Goal: Task Accomplishment & Management: Complete application form

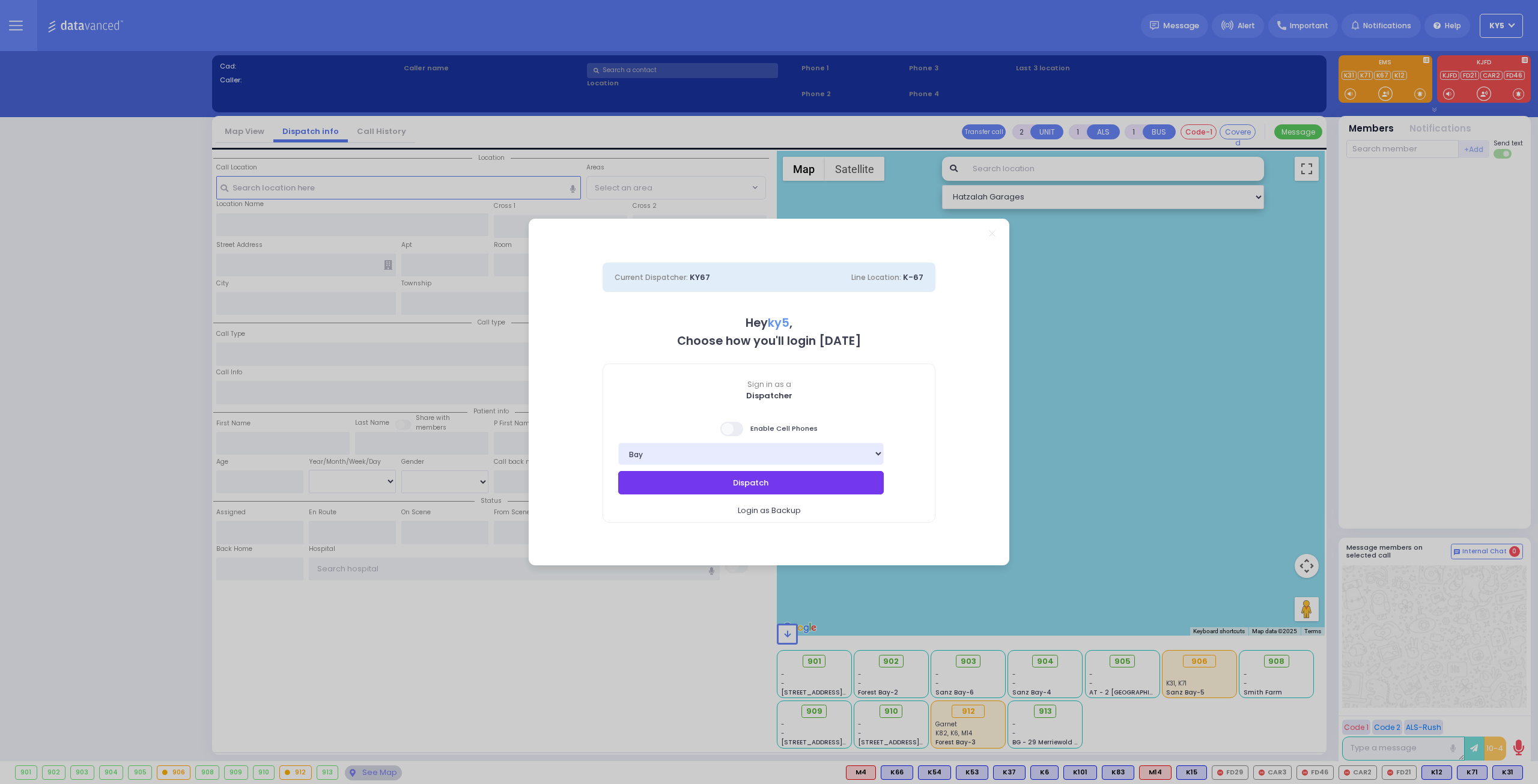
click at [737, 479] on button "Dispatch" at bounding box center [751, 482] width 266 height 23
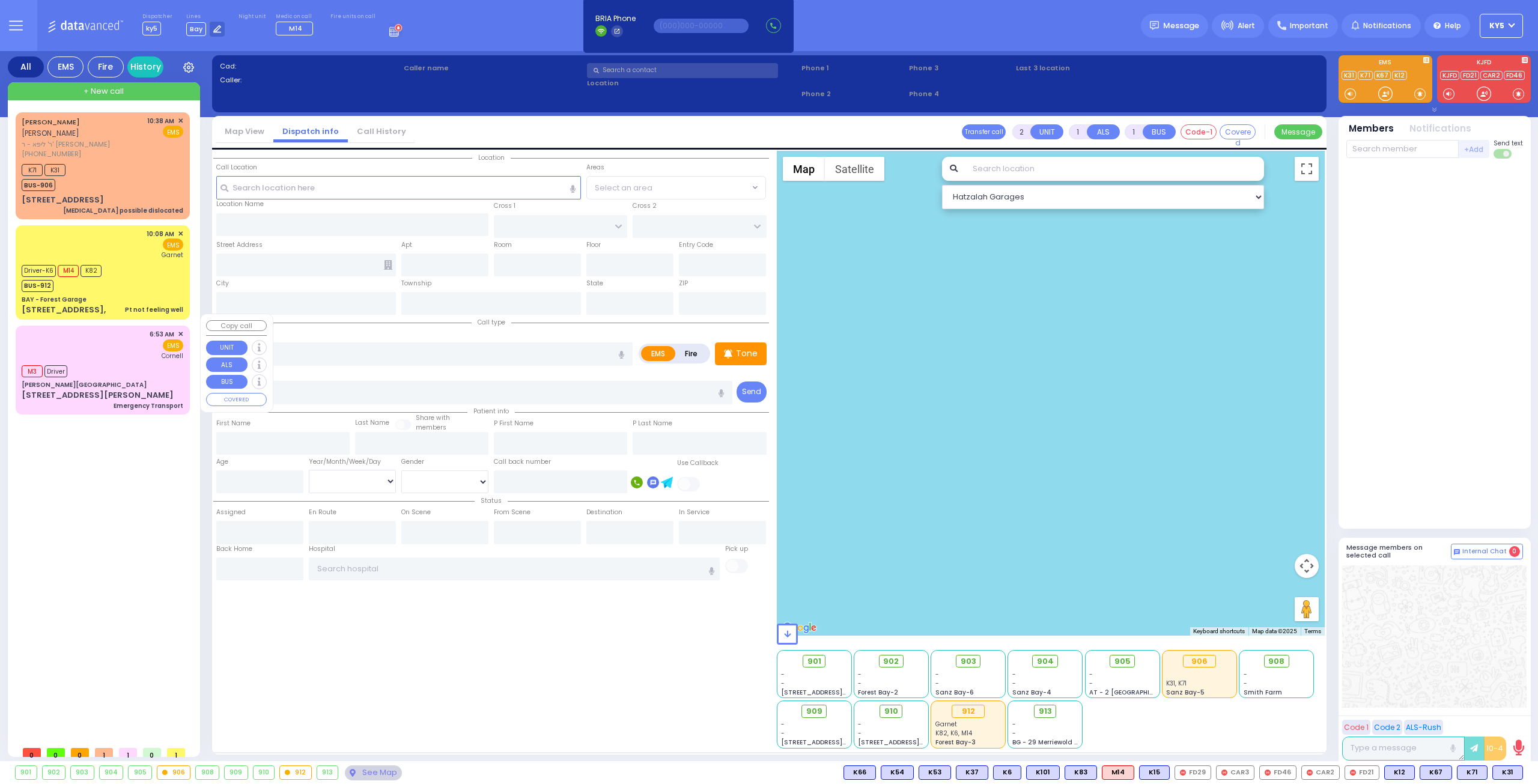
click at [107, 362] on div "M3 Driver" at bounding box center [102, 370] width 162 height 15
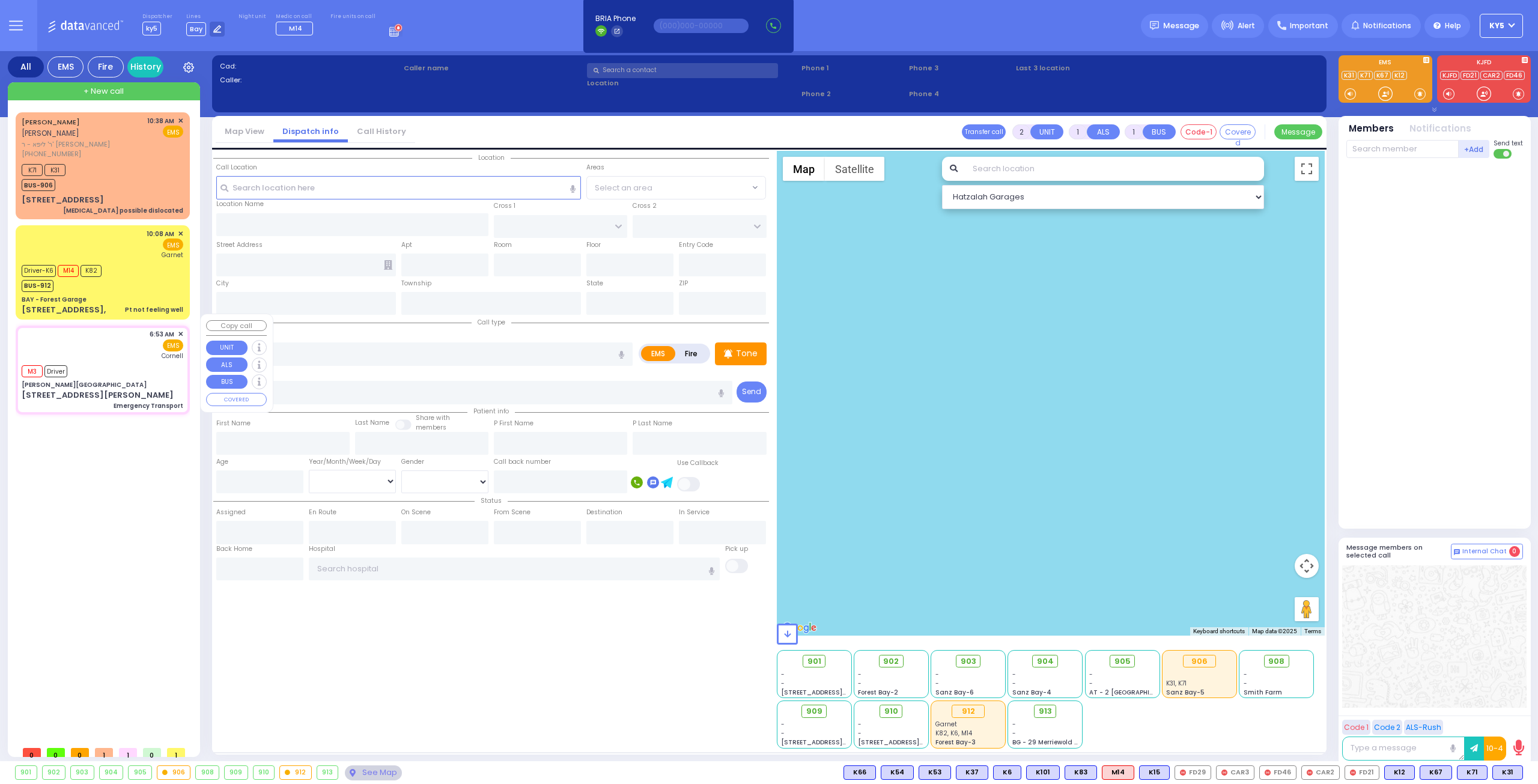
type input "1"
select select
type input "Emergency Transport"
radio input "true"
select select
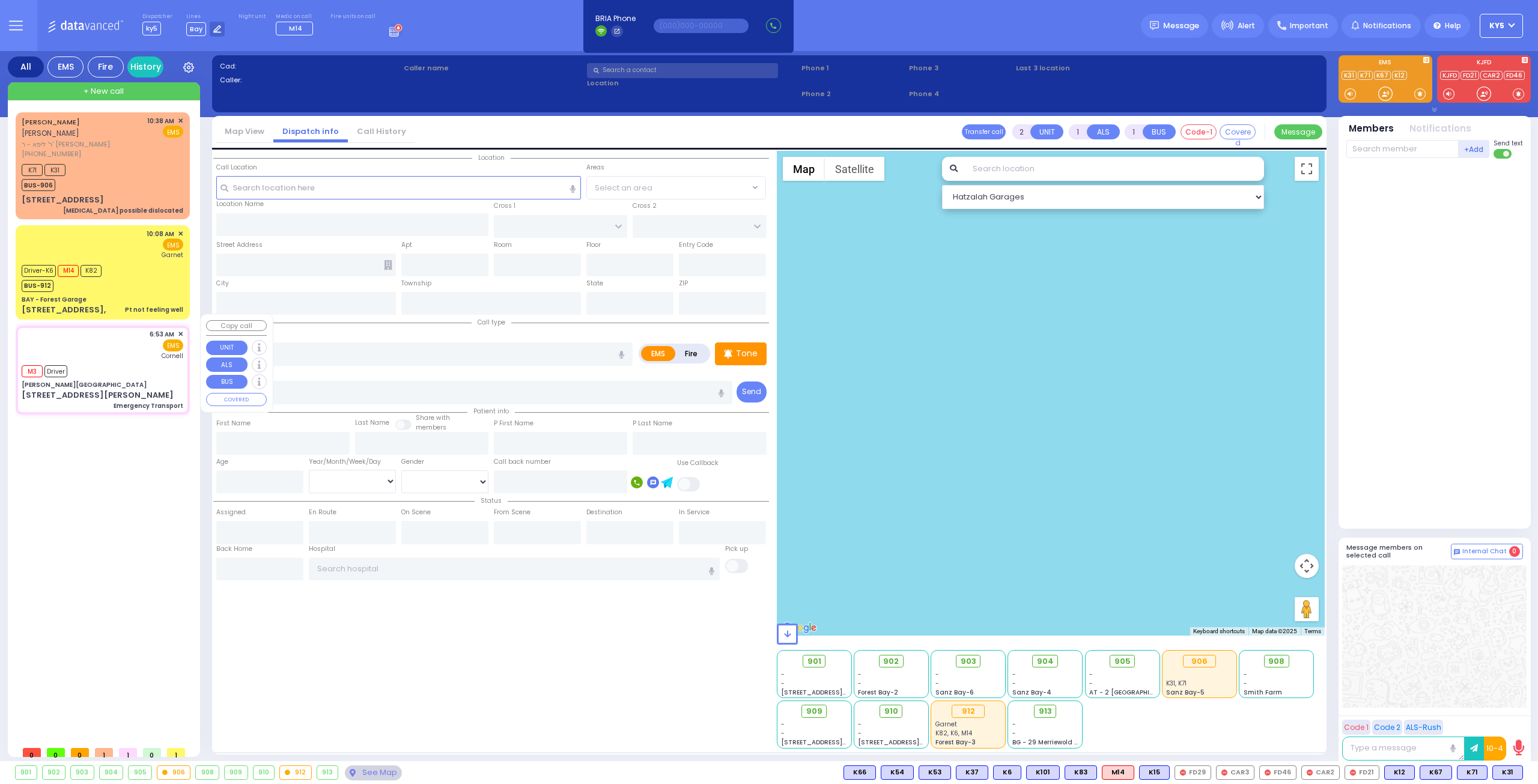
type input "06:53"
type input "06:54"
type input "06:55"
type input "[US_STATE] Presbyterian [PERSON_NAME][GEOGRAPHIC_DATA]"
select select "Hatzalah Garages"
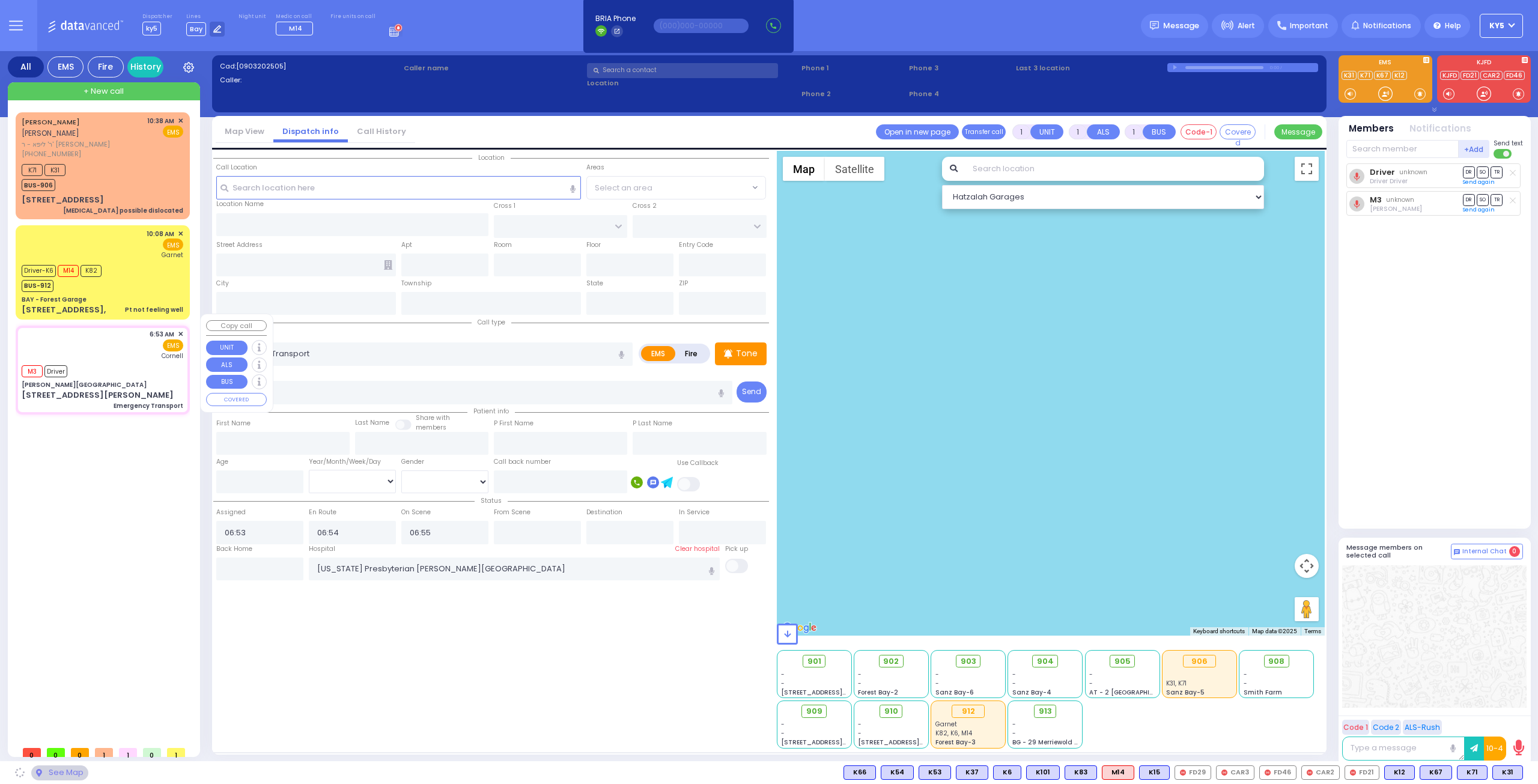
type input "[PERSON_NAME][GEOGRAPHIC_DATA]"
type input "CENTRAL VALLEY LINE"
type input "[PERSON_NAME][GEOGRAPHIC_DATA]"
type input "[STREET_ADDRESS][PERSON_NAME]"
type input "Monroe"
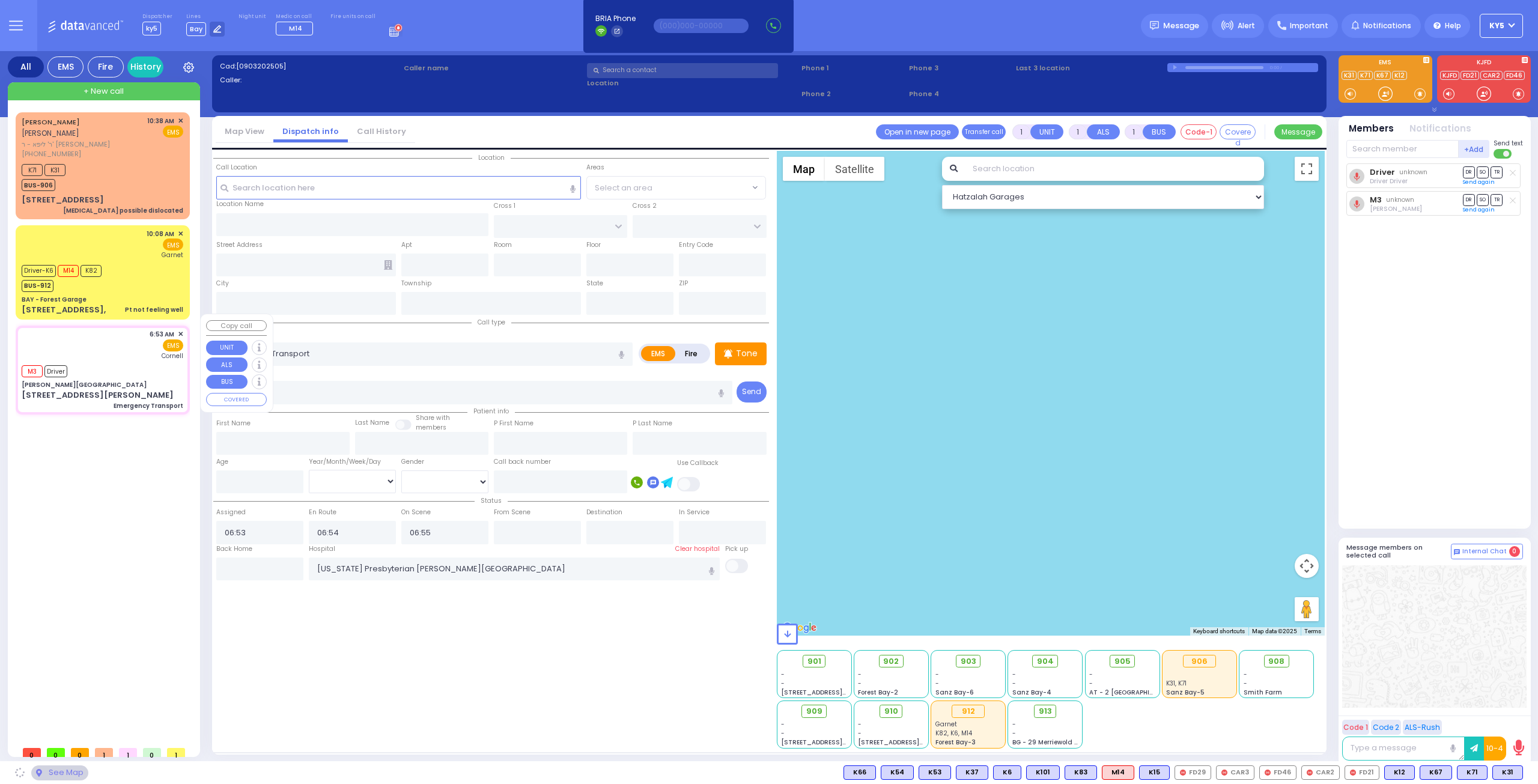
type input "[US_STATE]"
type input "10950"
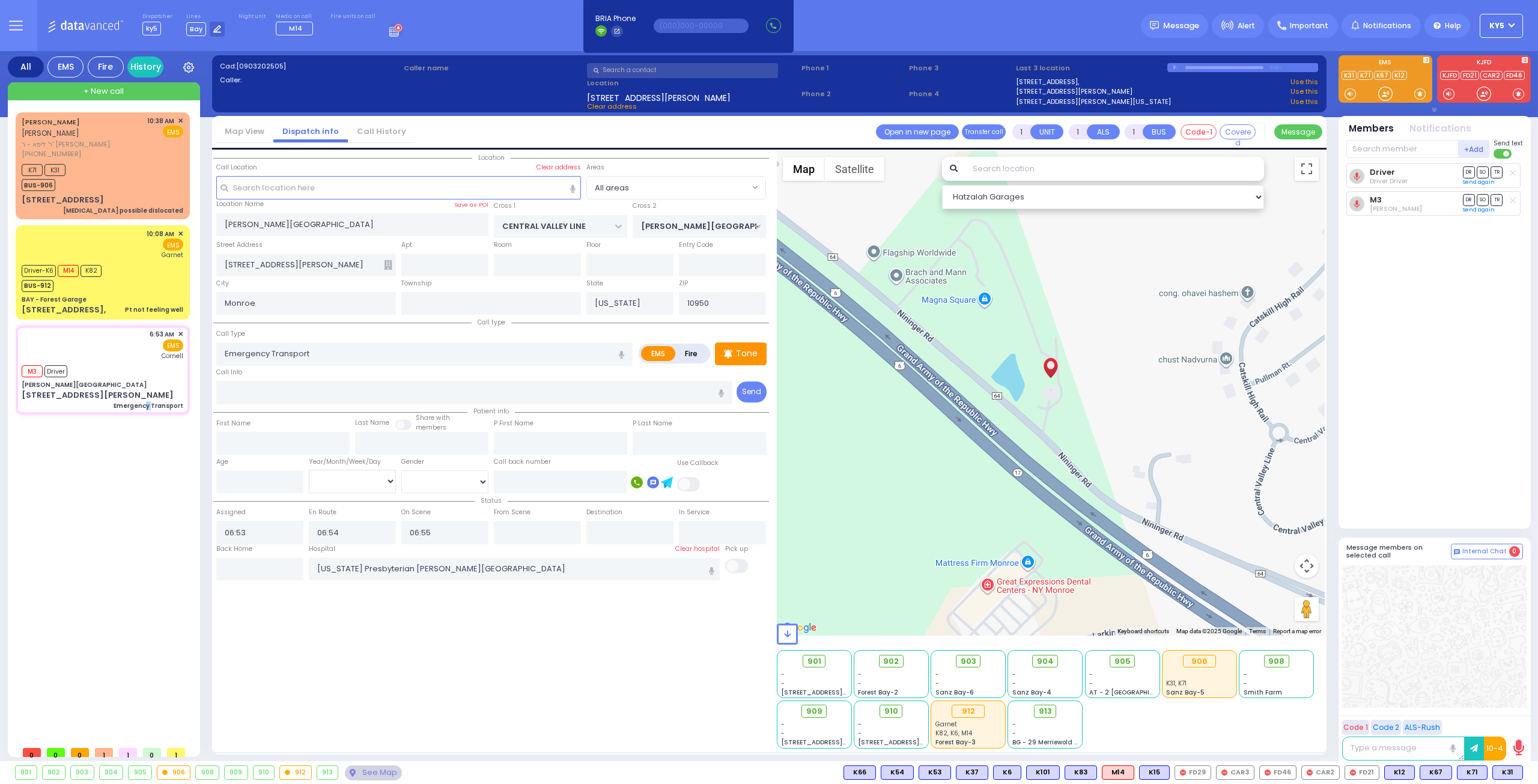
click at [149, 465] on div "[PERSON_NAME] [PERSON_NAME] ר' ליפא - ר' [PERSON_NAME] [PHONE_NUMBER] 10:38 AM …" at bounding box center [105, 426] width 179 height 628
drag, startPoint x: 683, startPoint y: 67, endPoint x: 690, endPoint y: 72, distance: 8.6
click at [684, 69] on input "text" at bounding box center [683, 70] width 191 height 15
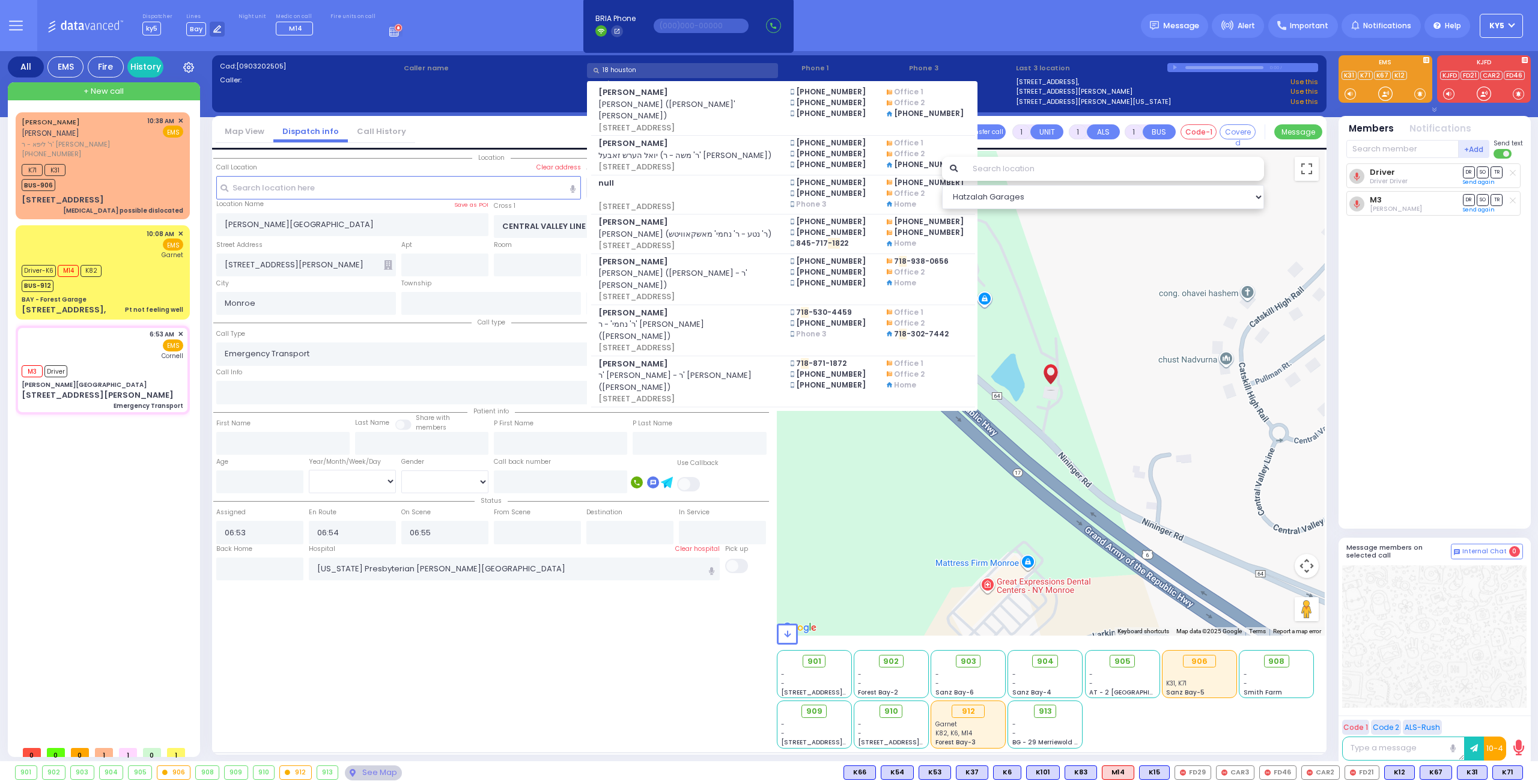
type input "18 houston"
click at [1380, 93] on div at bounding box center [1385, 93] width 12 height 12
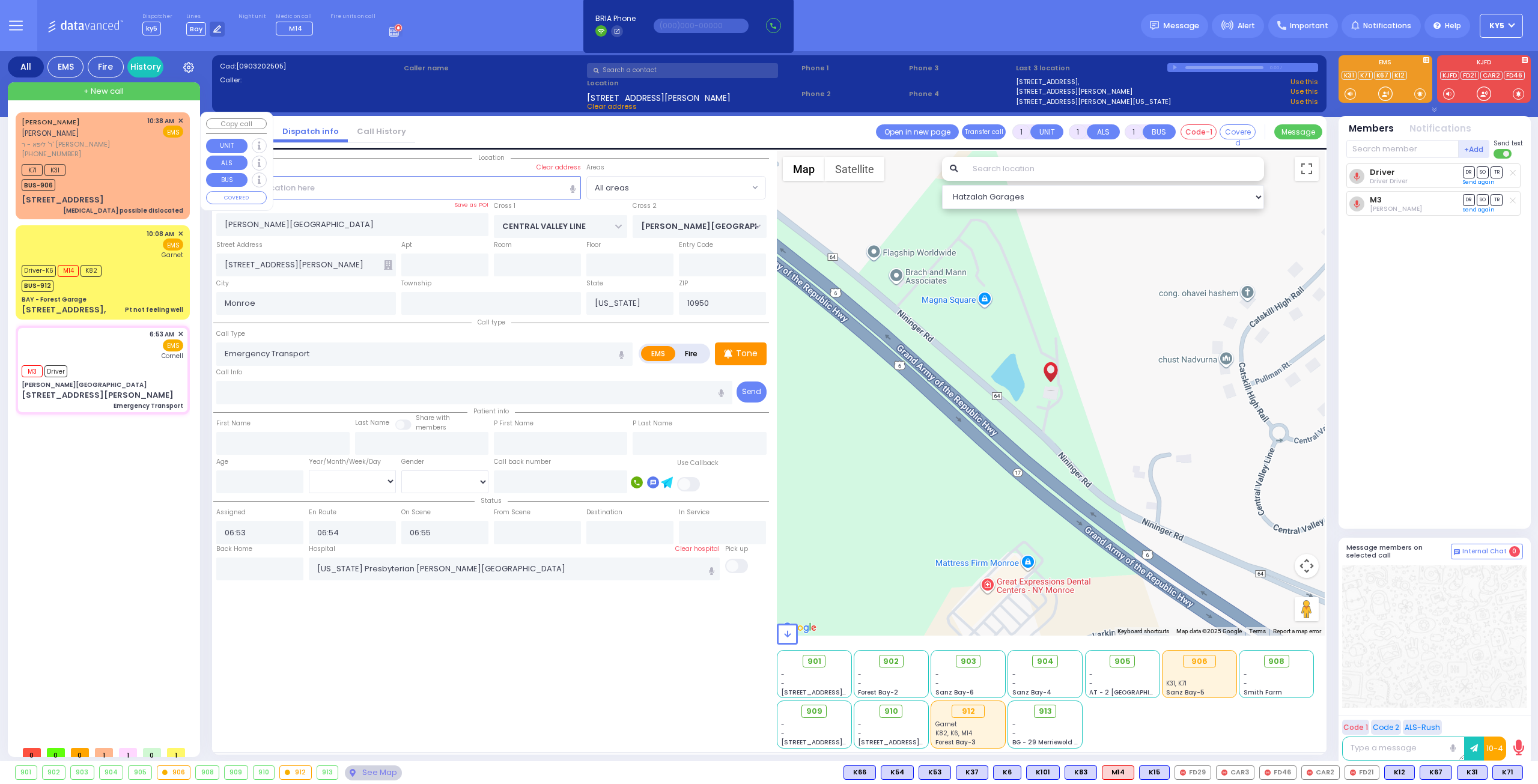
click at [161, 161] on div "K71 K31 BUS-906" at bounding box center [102, 176] width 162 height 30
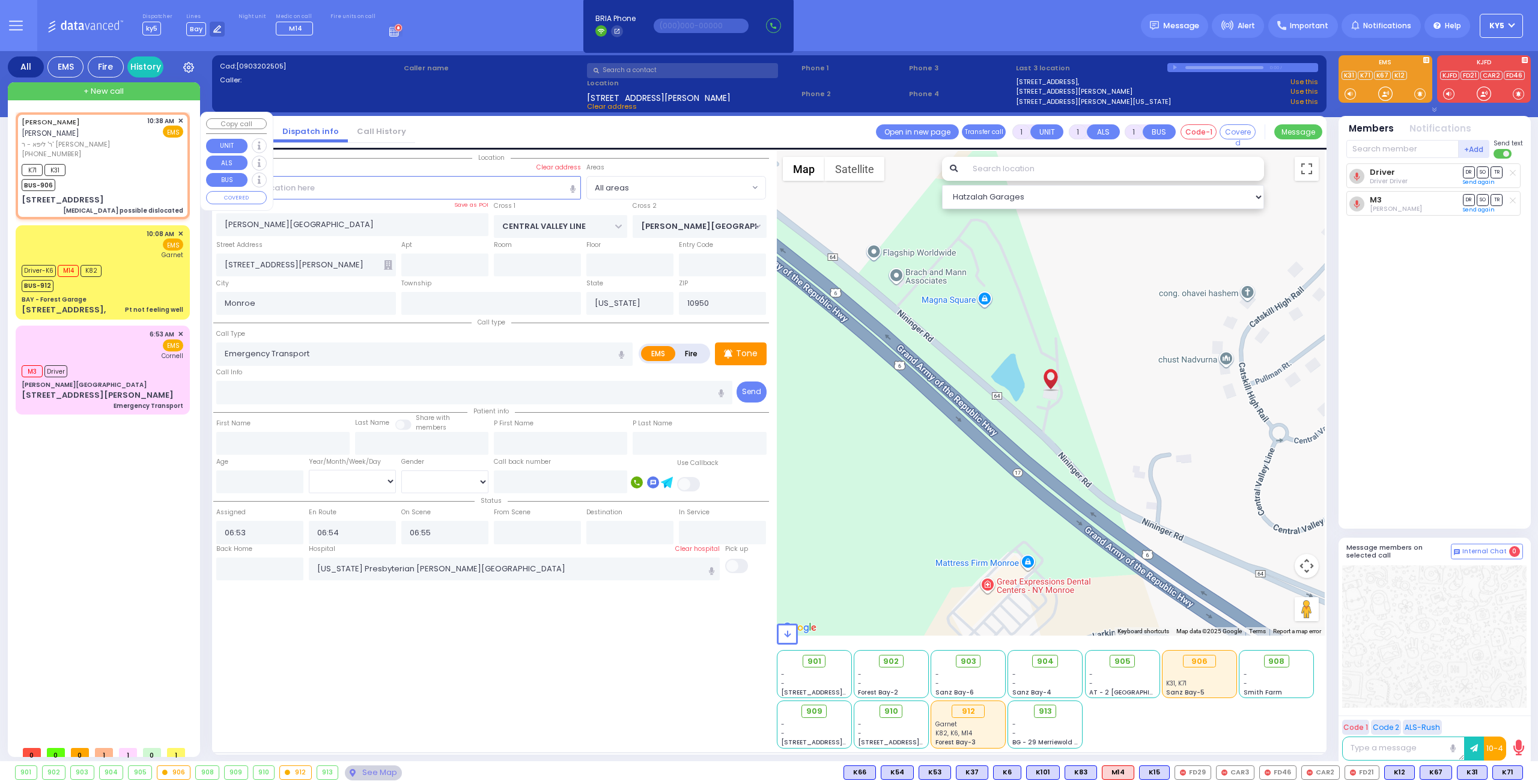
type input "2"
select select
type input "[MEDICAL_DATA] possible dislocated"
radio input "true"
type input "[PERSON_NAME]"
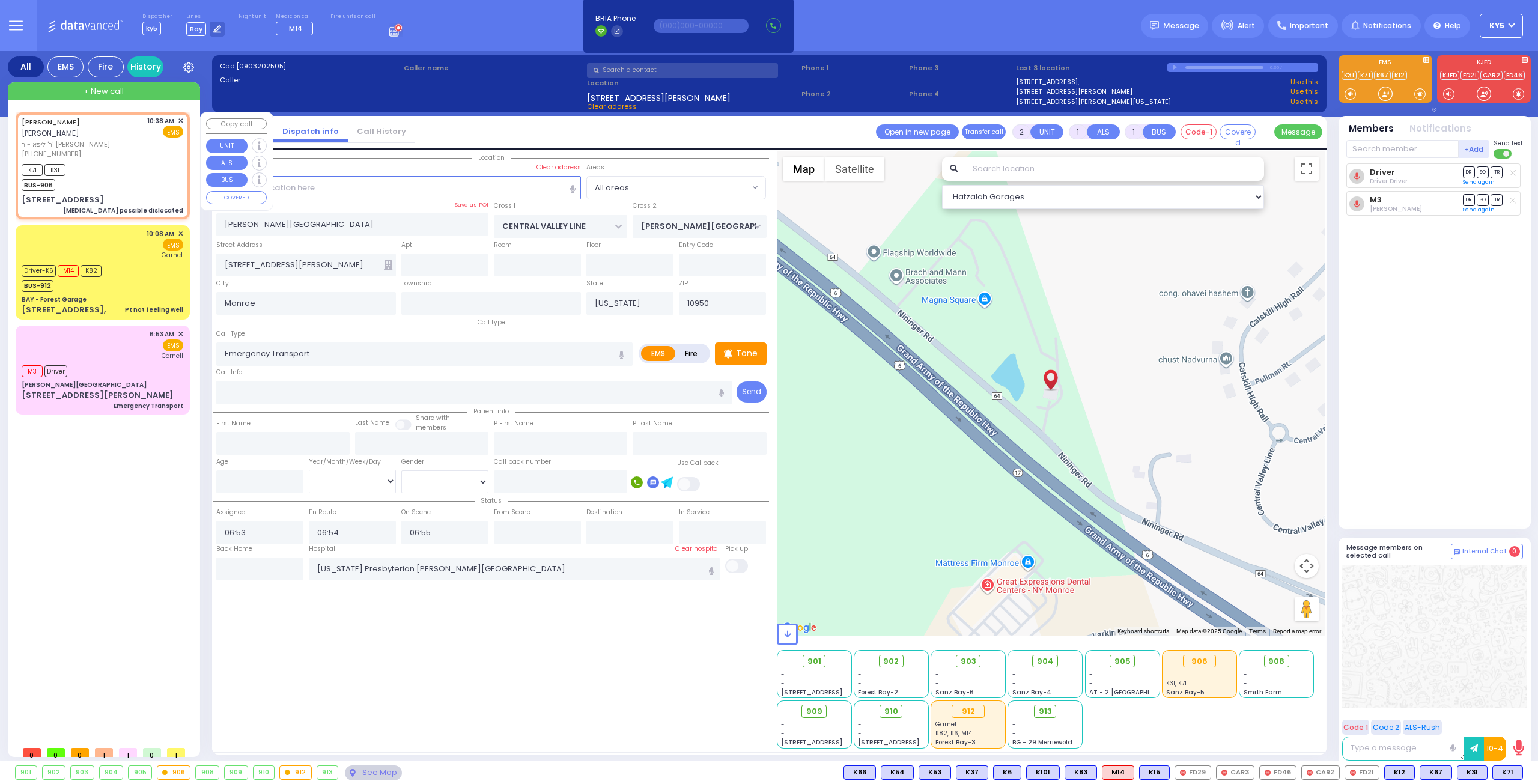
type input "WEISS"
select select
type input "10:38"
type input "10:40"
type input "[GEOGRAPHIC_DATA]"
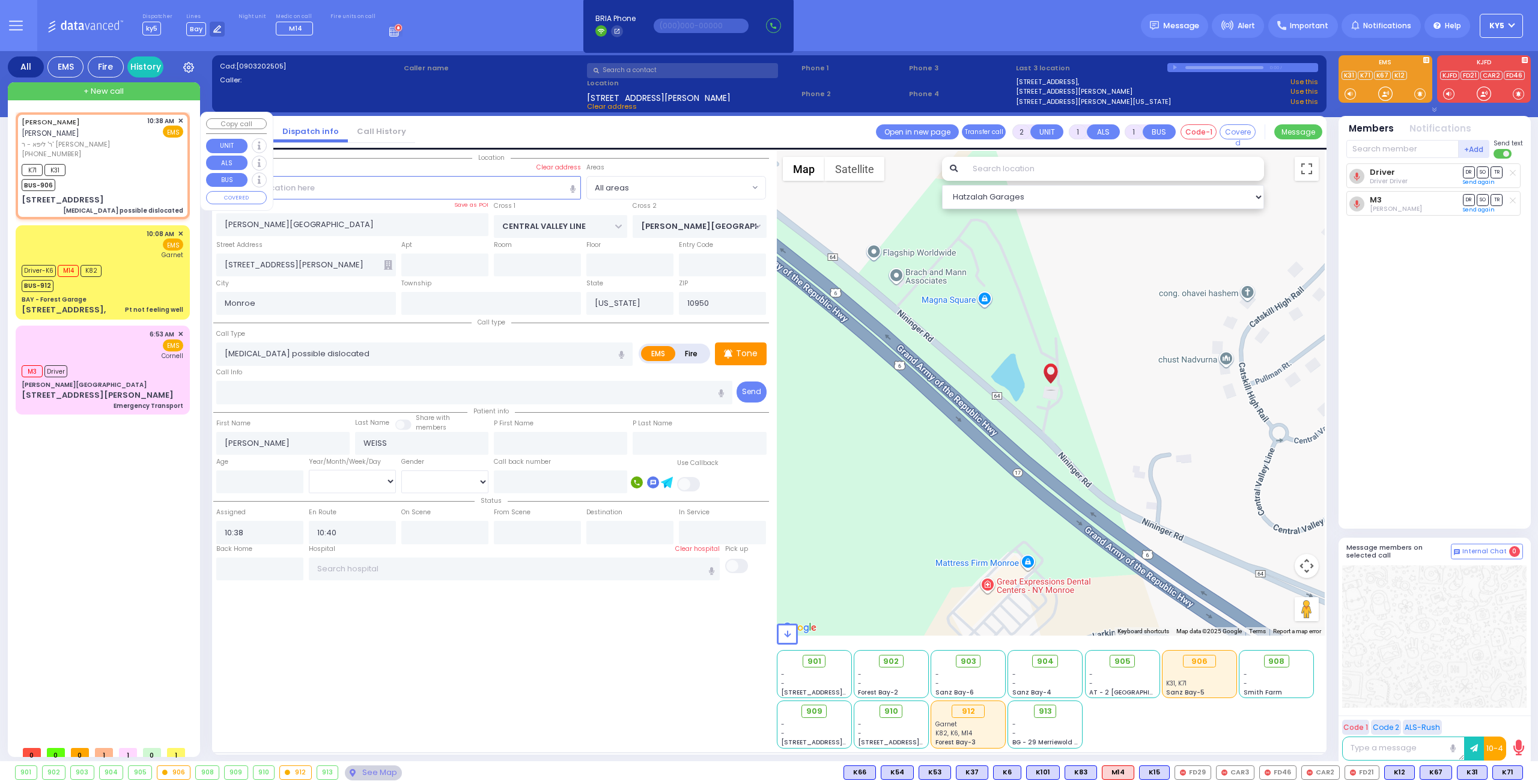
type input "BROOKS AVE"
type input "4 DRUBIGE WAY"
type input "105"
select select "Hatzalah Garages"
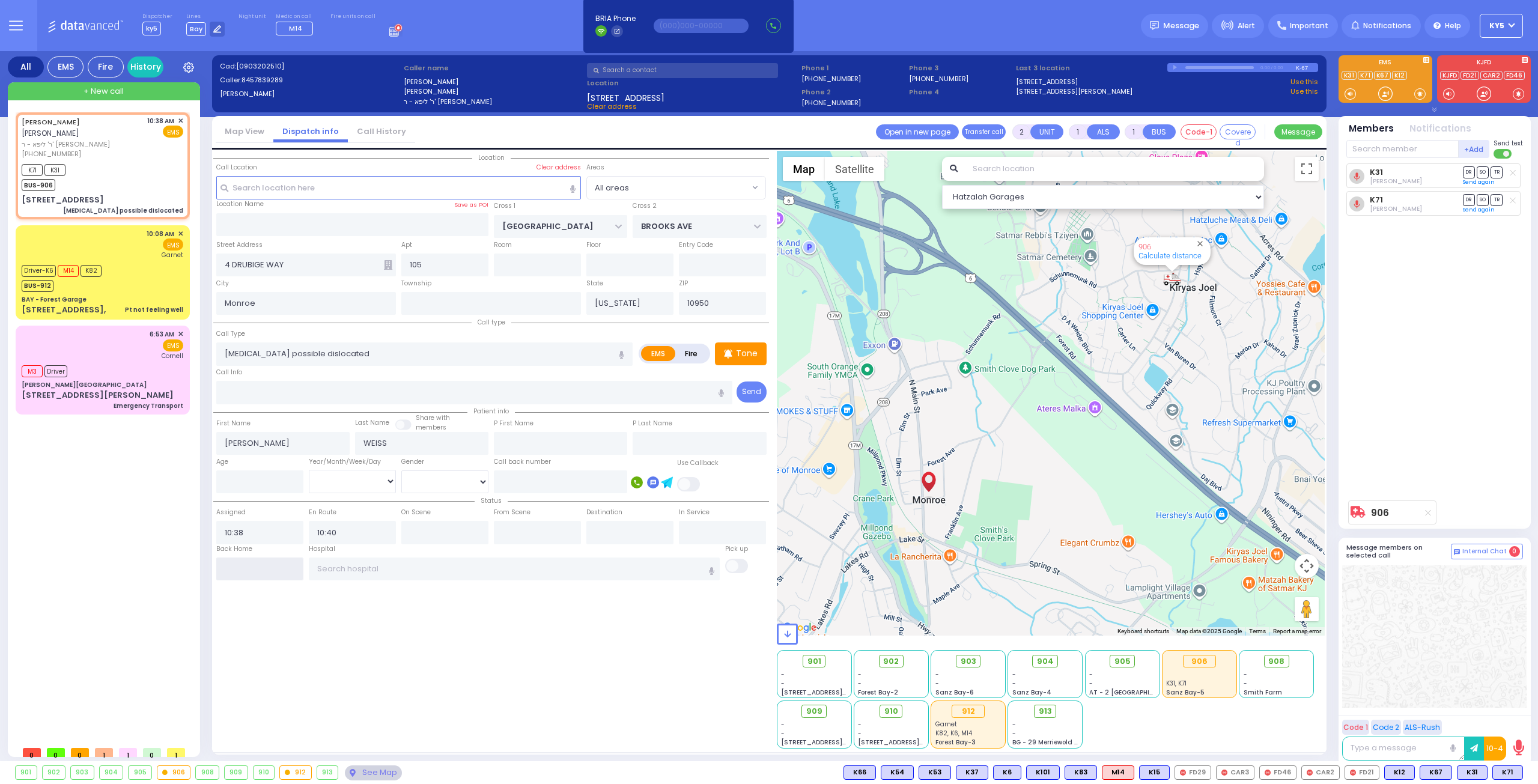
click at [253, 564] on input "text" at bounding box center [259, 569] width 87 height 23
click at [254, 568] on input "text" at bounding box center [259, 569] width 87 height 23
click at [257, 561] on input "text" at bounding box center [259, 569] width 87 height 23
click at [266, 563] on input "text" at bounding box center [259, 569] width 87 height 23
click at [246, 568] on input "text" at bounding box center [259, 569] width 87 height 23
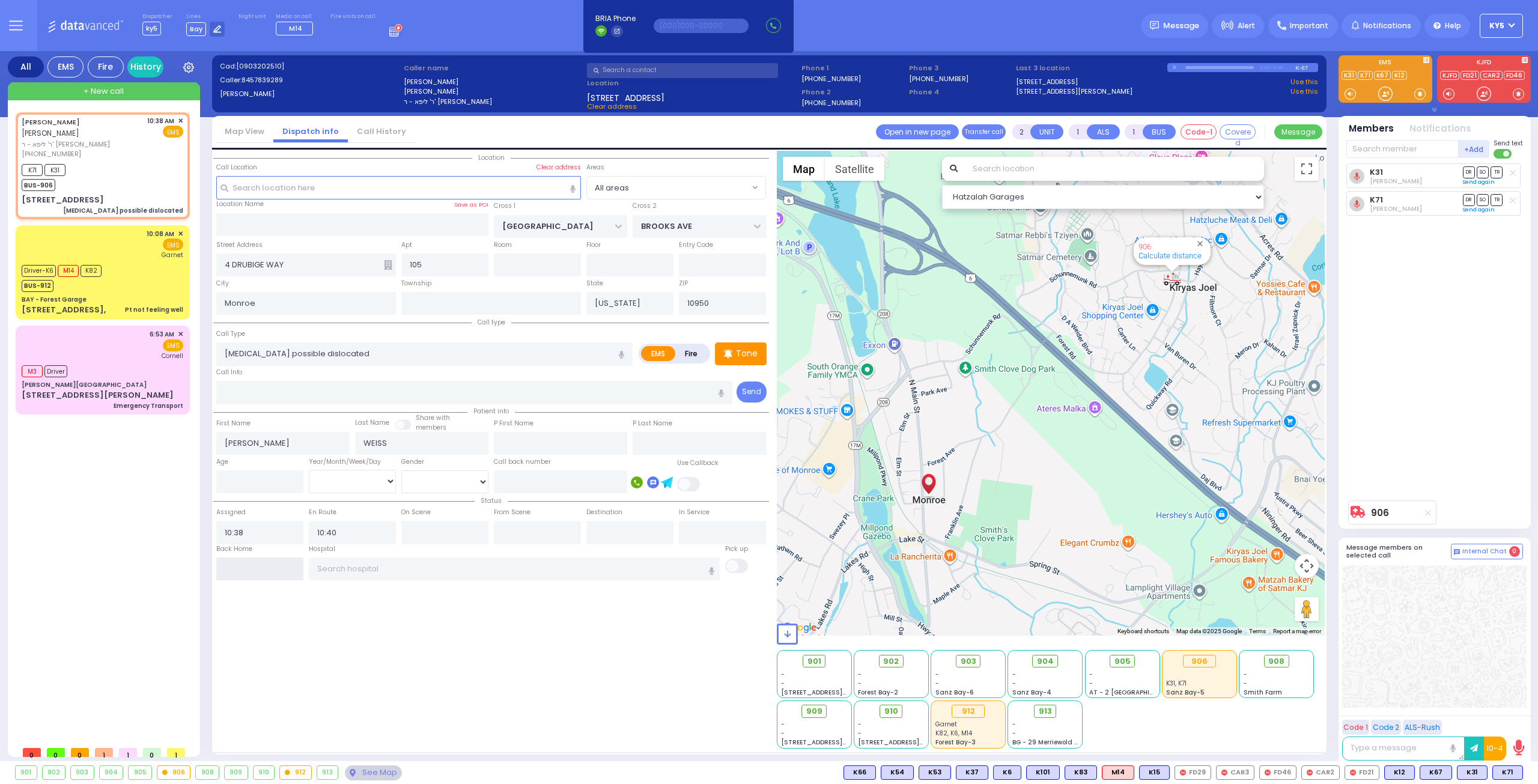
click at [247, 568] on input "text" at bounding box center [259, 569] width 87 height 23
click at [245, 568] on input "text" at bounding box center [259, 569] width 87 height 23
click at [139, 169] on div "K71 K31 BUS-906" at bounding box center [102, 176] width 162 height 30
select select
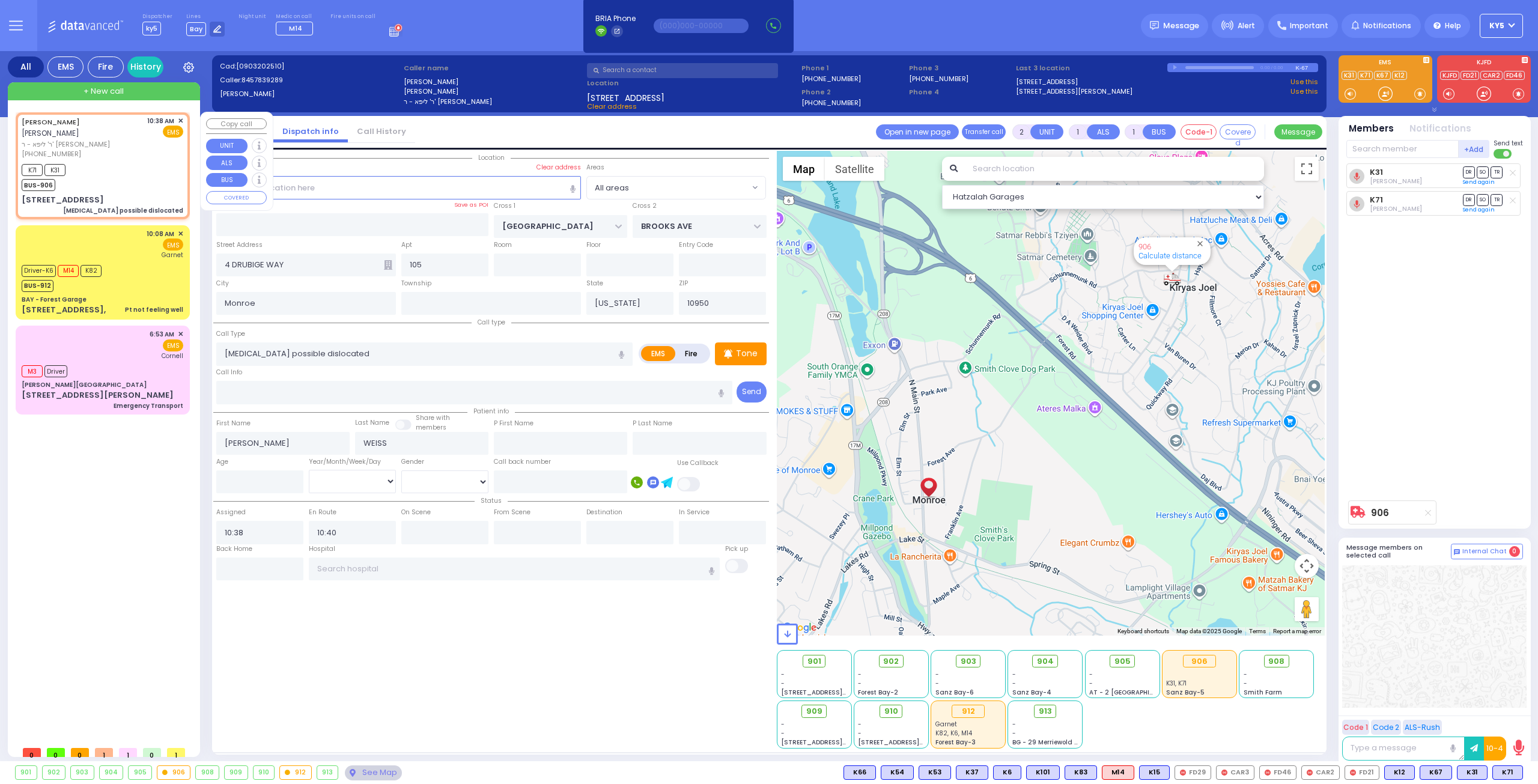
radio input "true"
select select
select select "Hatzalah Garages"
click at [245, 565] on input "text" at bounding box center [259, 569] width 87 height 23
click at [246, 567] on input "text" at bounding box center [259, 569] width 87 height 23
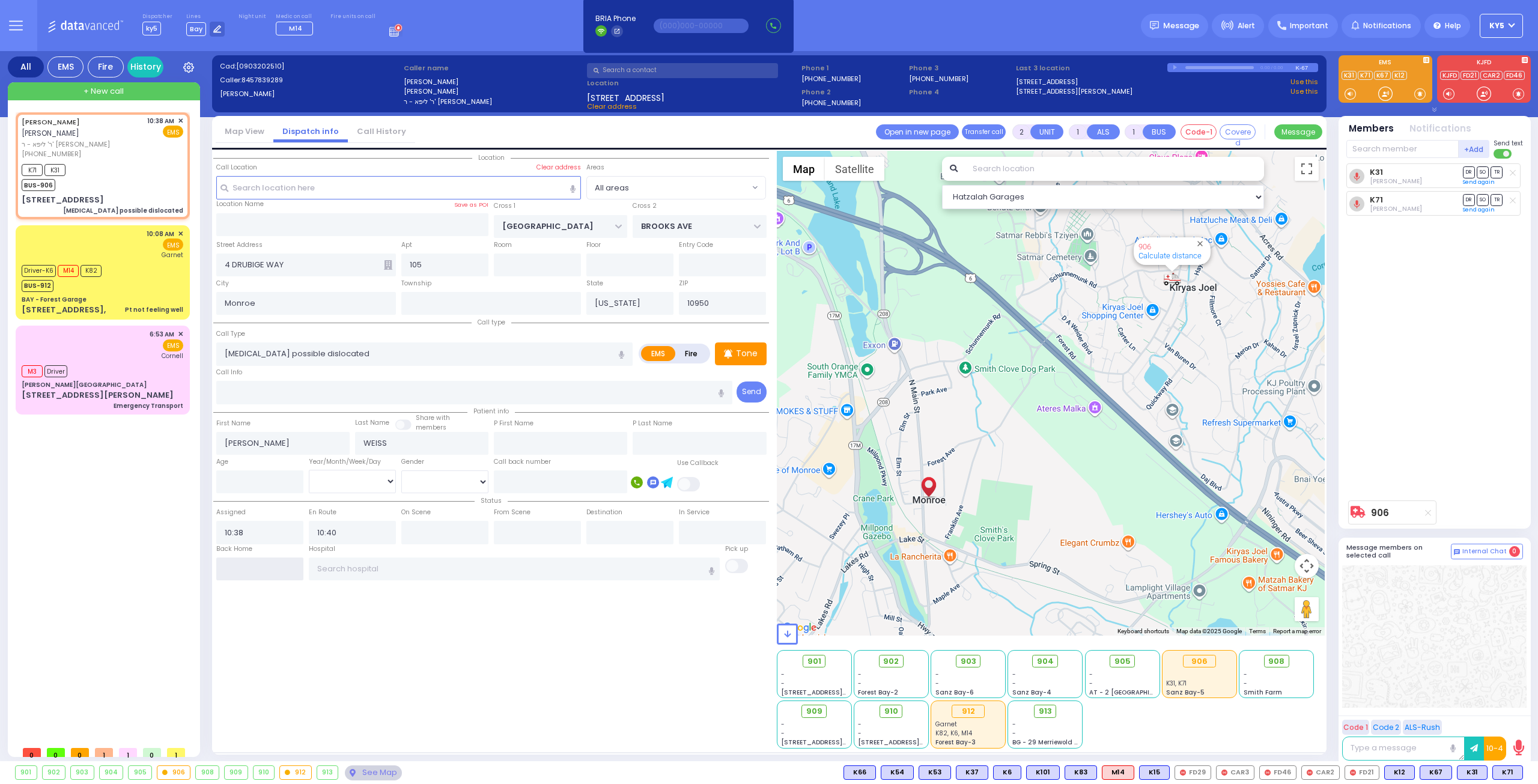
click at [248, 567] on input "text" at bounding box center [259, 569] width 87 height 23
click at [250, 566] on input "text" at bounding box center [259, 569] width 87 height 23
click at [257, 565] on input "text" at bounding box center [259, 569] width 87 height 23
click at [178, 119] on span "✕" at bounding box center [181, 121] width 6 height 10
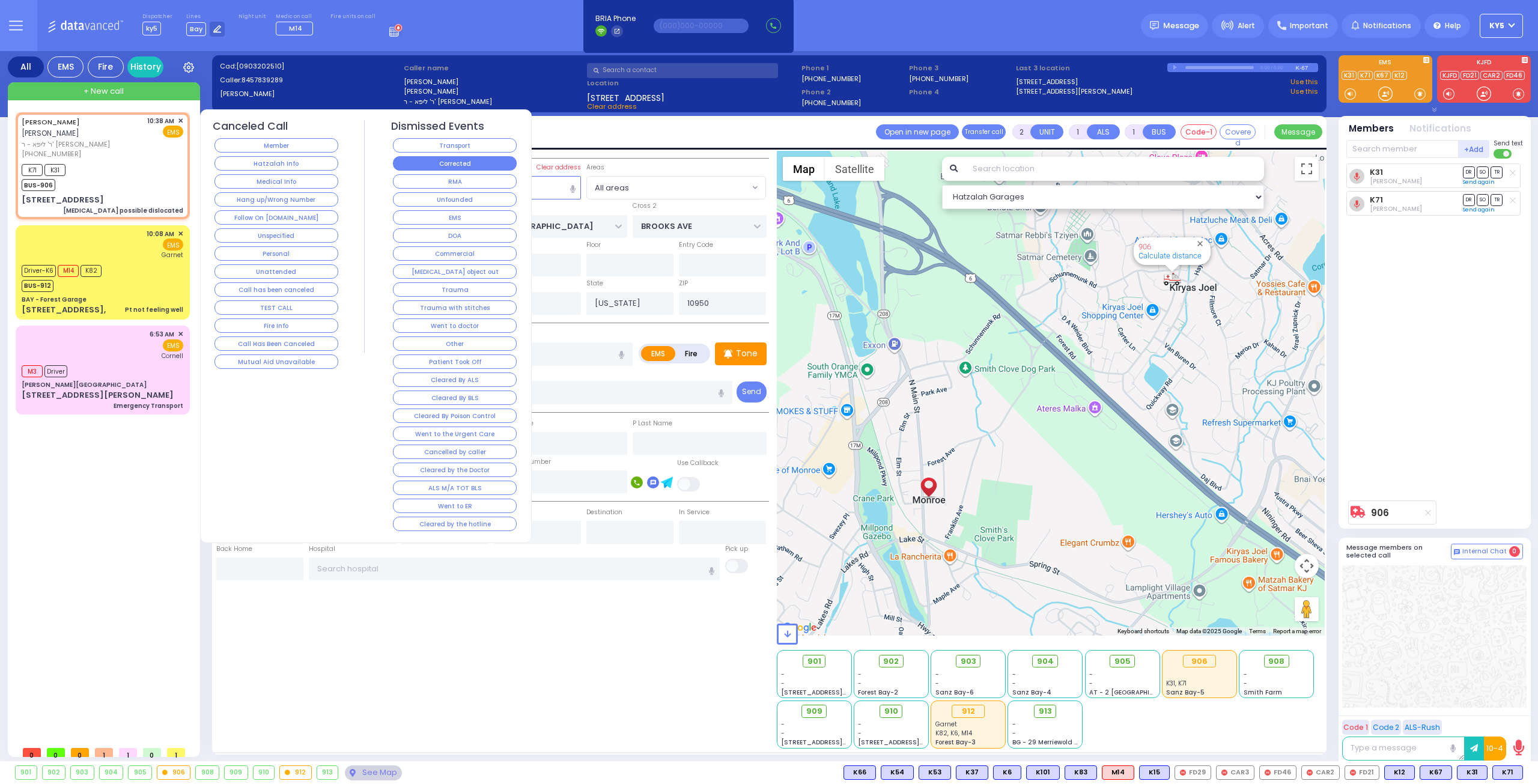
click at [396, 160] on button "Corrected" at bounding box center [455, 163] width 124 height 15
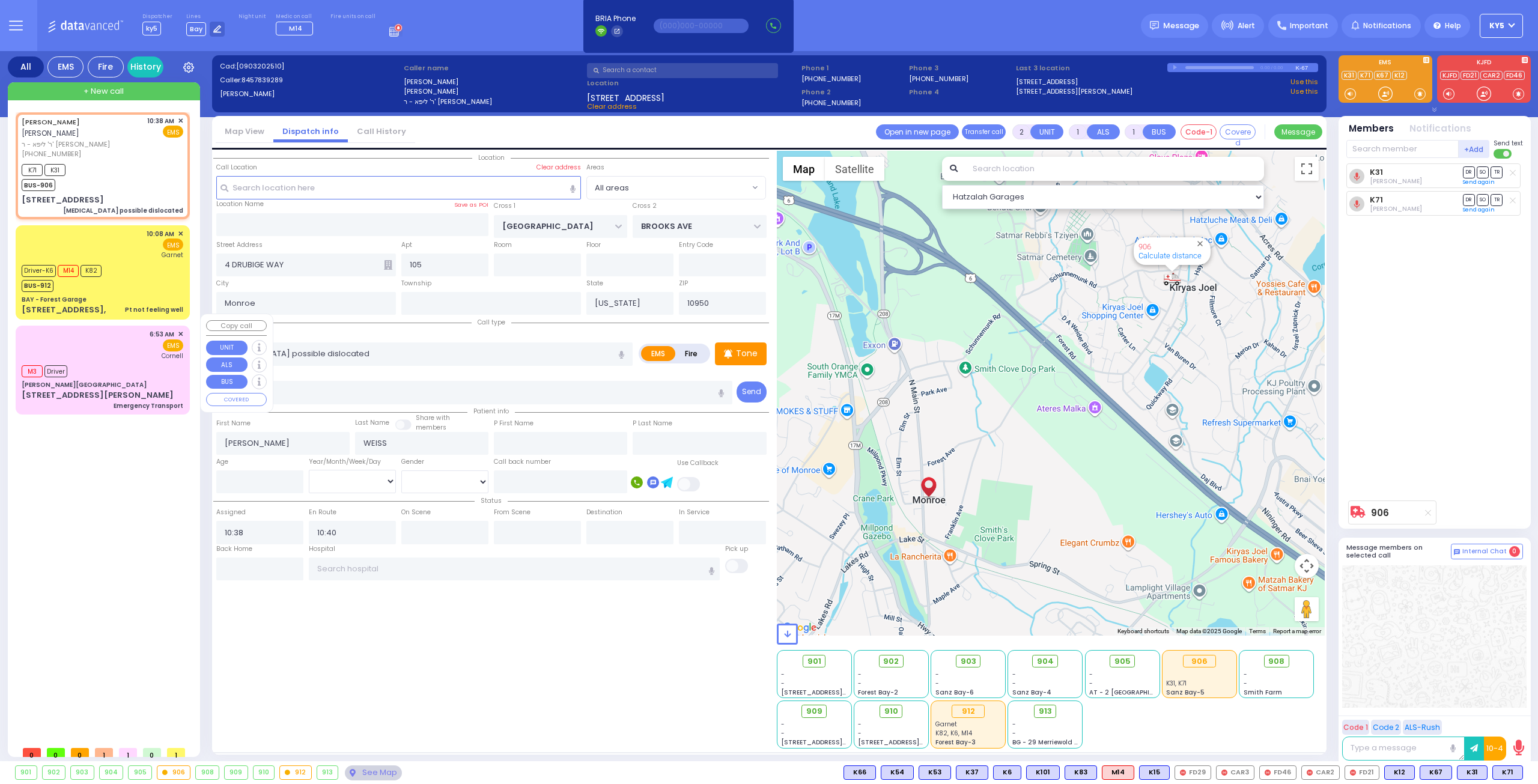
select select
radio input "true"
select select
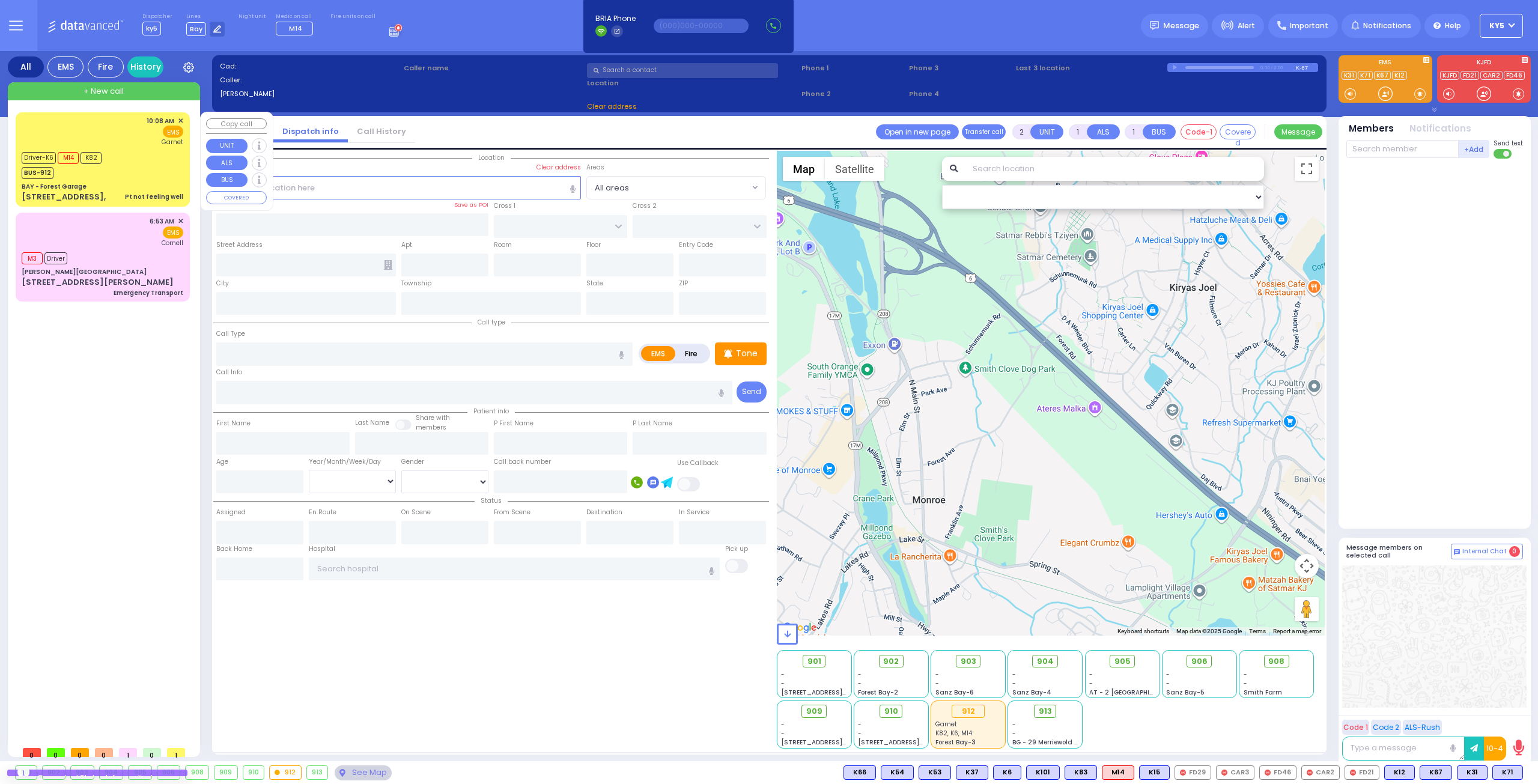
click at [123, 171] on div "Driver-K6 M14 K82 BUS-912" at bounding box center [102, 164] width 162 height 30
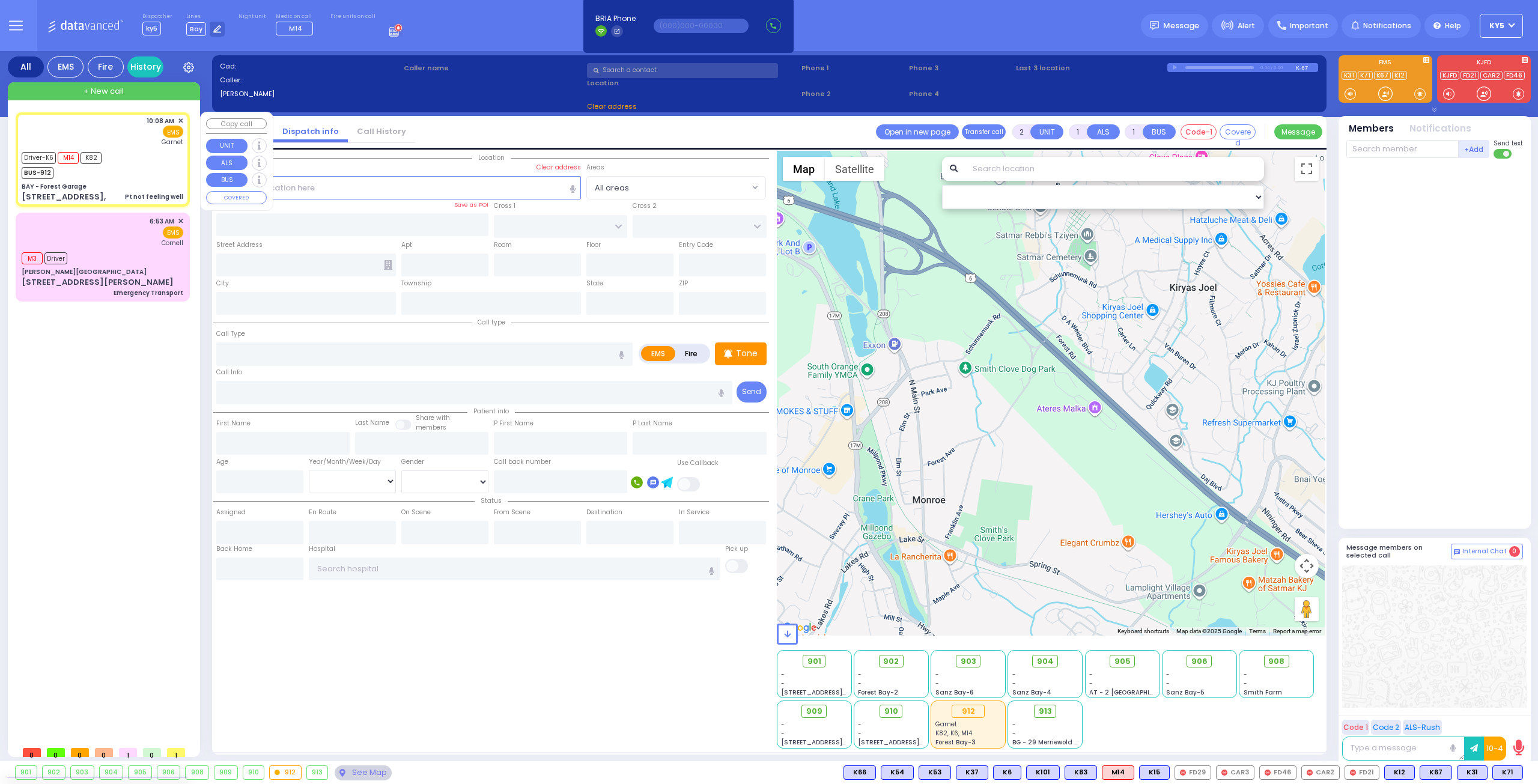
type input "6"
select select
type input "Pt not feeling well"
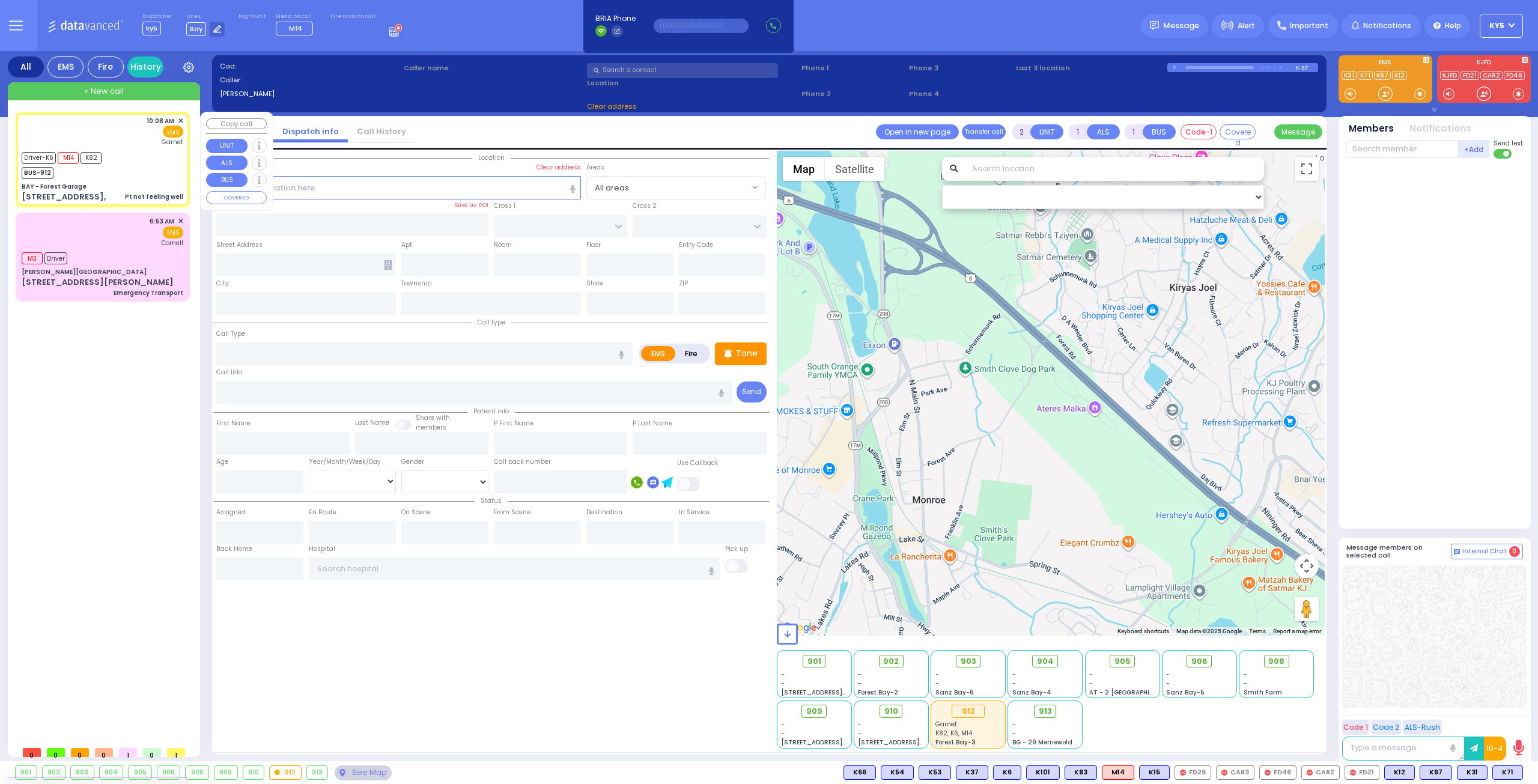
radio input "true"
type input "[PERSON_NAME]"
type input "63"
select select "Year"
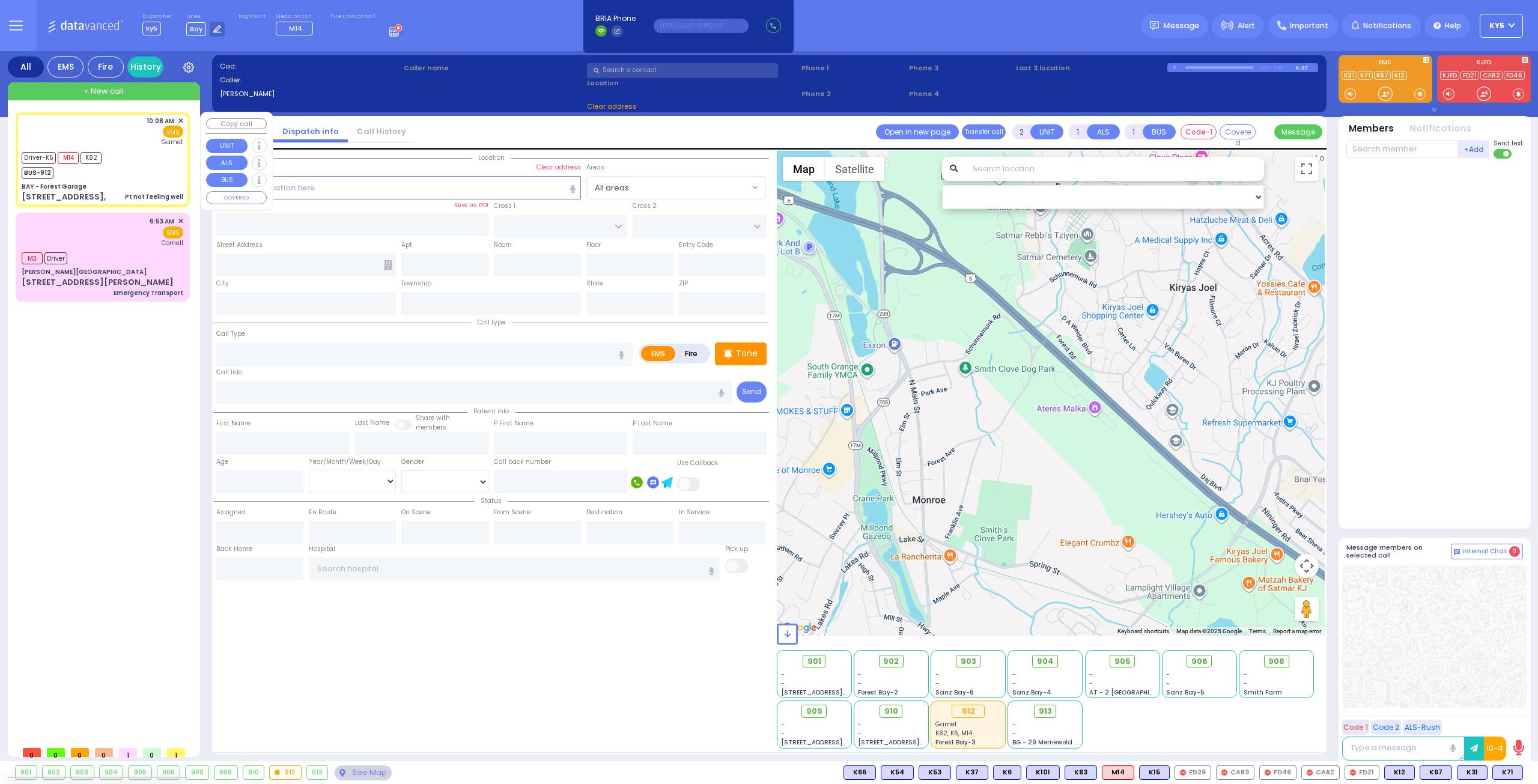
select select "[DEMOGRAPHIC_DATA]"
type input "10:08"
type input "10:10"
type input "10:27"
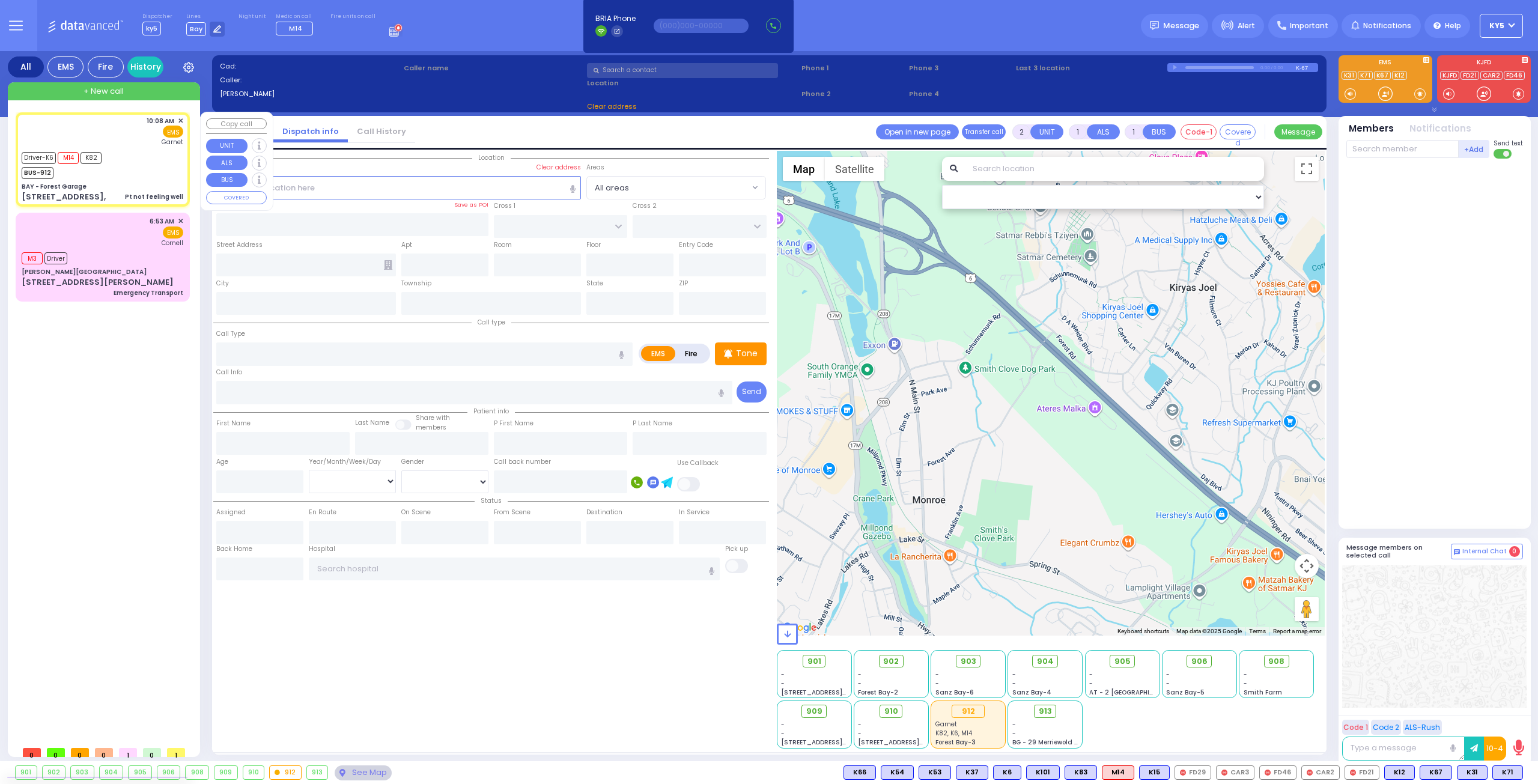
type input "[GEOGRAPHIC_DATA]"
select select "Hatzalah Garages"
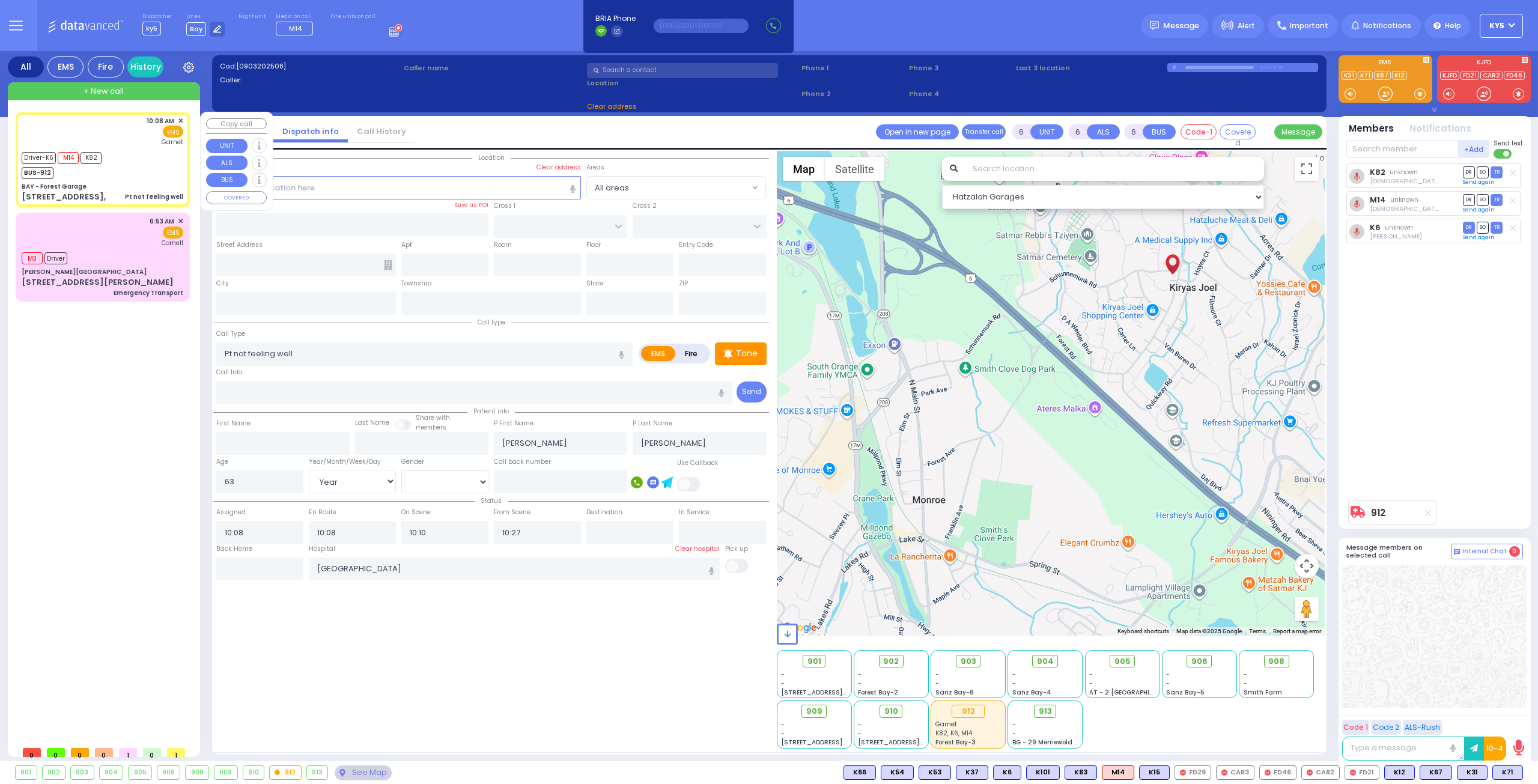
type input "BAY - Forest Garage"
type input "SANZ COURT"
type input "HAYES COURT"
type input "[STREET_ADDRESS],"
type input "Monroe"
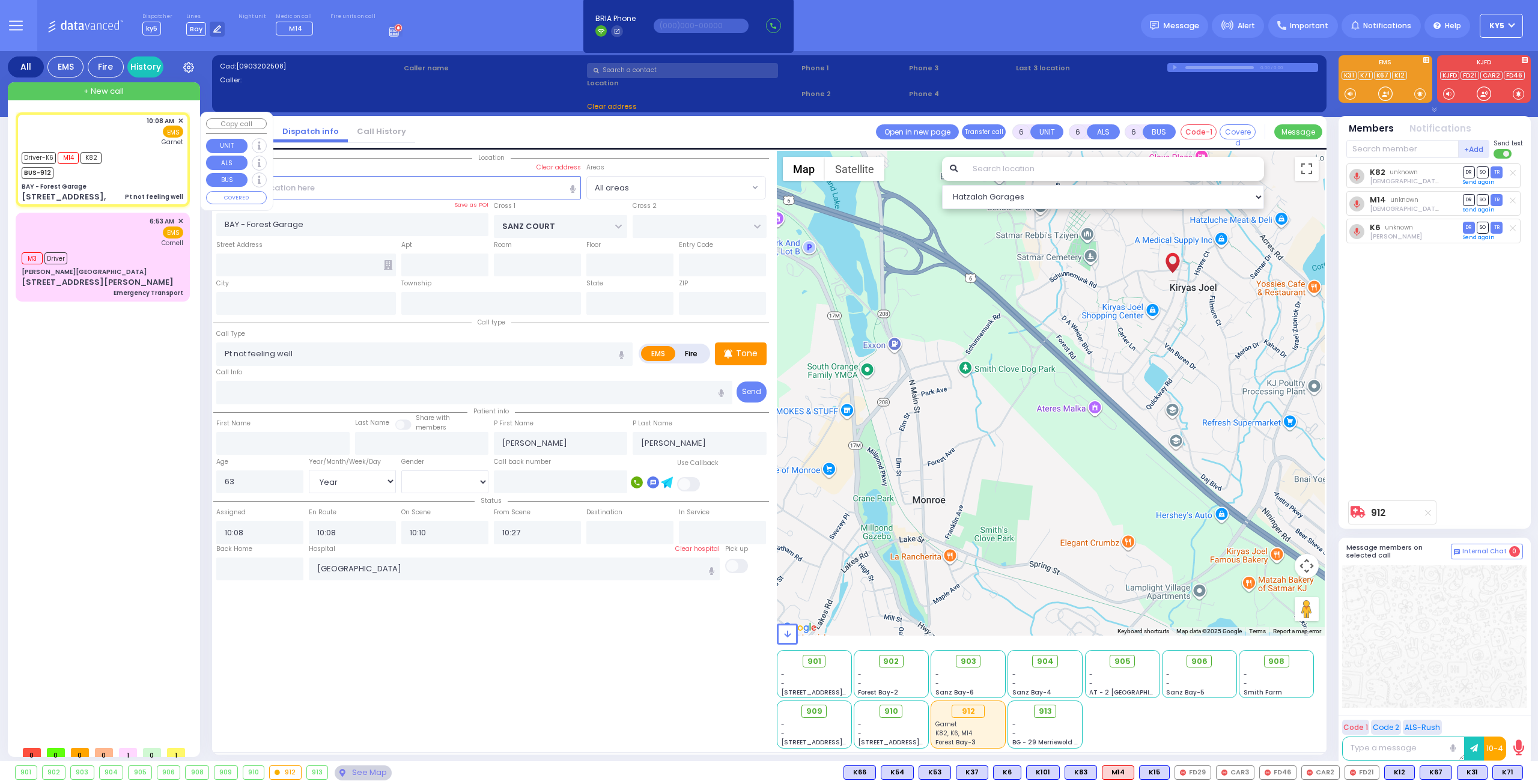
type input "[US_STATE]"
type input "10950"
select select "SECTION 2"
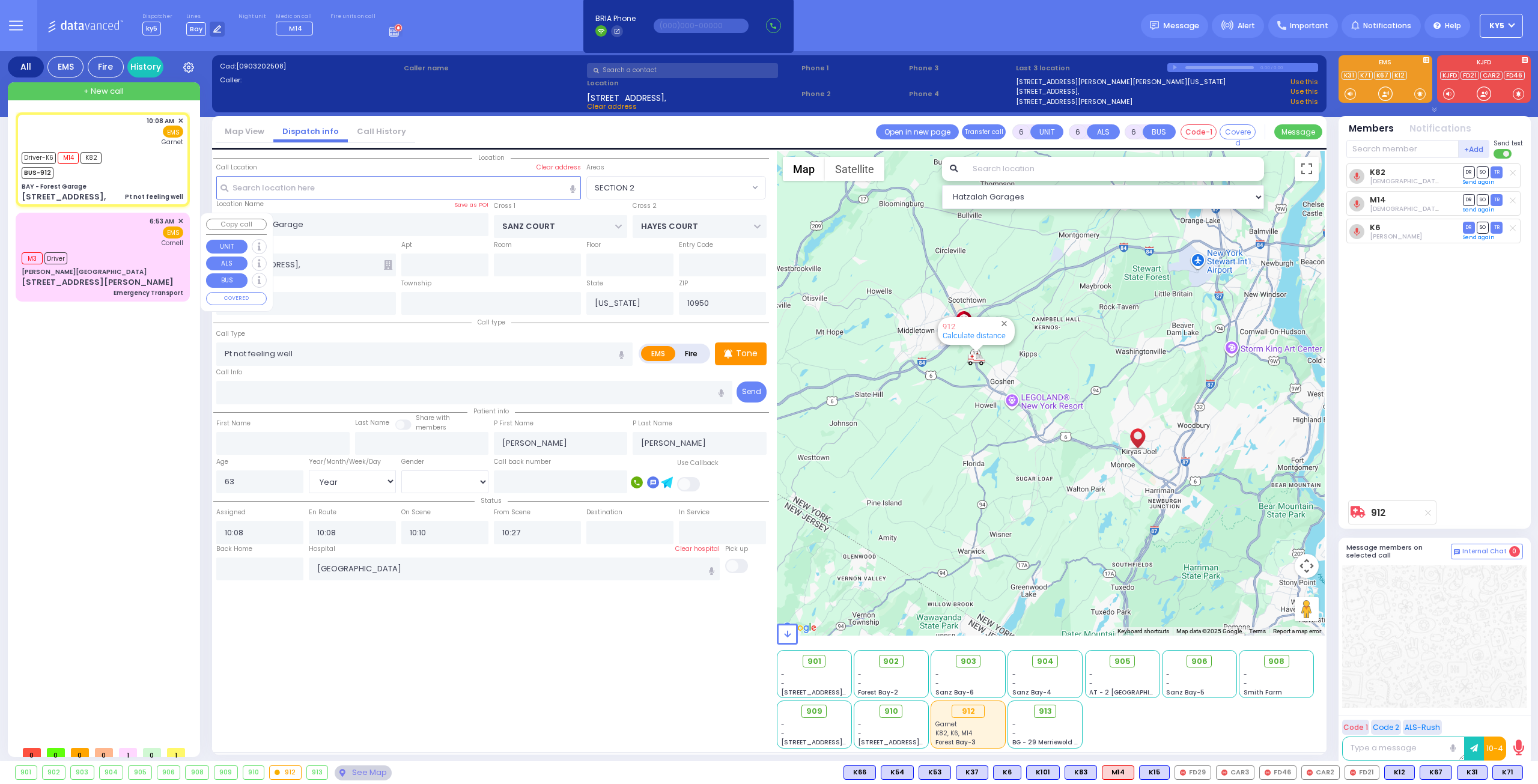
click at [120, 252] on div "M3 Driver" at bounding box center [102, 257] width 162 height 15
type input "1"
select select
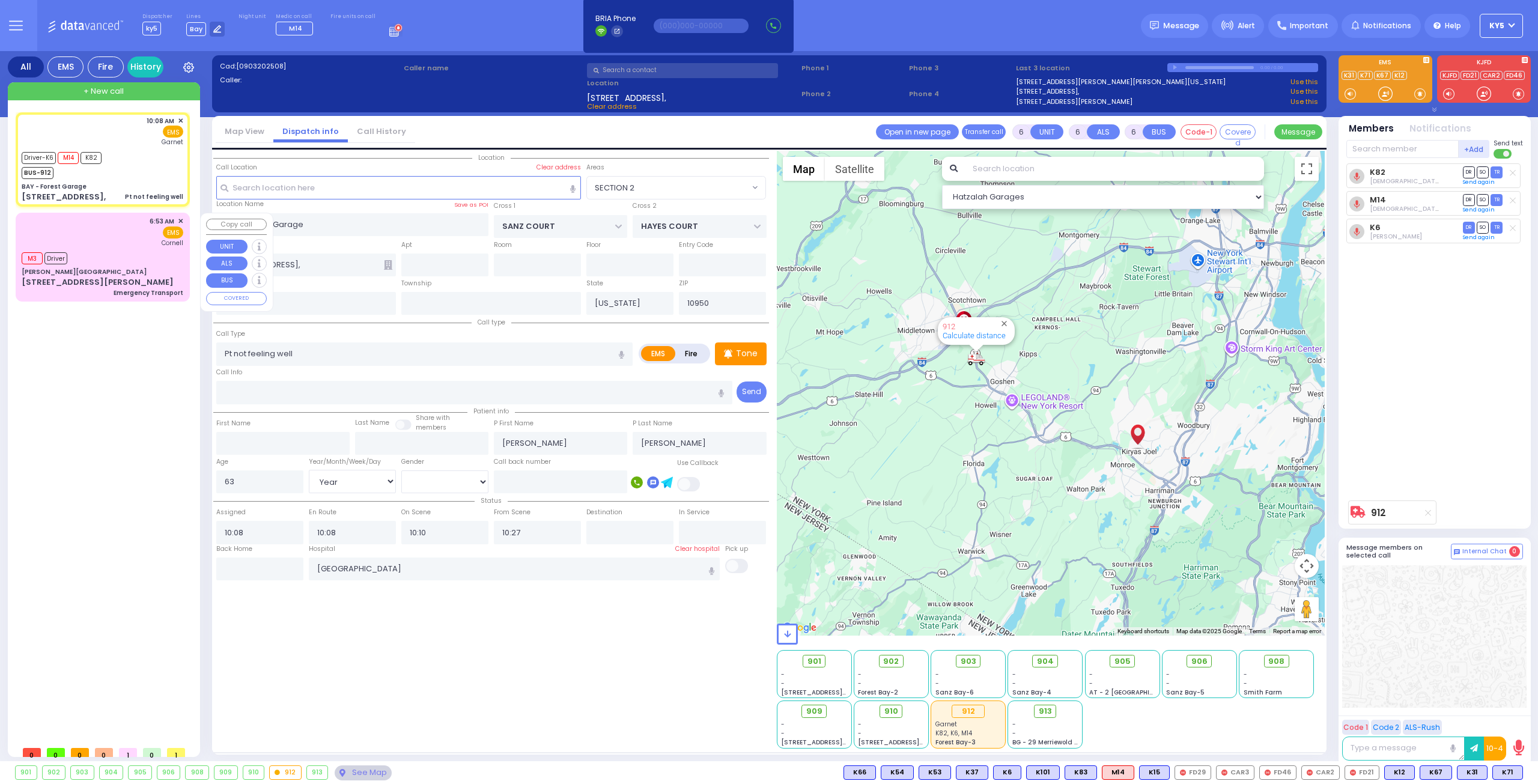
type input "Emergency Transport"
radio input "true"
select select
type input "06:53"
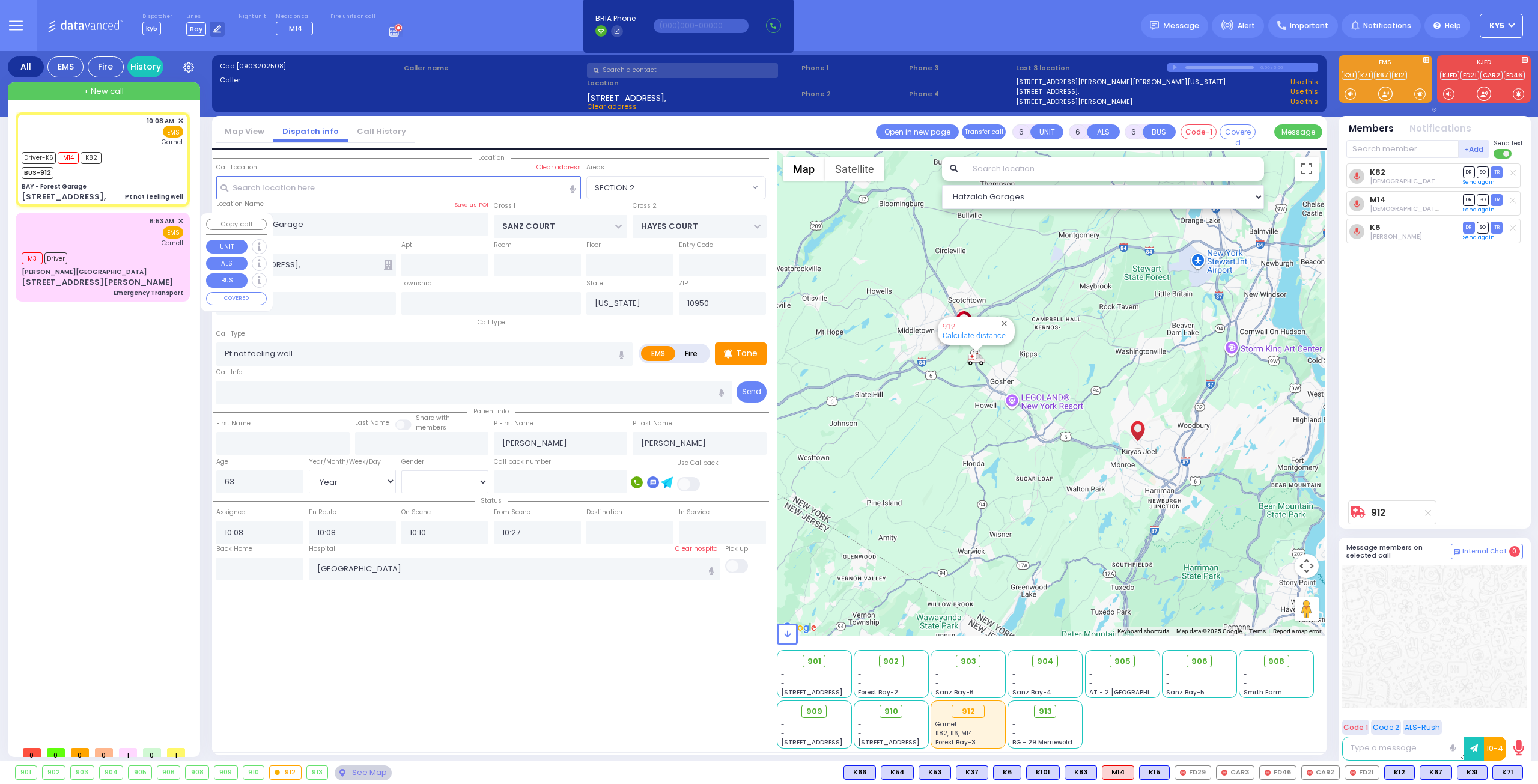
type input "06:54"
type input "06:55"
type input "[US_STATE] Presbyterian [PERSON_NAME][GEOGRAPHIC_DATA]"
select select "Hatzalah Garages"
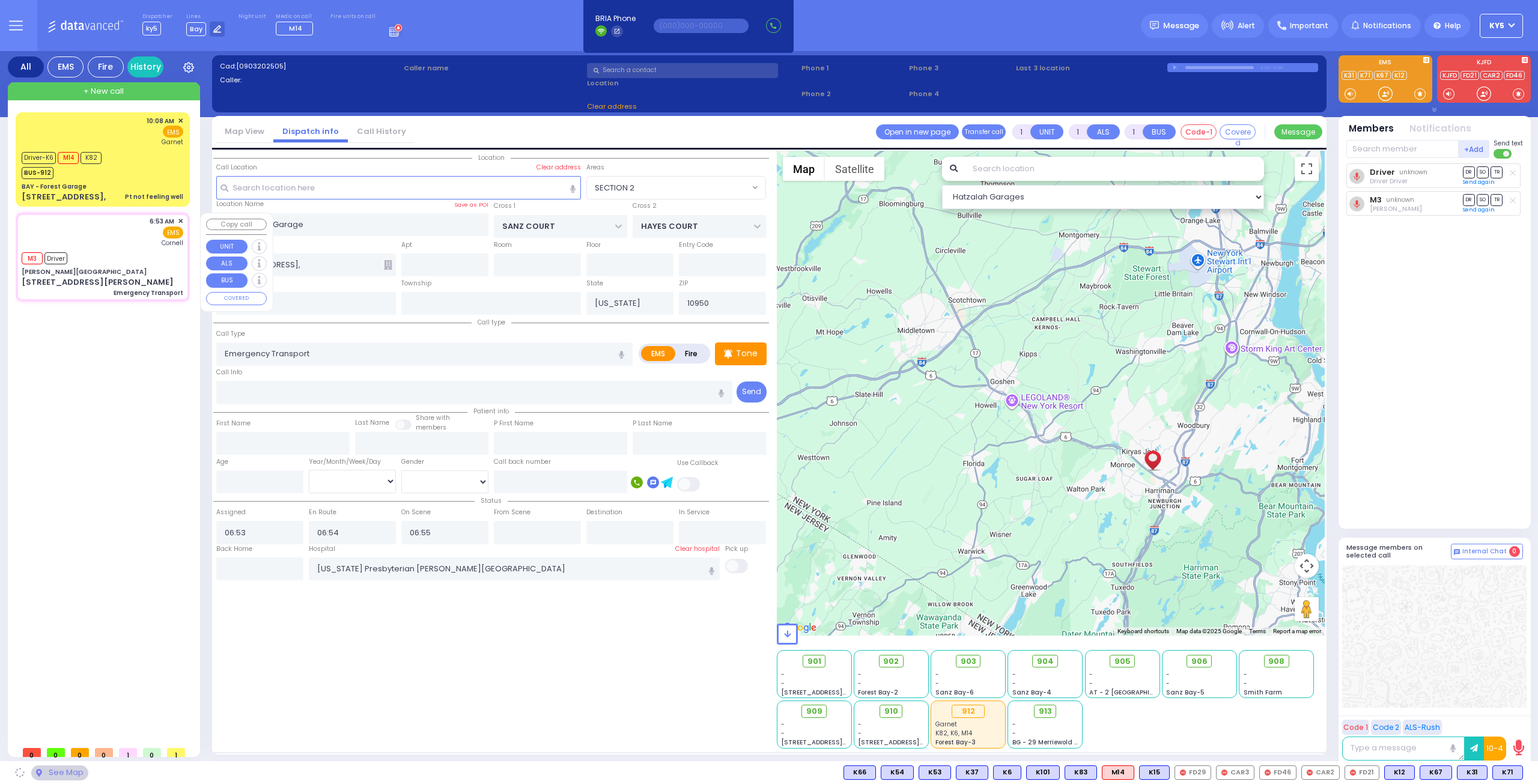
type input "[PERSON_NAME][GEOGRAPHIC_DATA]"
type input "CENTRAL VALLEY LINE"
type input "[PERSON_NAME][GEOGRAPHIC_DATA]"
type input "[STREET_ADDRESS][PERSON_NAME]"
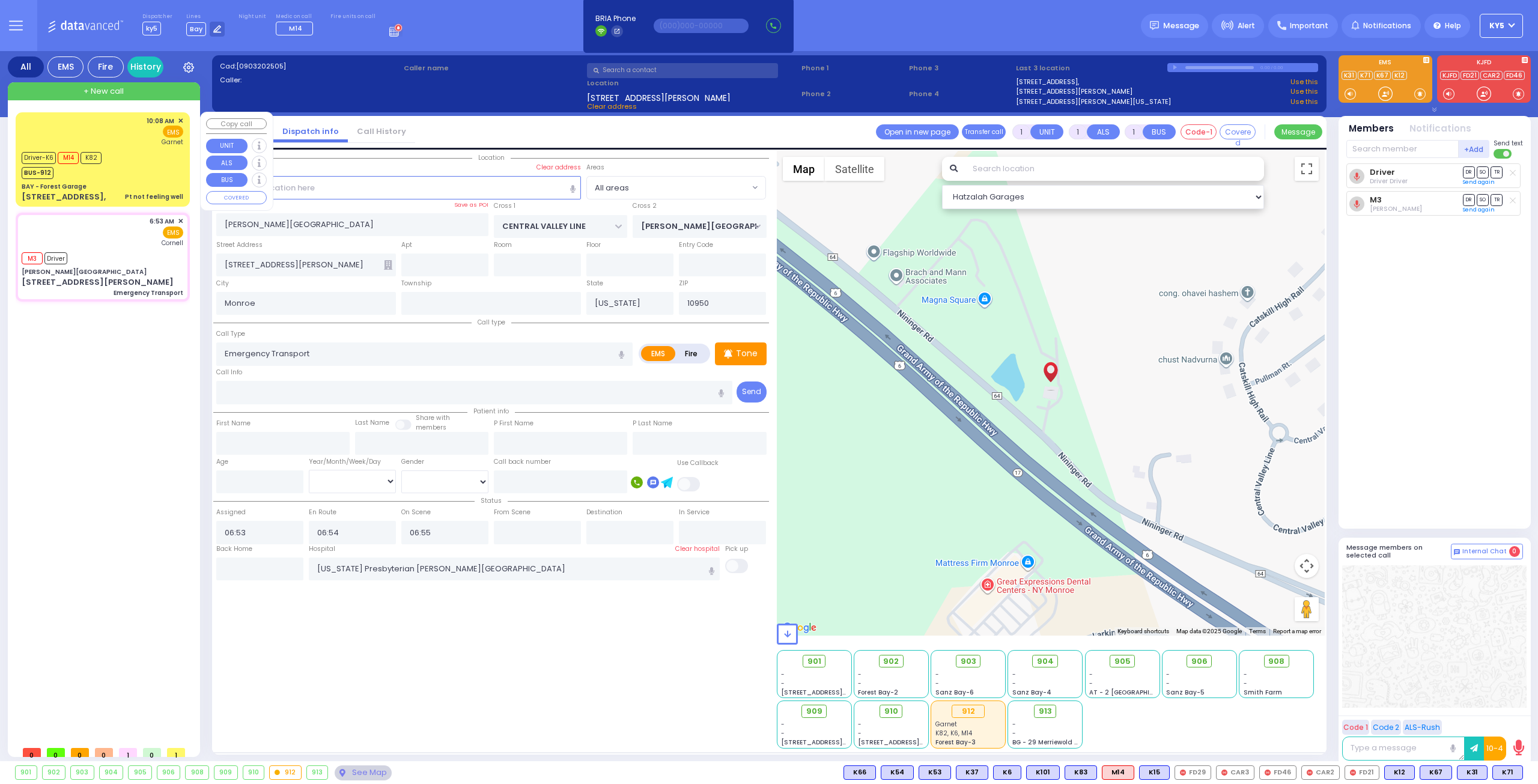
click at [155, 179] on div "10:08 AM ✕ EMS Garnet" at bounding box center [102, 160] width 169 height 91
type input "6"
select select
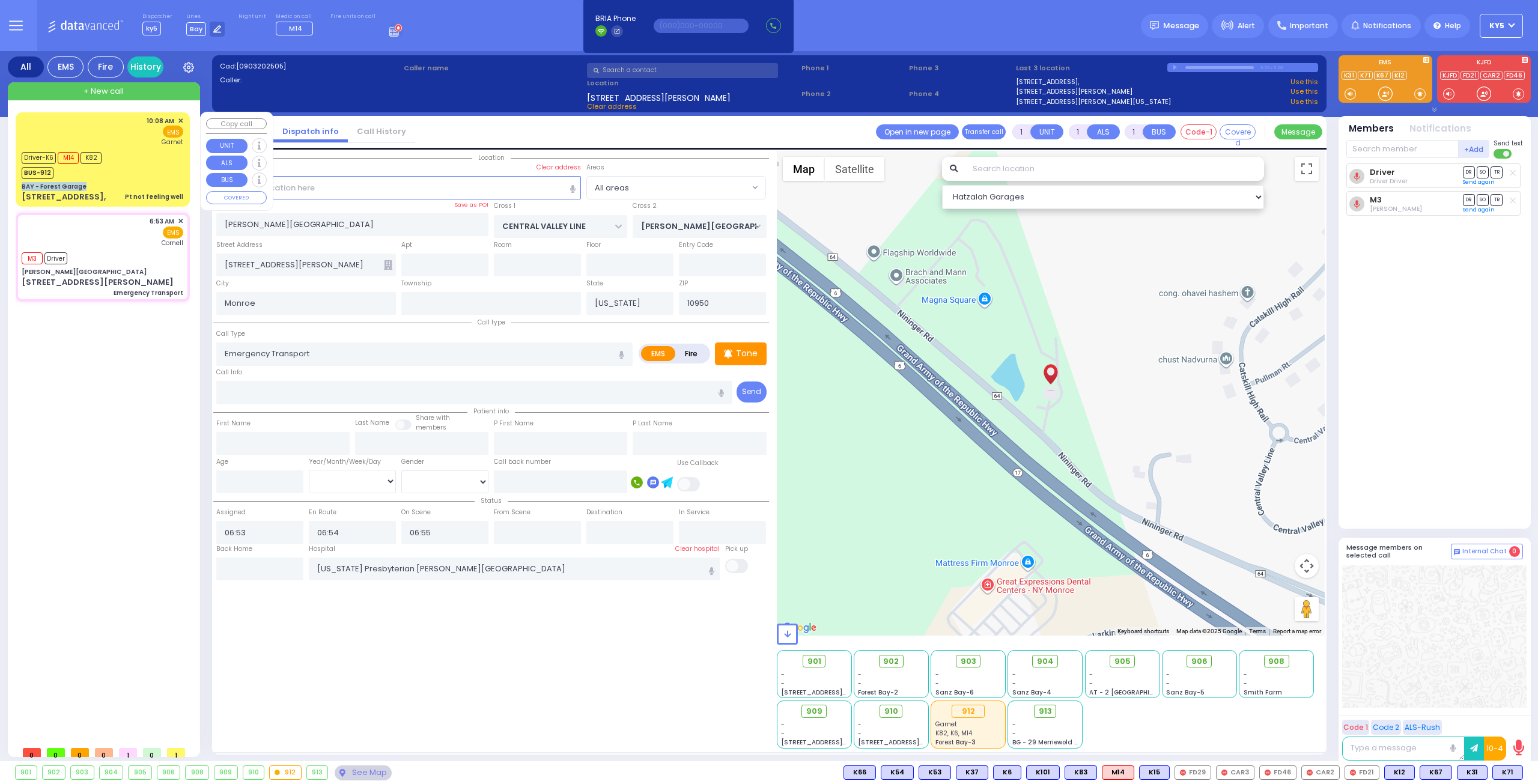
type input "Pt not feeling well"
radio input "true"
type input "[PERSON_NAME]"
type input "63"
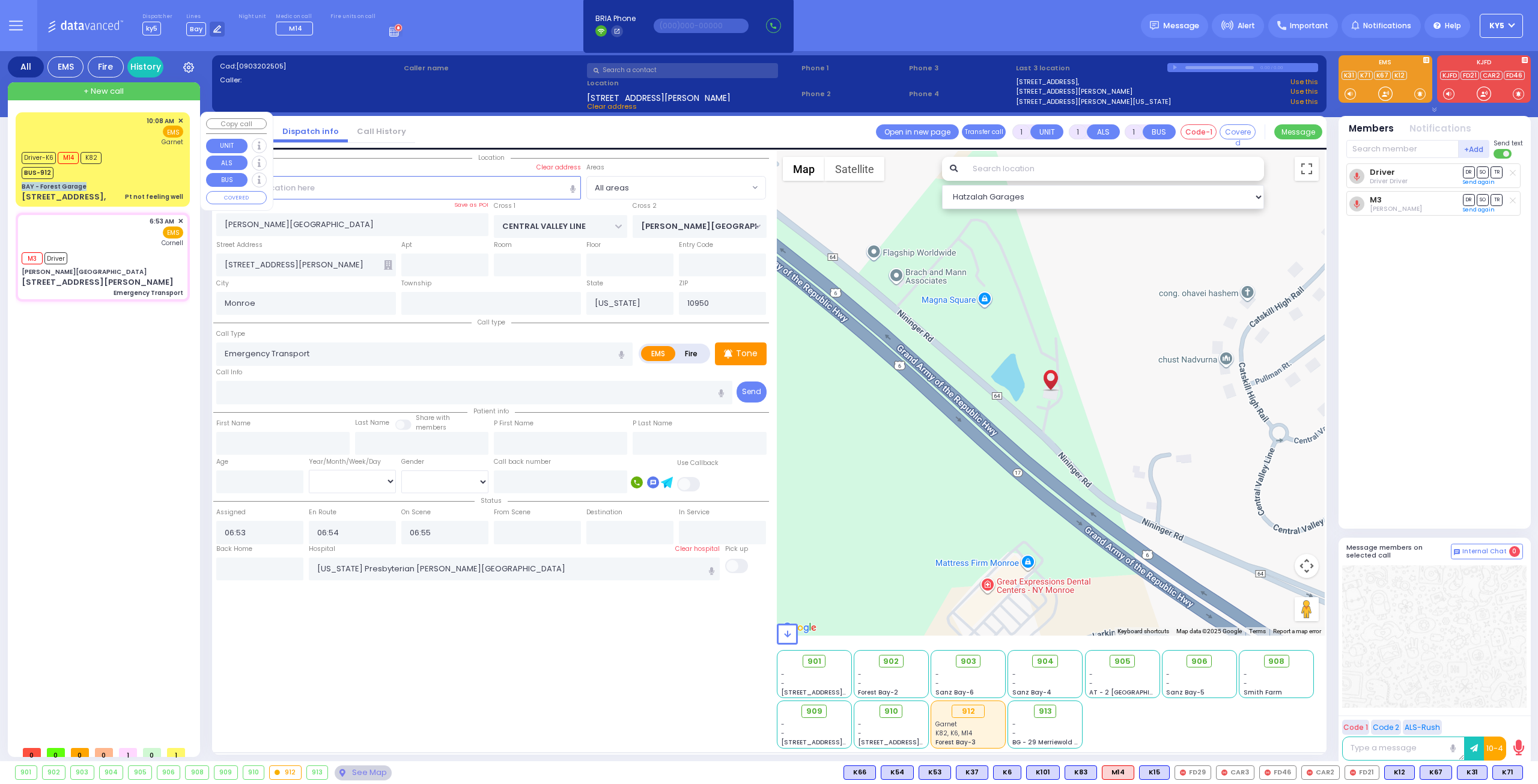
select select "Year"
select select "[DEMOGRAPHIC_DATA]"
type input "10:08"
type input "10:10"
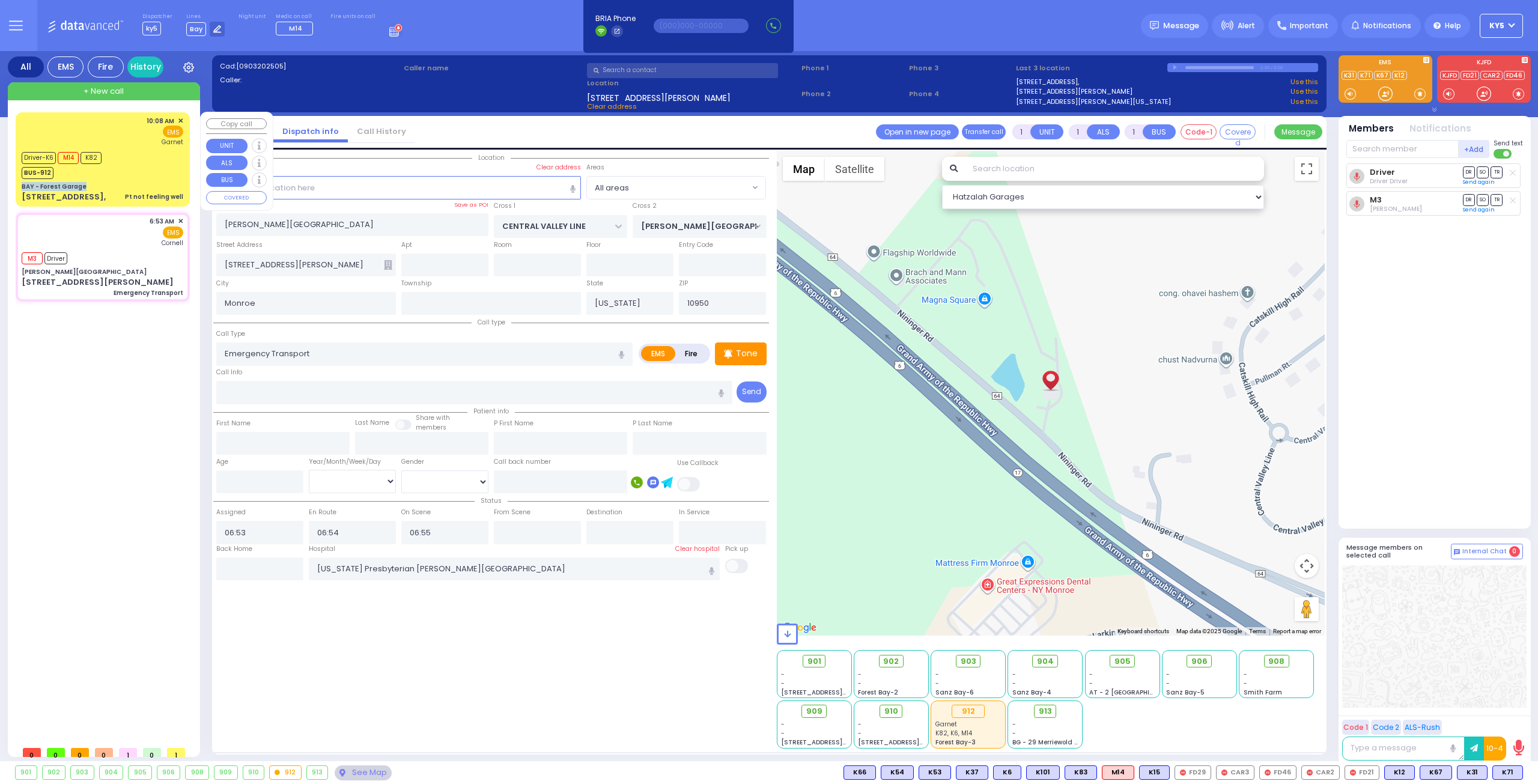
type input "10:27"
type input "[GEOGRAPHIC_DATA]"
select select "Hatzalah Garages"
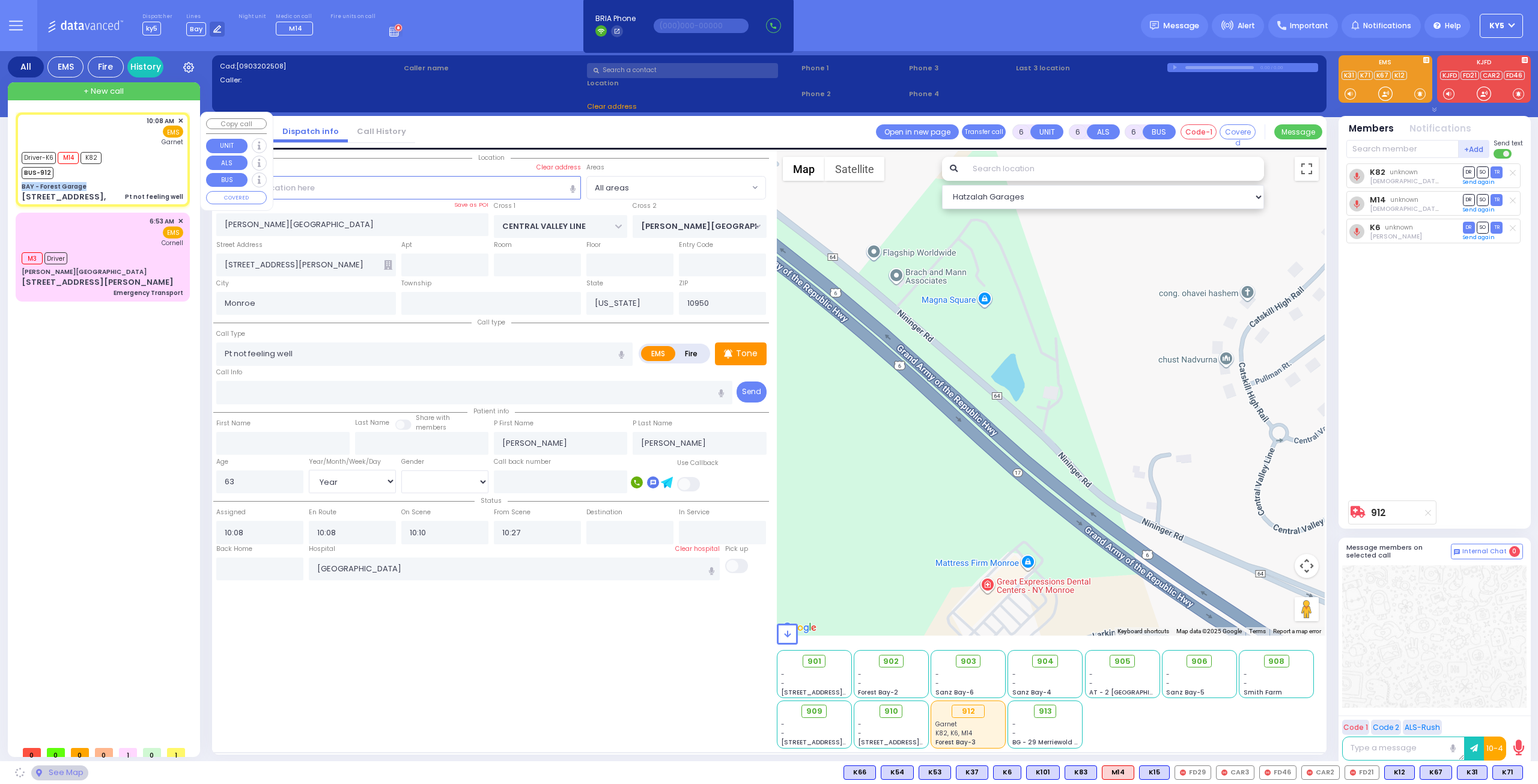
type input "BAY - Forest Garage"
type input "SANZ COURT"
type input "HAYES COURT"
type input "[STREET_ADDRESS],"
select select "SECTION 2"
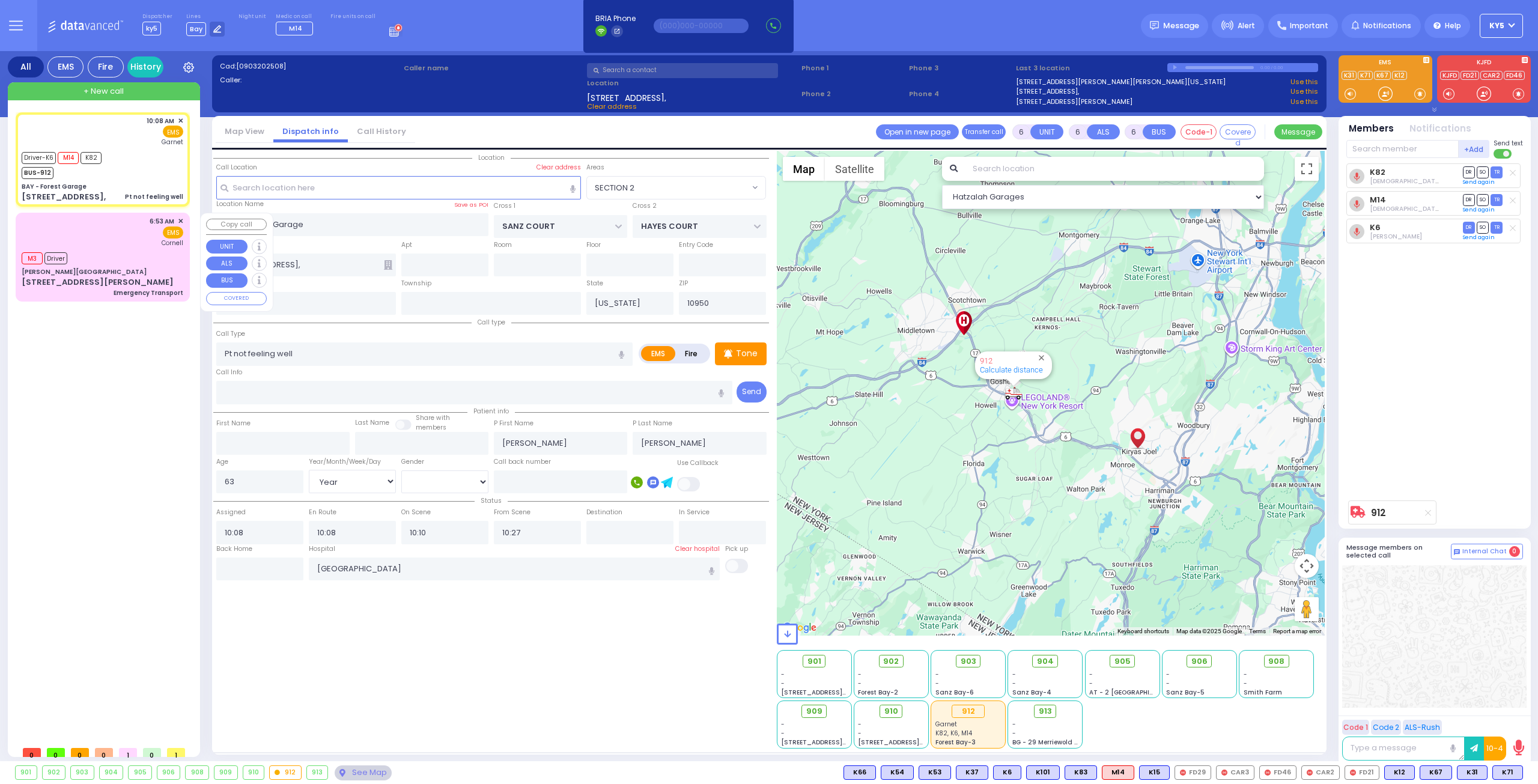
click at [84, 252] on div "M3 Driver" at bounding box center [102, 257] width 162 height 15
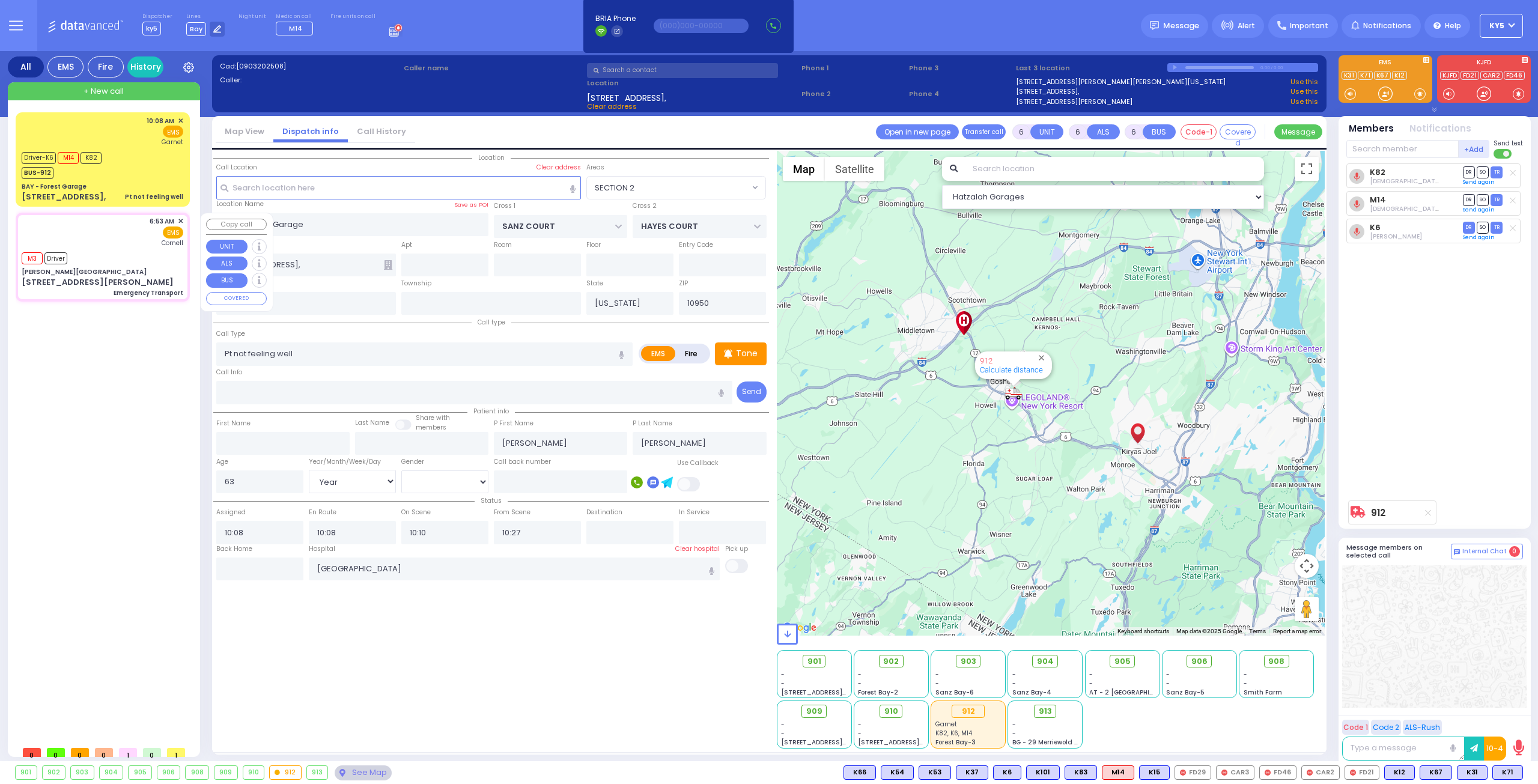
type input "1"
select select
type input "Emergency Transport"
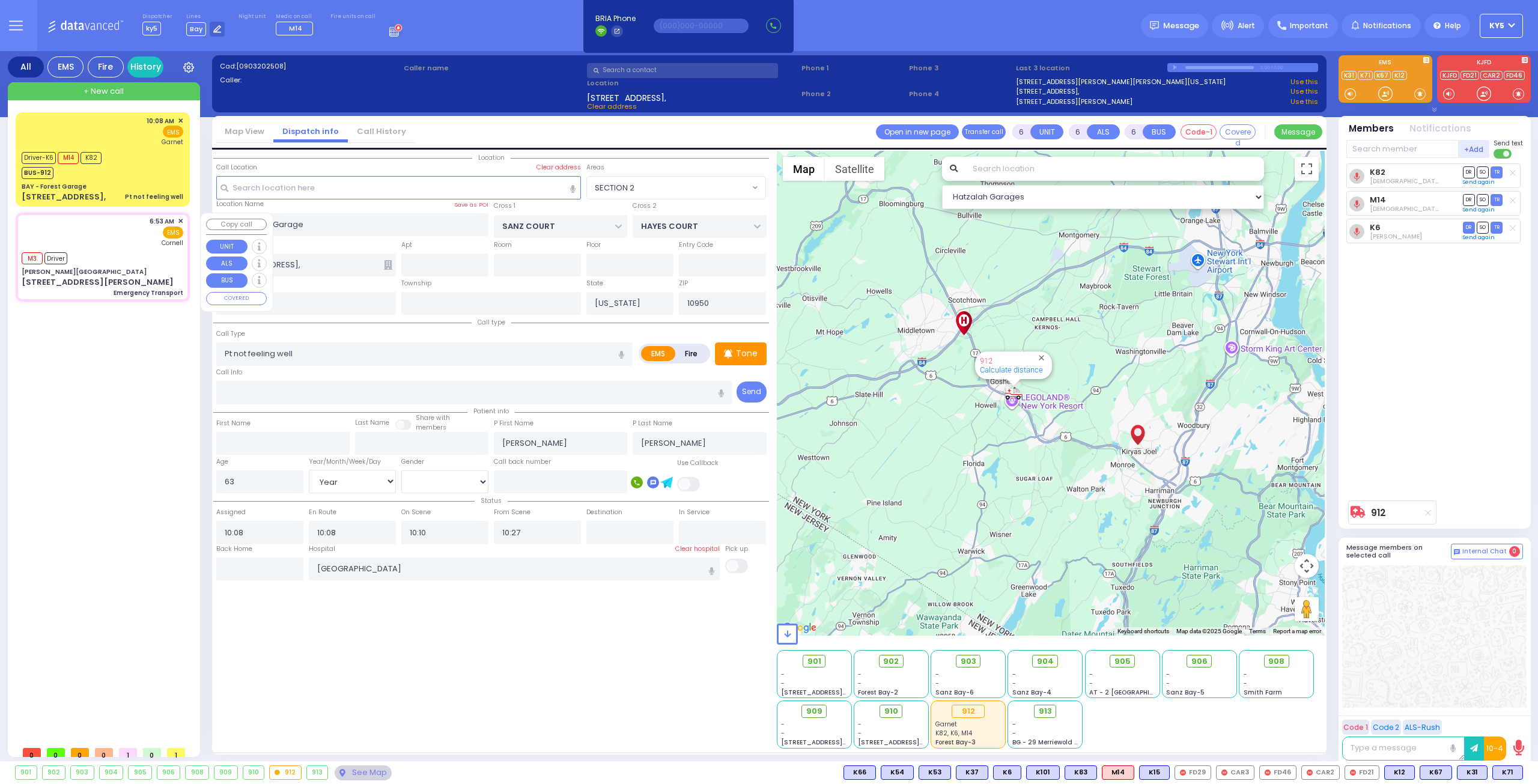
radio input "true"
select select
type input "06:53"
type input "06:54"
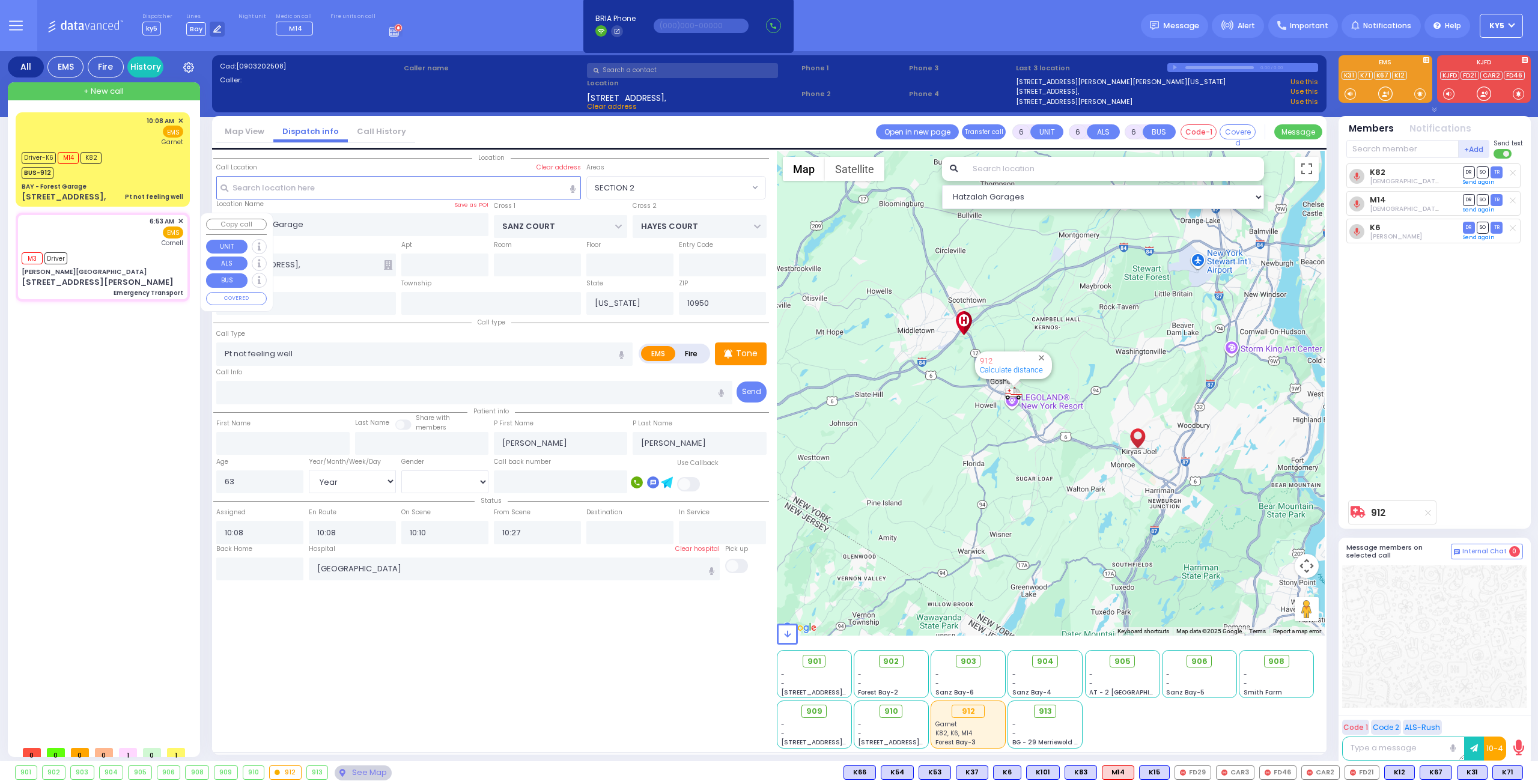
type input "06:55"
type input "[US_STATE] Presbyterian [PERSON_NAME][GEOGRAPHIC_DATA]"
select select "Hatzalah Garages"
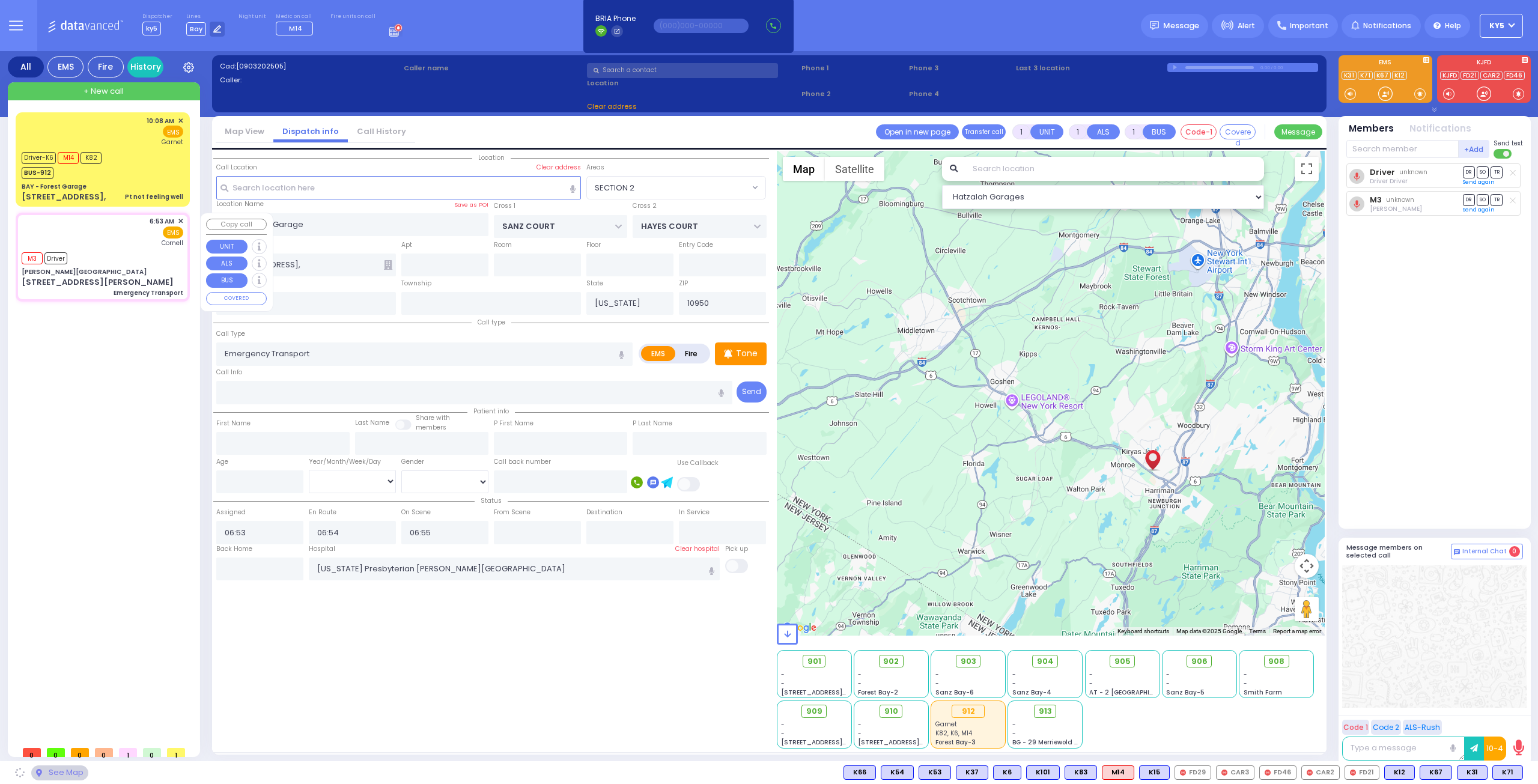
type input "[PERSON_NAME][GEOGRAPHIC_DATA]"
type input "CENTRAL VALLEY LINE"
type input "[PERSON_NAME][GEOGRAPHIC_DATA]"
type input "[STREET_ADDRESS][PERSON_NAME]"
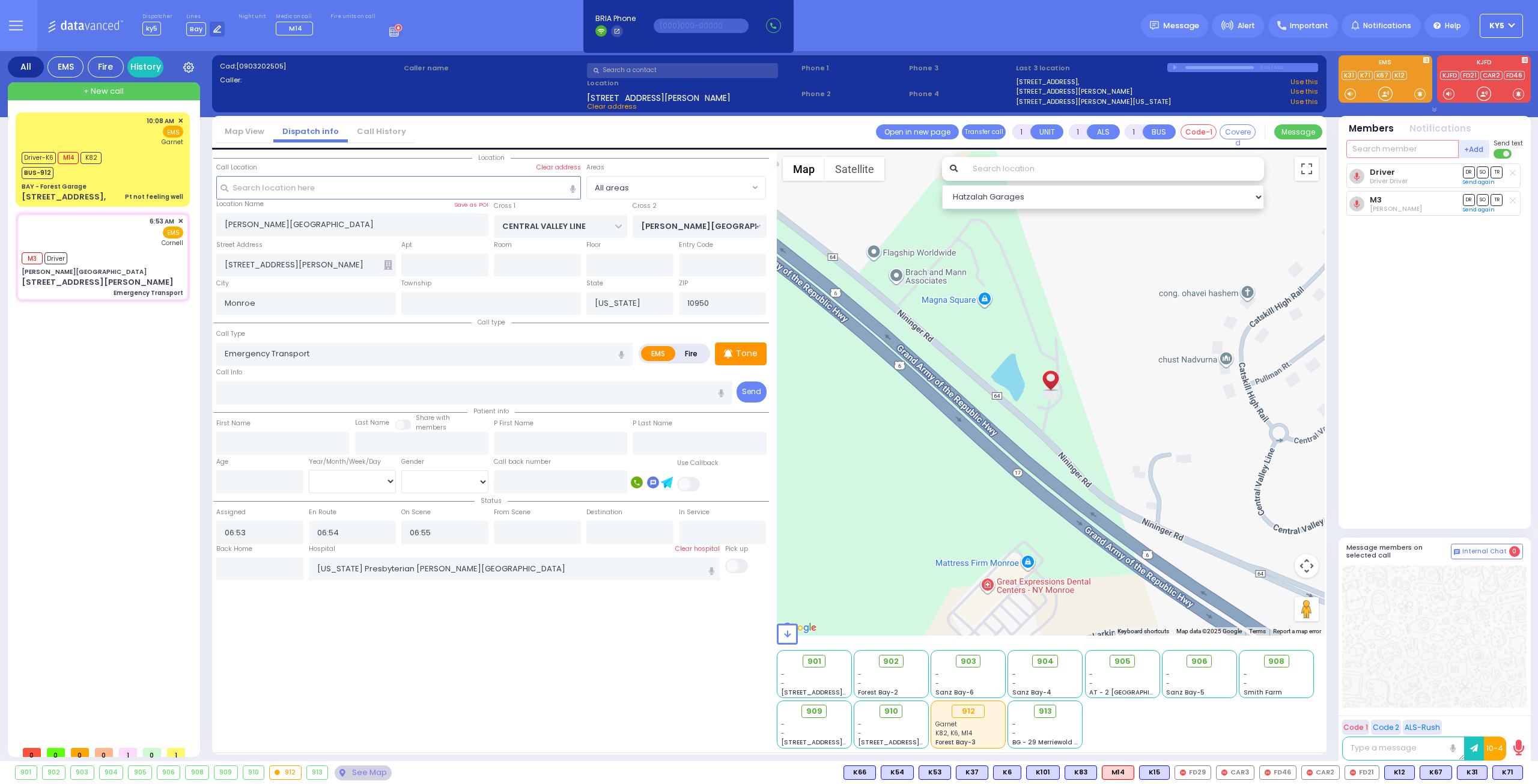
click at [1415, 148] on input "text" at bounding box center [1402, 149] width 112 height 18
type input "909"
click at [1463, 147] on button "+Add" at bounding box center [1474, 149] width 31 height 18
select select
radio input "true"
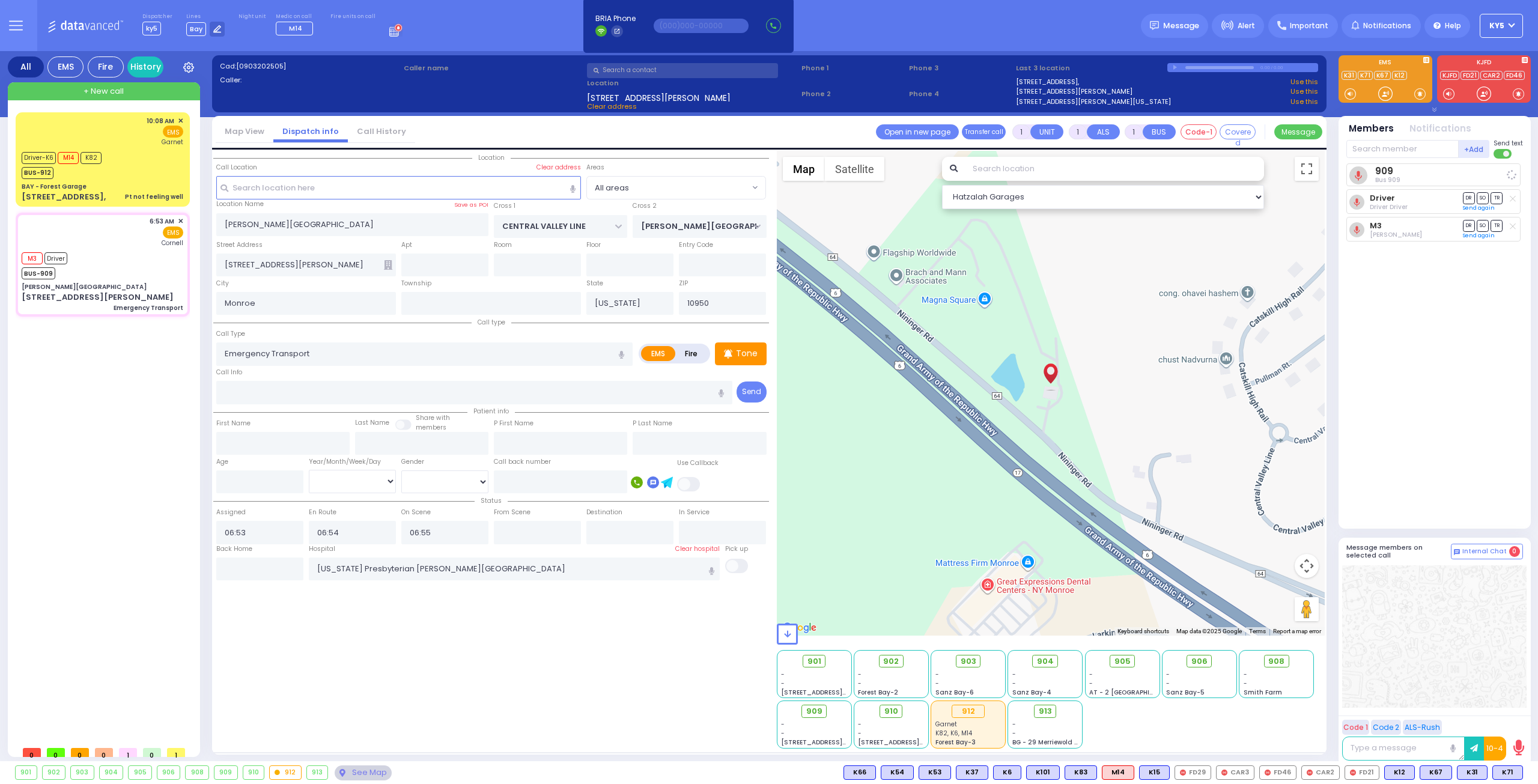
select select
select select "Hatzalah Garages"
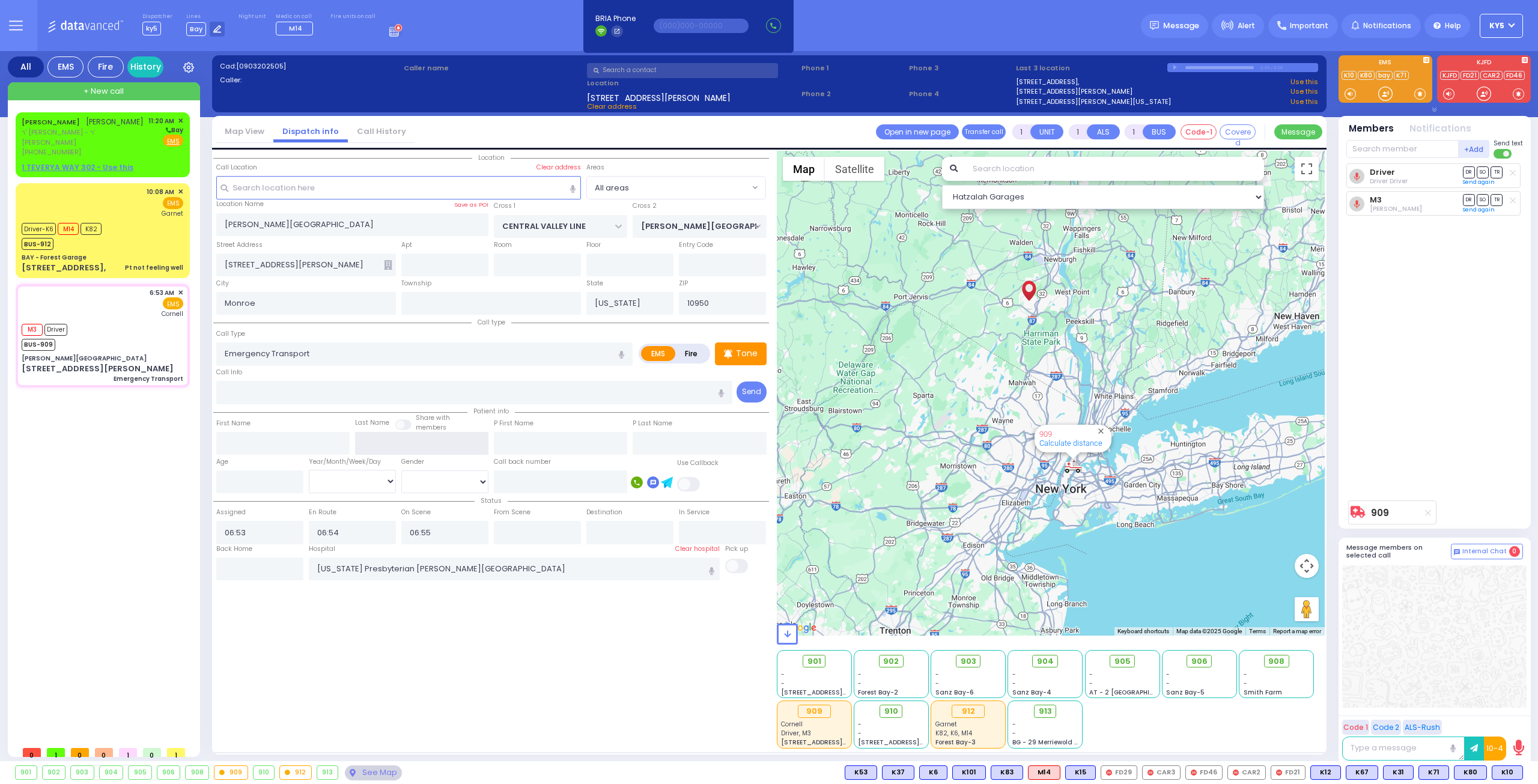
click at [1537, 783] on html "Dashboard" at bounding box center [769, 392] width 1538 height 784
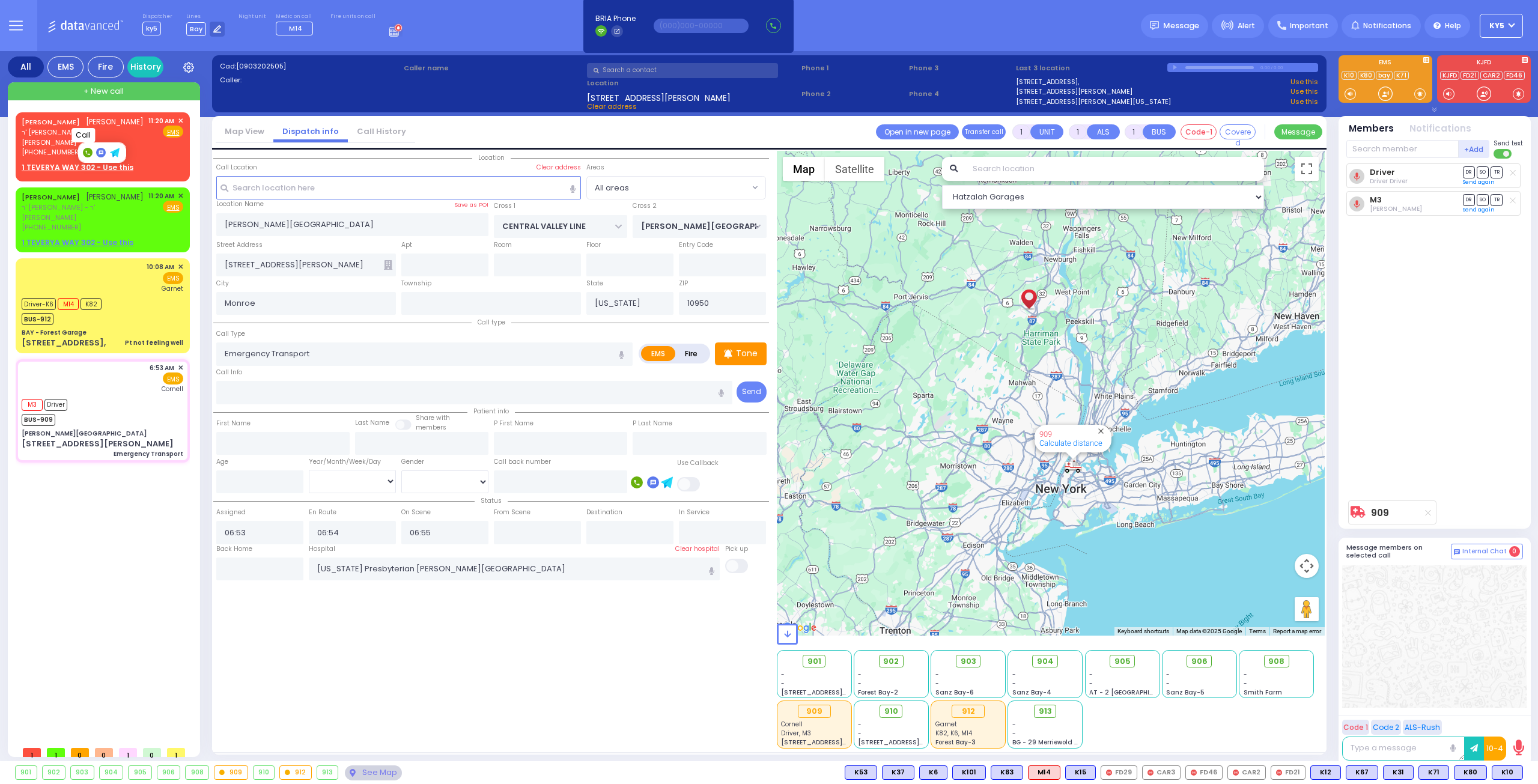
click at [85, 150] on rect at bounding box center [88, 153] width 10 height 10
type input "8455375585"
click at [93, 170] on u "1 TEVERYA WAY 302 - Use this" at bounding box center [77, 167] width 112 height 10
type input "2"
select select
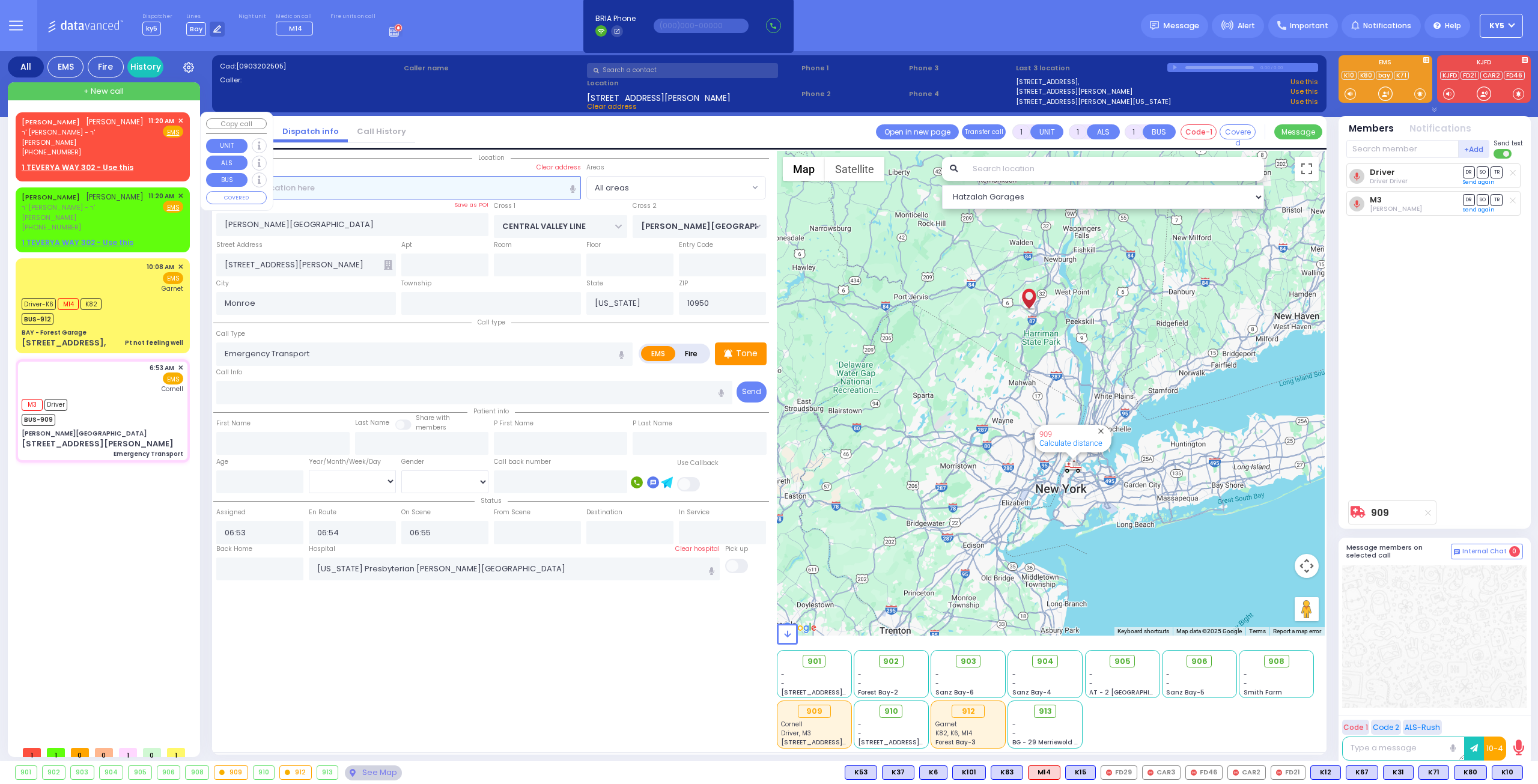
radio input "true"
type input "[PERSON_NAME]"
select select
type input "11:20"
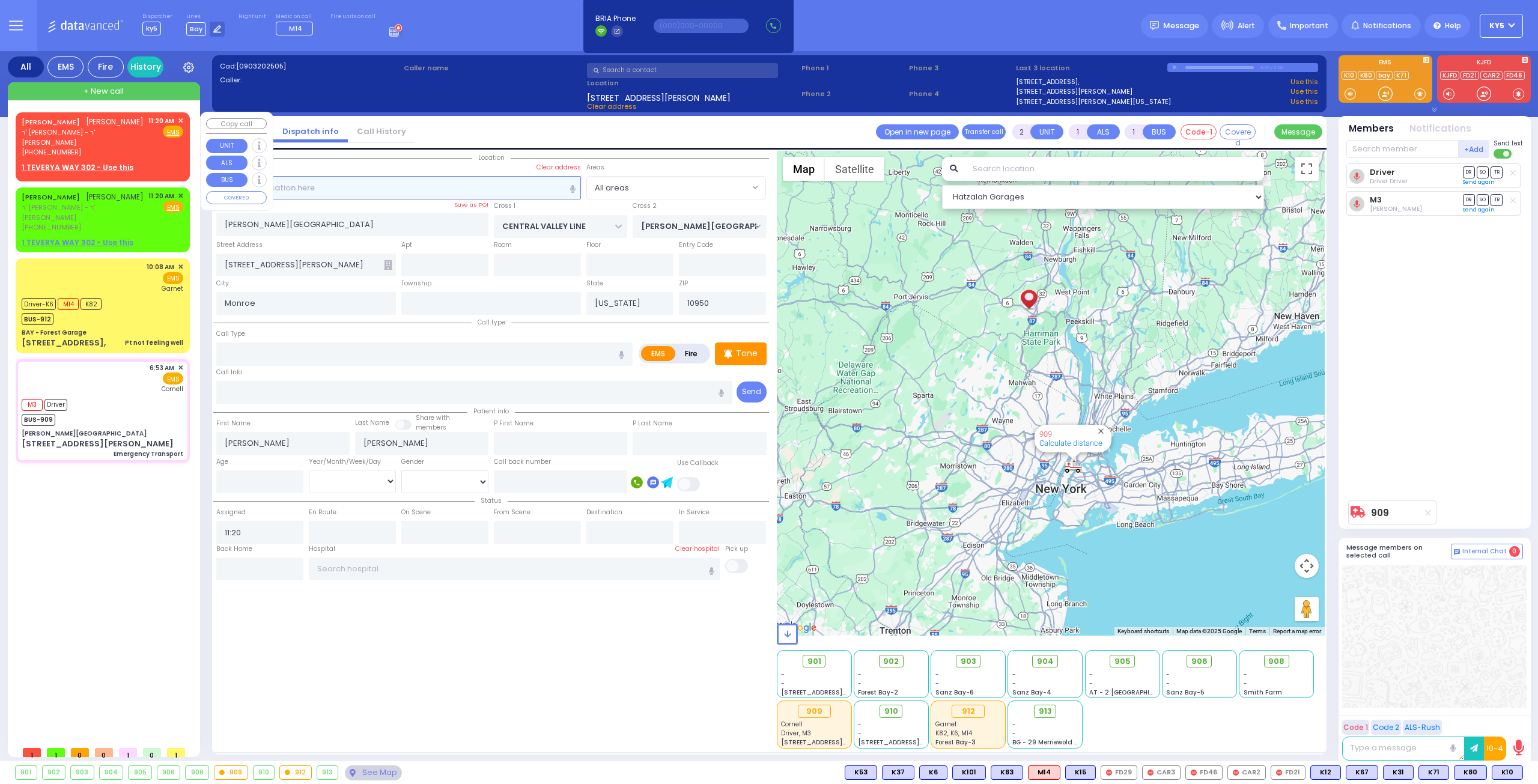
select select "Hatzalah Garages"
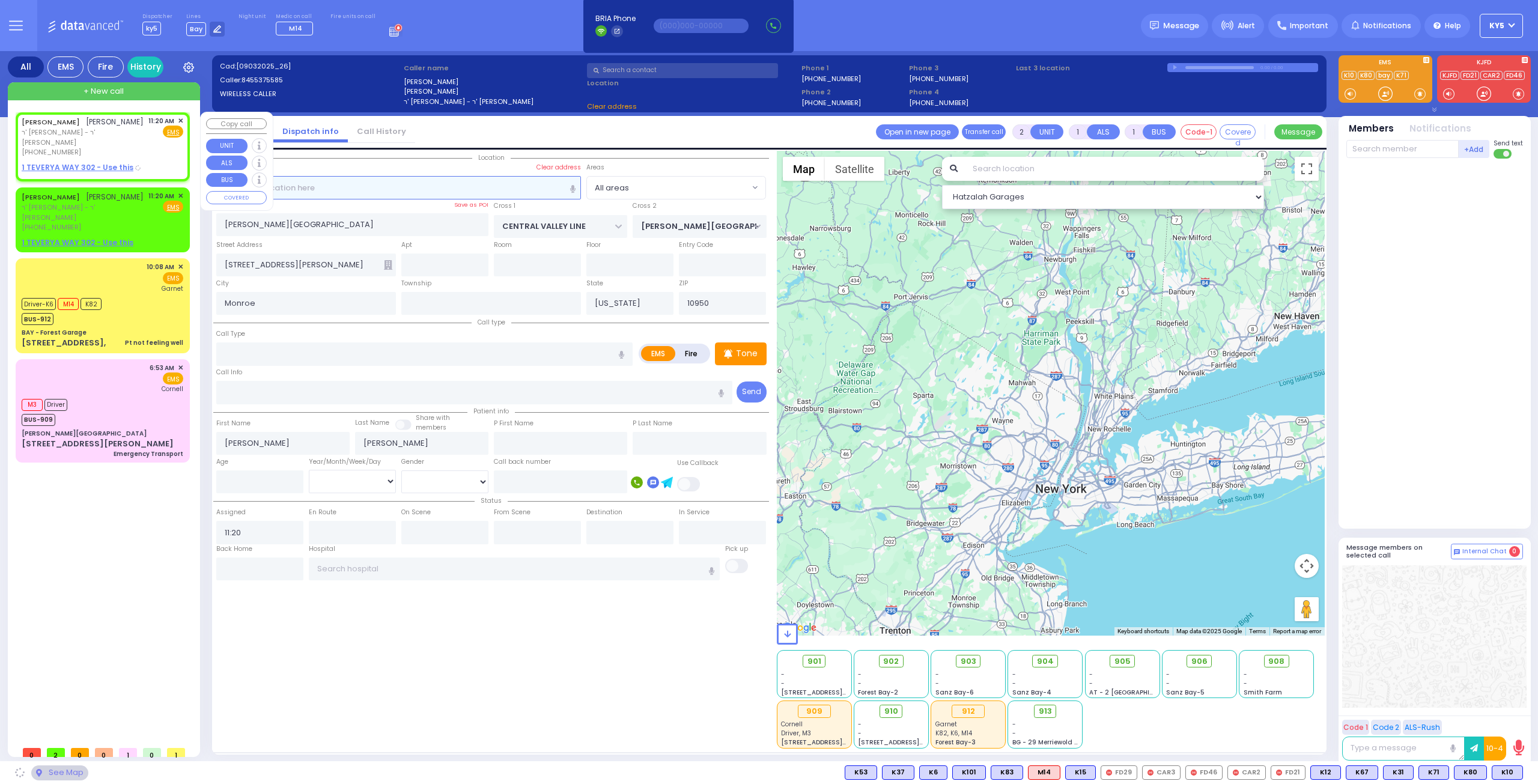
type input "[GEOGRAPHIC_DATA]"
type input "LEIPNIK WAY"
type input "1 TEVERYA WAY"
type input "302"
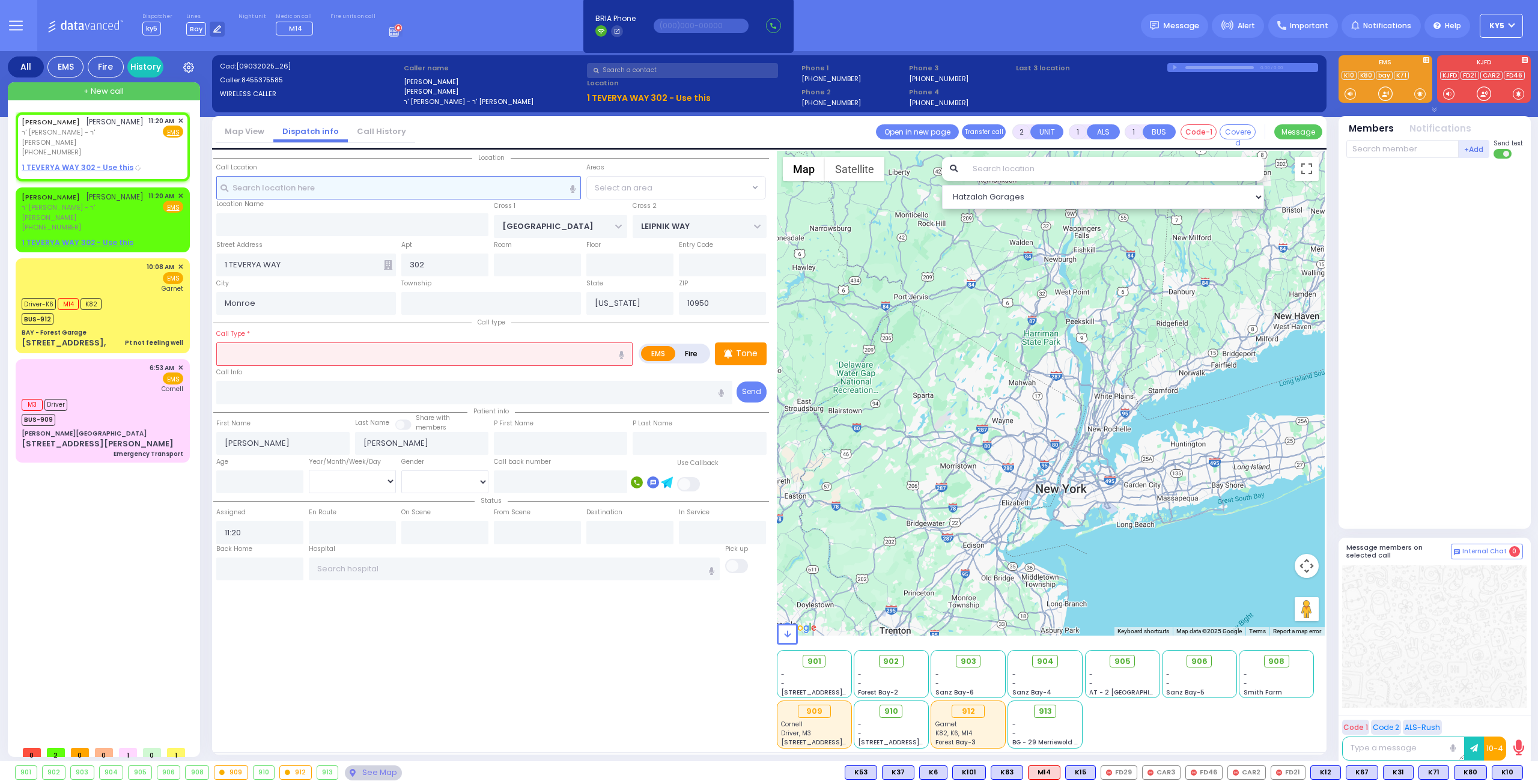
select select "SECTION 4"
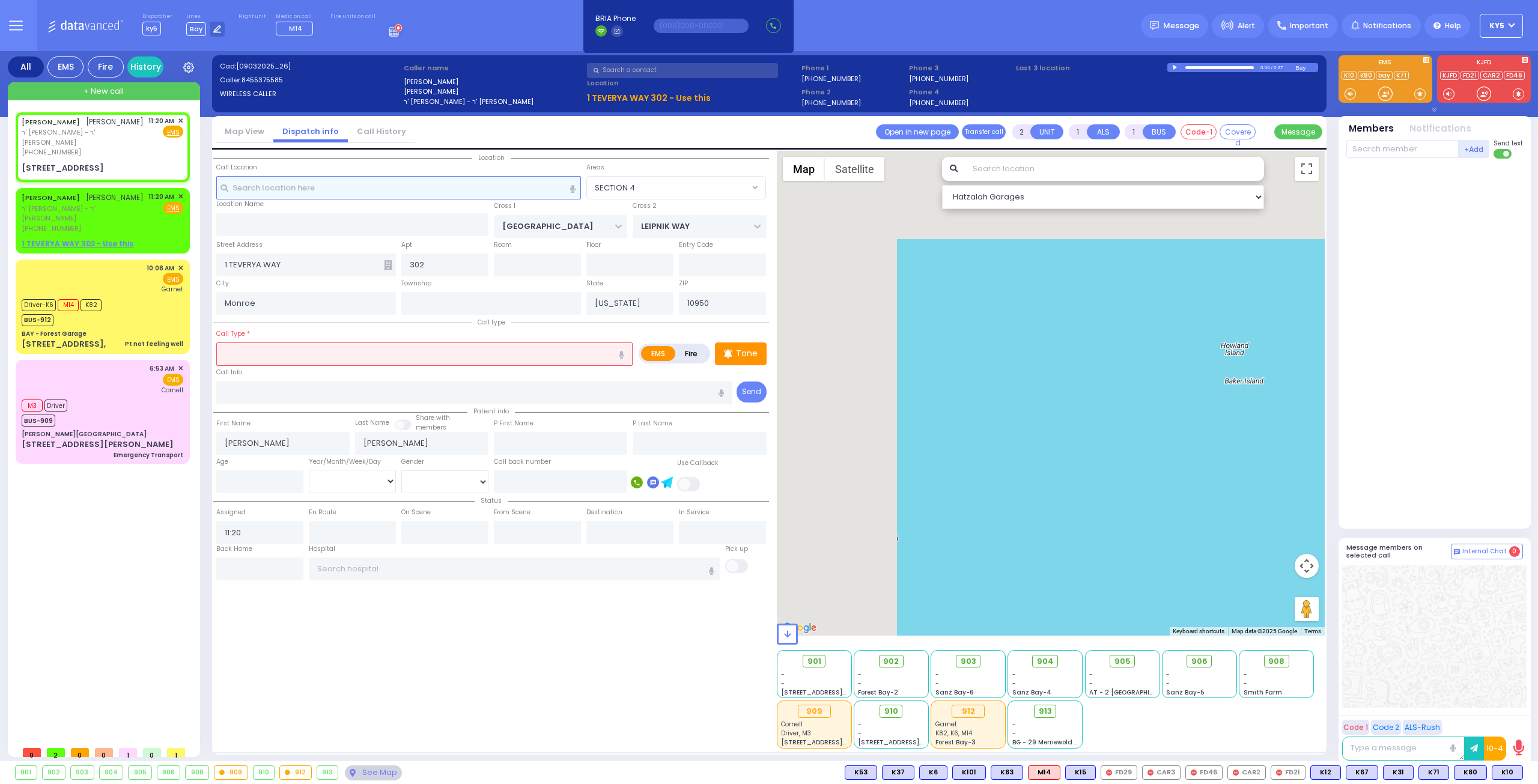
select select
radio input "true"
select select
select select "Hatzalah Garages"
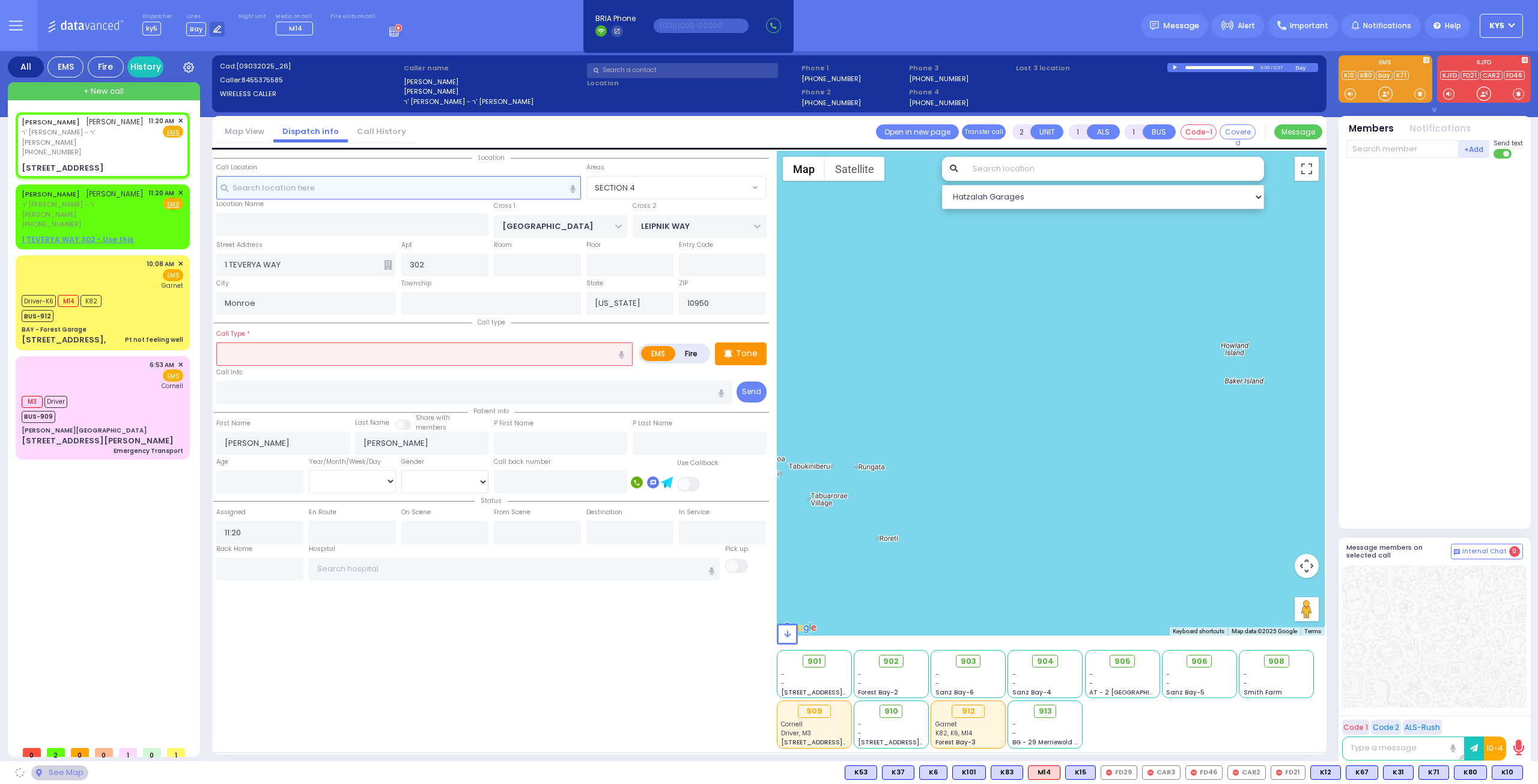
select select
radio input "true"
select select
select select "Hatzalah Garages"
click at [274, 348] on input "text" at bounding box center [424, 353] width 416 height 23
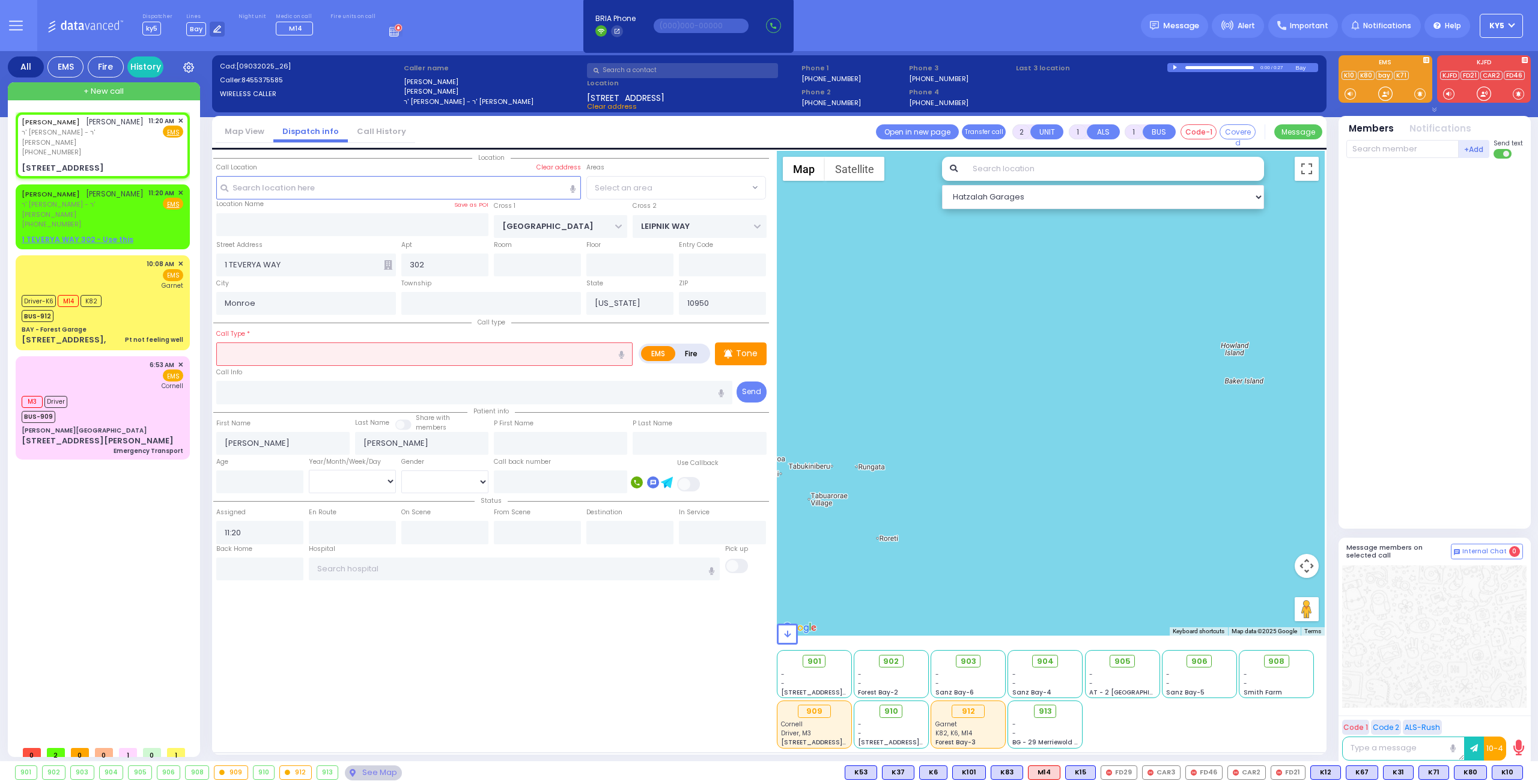
select select
radio input "true"
select select
select select "Hatzalah Garages"
select select "SECTION 4"
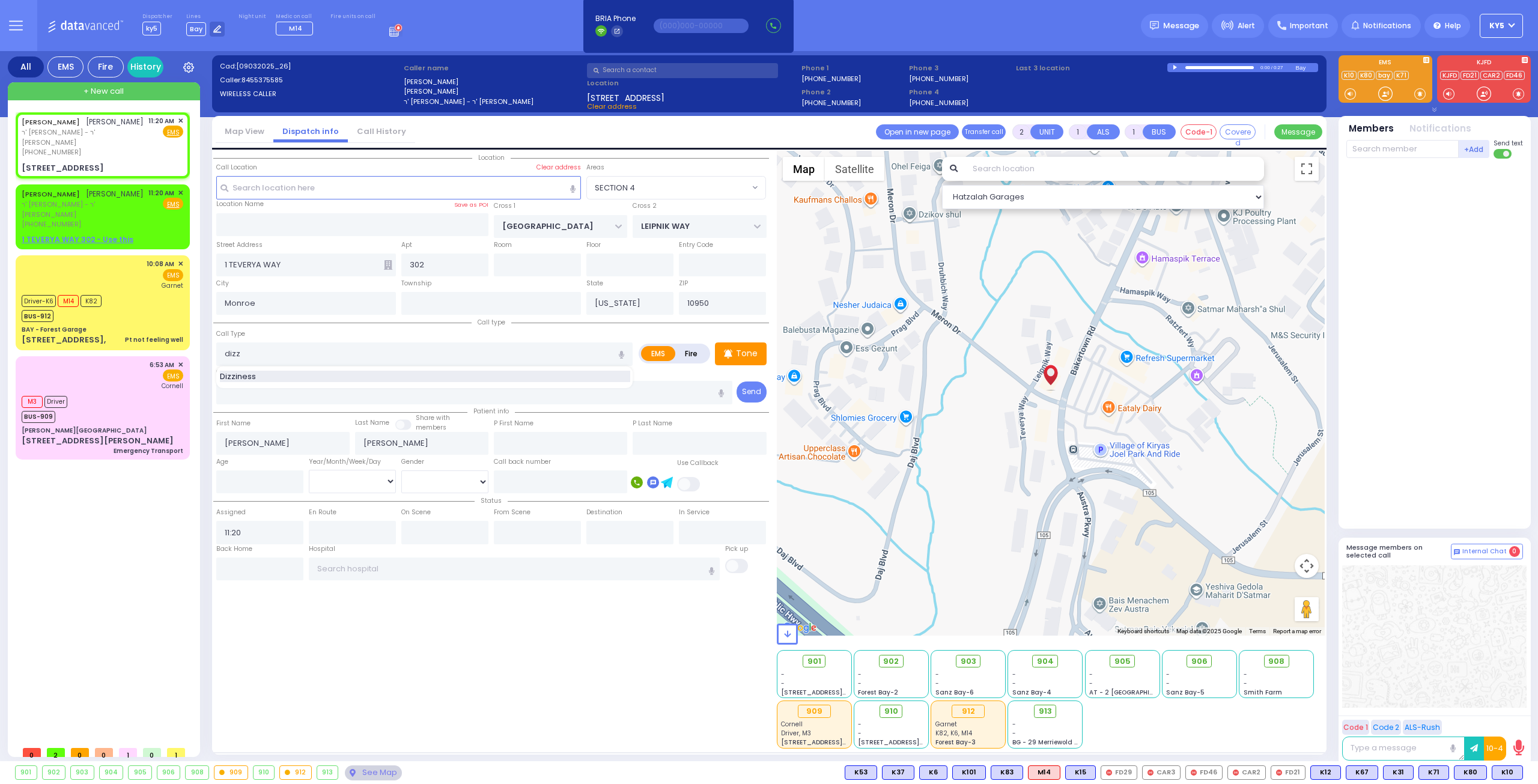
click at [243, 376] on span "Dizziness" at bounding box center [240, 376] width 40 height 12
type input "Dizziness"
type input "1"
type input "0"
select select
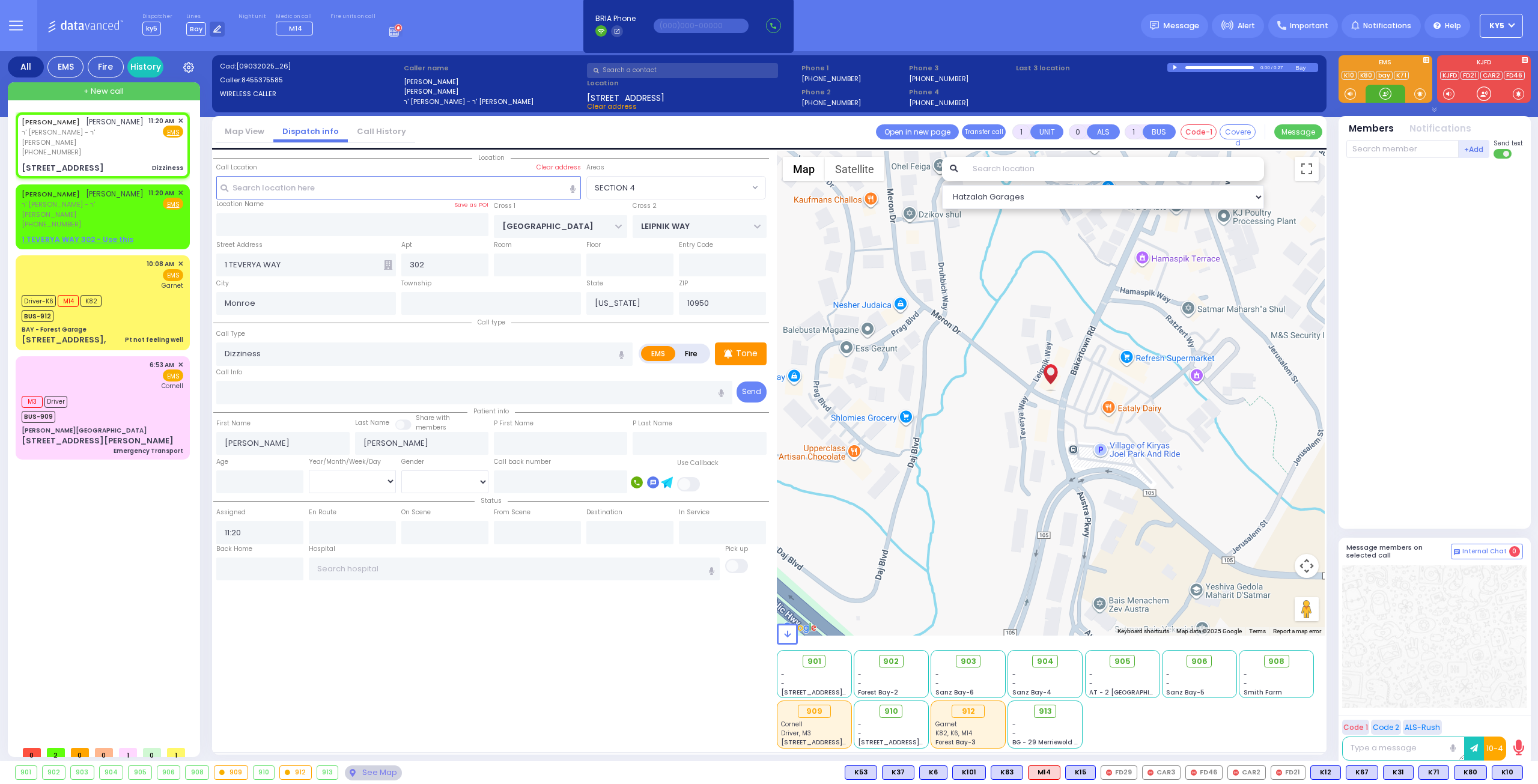
radio input "true"
select select
select select "Hatzalah Garages"
select select
radio input "true"
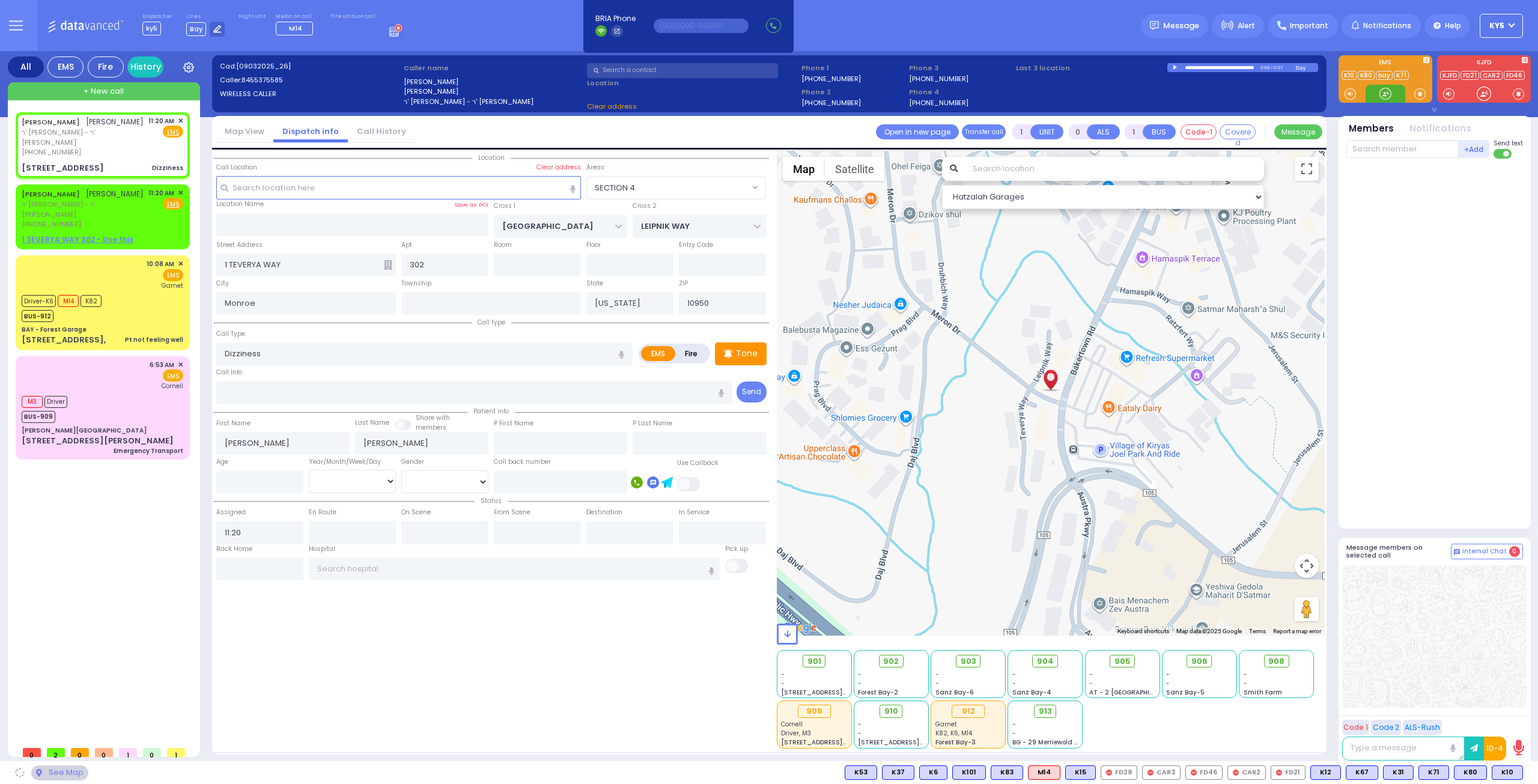
select select
select select "Hatzalah Garages"
select select
radio input "true"
select select
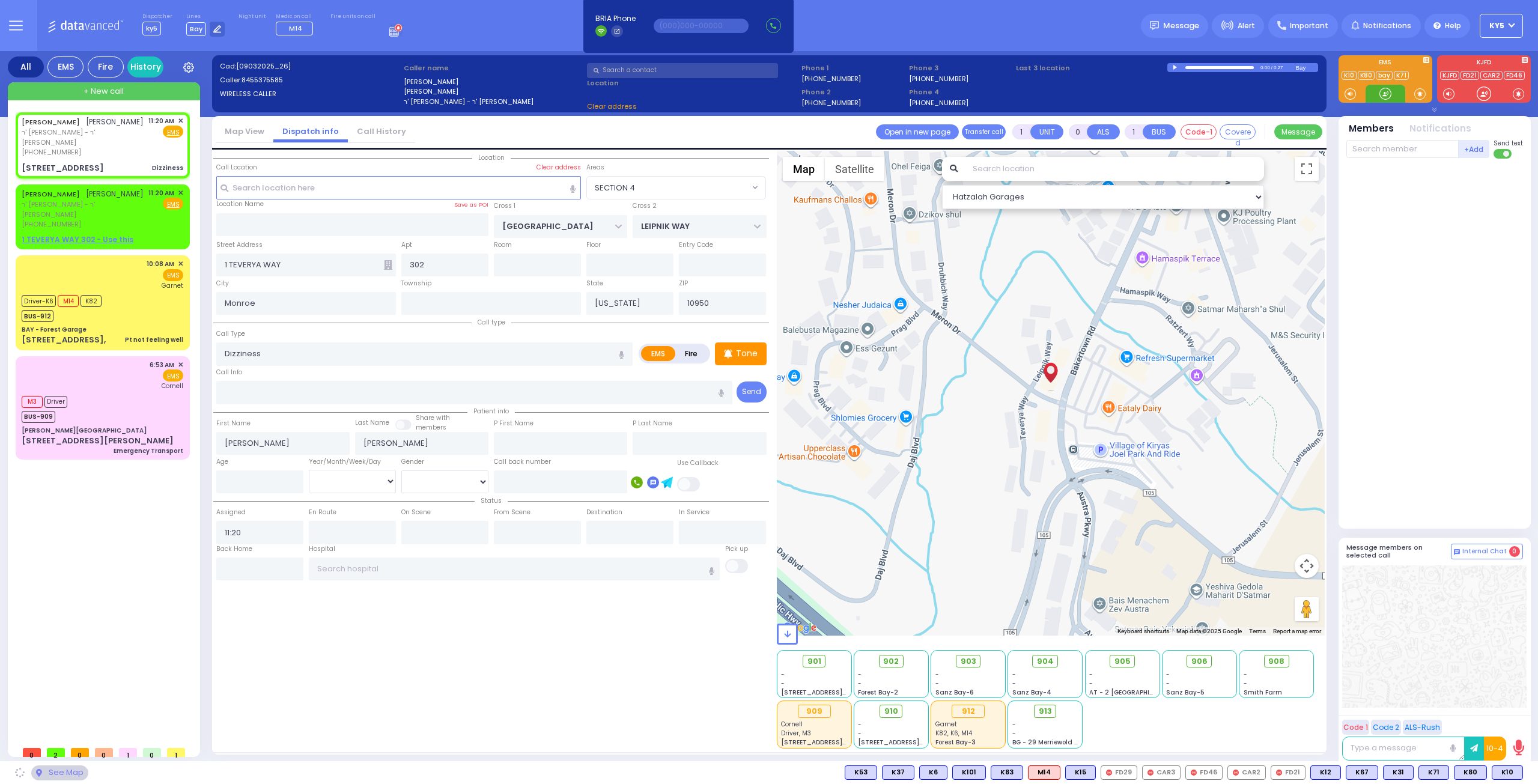
select select "SECTION 4"
select select "Hatzalah Garages"
click at [1383, 97] on div at bounding box center [1385, 93] width 12 height 12
click at [1418, 93] on span at bounding box center [1420, 93] width 11 height 12
click at [1385, 94] on div at bounding box center [1385, 93] width 12 height 12
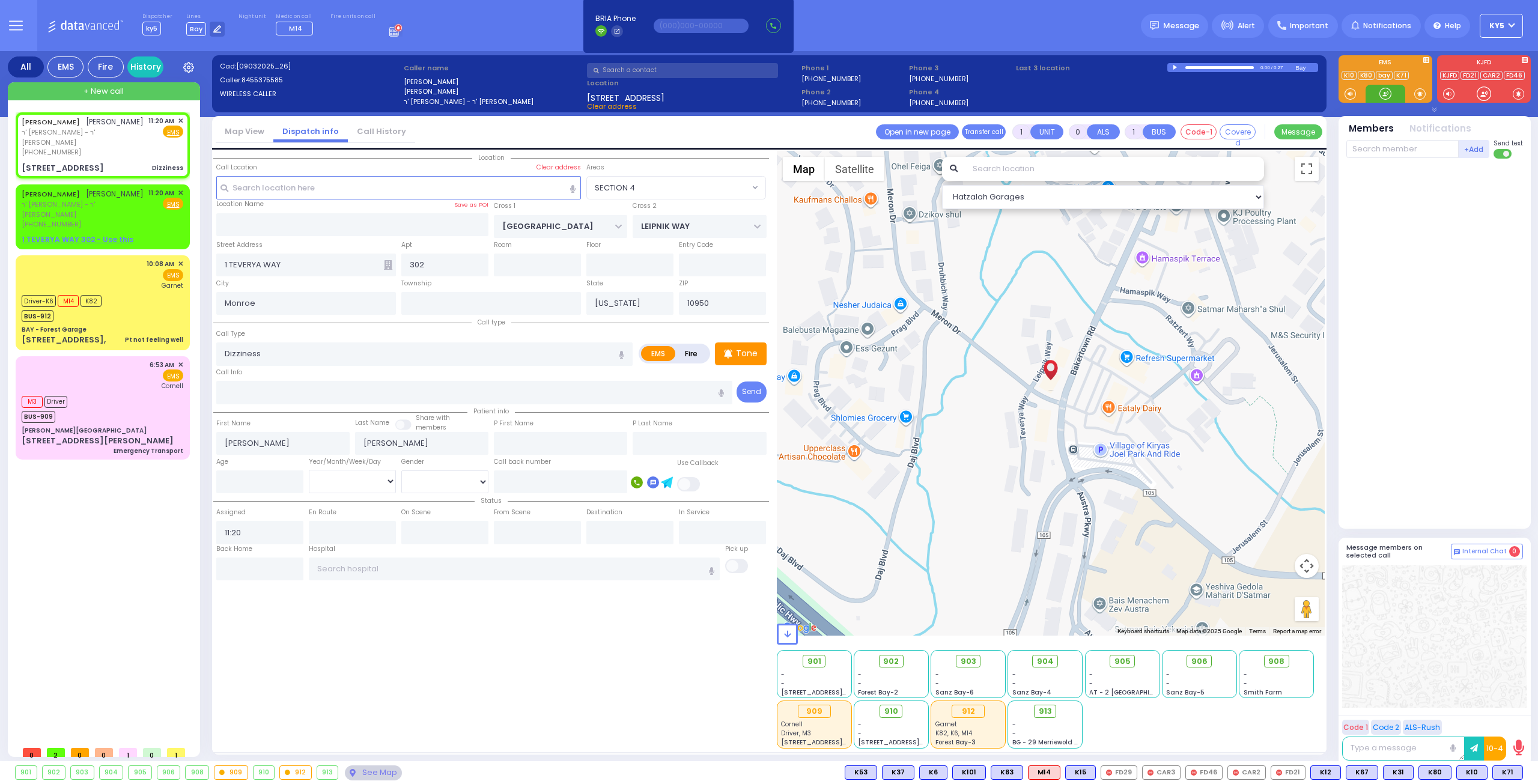
click at [1381, 95] on div at bounding box center [1385, 93] width 12 height 12
click at [1387, 92] on div at bounding box center [1385, 93] width 12 height 12
click at [1385, 95] on div at bounding box center [1385, 93] width 12 height 12
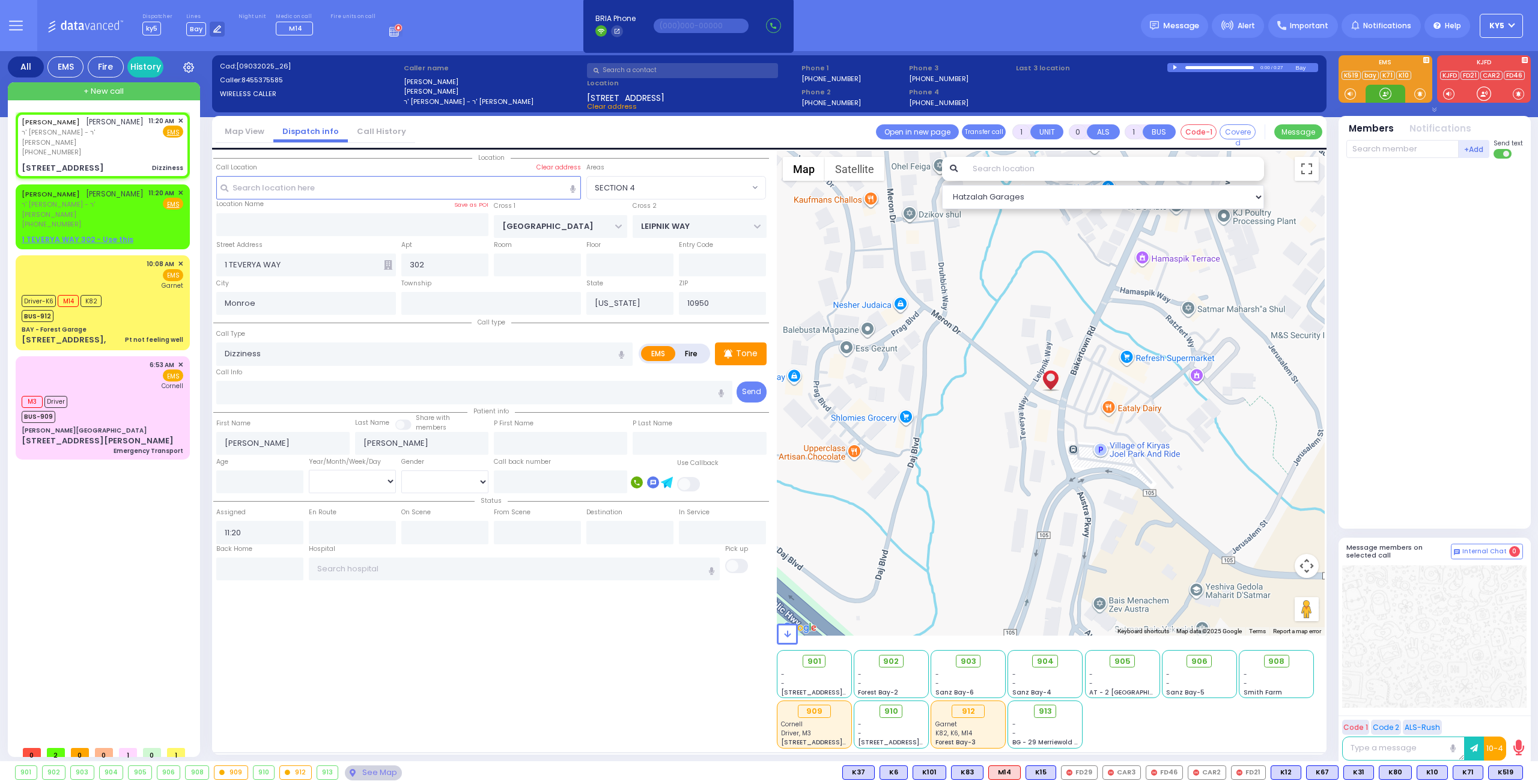
click at [1385, 95] on div at bounding box center [1385, 93] width 12 height 12
click at [1472, 774] on span "K71" at bounding box center [1468, 772] width 29 height 13
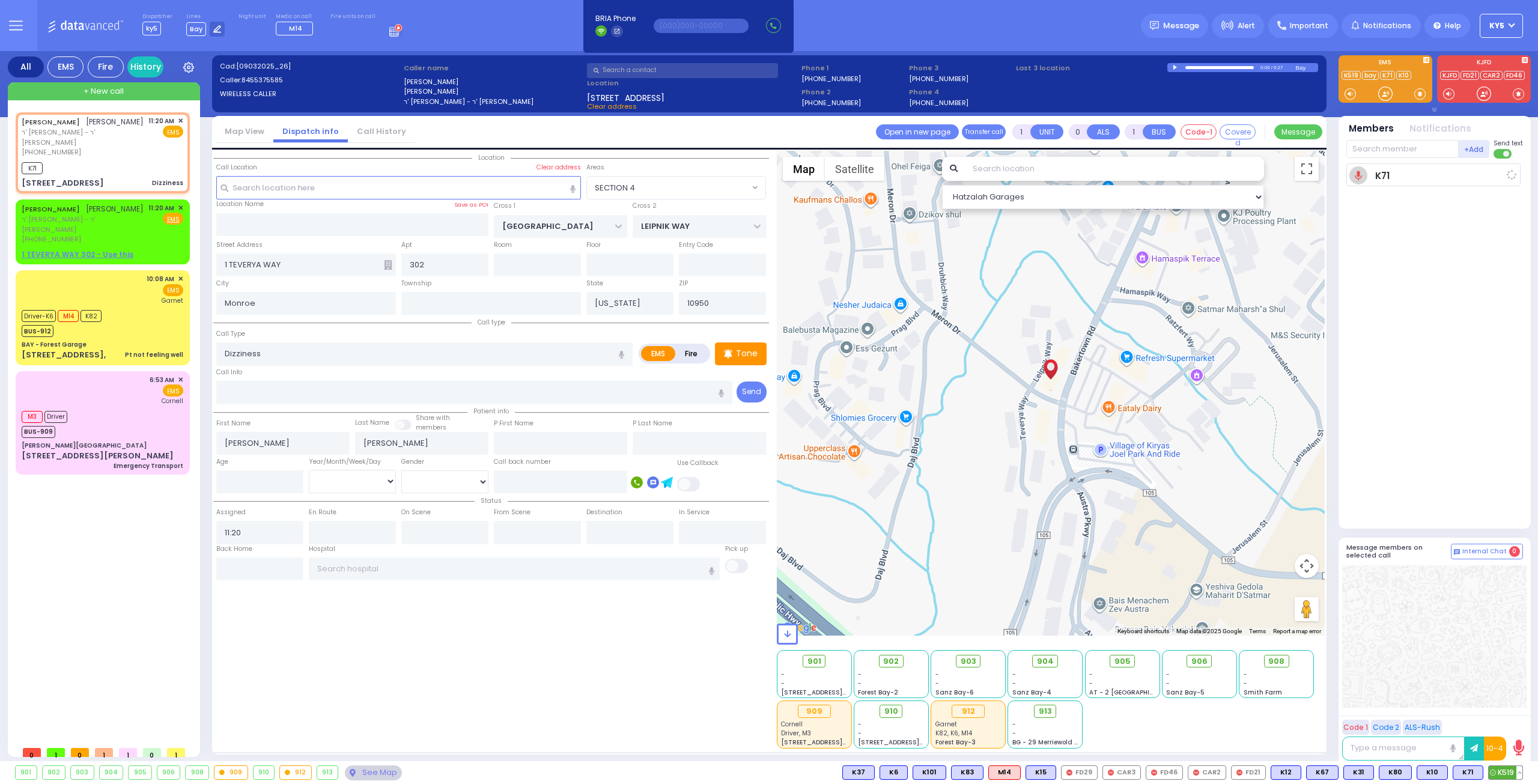
select select
click at [1503, 767] on span "K519" at bounding box center [1506, 772] width 33 height 13
click at [1385, 93] on div at bounding box center [1385, 93] width 12 height 12
click at [1508, 769] on span "K82" at bounding box center [1507, 772] width 31 height 13
click at [1436, 146] on input "text" at bounding box center [1402, 149] width 112 height 18
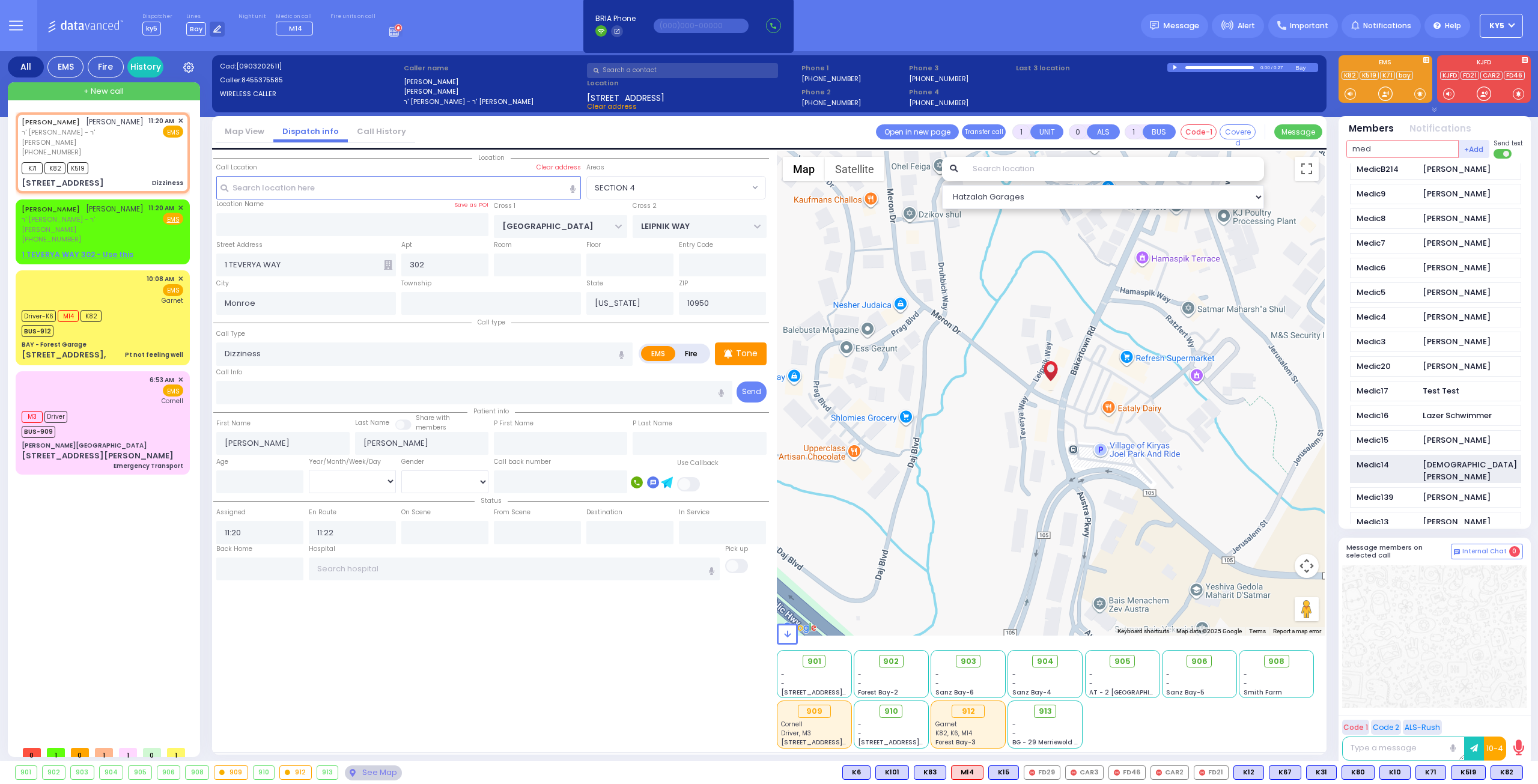
scroll to position [541, 0]
click at [1394, 440] on div "Medic14" at bounding box center [1387, 445] width 60 height 12
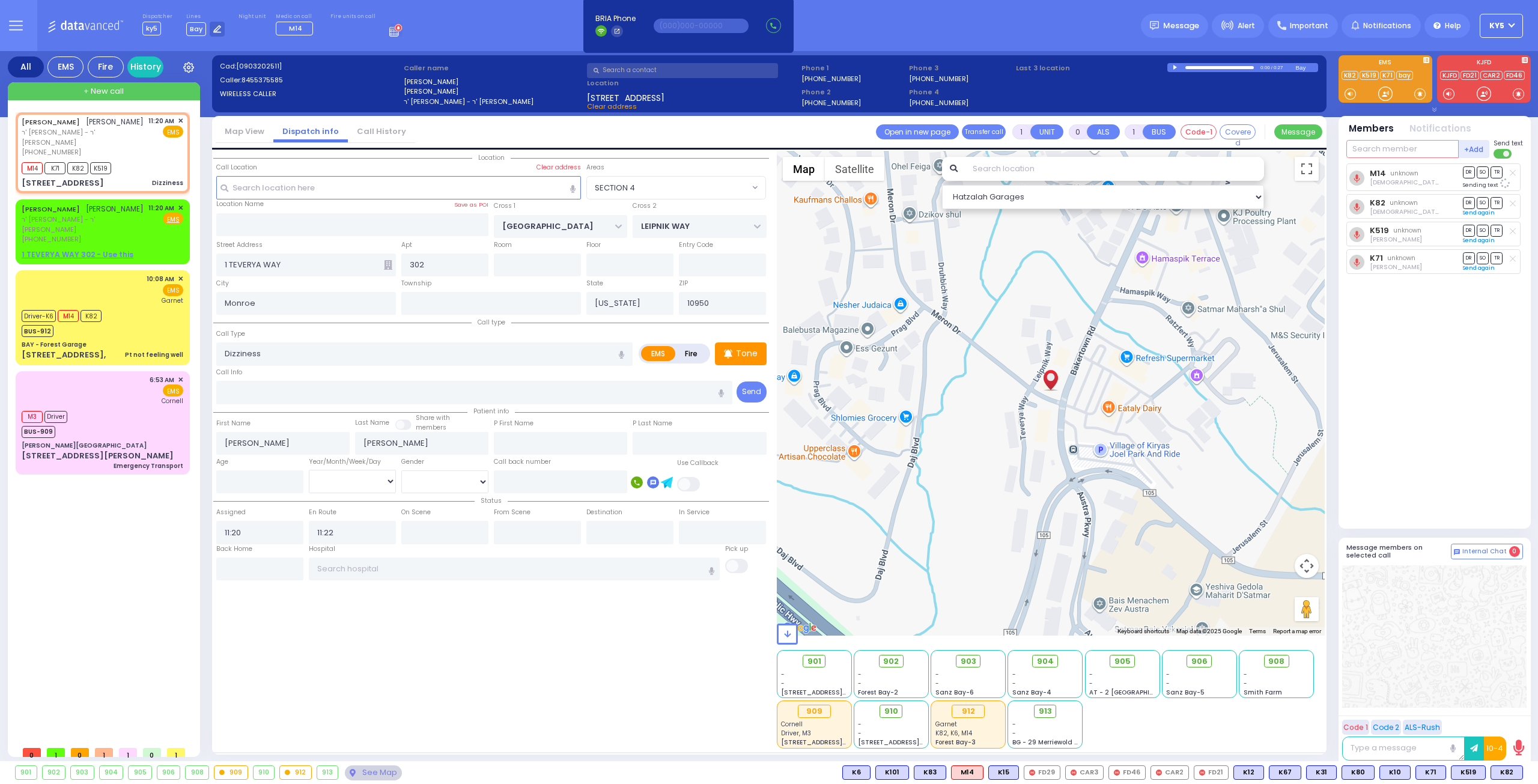
click at [1412, 146] on input "text" at bounding box center [1402, 149] width 112 height 18
click at [1419, 169] on div "912 BUS 912" at bounding box center [1436, 174] width 172 height 21
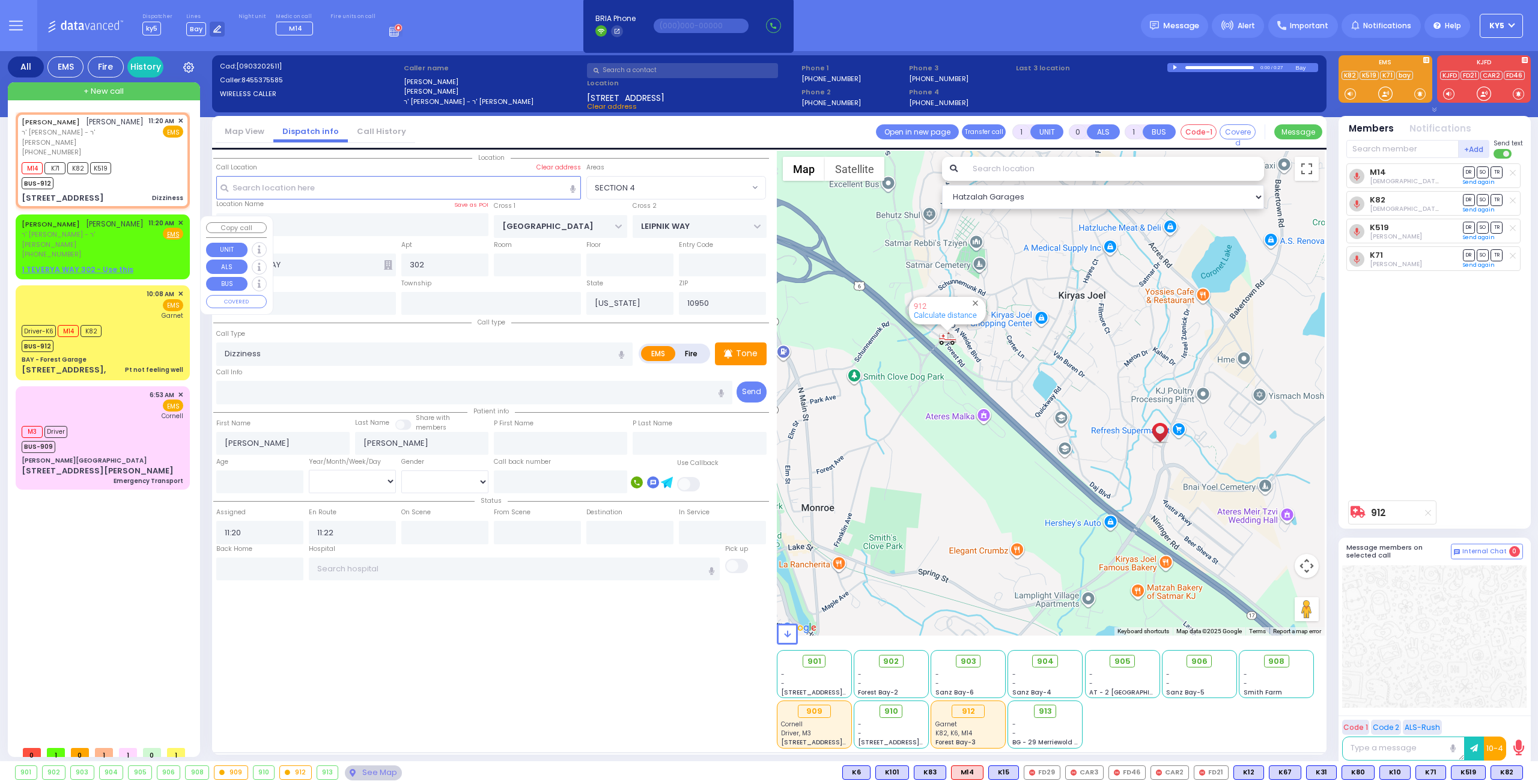
click at [179, 224] on span "✕" at bounding box center [181, 223] width 6 height 10
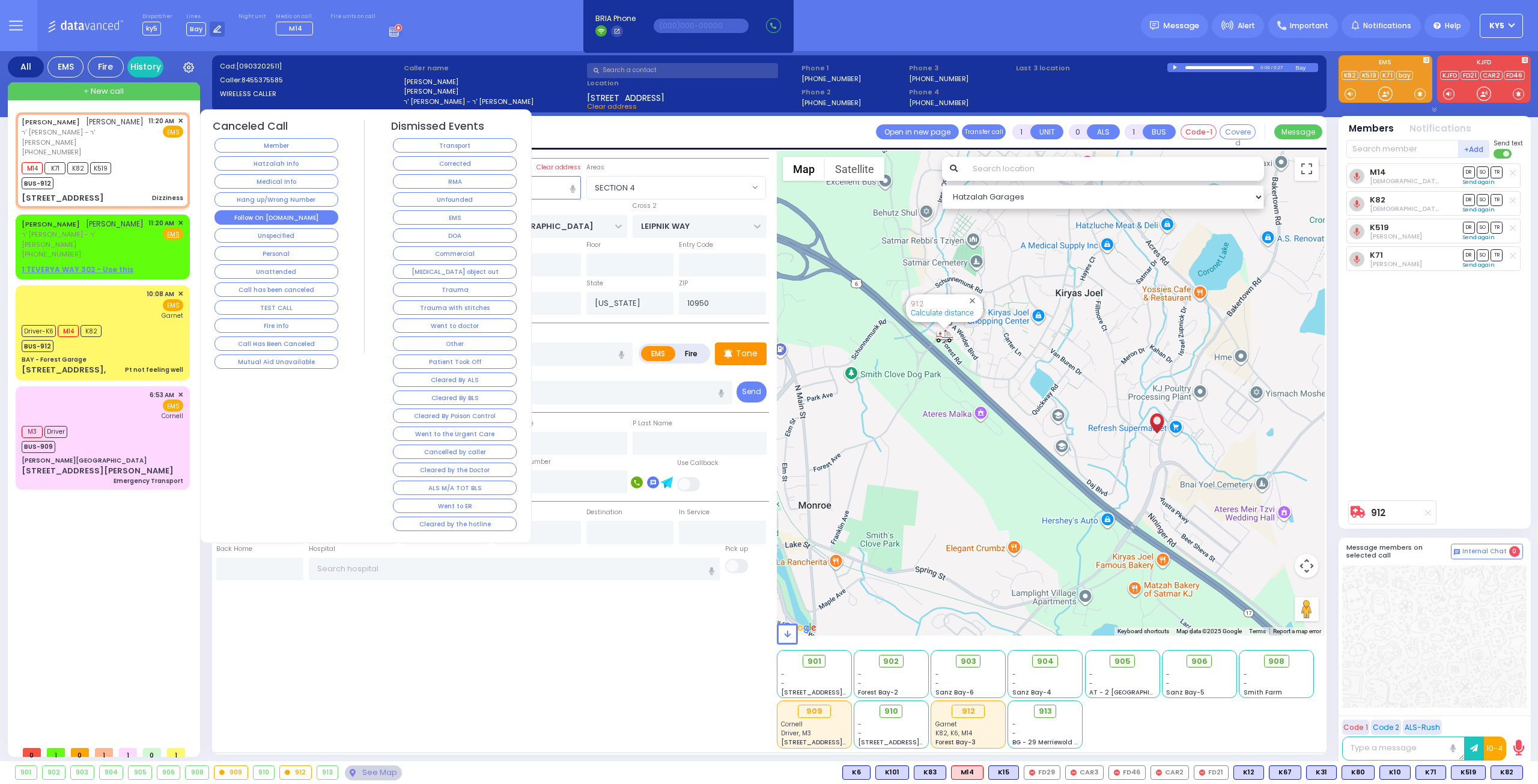
click at [287, 213] on button "Follow On [DOMAIN_NAME]" at bounding box center [277, 217] width 124 height 15
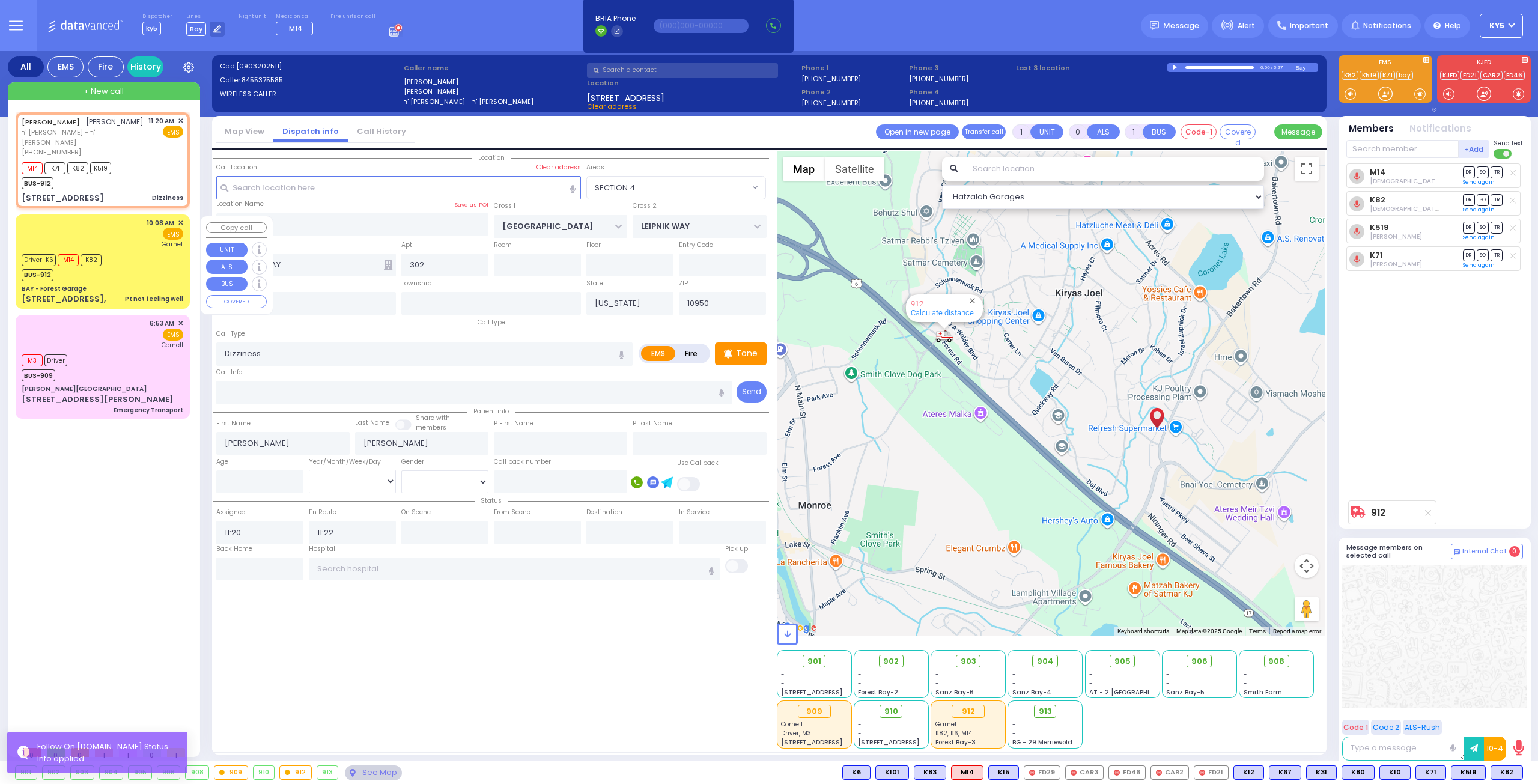
click at [128, 269] on div "Driver-K6 M14 K82 BUS-912" at bounding box center [102, 266] width 162 height 30
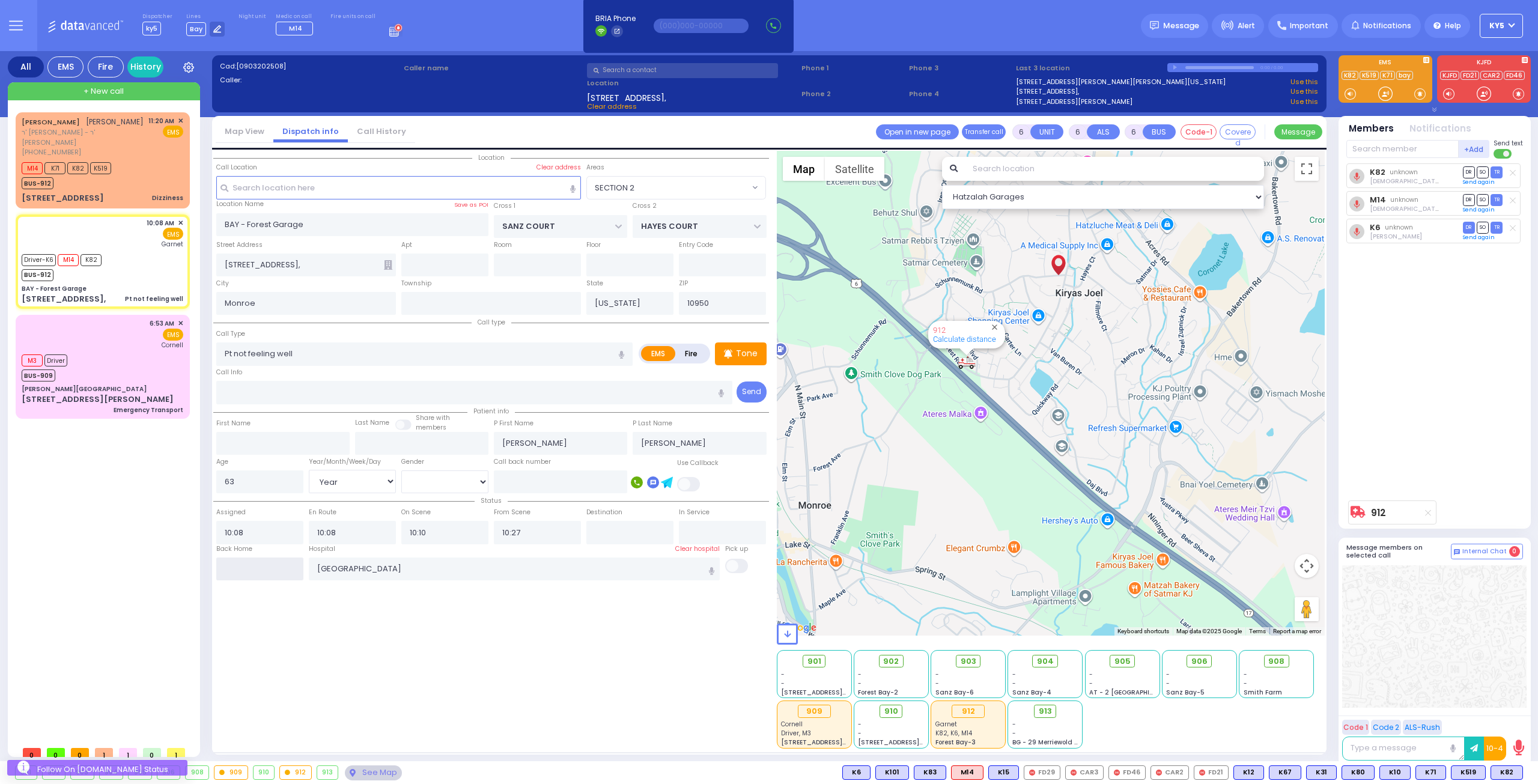
click at [239, 569] on input "text" at bounding box center [259, 569] width 87 height 23
click at [238, 569] on input "text" at bounding box center [259, 569] width 87 height 23
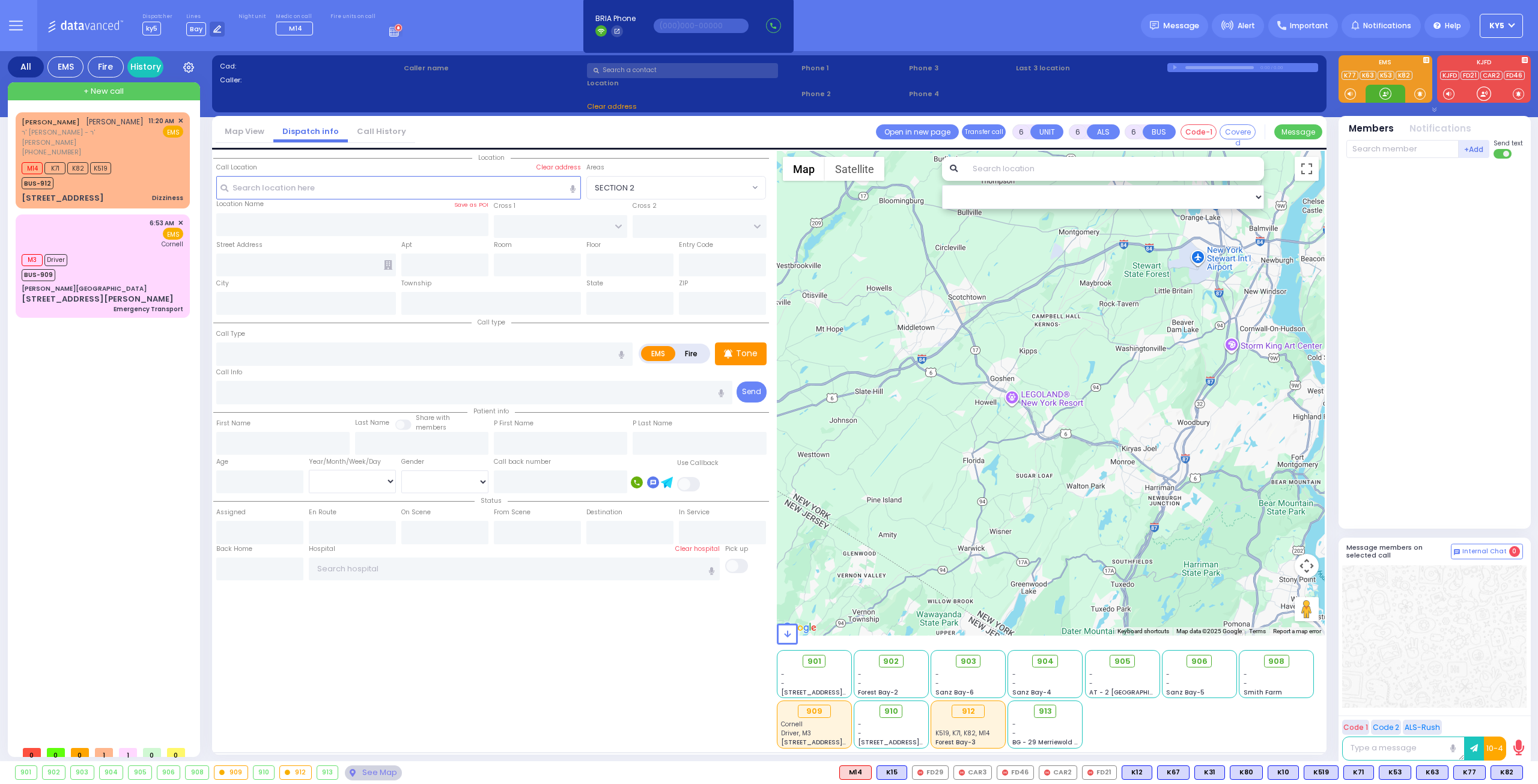
click at [1383, 96] on div at bounding box center [1385, 93] width 12 height 12
click at [139, 180] on div "M14 K71 K82 K519 BUS-912" at bounding box center [102, 174] width 162 height 30
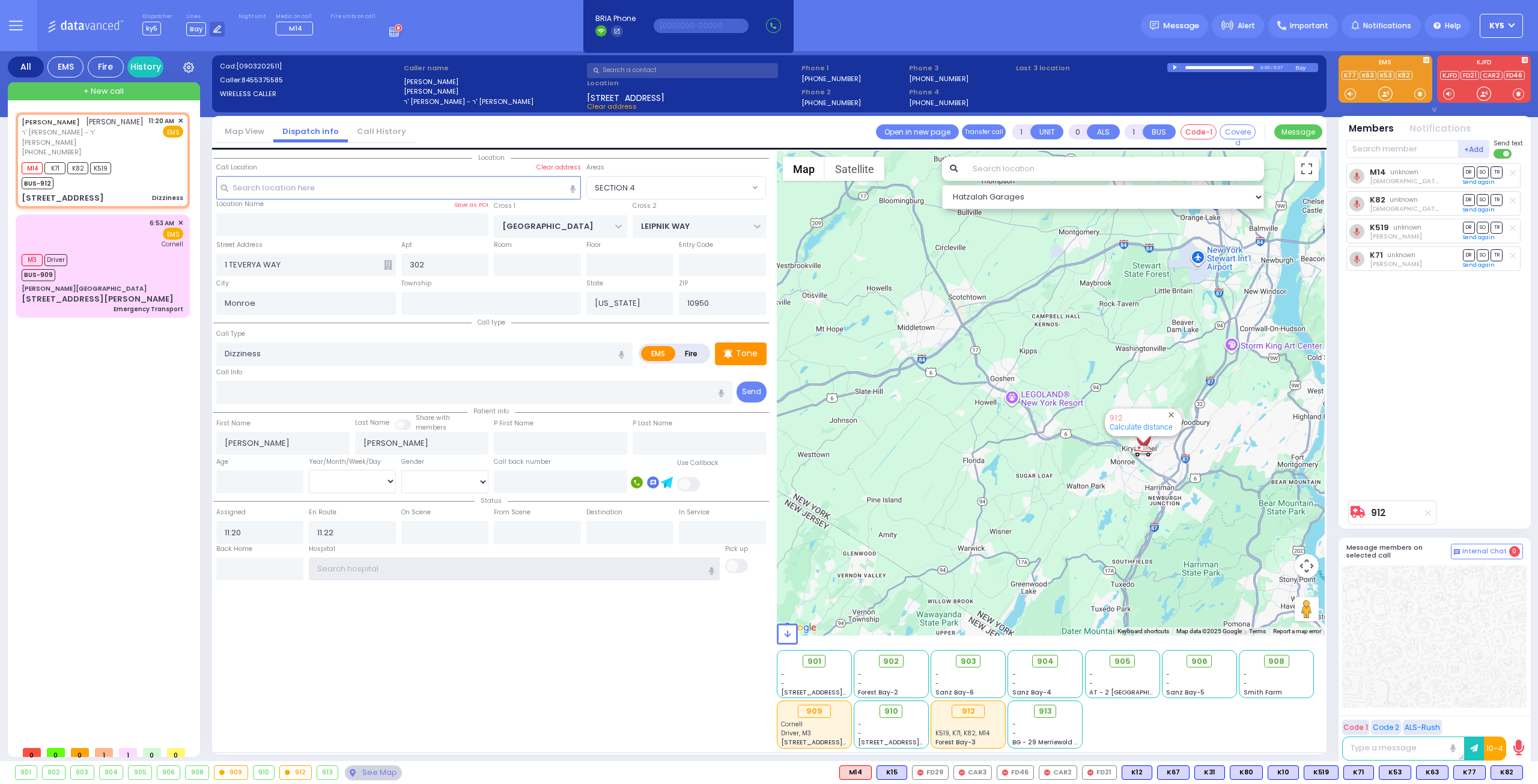
click at [408, 563] on input "text" at bounding box center [515, 569] width 411 height 23
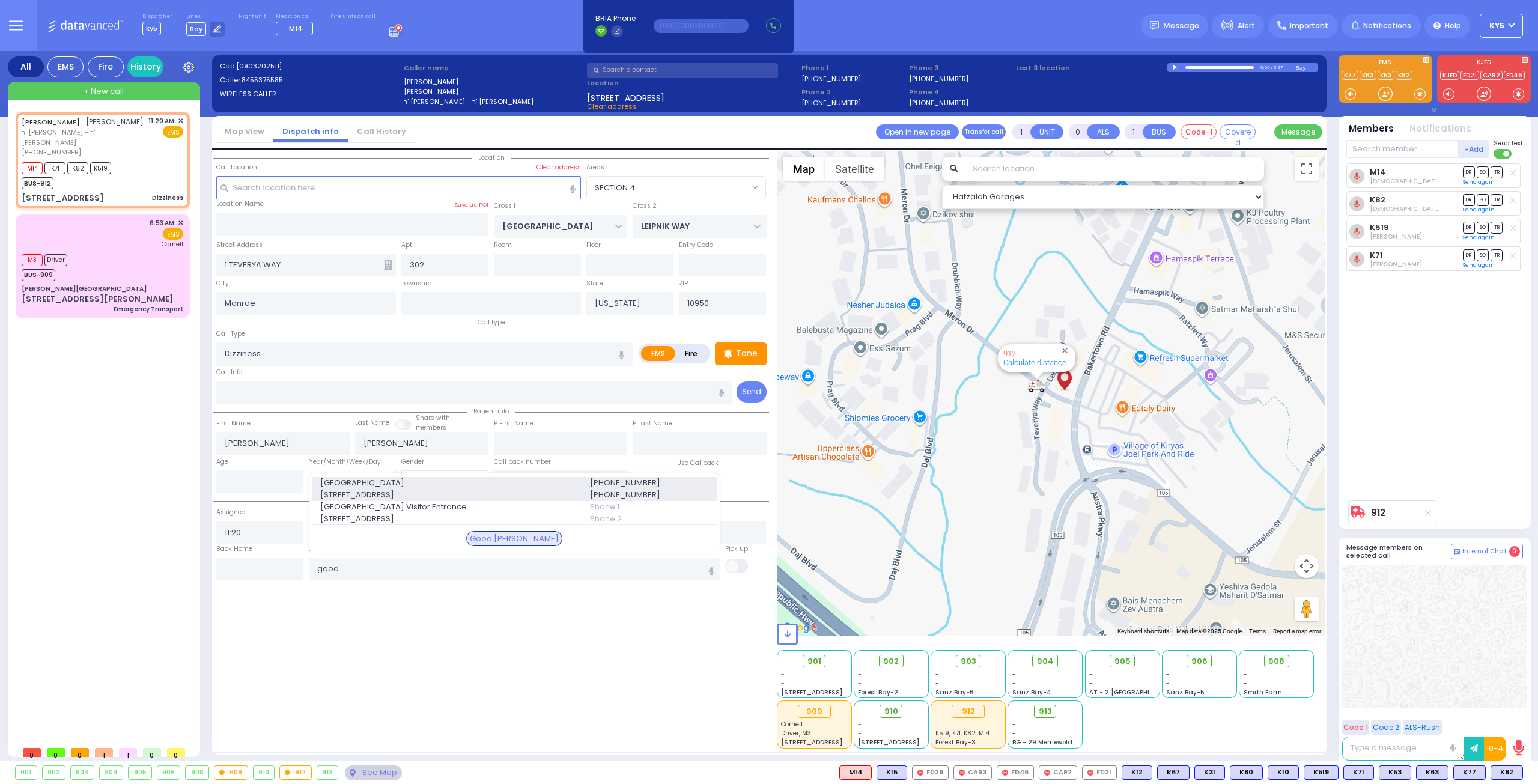
click at [404, 489] on span "[STREET_ADDRESS]" at bounding box center [448, 495] width 255 height 12
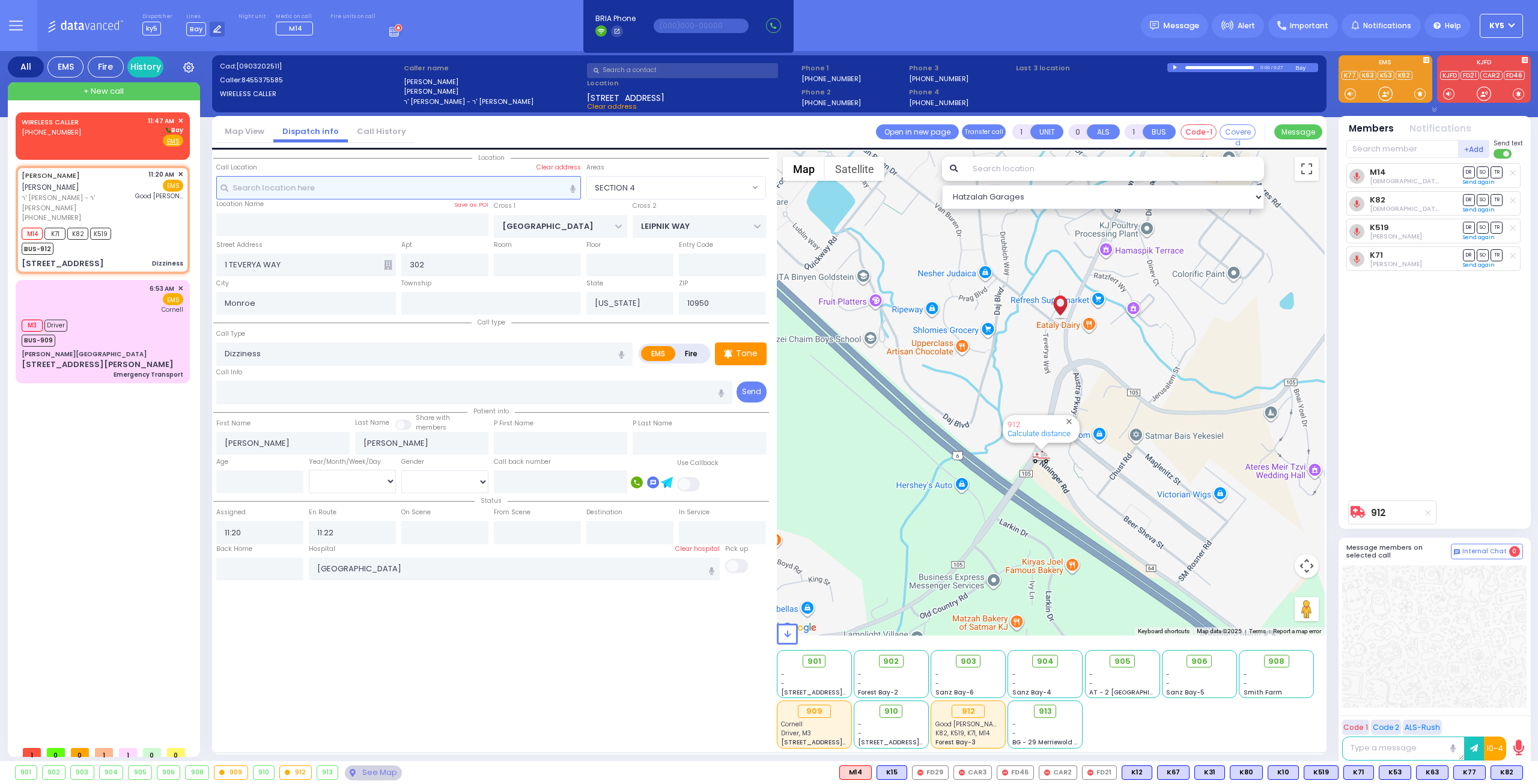
click at [401, 186] on input "text" at bounding box center [399, 187] width 365 height 23
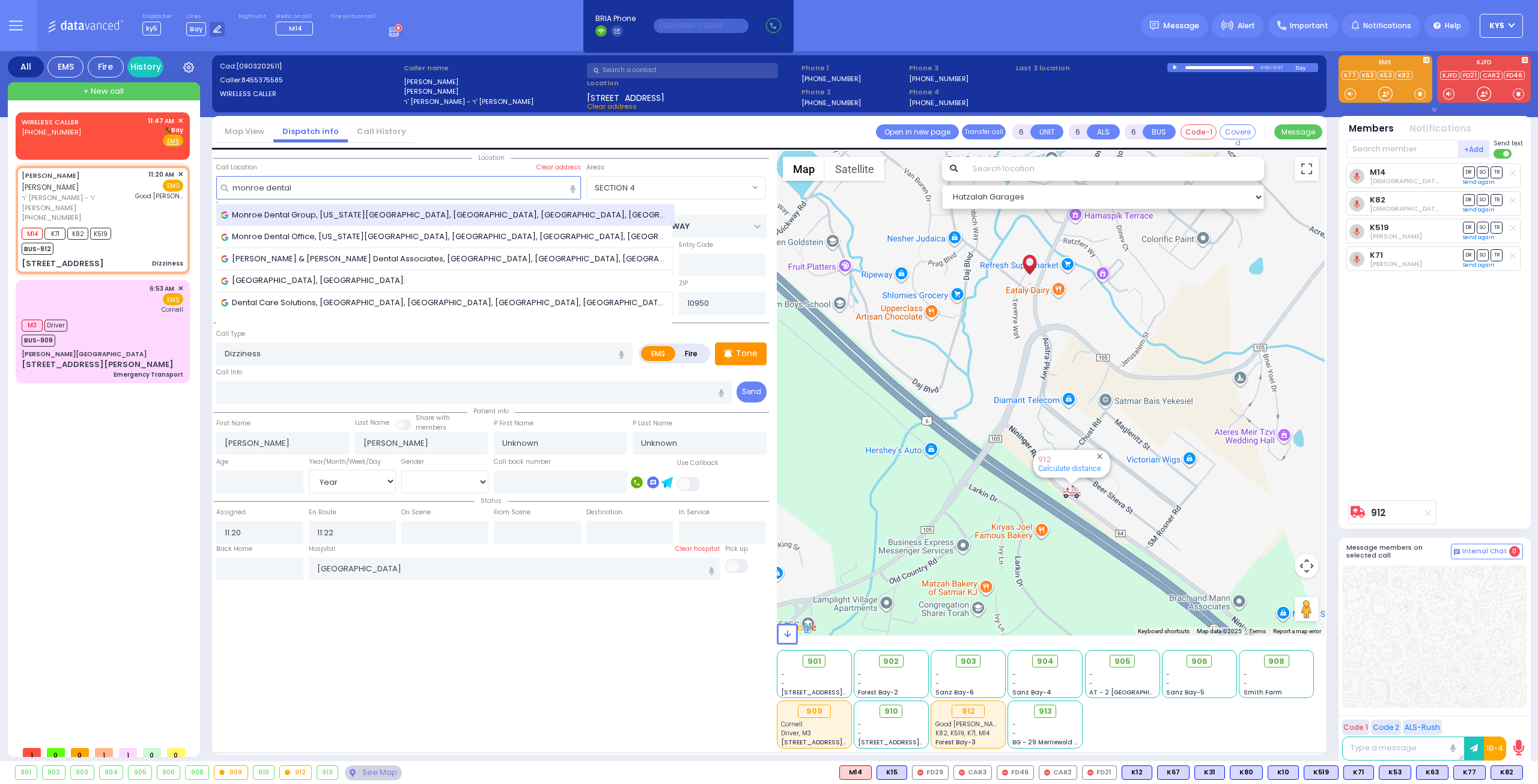
click at [405, 215] on span "Monroe Dental Group, [US_STATE][GEOGRAPHIC_DATA], [GEOGRAPHIC_DATA], [GEOGRAPHI…" at bounding box center [446, 215] width 450 height 12
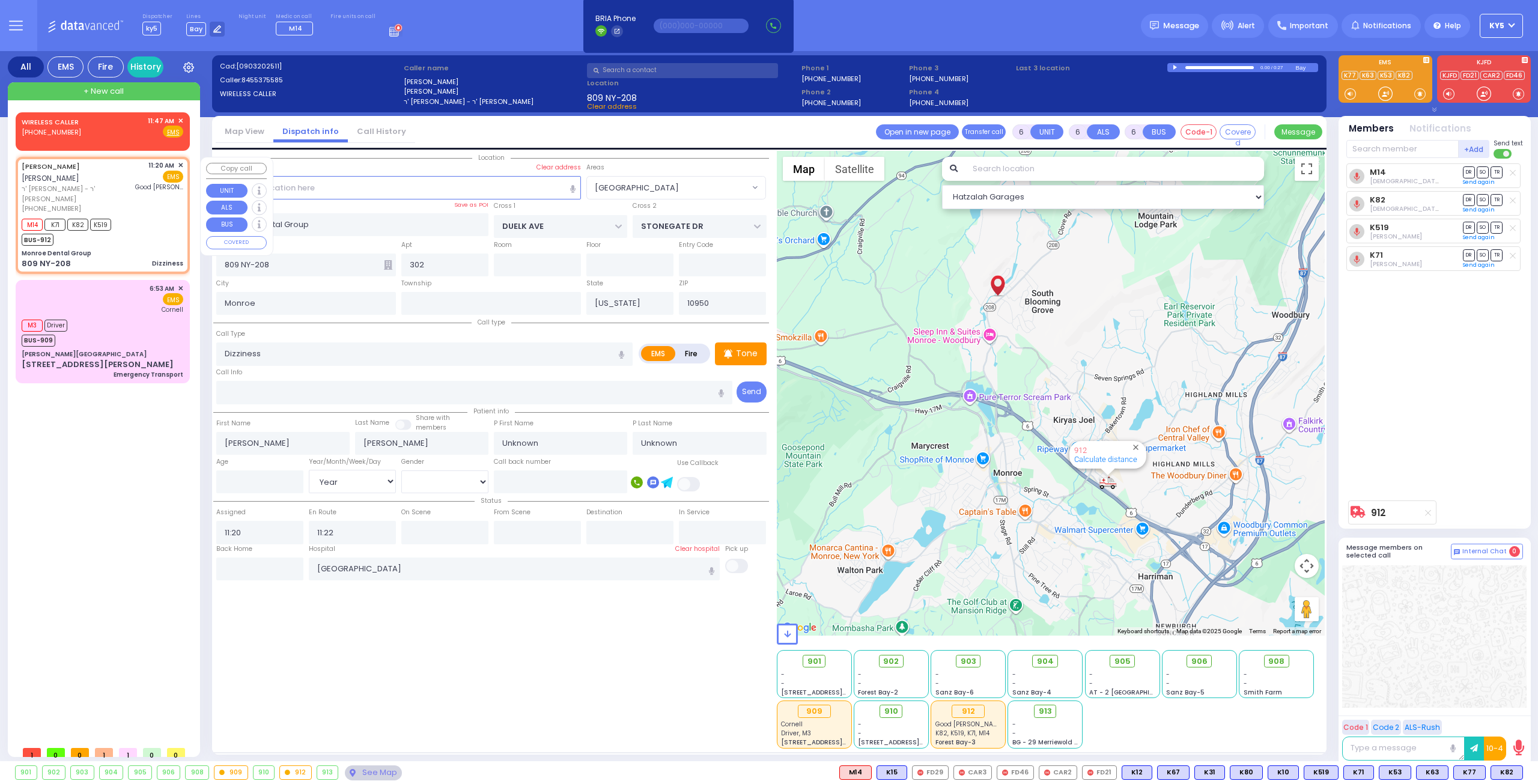
click at [142, 224] on div "M14 K71 K82 K519 BUS-912" at bounding box center [102, 230] width 162 height 30
click at [413, 221] on input "Monroe Dental Group" at bounding box center [352, 224] width 273 height 23
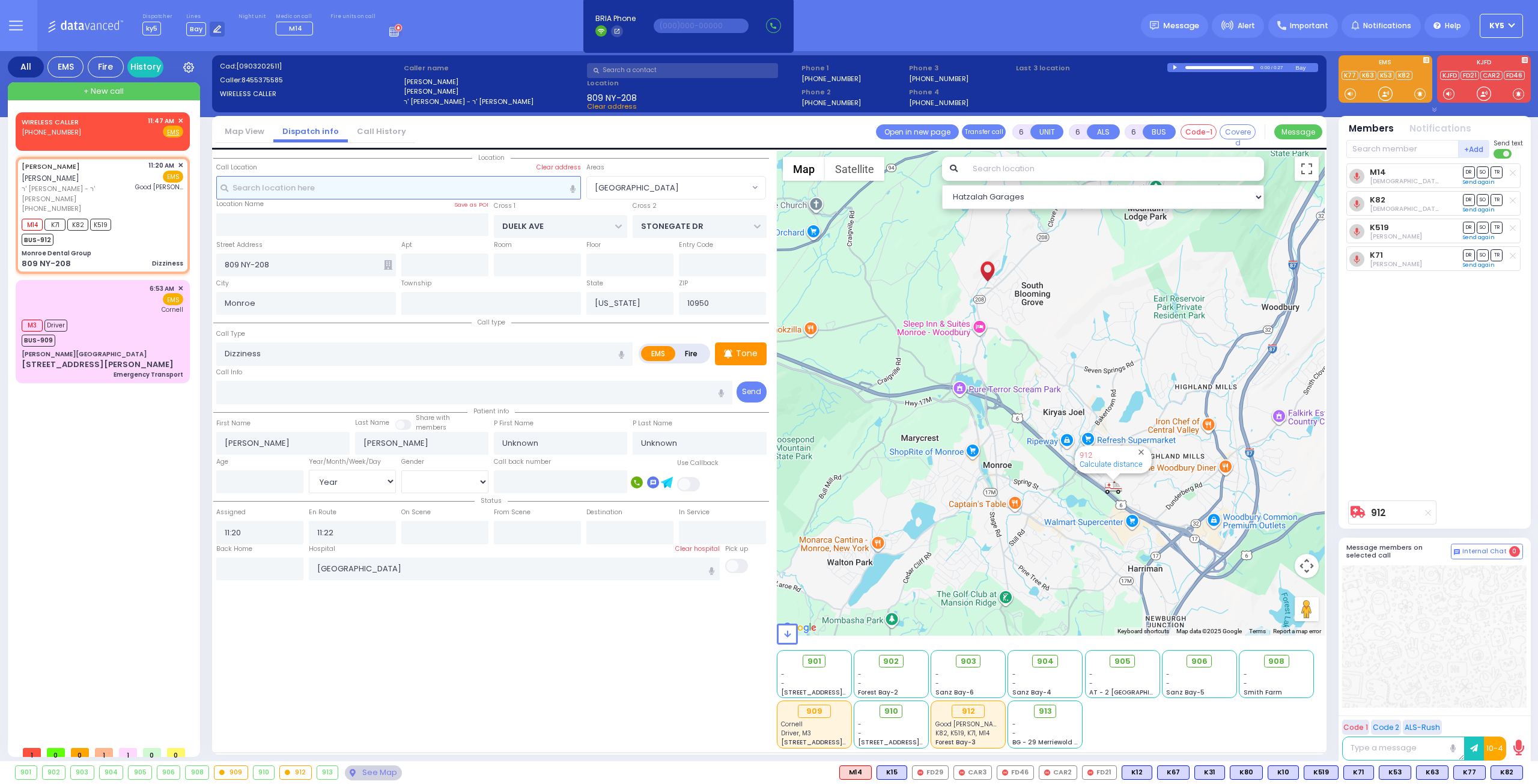
click at [357, 186] on input "text" at bounding box center [399, 187] width 365 height 23
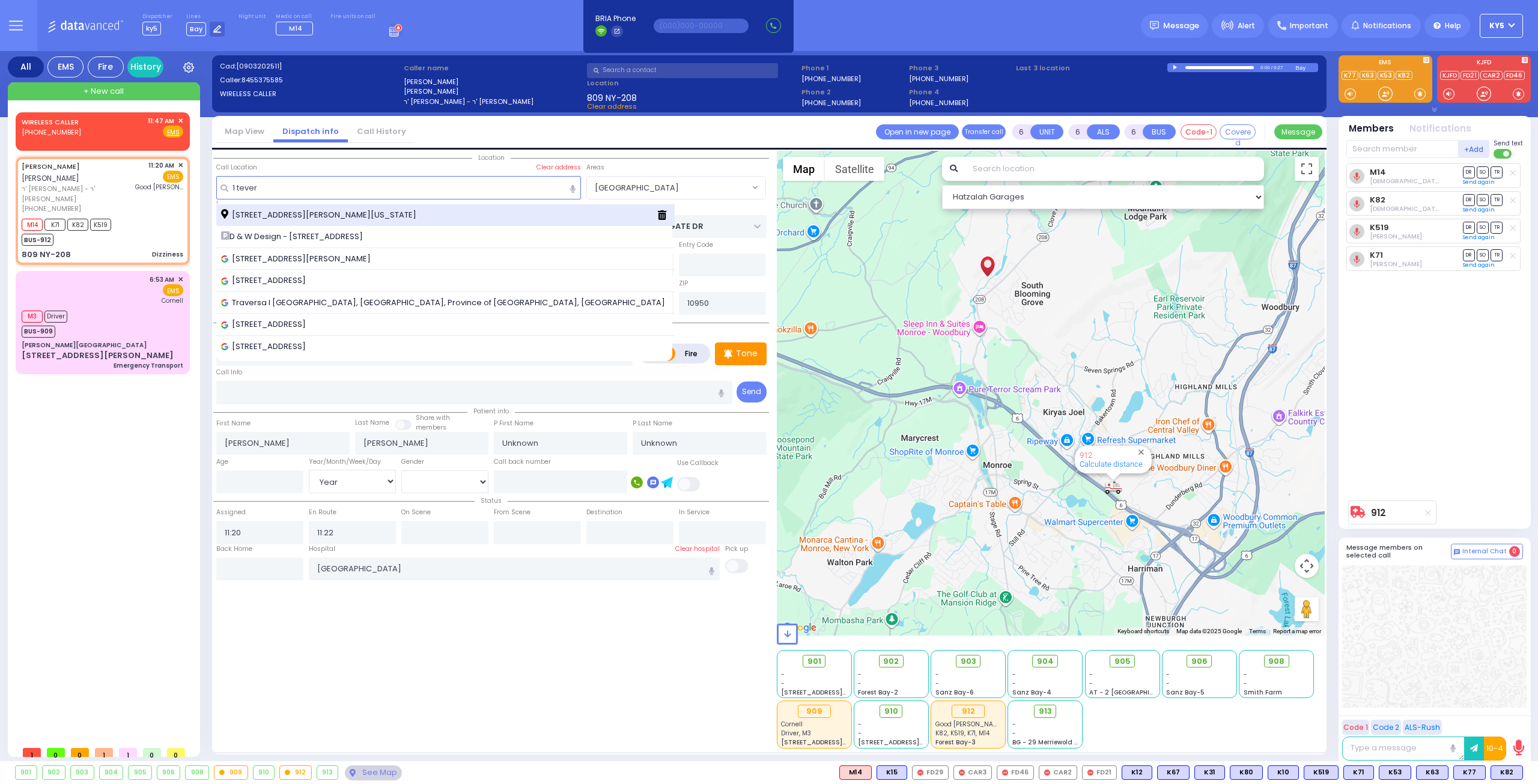
click at [358, 209] on span "[STREET_ADDRESS][PERSON_NAME][US_STATE]" at bounding box center [321, 215] width 199 height 12
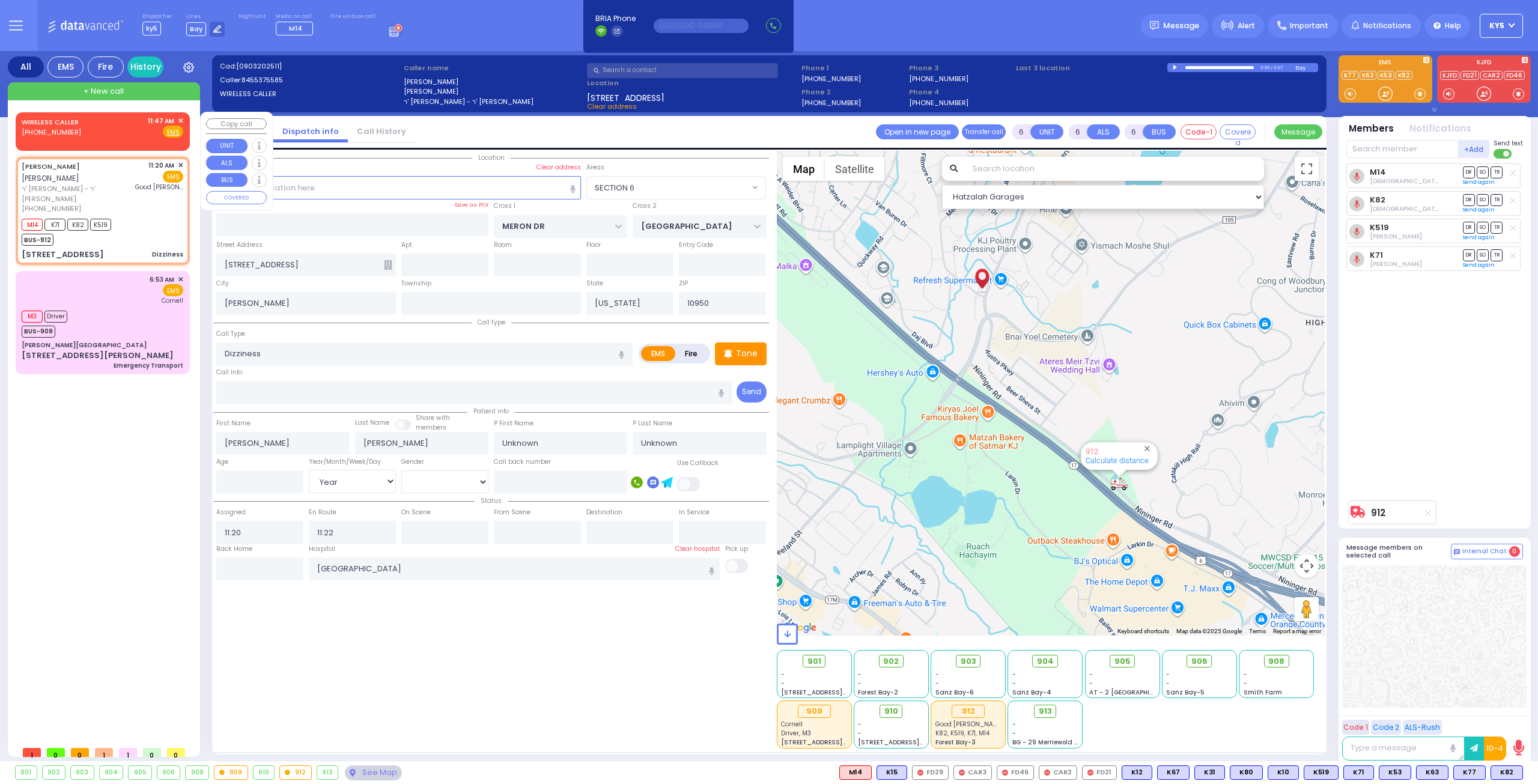
click at [101, 132] on div "WIRELESS CALLER [PHONE_NUMBER] 11:47 AM ✕ Fire EMS" at bounding box center [102, 127] width 162 height 22
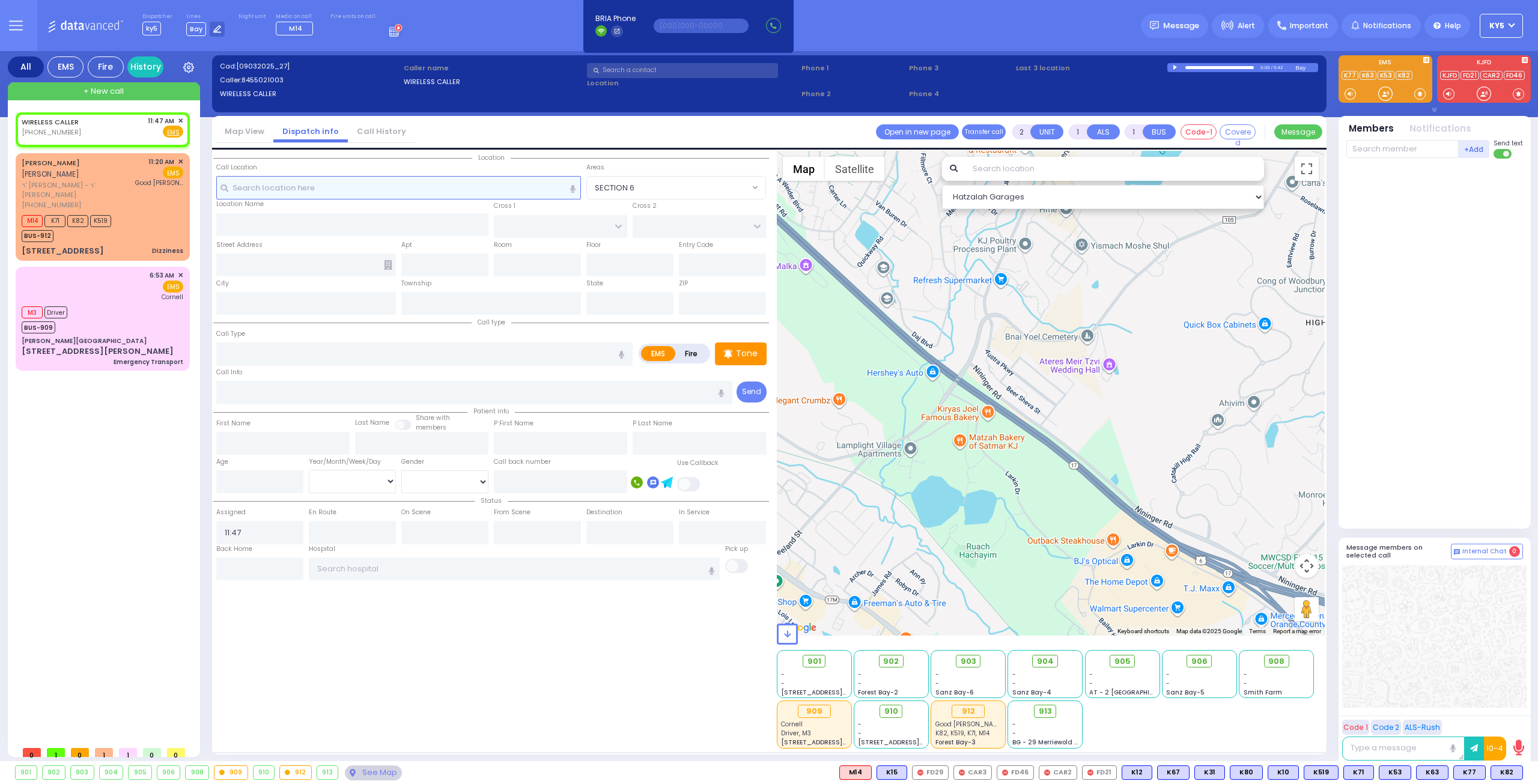
click at [402, 185] on input "text" at bounding box center [399, 187] width 365 height 23
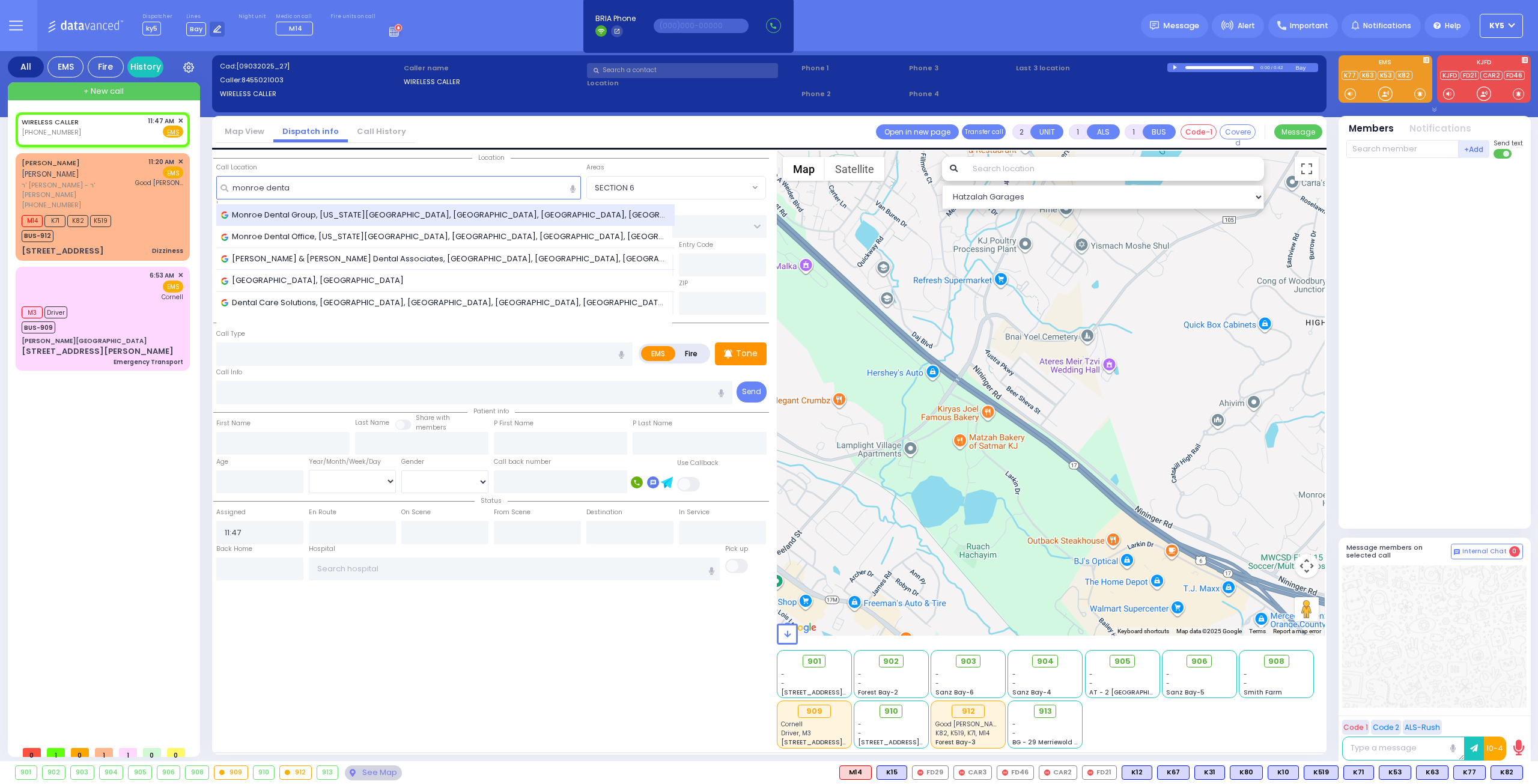
click at [338, 215] on span "Monroe Dental Group, [US_STATE][GEOGRAPHIC_DATA], [GEOGRAPHIC_DATA], [GEOGRAPHI…" at bounding box center [446, 215] width 450 height 12
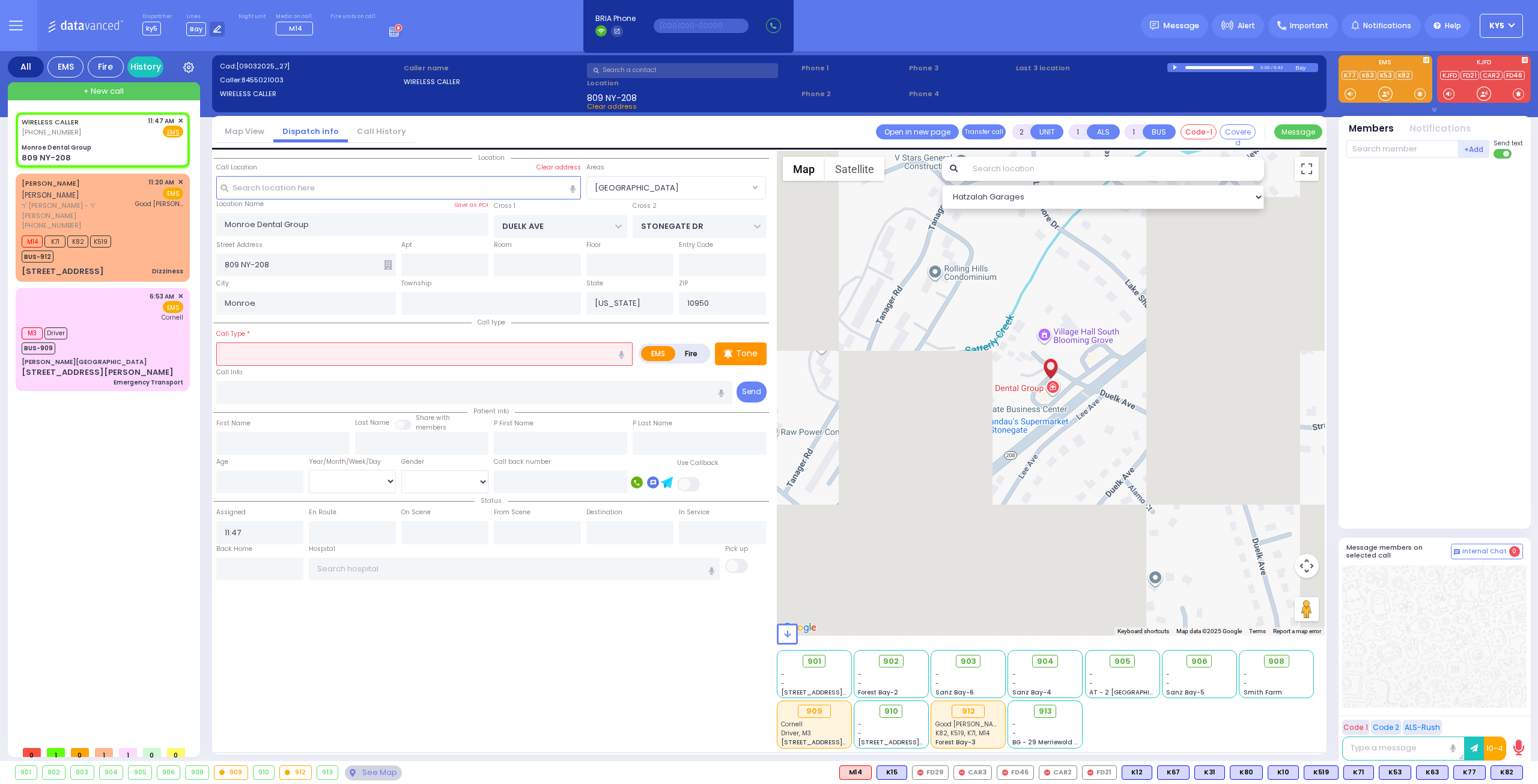
click at [447, 338] on div "Call Type * Dizziness" at bounding box center [424, 346] width 416 height 38
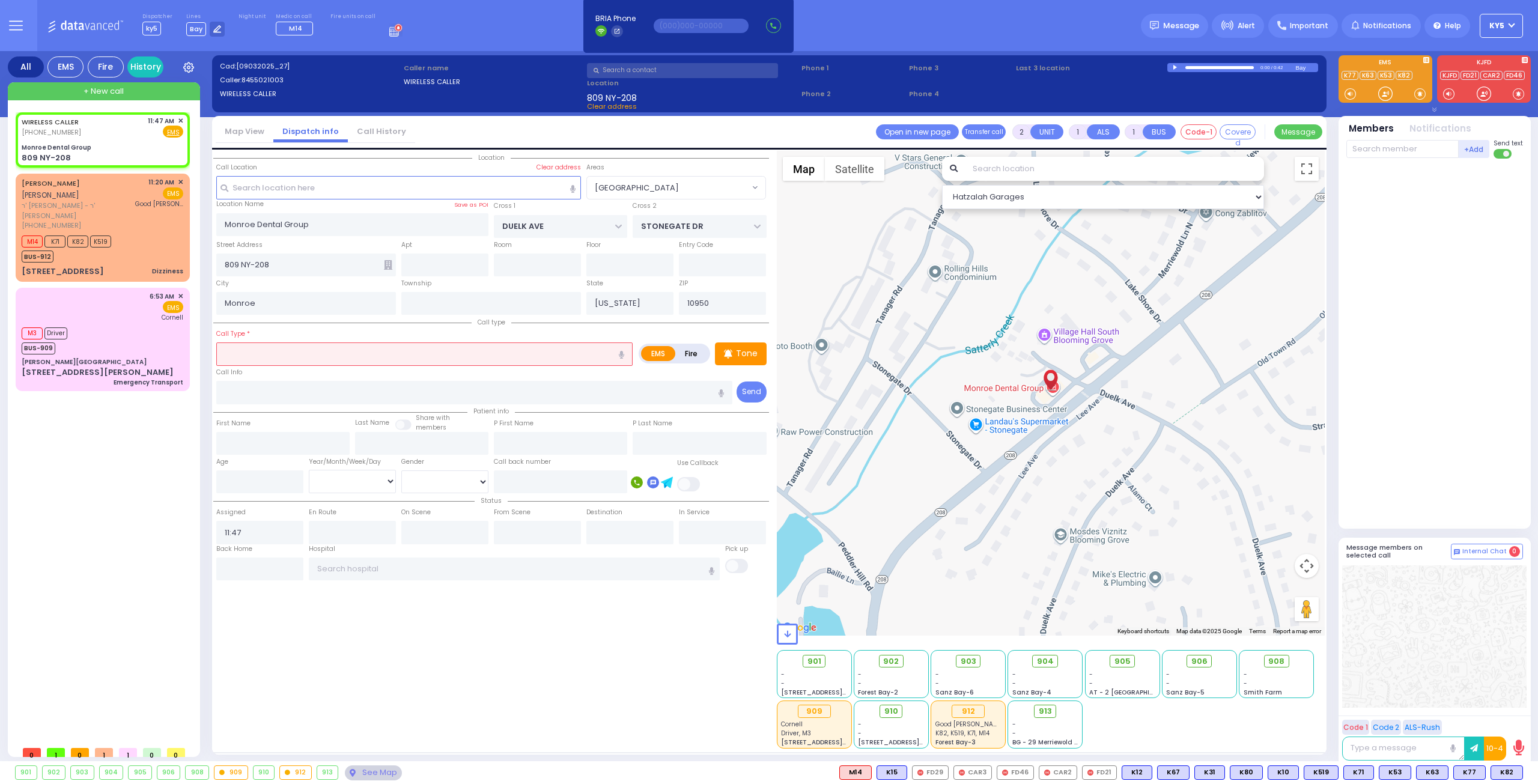
click at [426, 346] on input "text" at bounding box center [424, 353] width 416 height 23
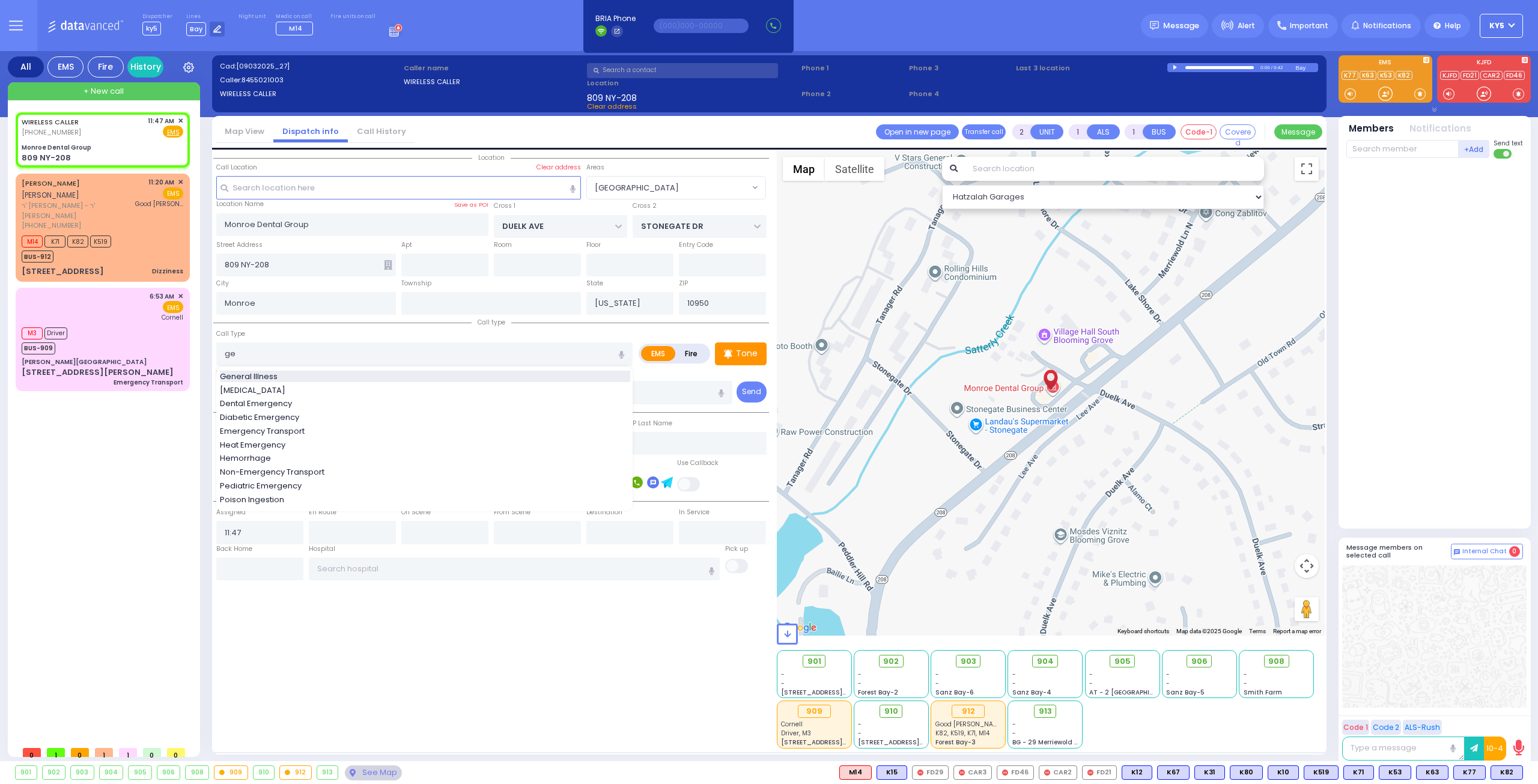
click at [390, 376] on div "General Illness" at bounding box center [425, 376] width 411 height 12
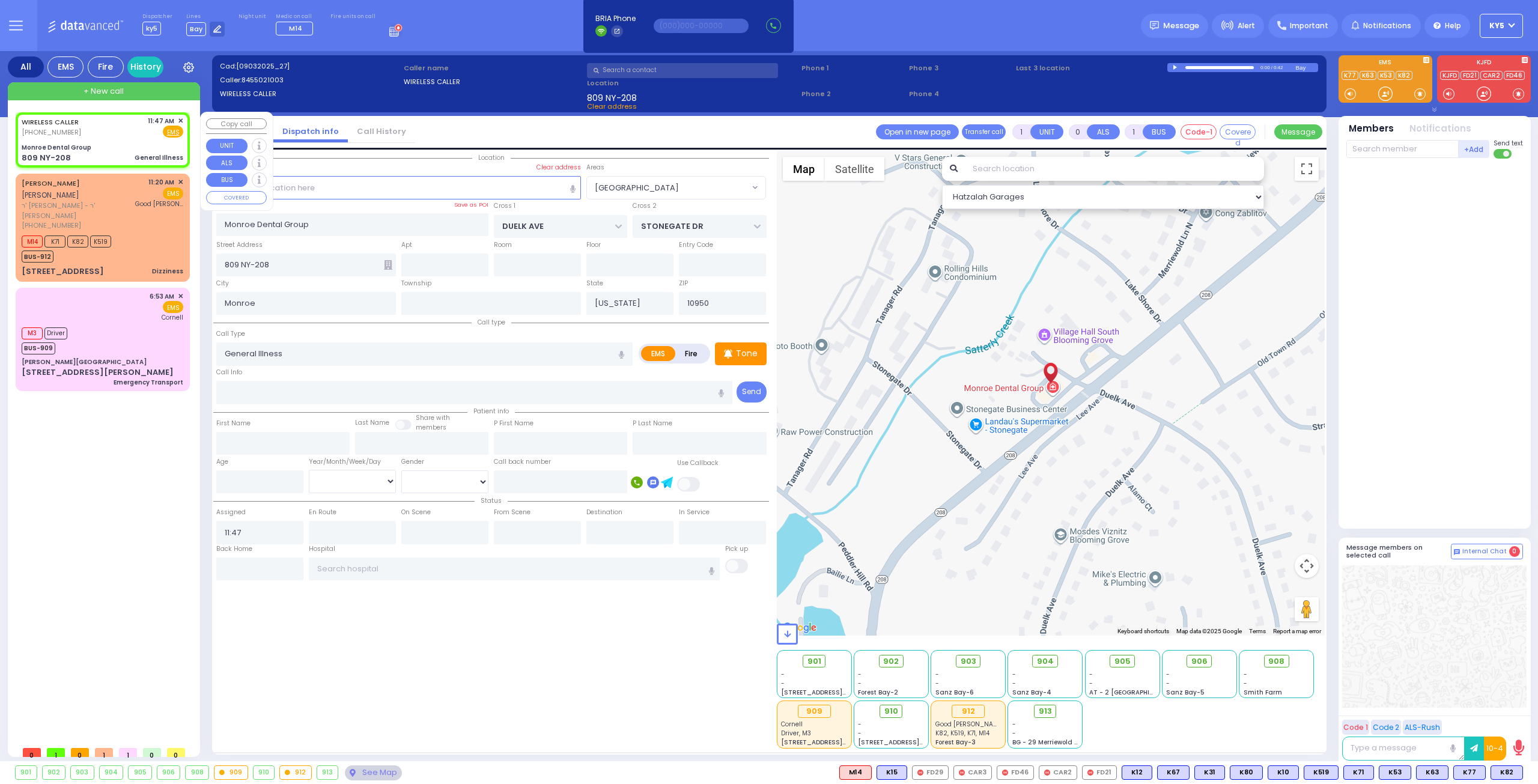
click at [123, 151] on div "Monroe Dental Group" at bounding box center [102, 147] width 162 height 9
click at [1418, 93] on span at bounding box center [1420, 93] width 11 height 12
click at [1385, 95] on div at bounding box center [1385, 93] width 12 height 12
click at [1383, 91] on div at bounding box center [1385, 93] width 12 height 12
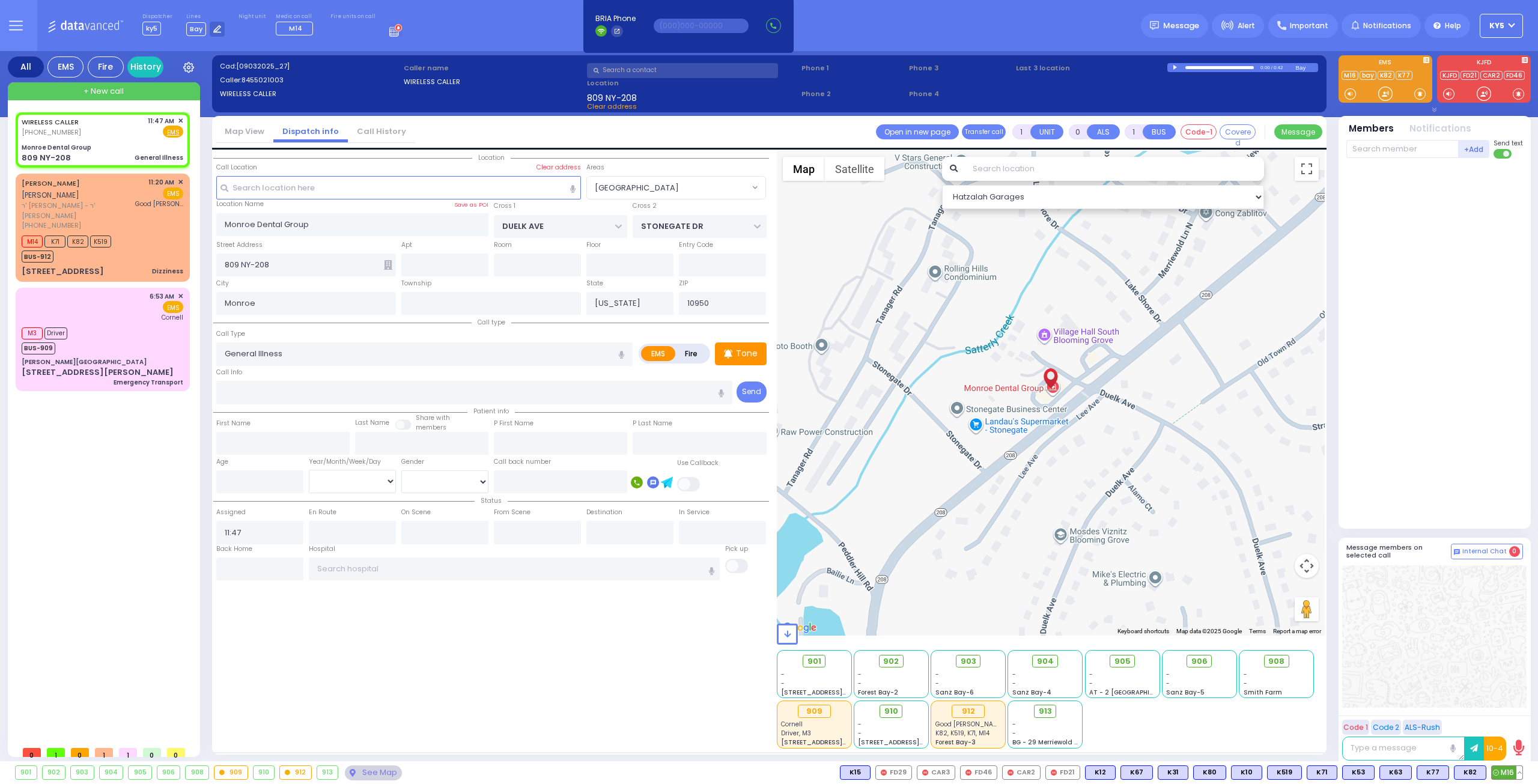
click at [1509, 772] on span "M16" at bounding box center [1507, 772] width 31 height 13
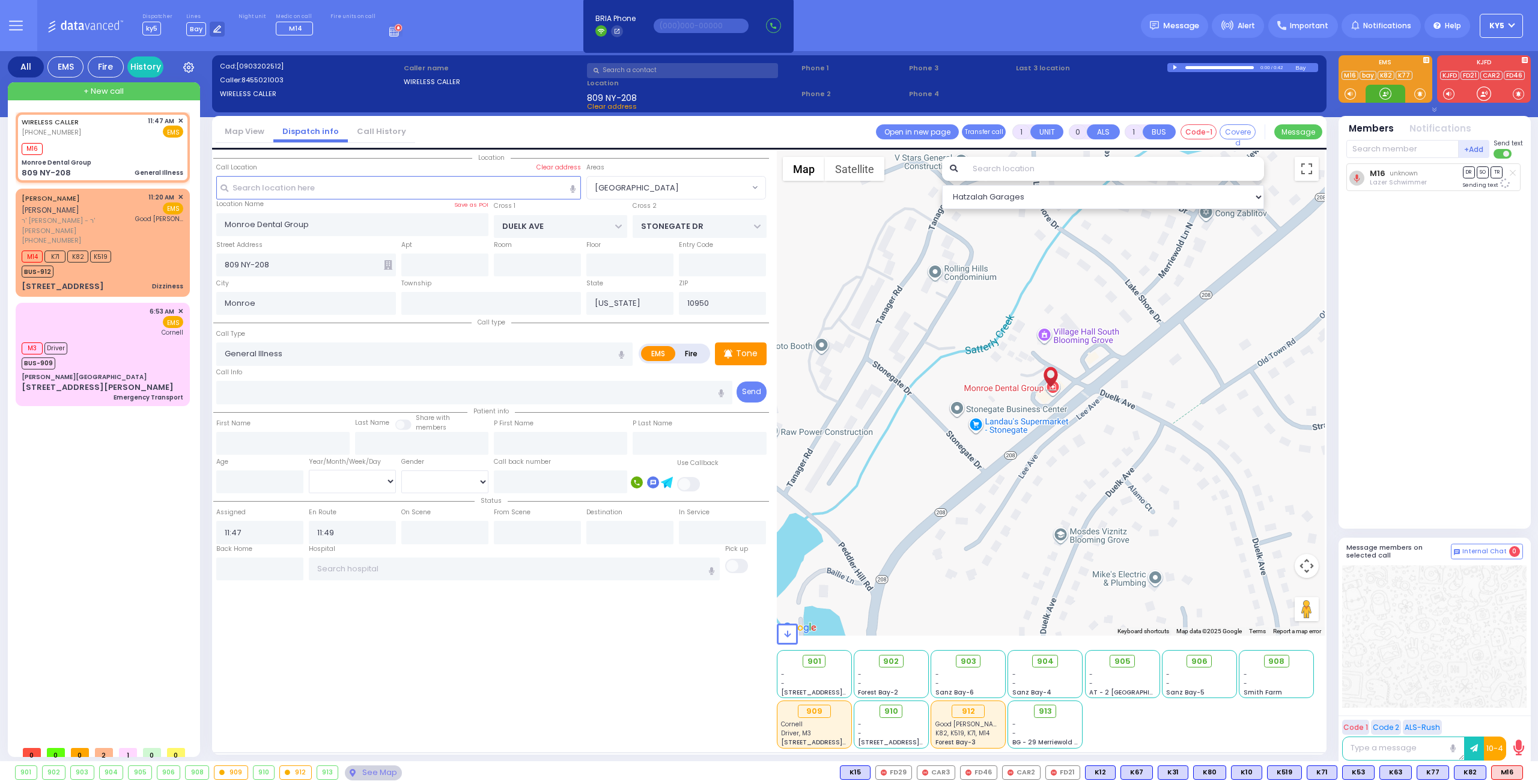
click at [1387, 94] on div at bounding box center [1385, 93] width 12 height 12
select select "[GEOGRAPHIC_DATA]"
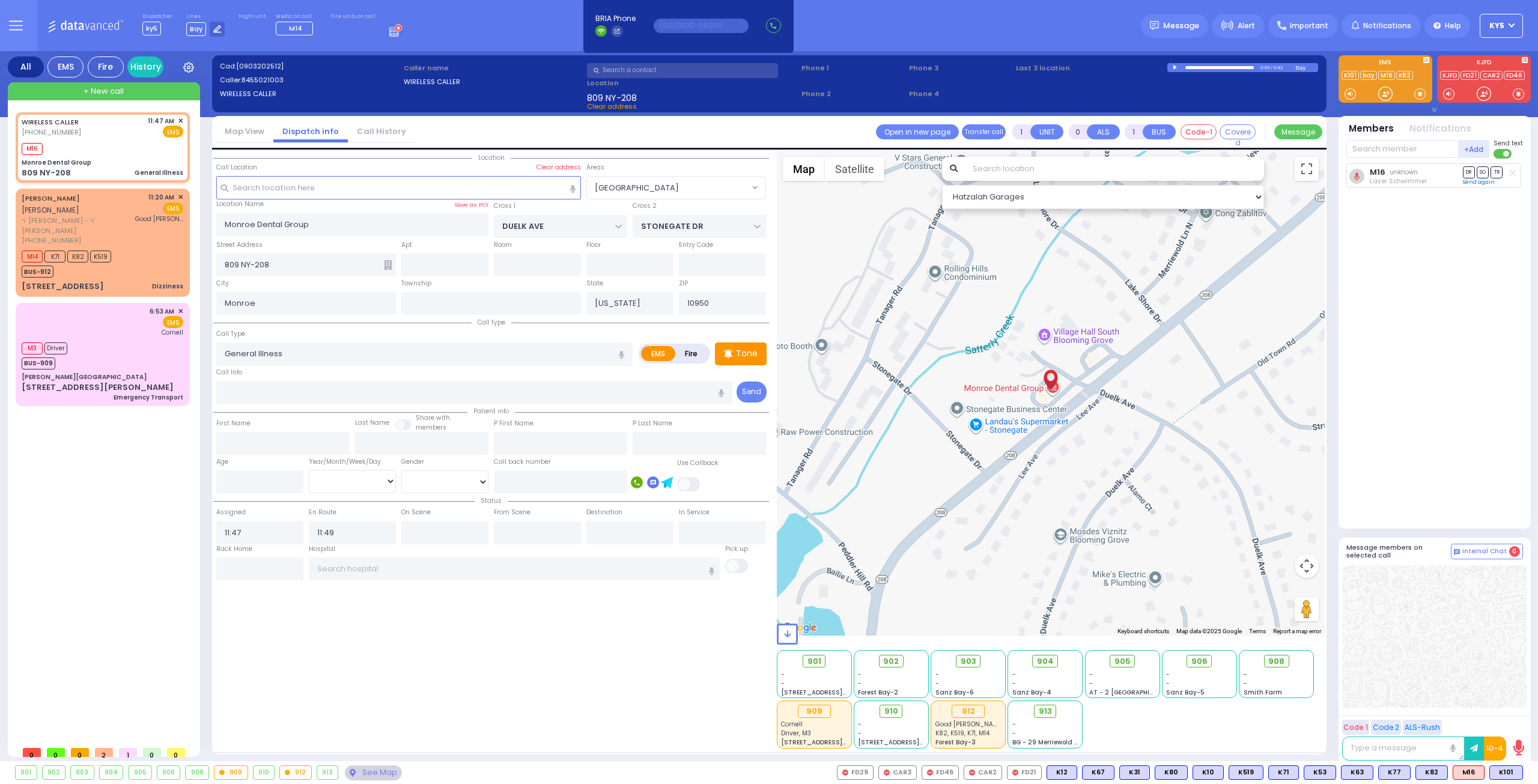
select select
drag, startPoint x: 0, startPoint y: 0, endPoint x: 1385, endPoint y: 89, distance: 1387.9
click at [1385, 89] on div at bounding box center [1385, 93] width 12 height 12
click at [1380, 94] on div at bounding box center [1385, 93] width 12 height 12
click at [1380, 94] on div at bounding box center [1385, 93] width 12 height 12
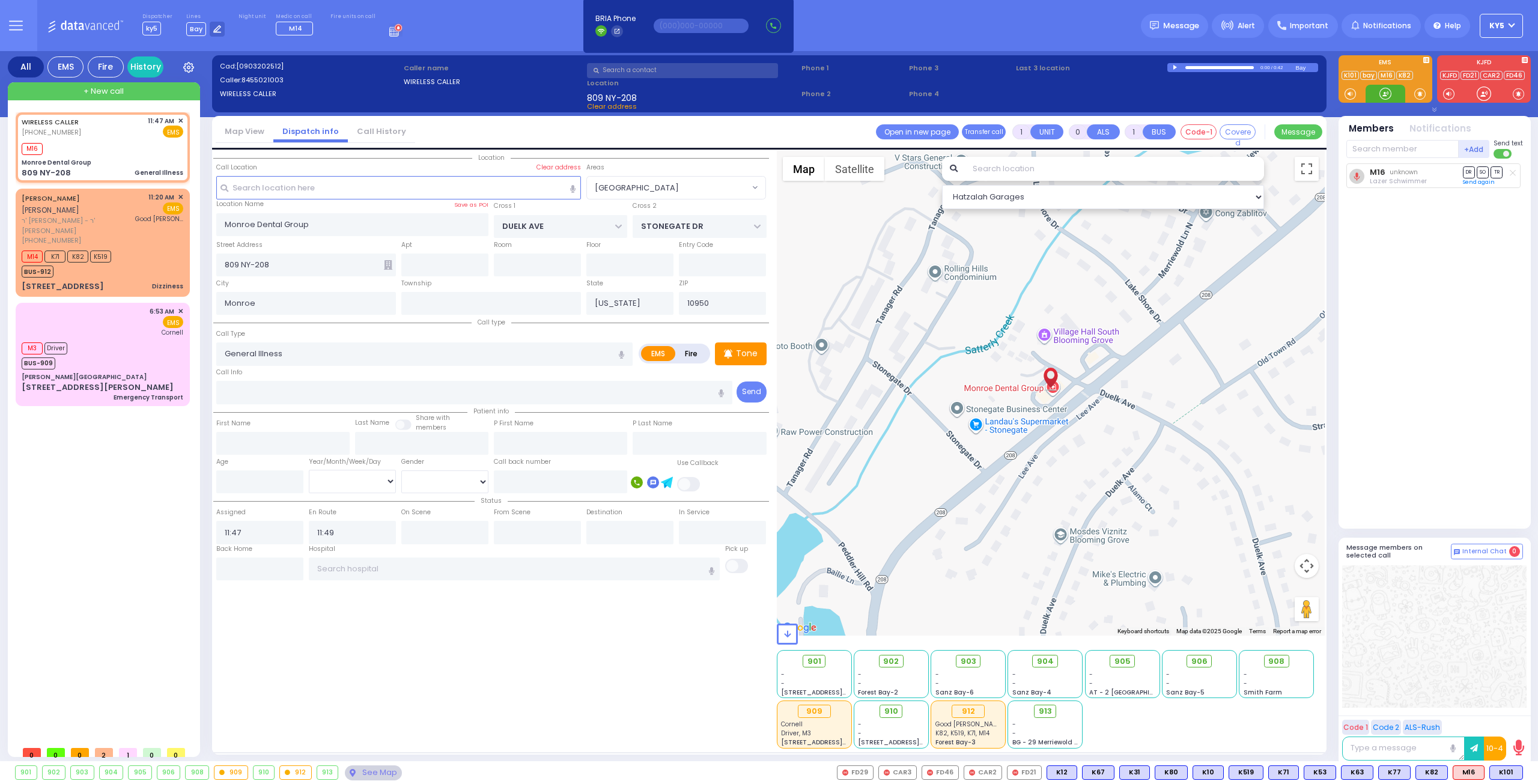
click at [1385, 96] on div at bounding box center [1385, 93] width 12 height 12
click at [1382, 91] on div at bounding box center [1385, 93] width 12 height 12
click at [1511, 776] on span "K101" at bounding box center [1506, 772] width 33 height 13
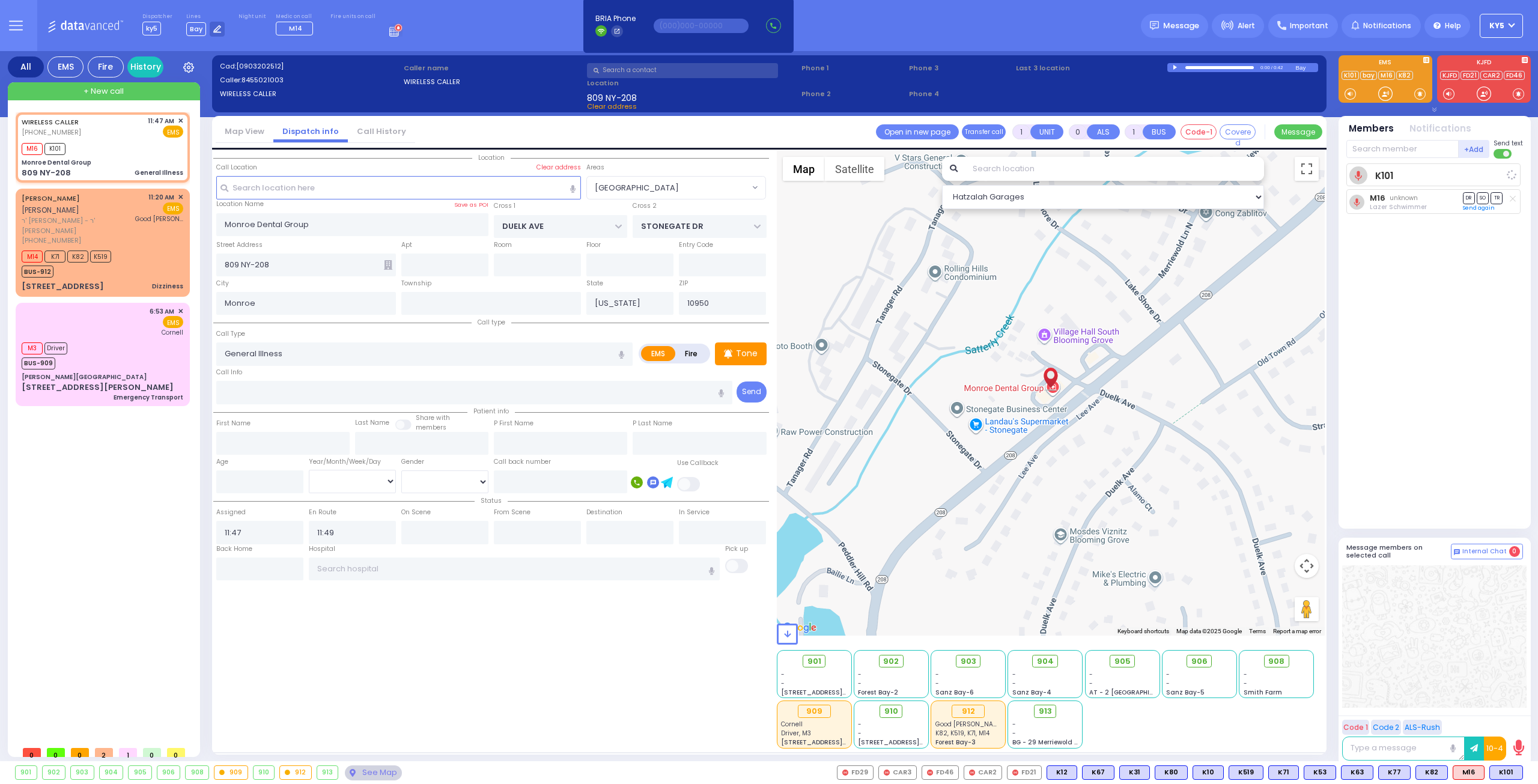
select select
radio input "true"
select select
select select "Hatzalah Garages"
select select "[GEOGRAPHIC_DATA]"
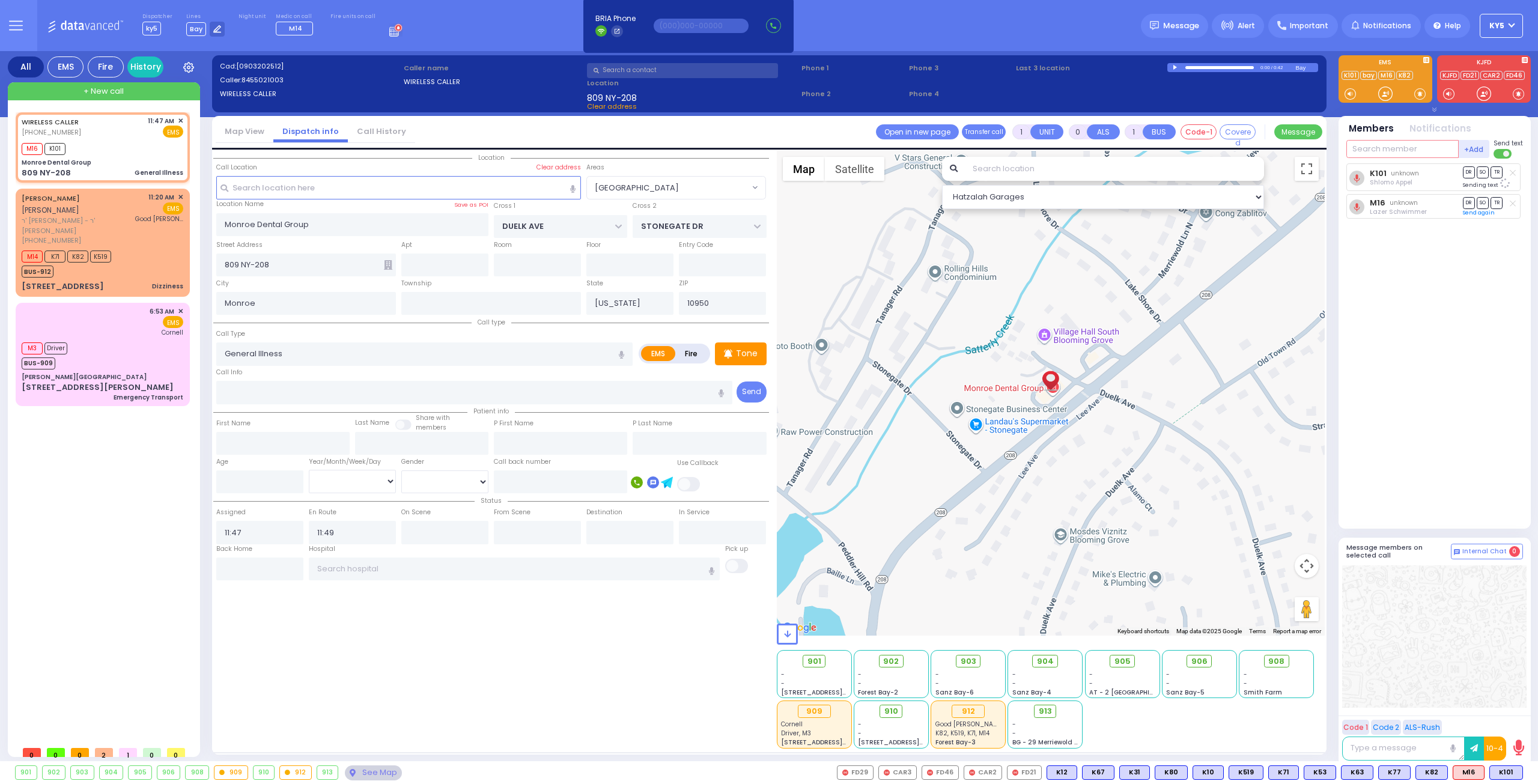
click at [1411, 150] on input "text" at bounding box center [1402, 149] width 112 height 18
type input "k313"
click at [1394, 175] on div "KY313" at bounding box center [1387, 173] width 60 height 12
select select
radio input "true"
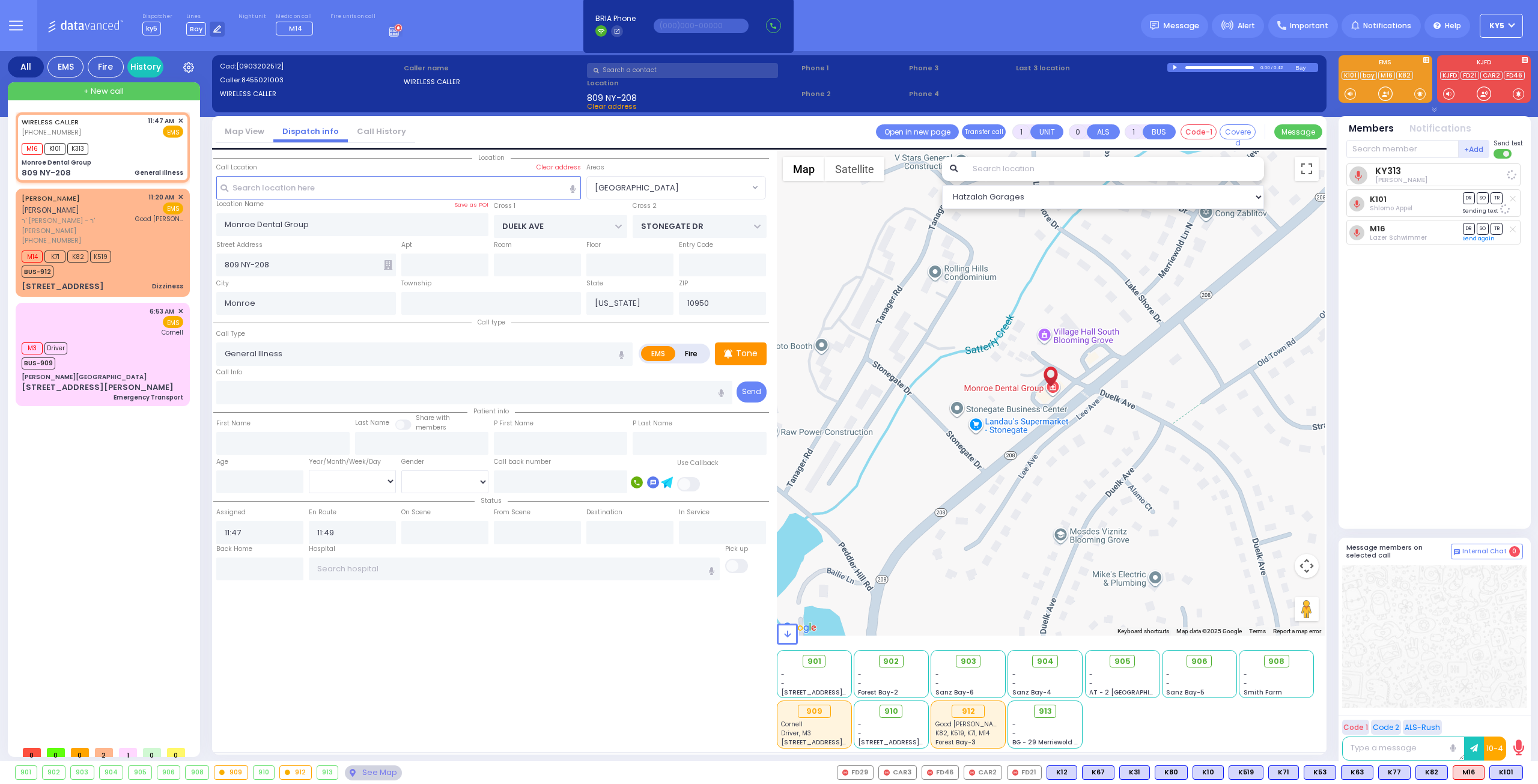
select select
select select "Hatzalah Garages"
select select "[GEOGRAPHIC_DATA]"
click at [1406, 147] on input "text" at bounding box center [1402, 149] width 112 height 18
type input "913"
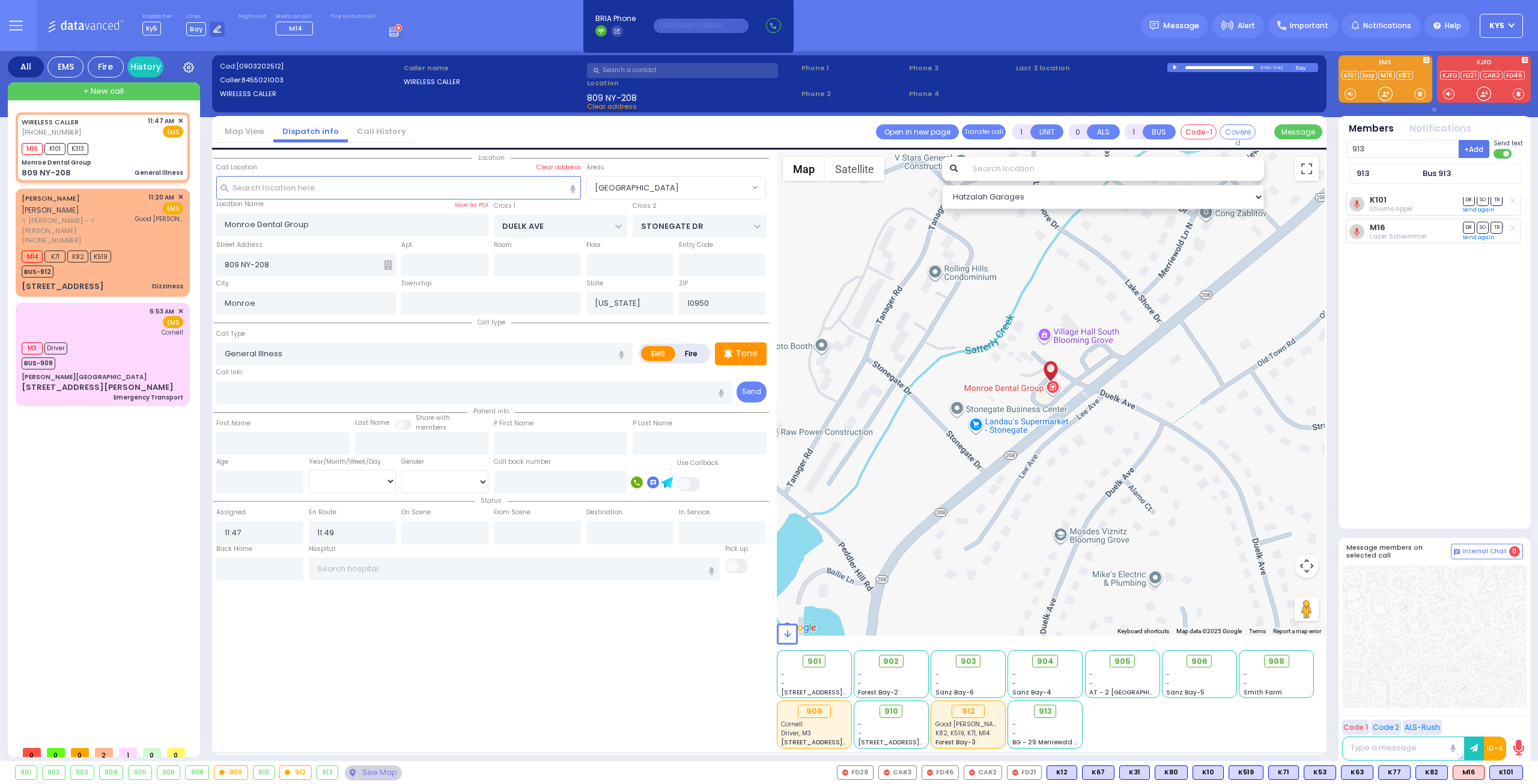
click at [1480, 150] on button "+Add" at bounding box center [1474, 149] width 31 height 18
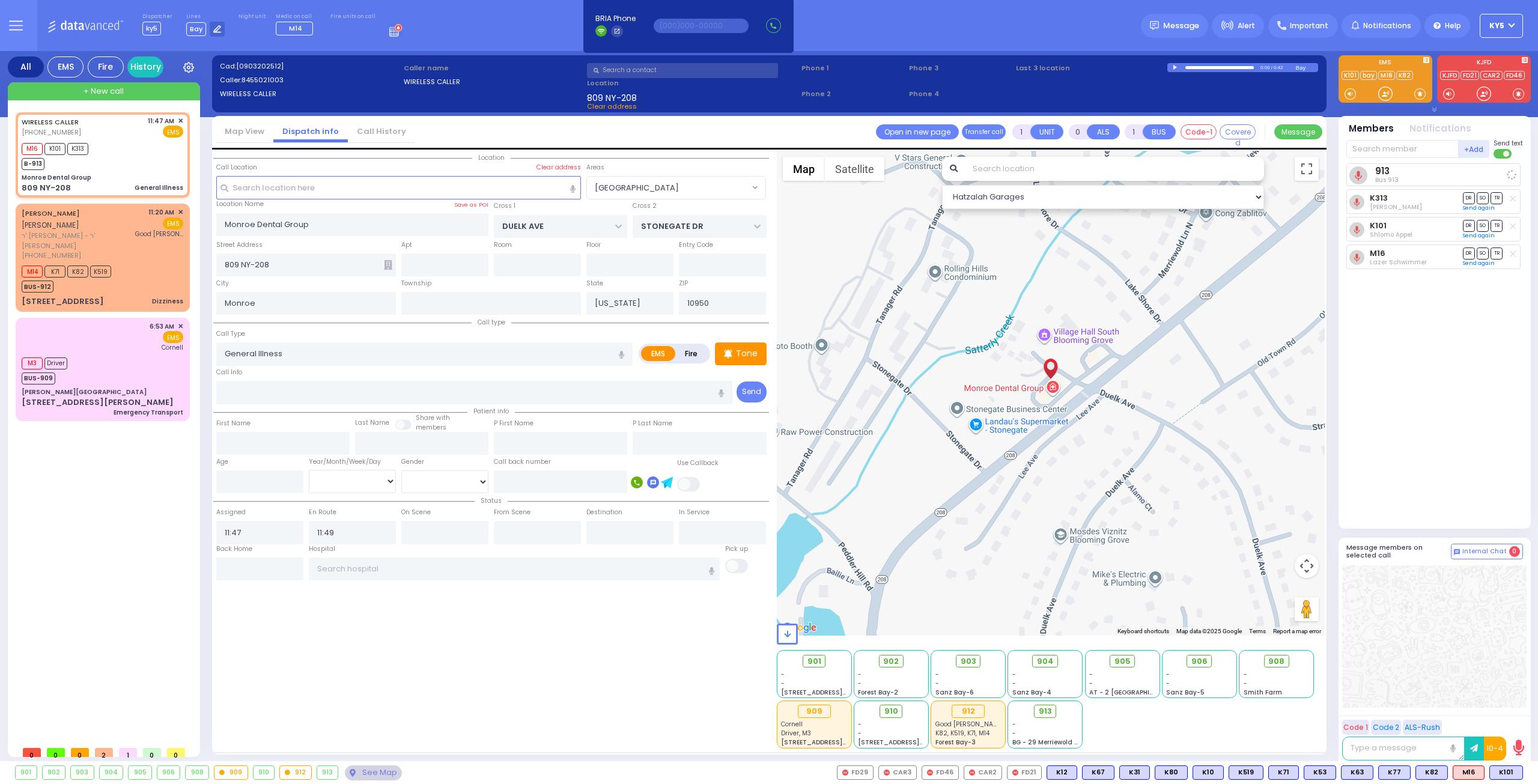
select select
radio input "true"
select select
select select "[GEOGRAPHIC_DATA]"
select select "Hatzalah Garages"
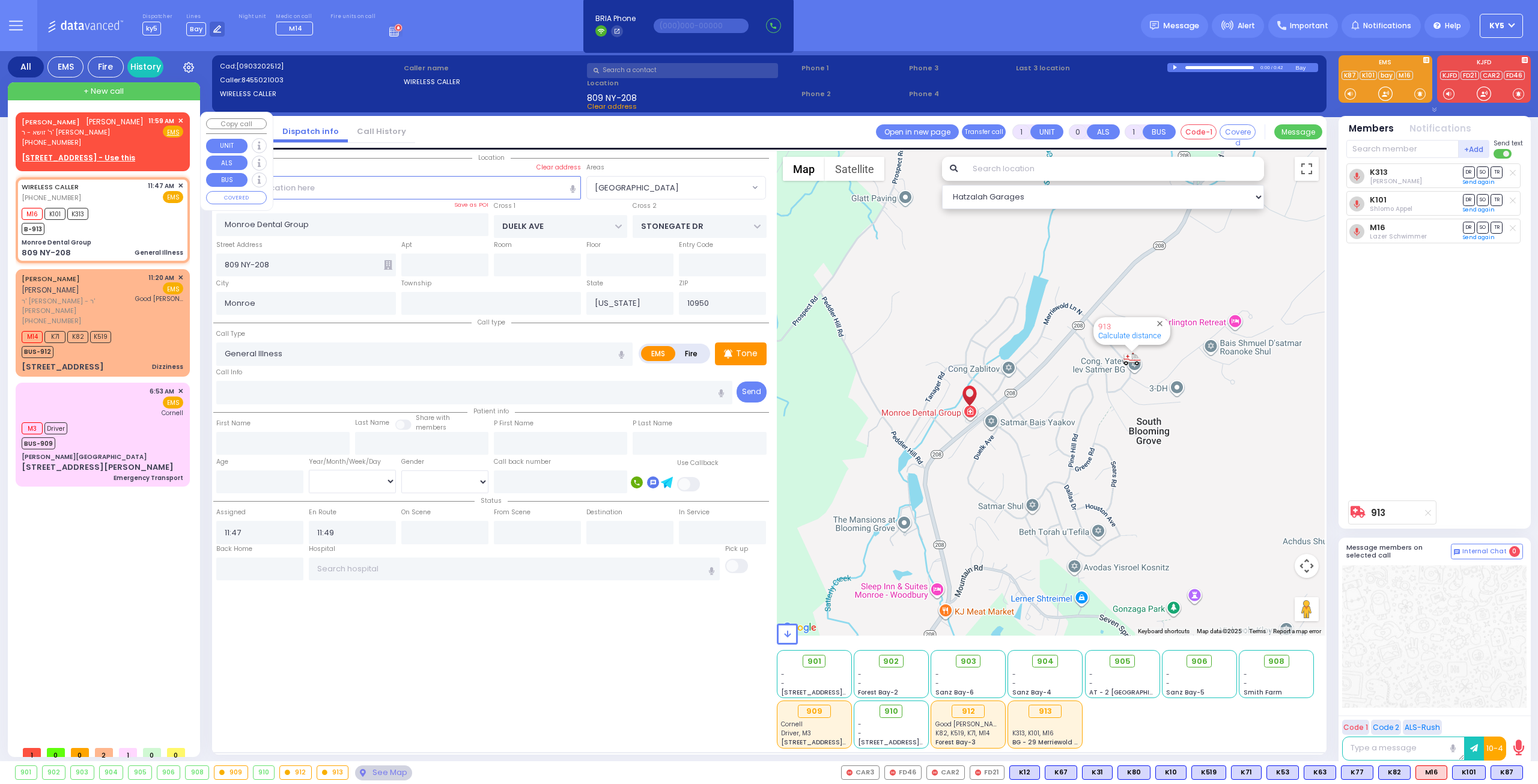
click at [178, 119] on span "✕" at bounding box center [181, 121] width 6 height 10
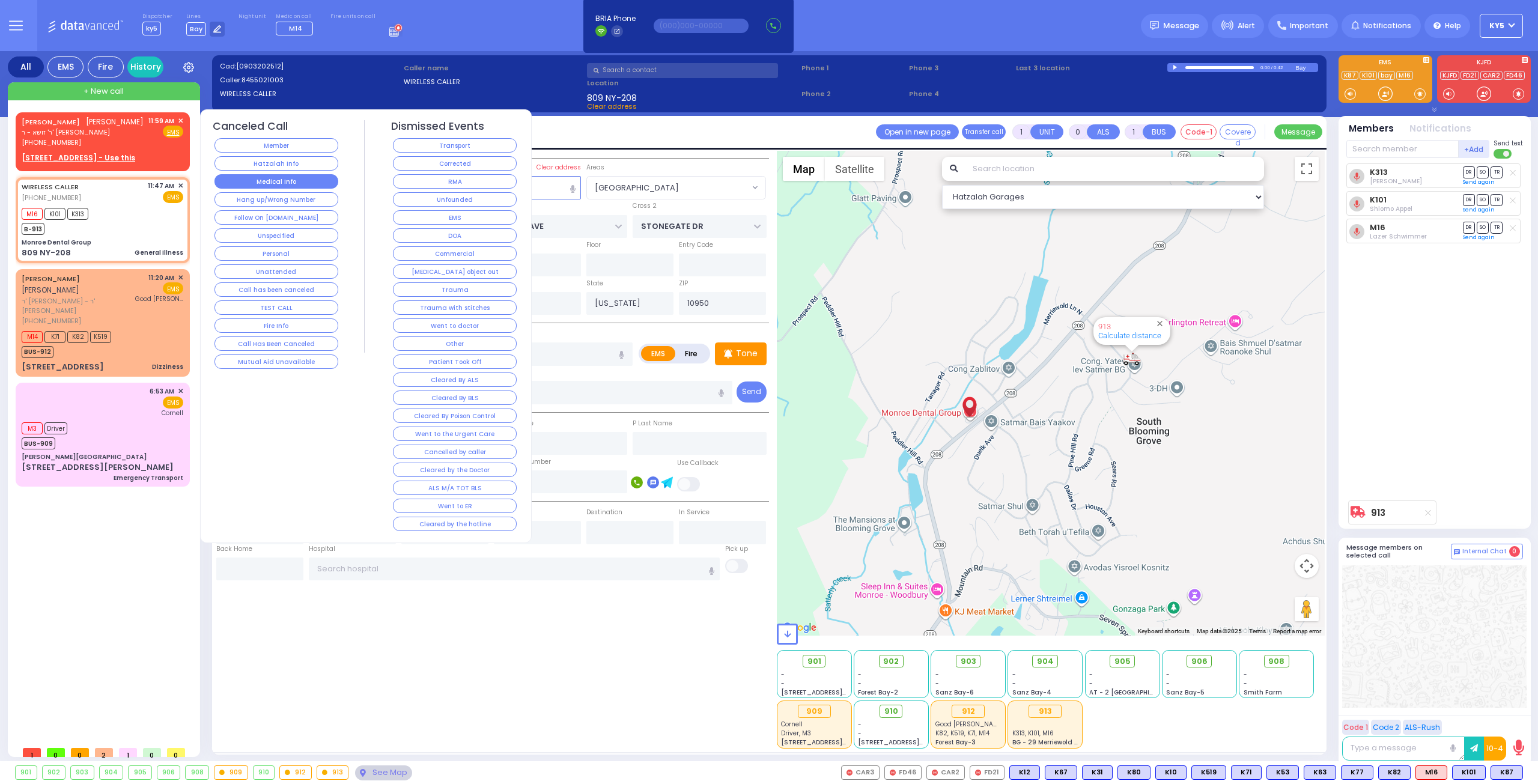
click at [251, 177] on button "Medical Info" at bounding box center [277, 181] width 124 height 15
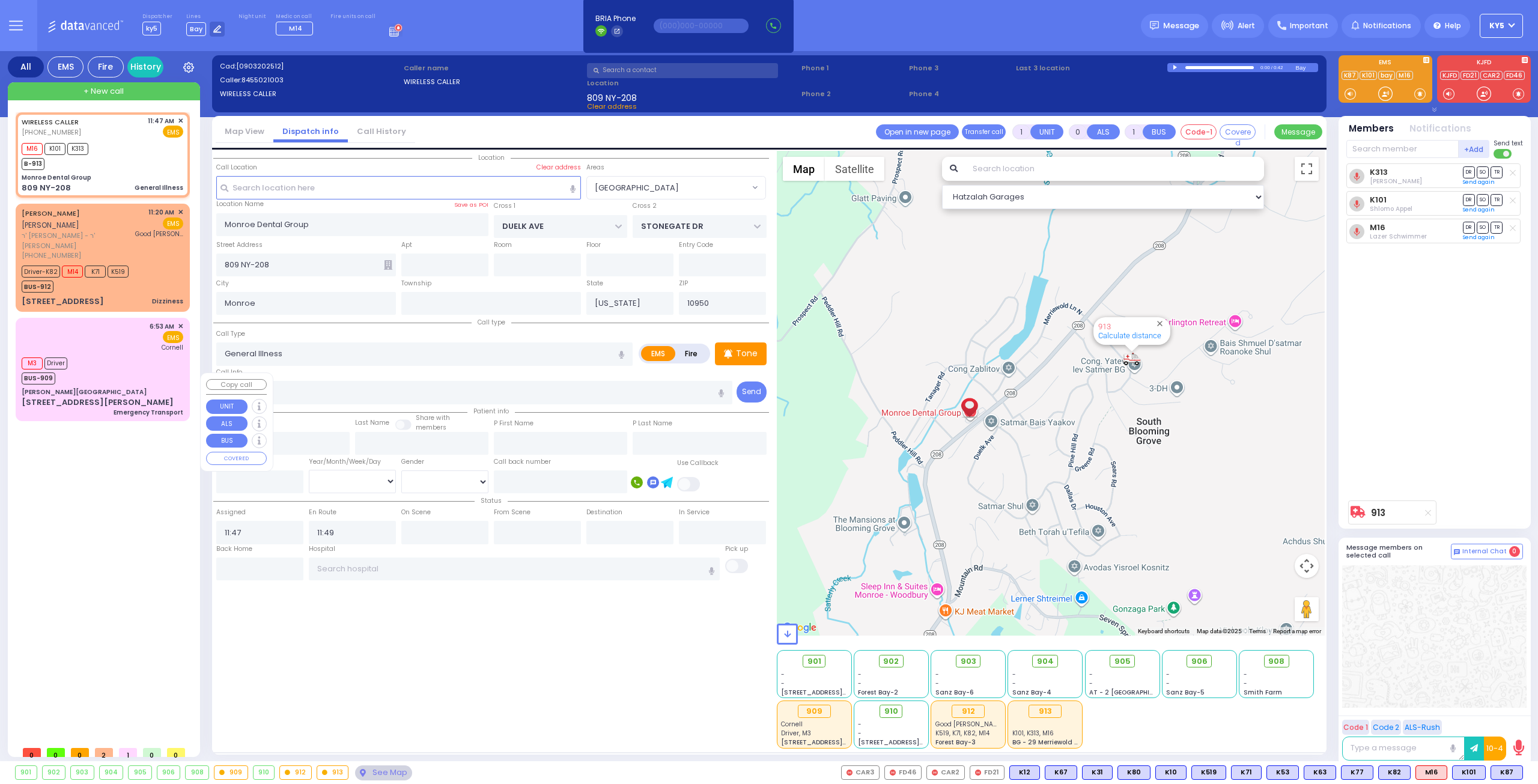
type input "6"
select select
radio input "true"
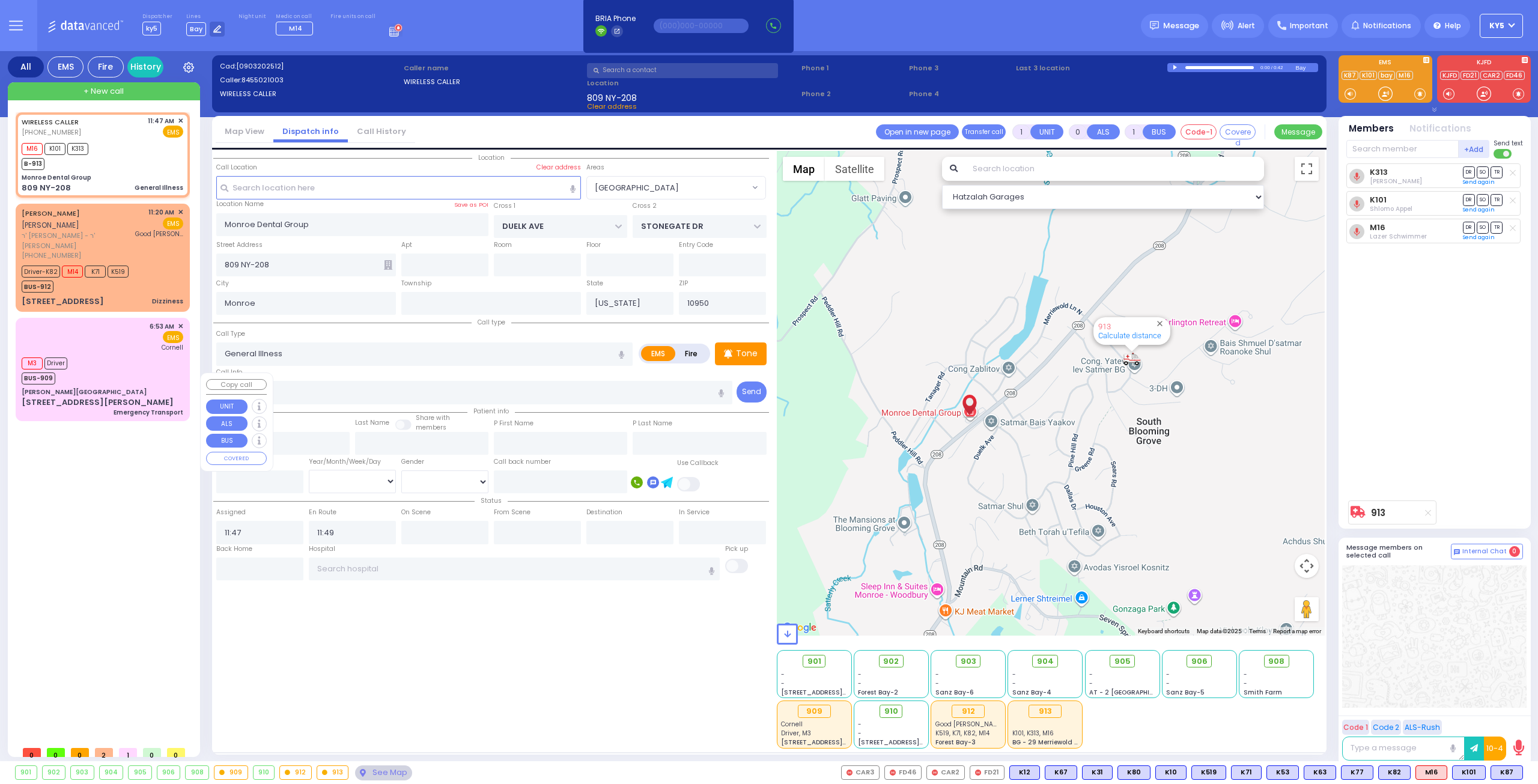
type input "Unknown"
select select "Year"
select select "Hatzalah Garages"
select select "[GEOGRAPHIC_DATA]"
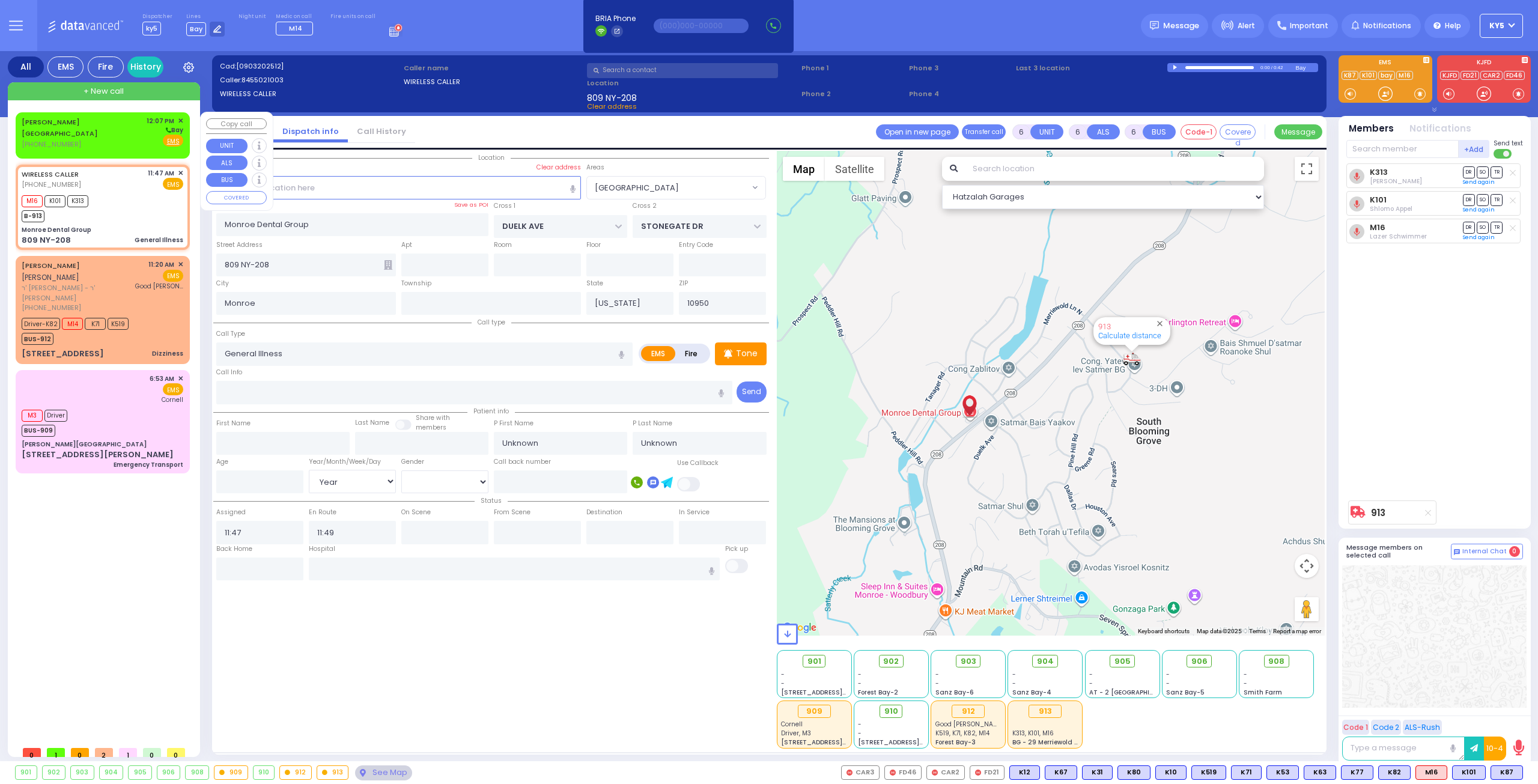
click at [124, 131] on div "CHESTER NY (845) 572-0916 12:07 PM ✕ Bay" at bounding box center [102, 132] width 162 height 33
type input "2"
type input "1"
select select
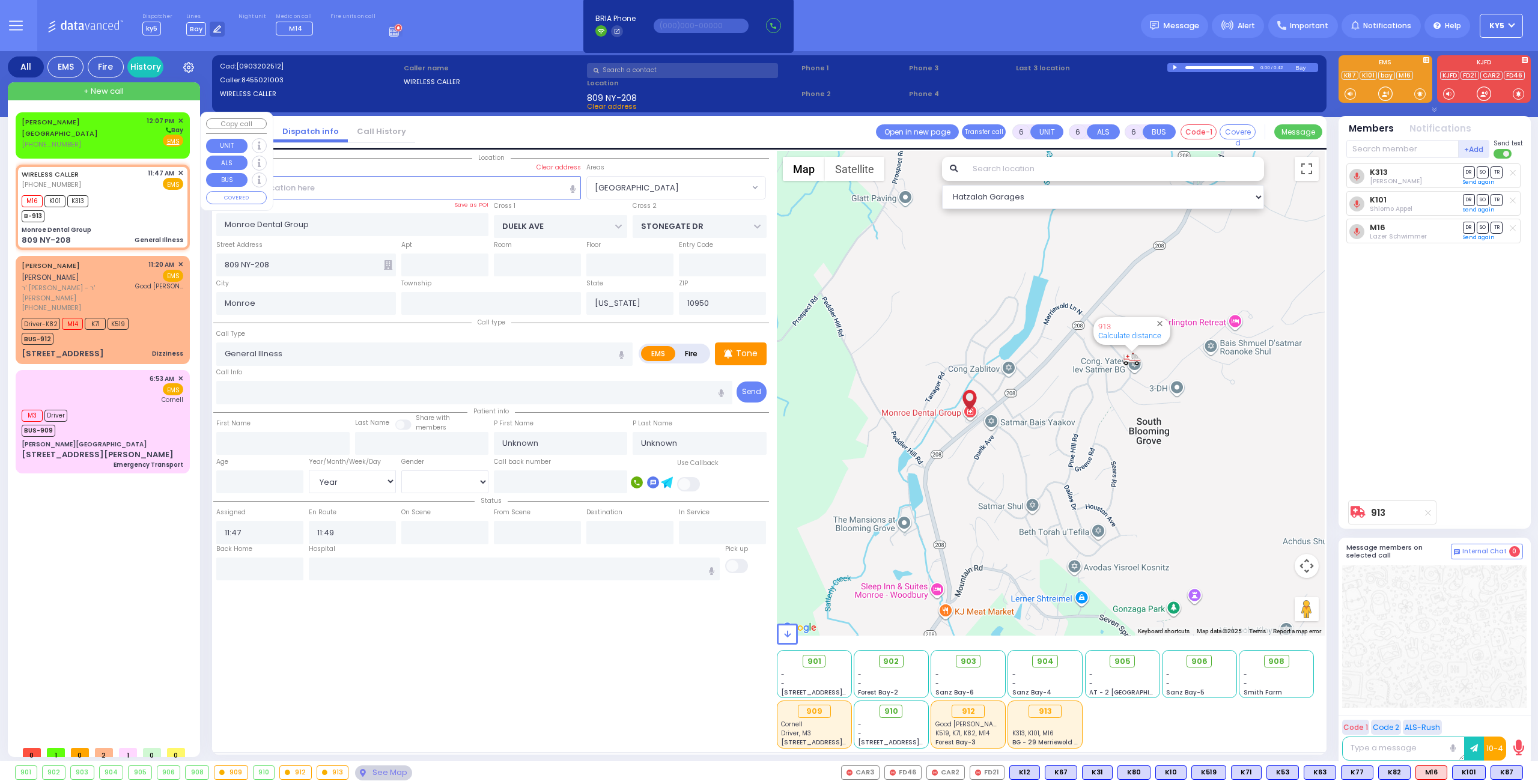
radio input "true"
select select
type input "12:07"
select select "Hatzalah Garages"
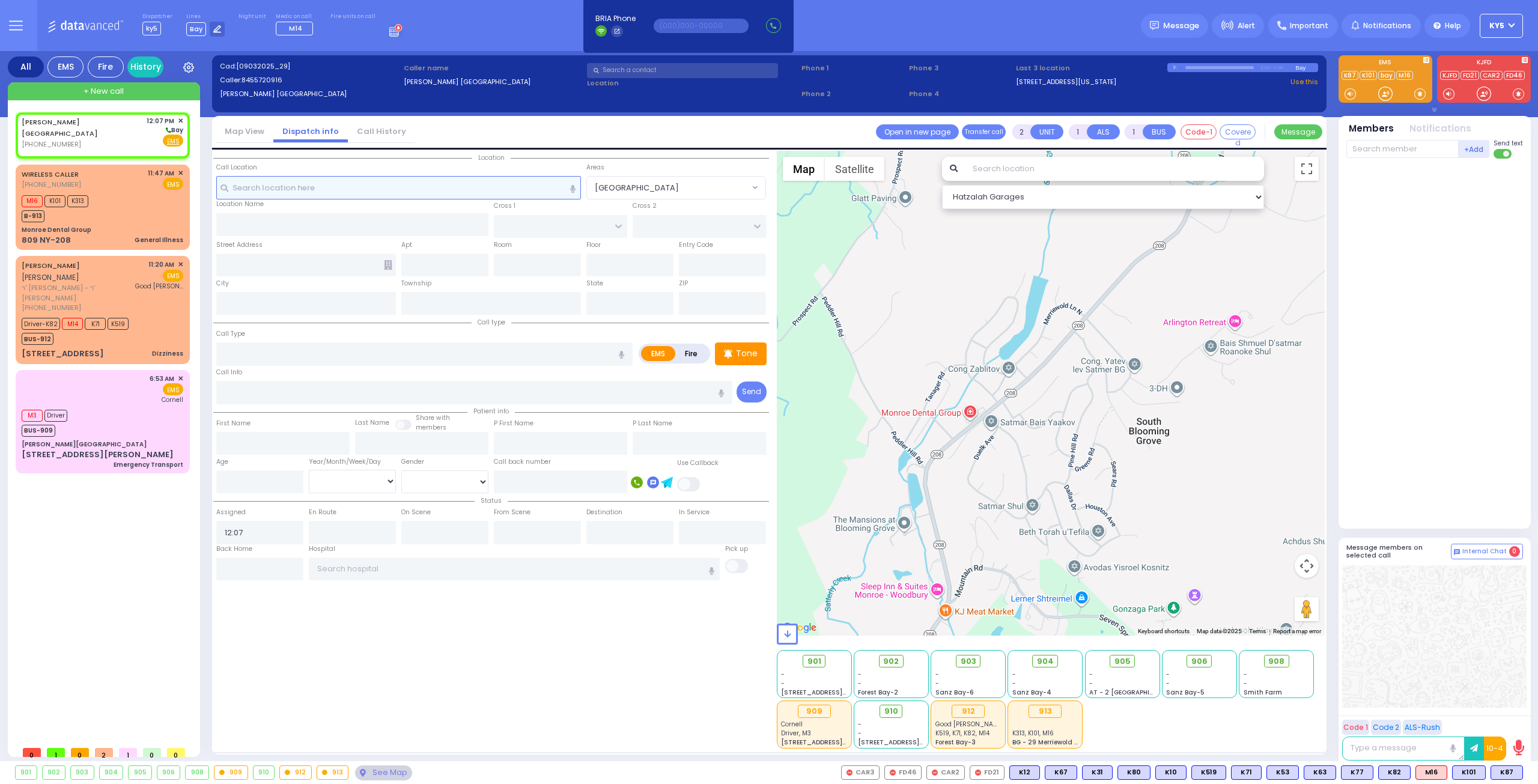
click at [406, 185] on input "text" at bounding box center [399, 187] width 365 height 23
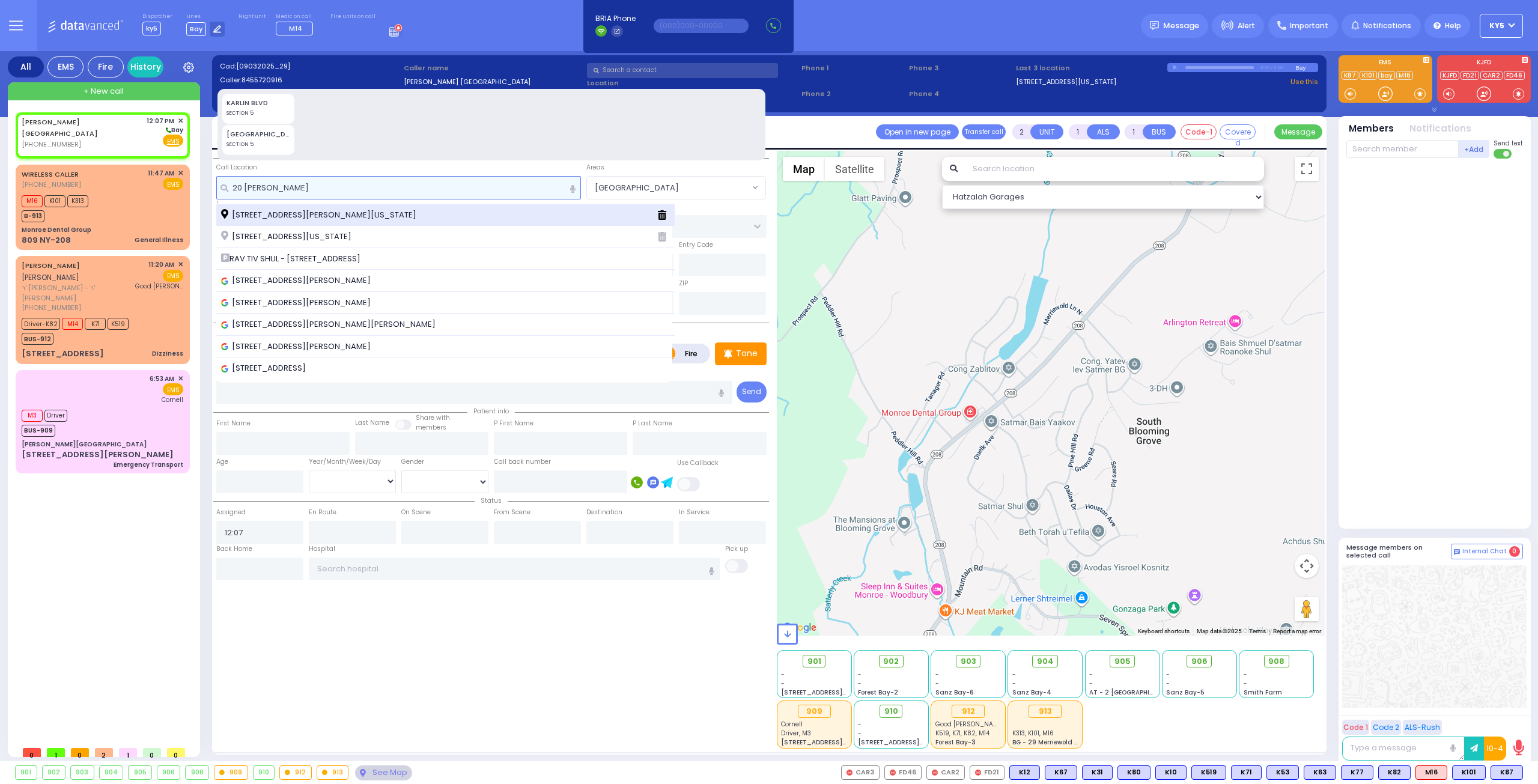
type input "20 karl"
click at [376, 217] on span "20 Karlsburg Road Kiryas Joel New York 10930" at bounding box center [321, 215] width 199 height 12
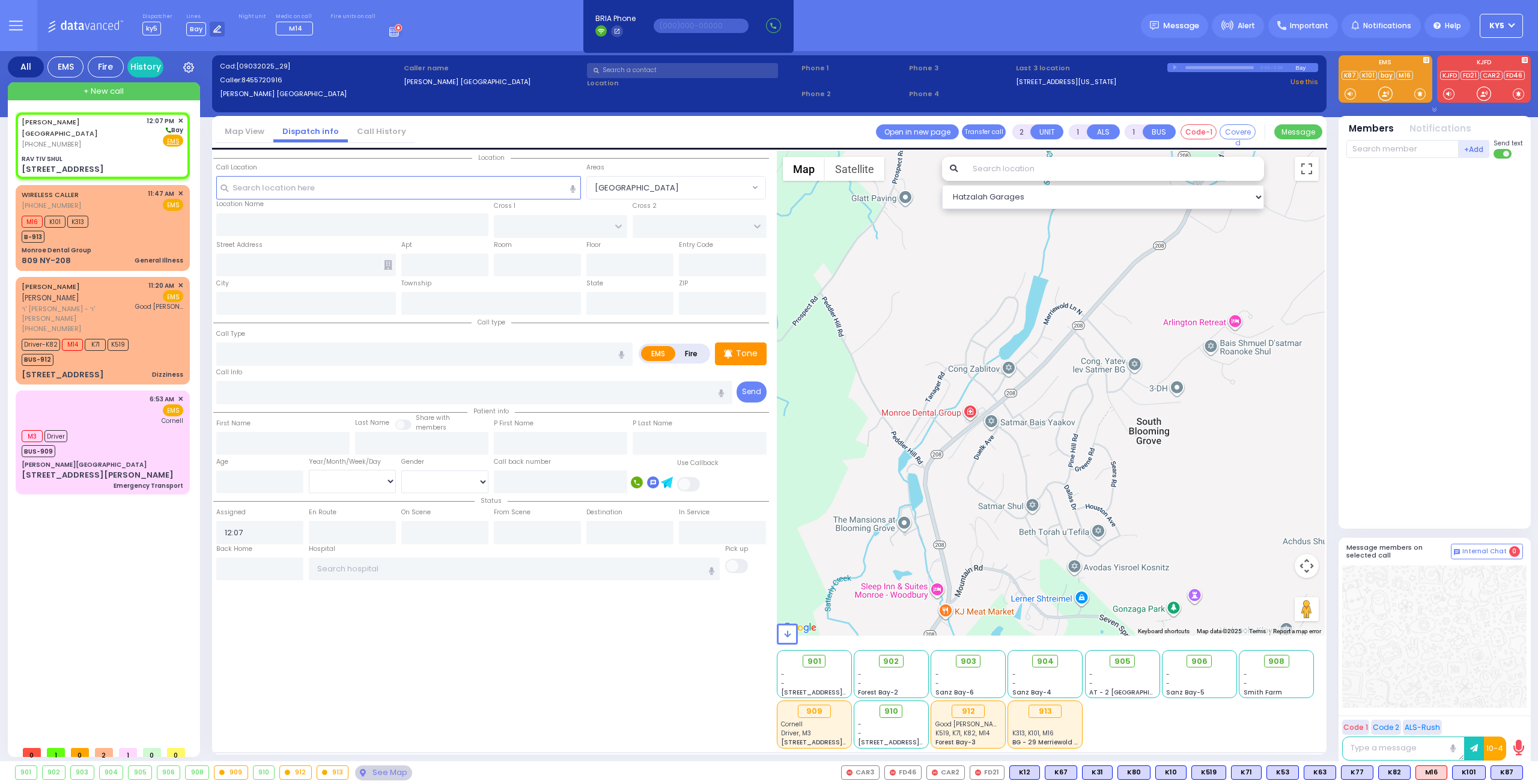
select select
radio input "true"
select select
select select "Hatzalah Garages"
type input "RAV TIV SHUL"
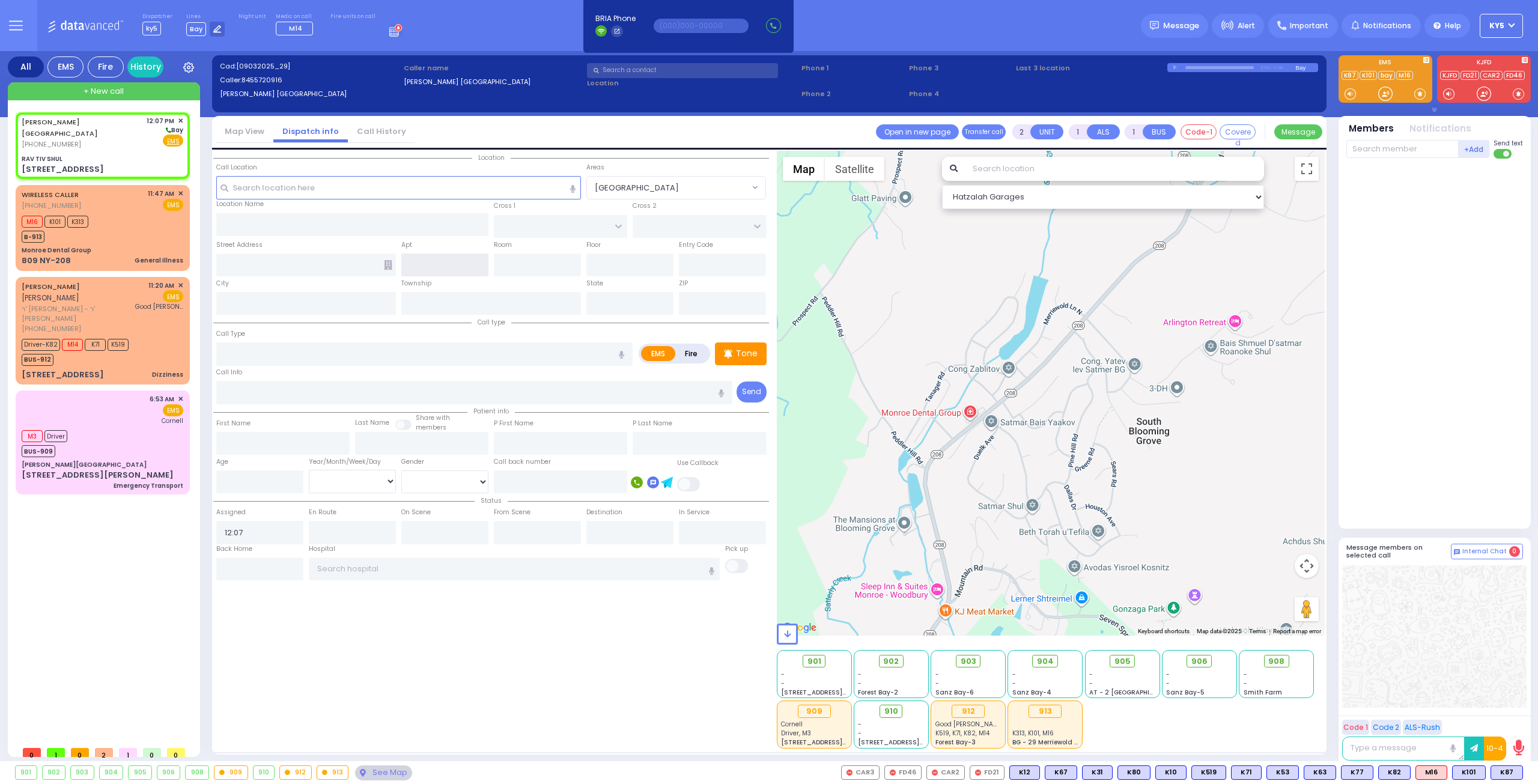
type input "[GEOGRAPHIC_DATA]"
type input "CHEVRON RD"
type input "20 Karlsburg Road"
type input "[PERSON_NAME]"
type input "[US_STATE]"
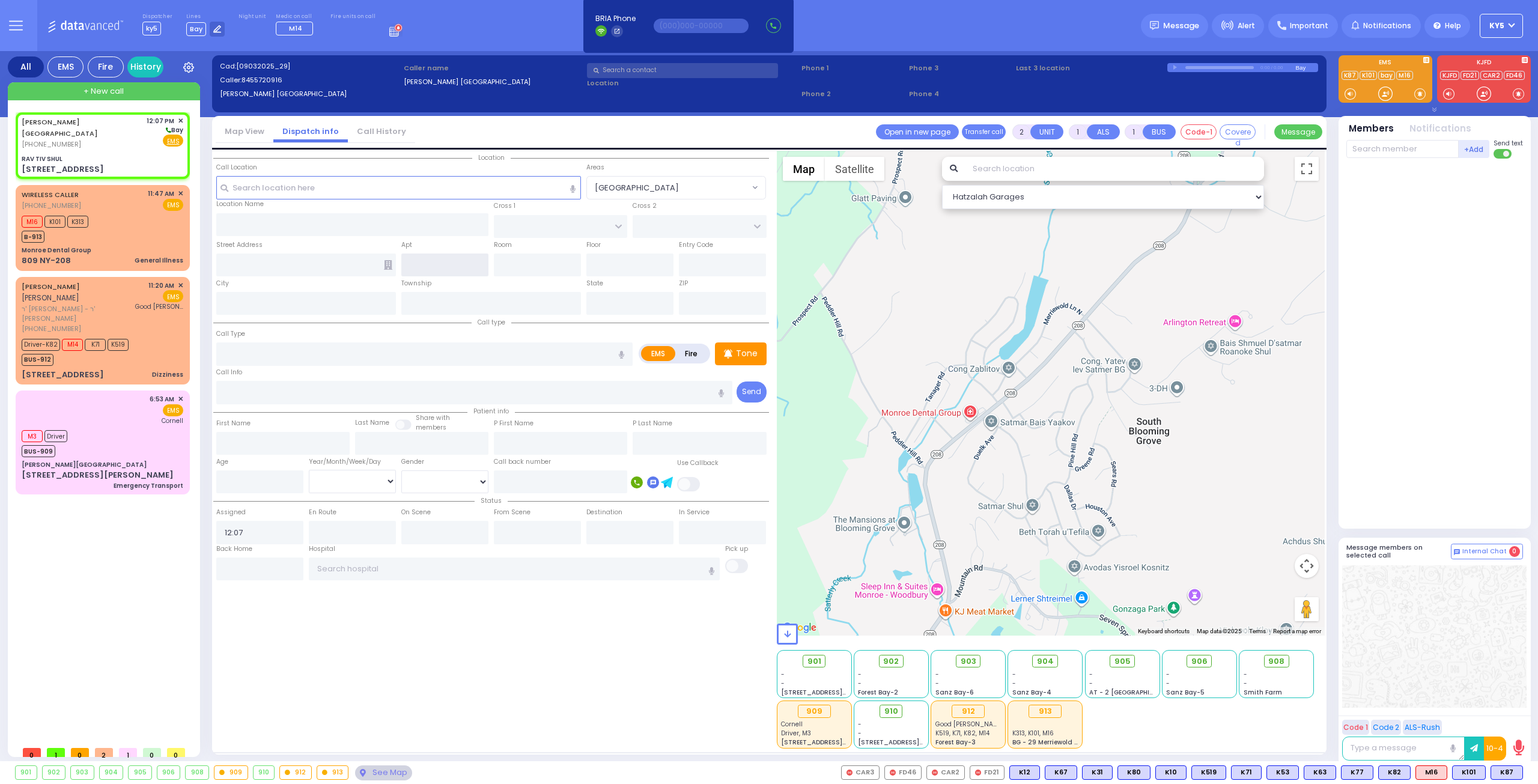
type input "10930"
select select "SECTION 5"
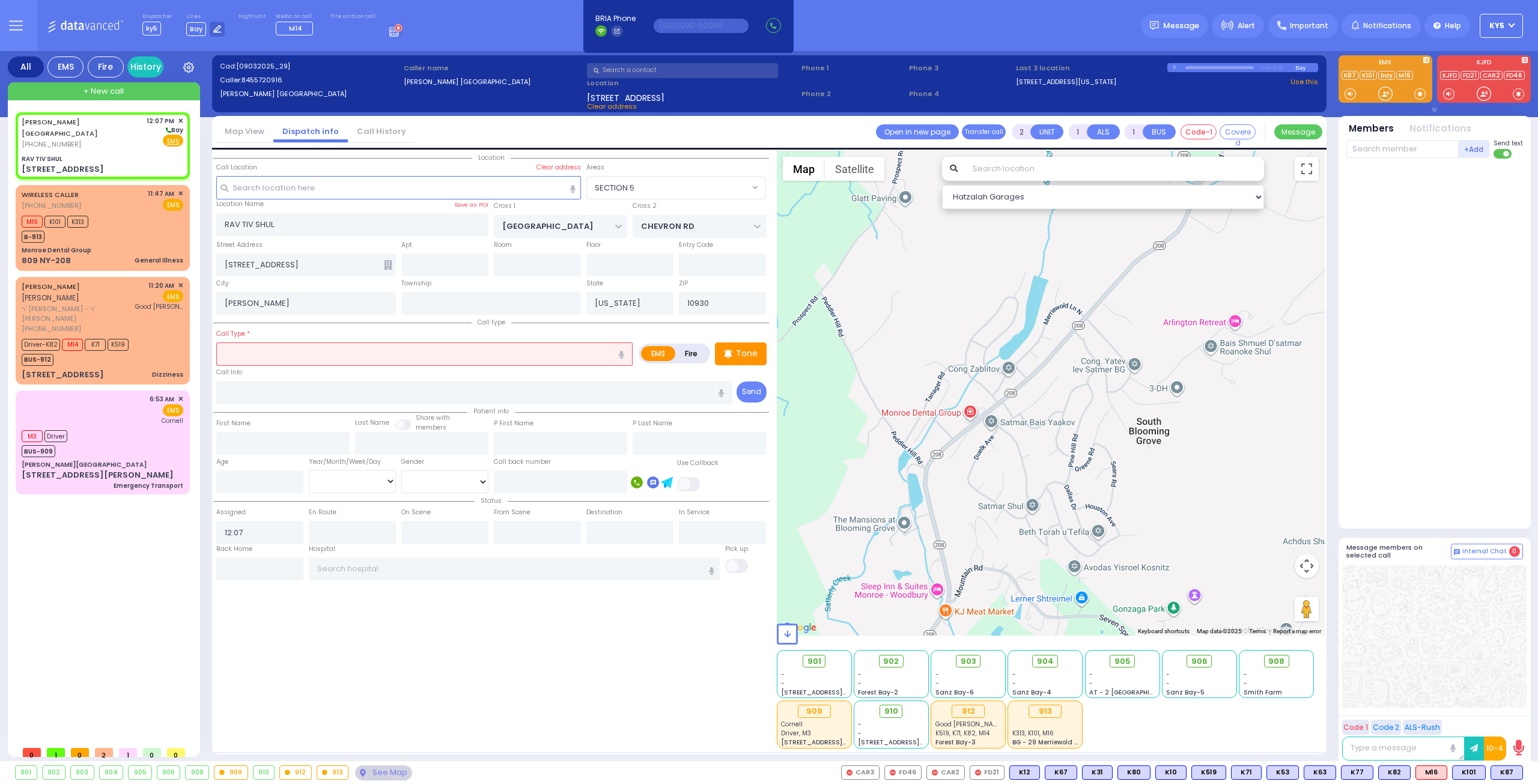
click at [327, 354] on input "text" at bounding box center [424, 353] width 416 height 23
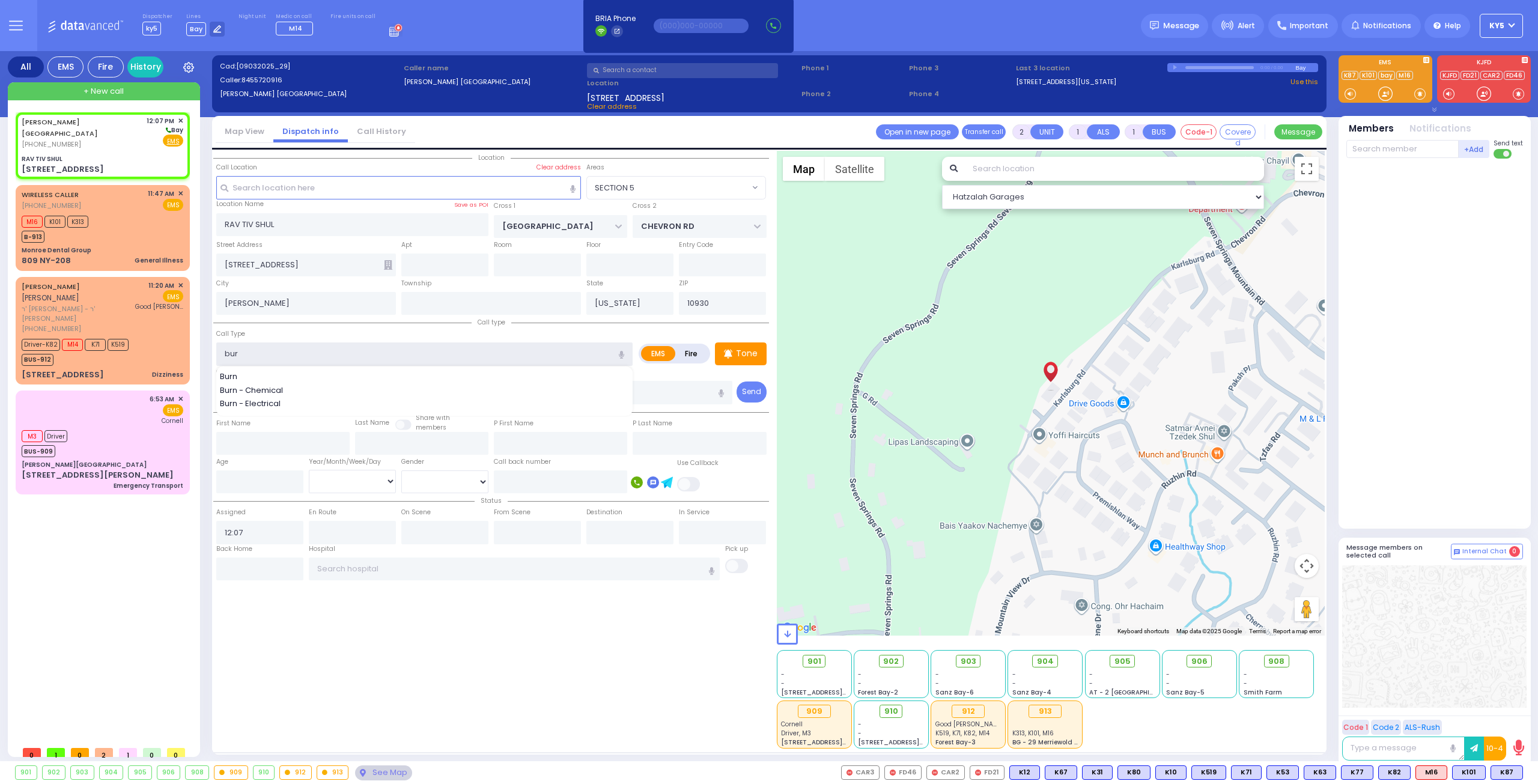
type input "burn"
select select
radio input "true"
select select
select select "Hatzalah Garages"
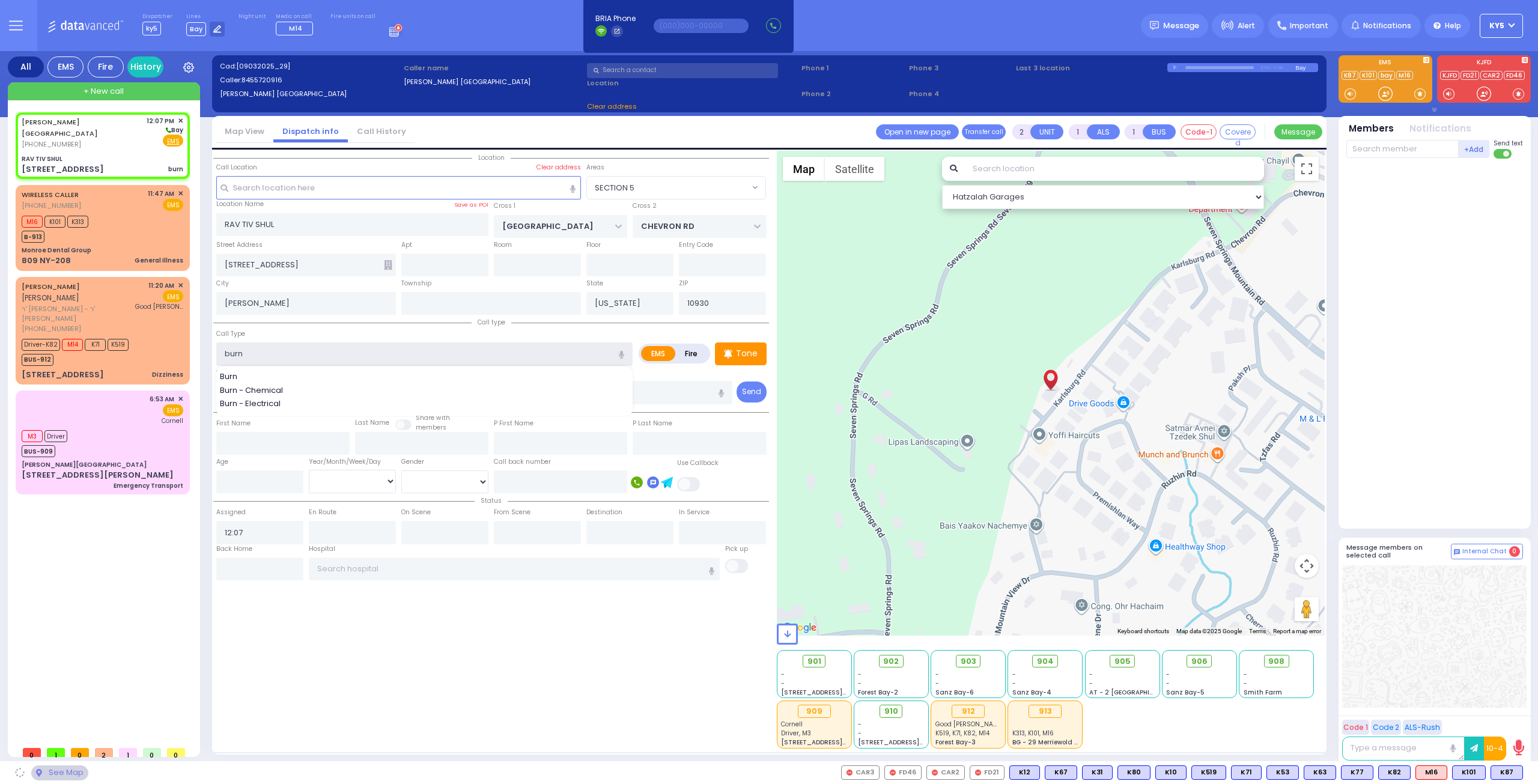
select select "SECTION 5"
select select
radio input "true"
select select
select select "Hatzalah Garages"
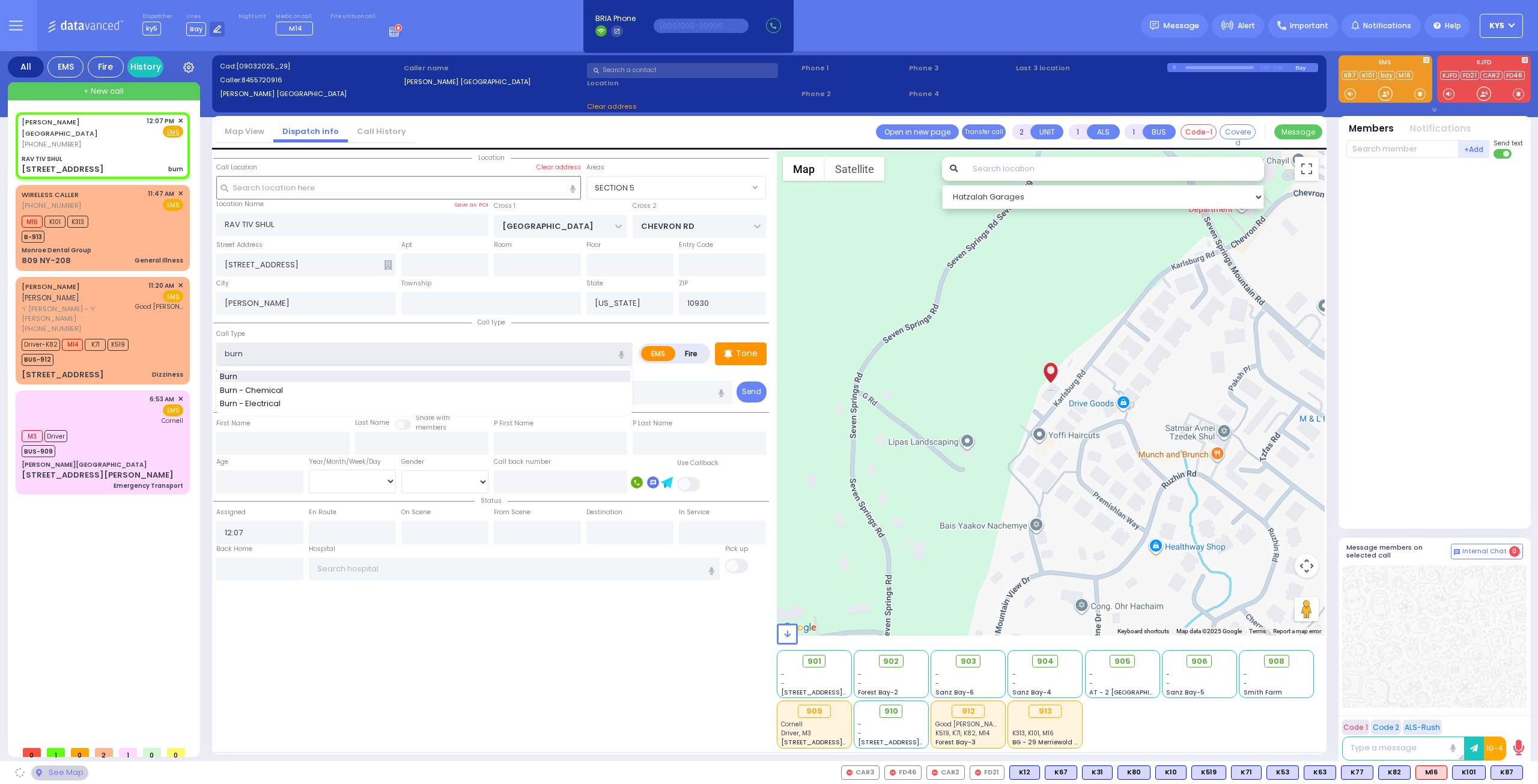
select select "SECTION 5"
click at [292, 377] on div "Burn" at bounding box center [425, 376] width 411 height 12
type input "Burn"
type input "3"
type input "0"
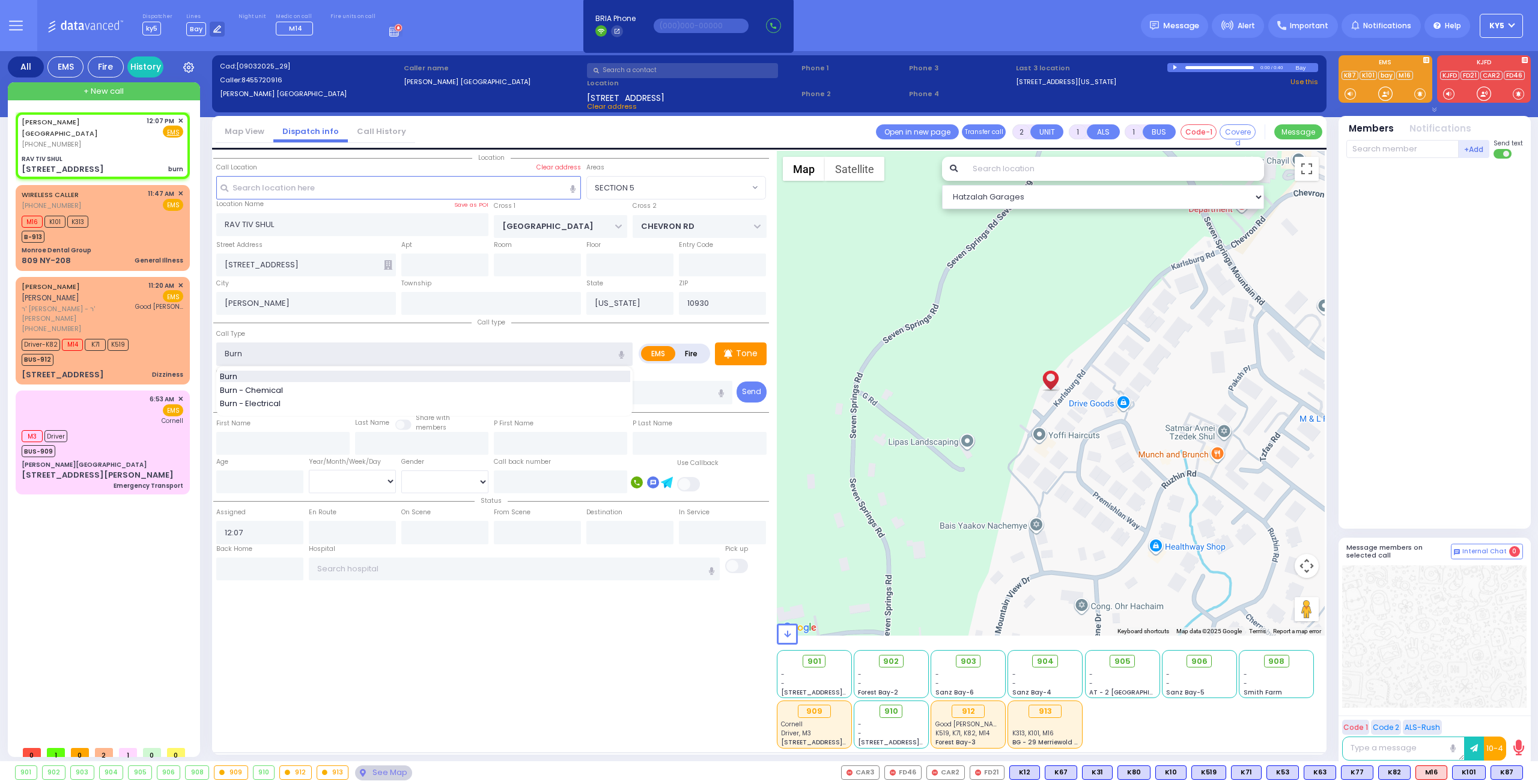
type input "0"
select select
radio input "true"
select select
select select "Hatzalah Garages"
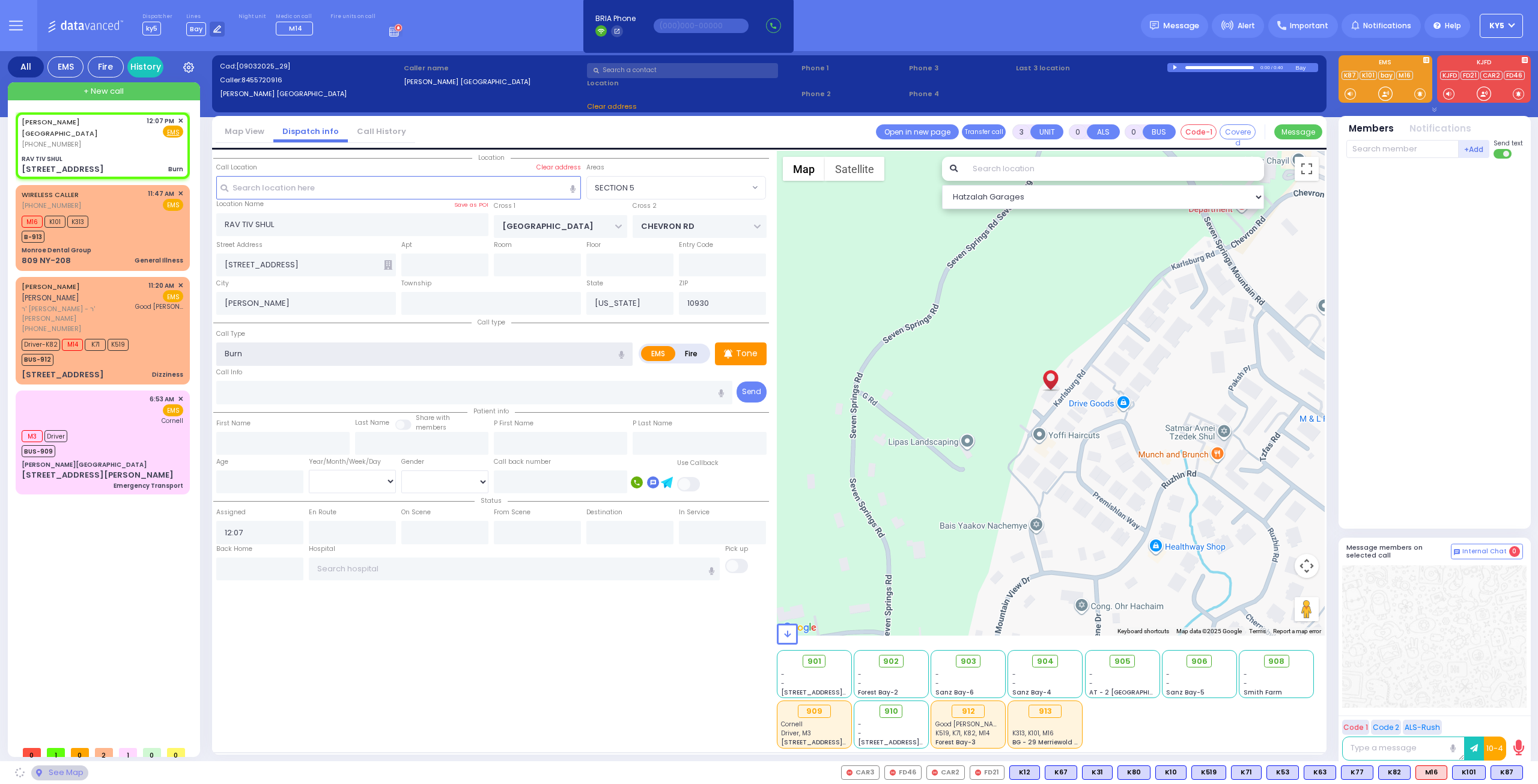
select select "SECTION 5"
select select
radio input "true"
select select
select select "Hatzalah Garages"
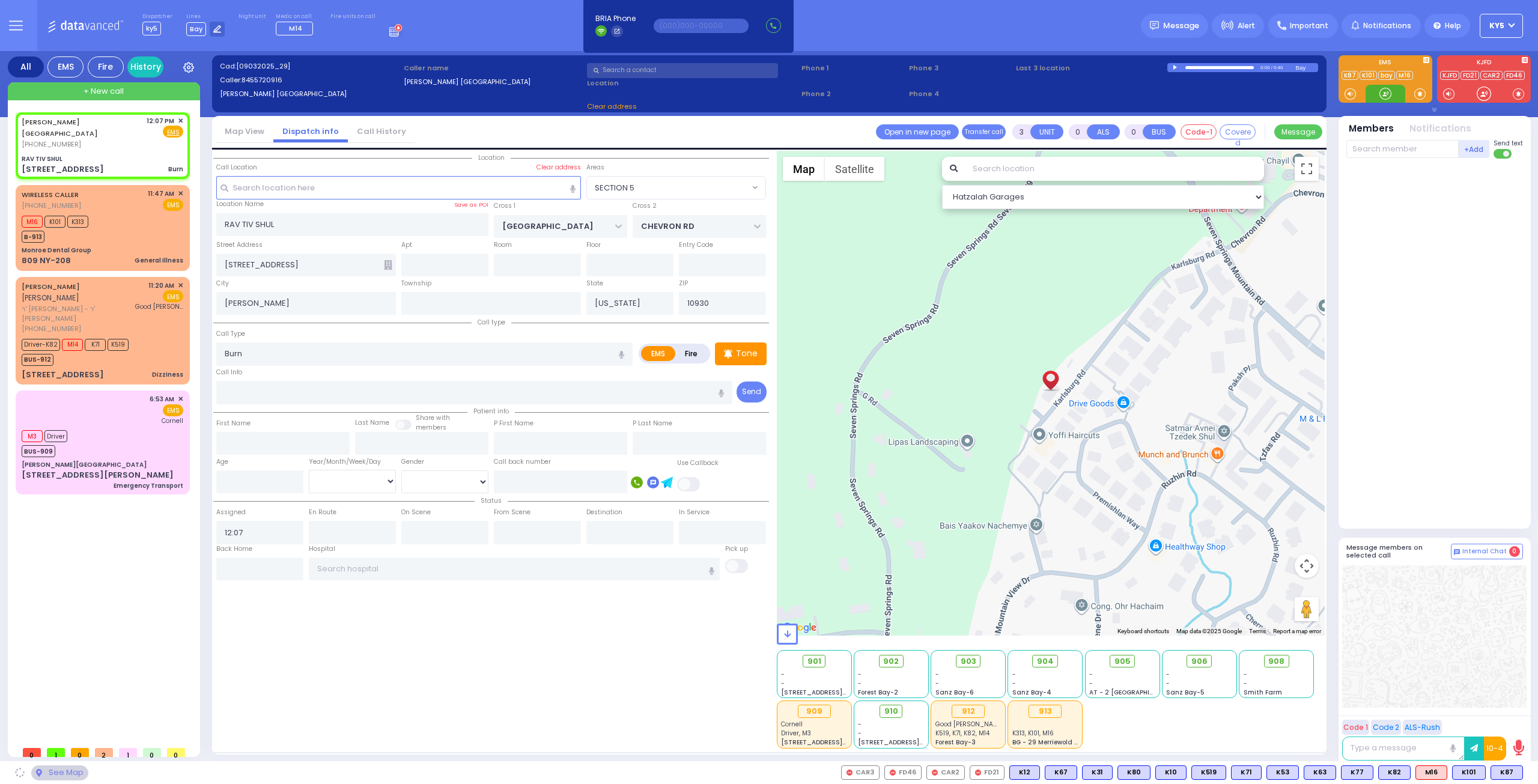
select select "SECTION 5"
click at [1385, 95] on div at bounding box center [1385, 93] width 12 height 12
click at [1382, 94] on div at bounding box center [1385, 93] width 12 height 12
click at [1384, 94] on div at bounding box center [1385, 93] width 12 height 12
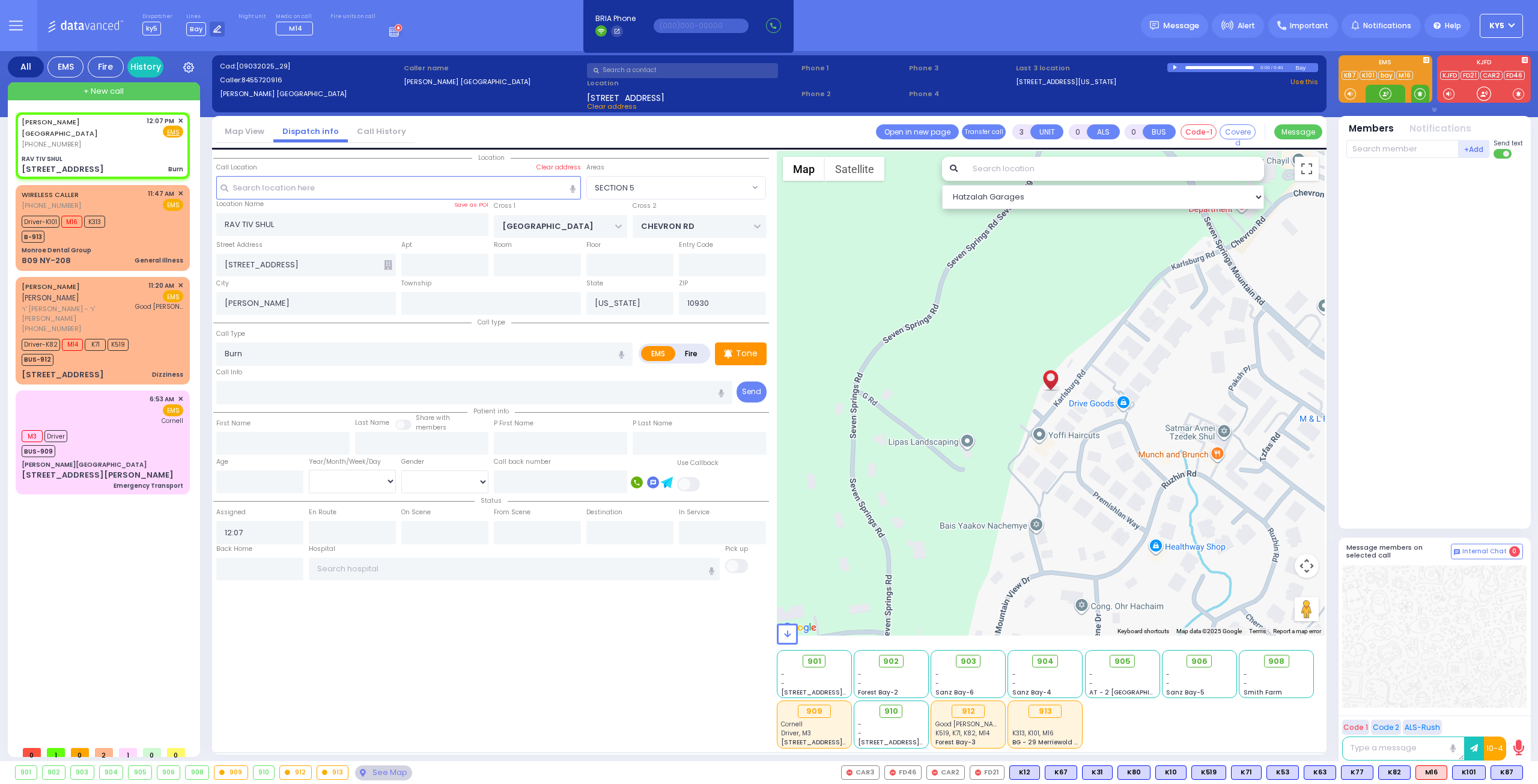
click at [1419, 93] on span at bounding box center [1420, 93] width 11 height 12
click at [1385, 93] on div at bounding box center [1385, 93] width 12 height 12
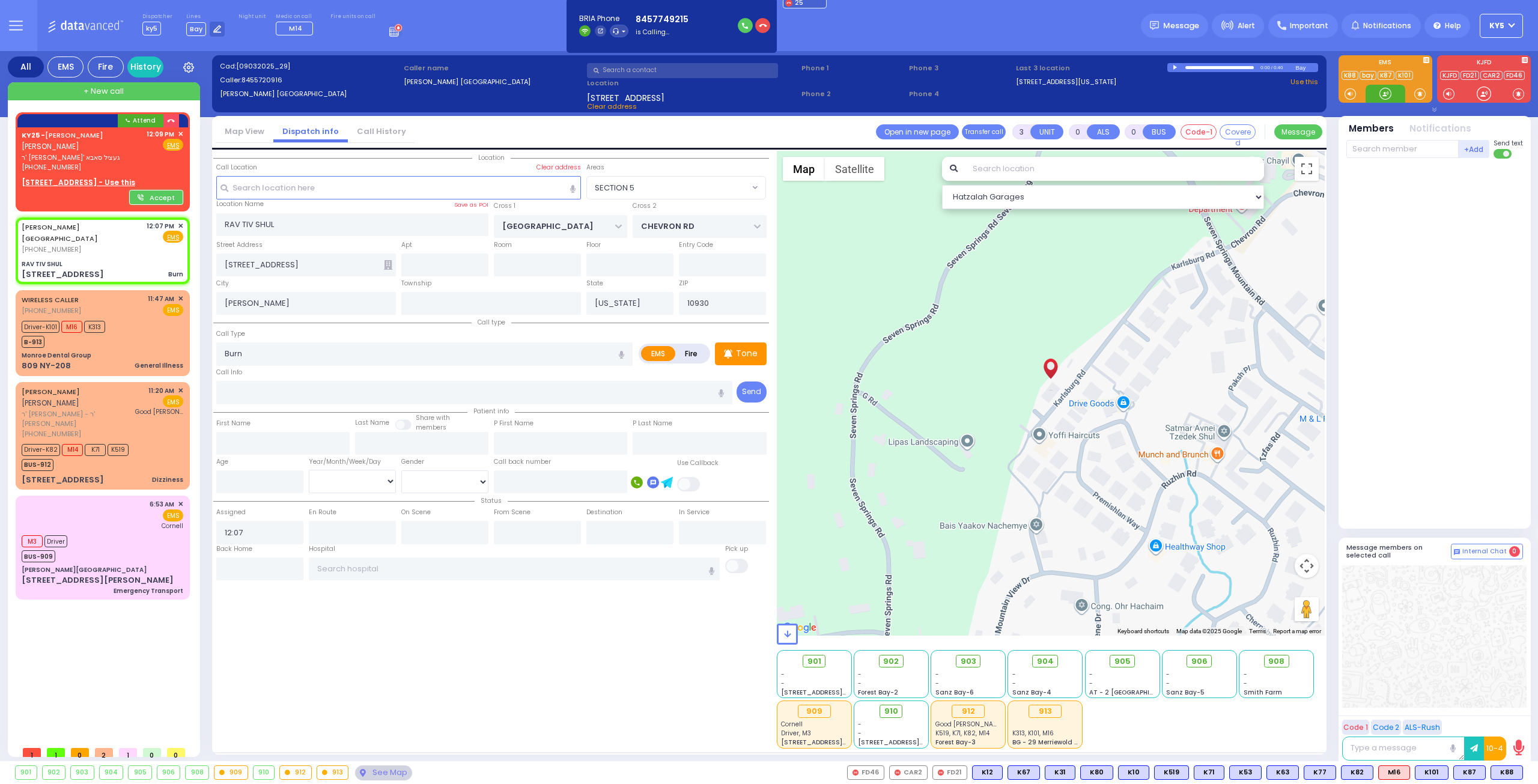
click at [1385, 93] on div at bounding box center [1385, 93] width 12 height 12
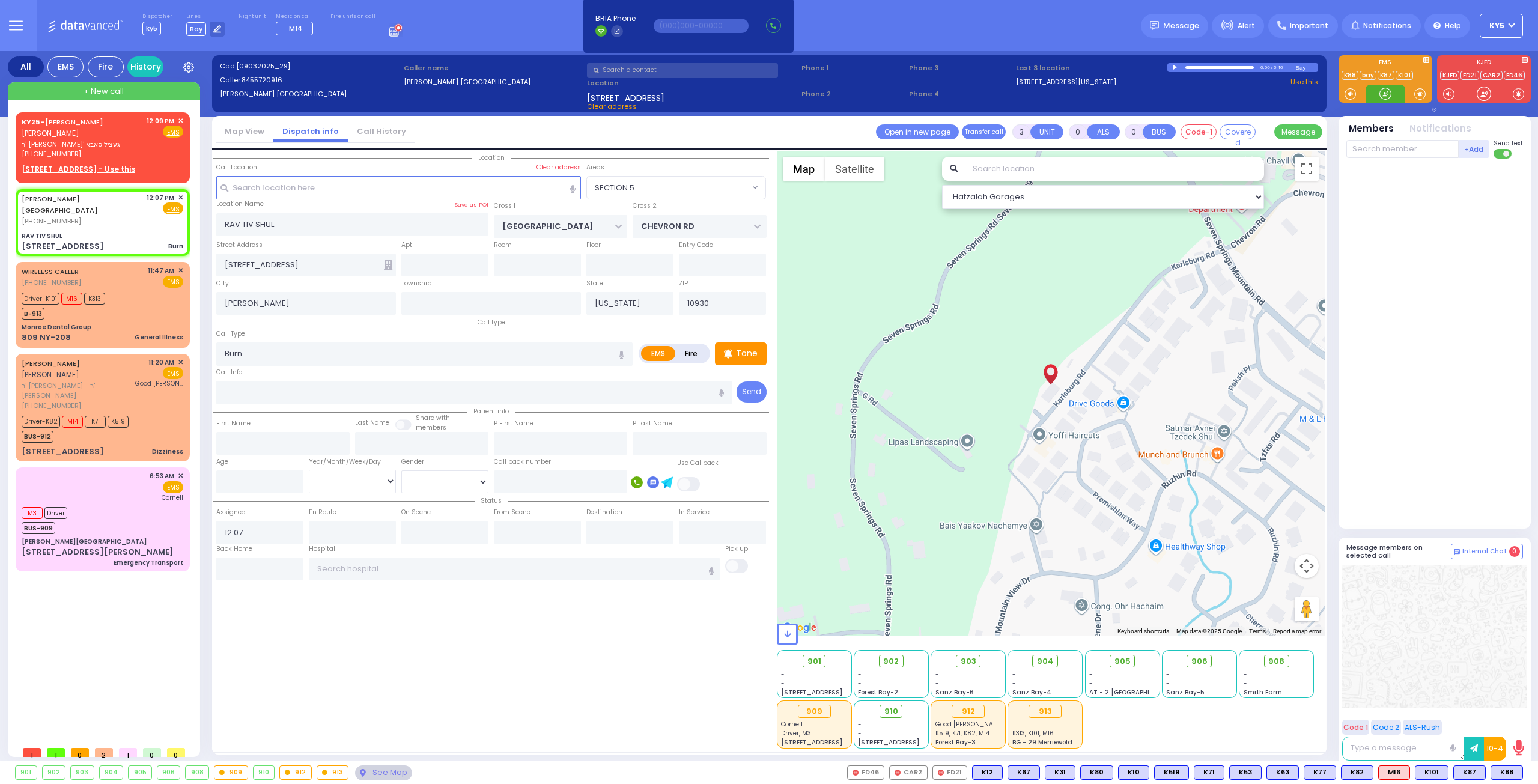
click at [1387, 93] on div at bounding box center [1385, 93] width 12 height 12
click at [1505, 775] on span "K88" at bounding box center [1507, 772] width 31 height 13
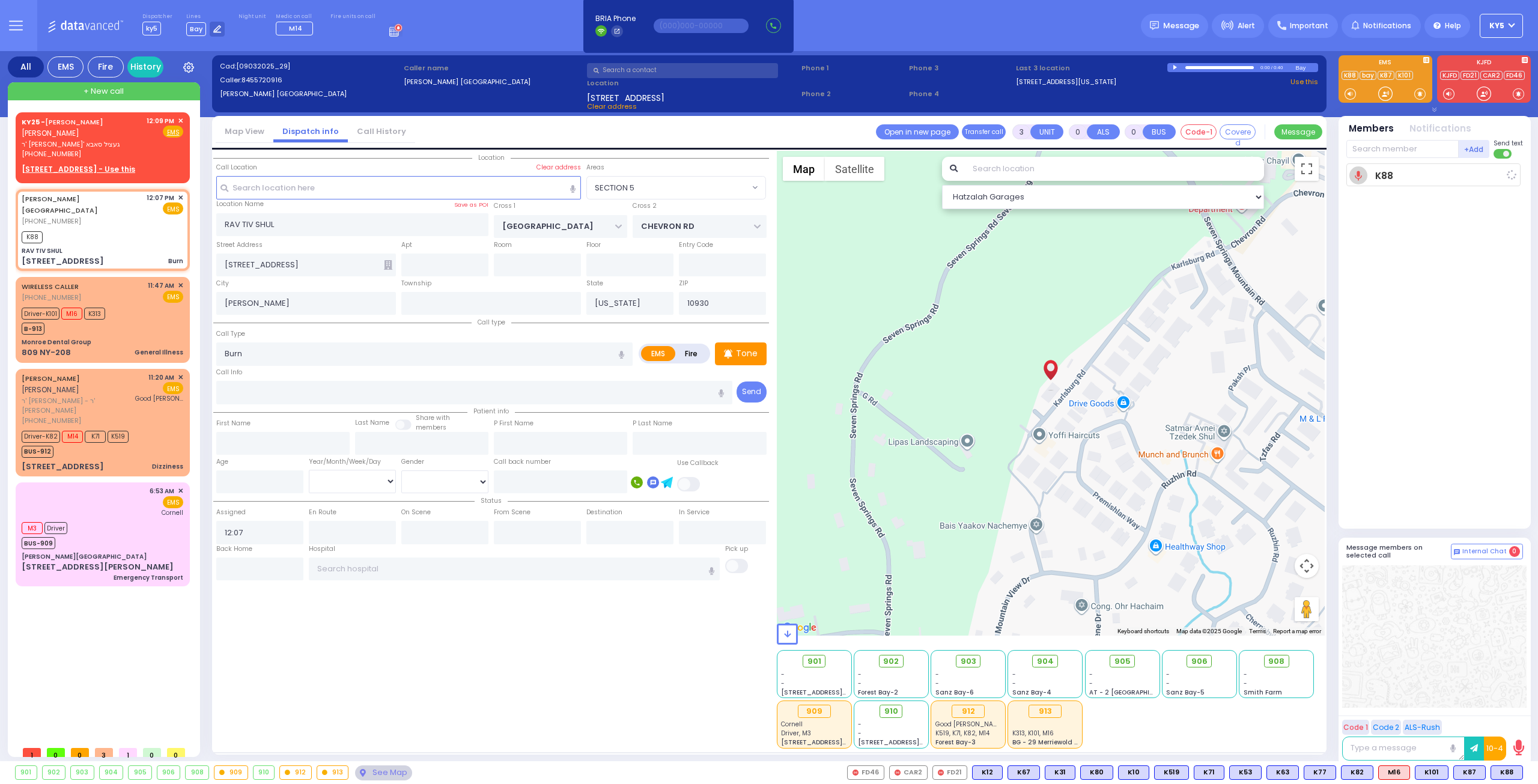
select select
radio input "true"
select select
type input "12:10"
select select "Hatzalah Garages"
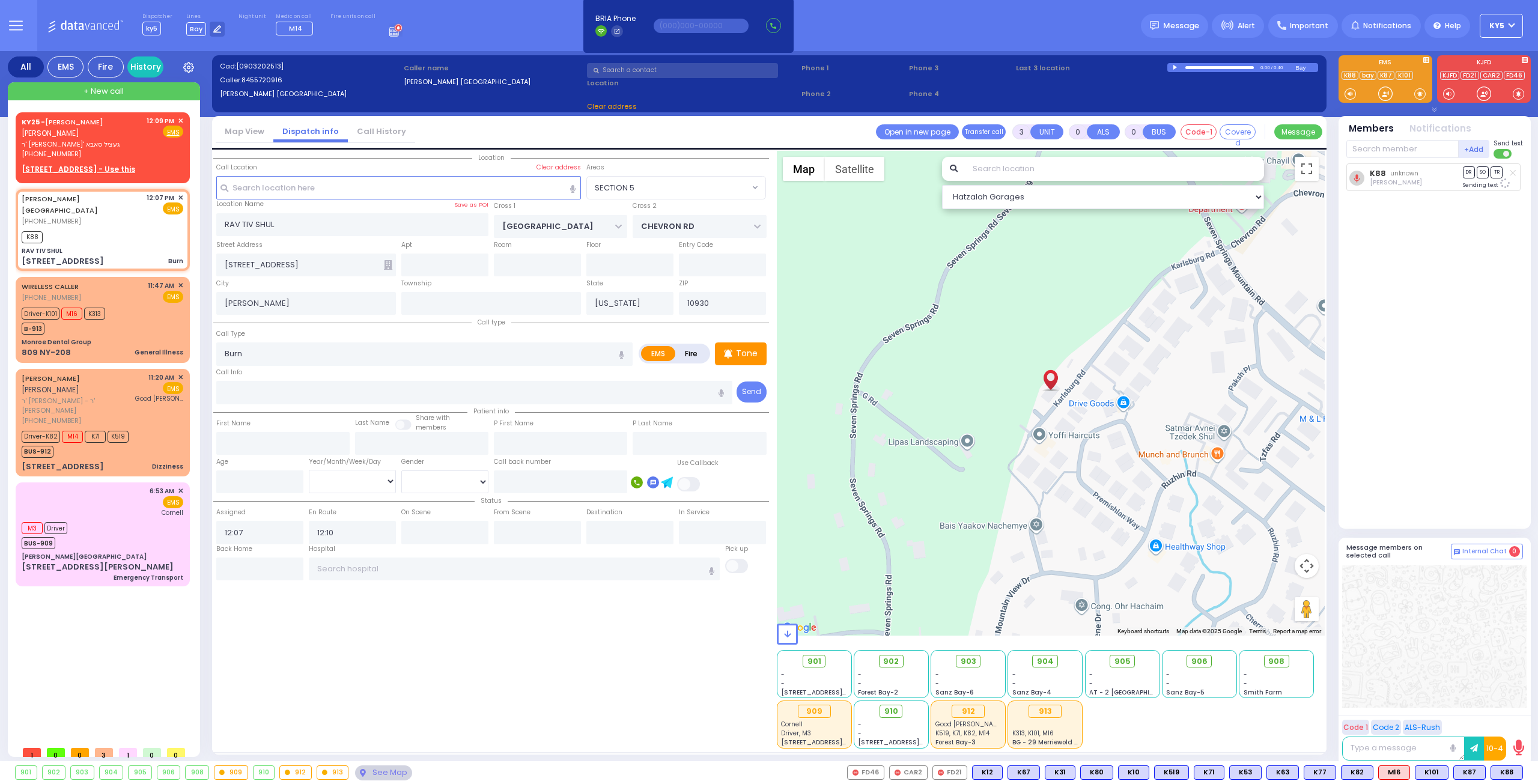
select select "SECTION 5"
click at [1387, 92] on div at bounding box center [1385, 93] width 12 height 12
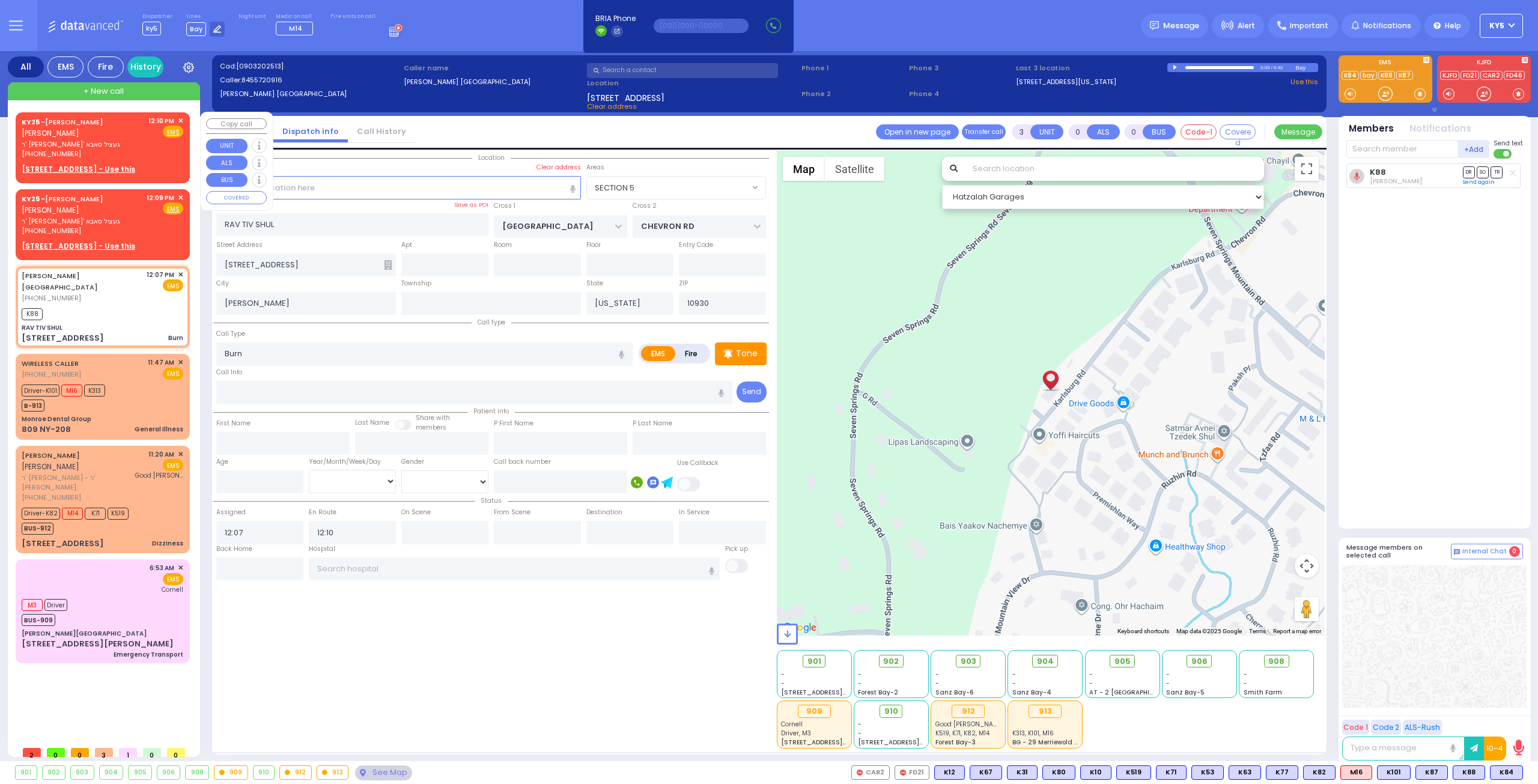
click at [135, 164] on u "245 MOUNTAINVIEW DR 201 - Use this" at bounding box center [78, 169] width 114 height 10
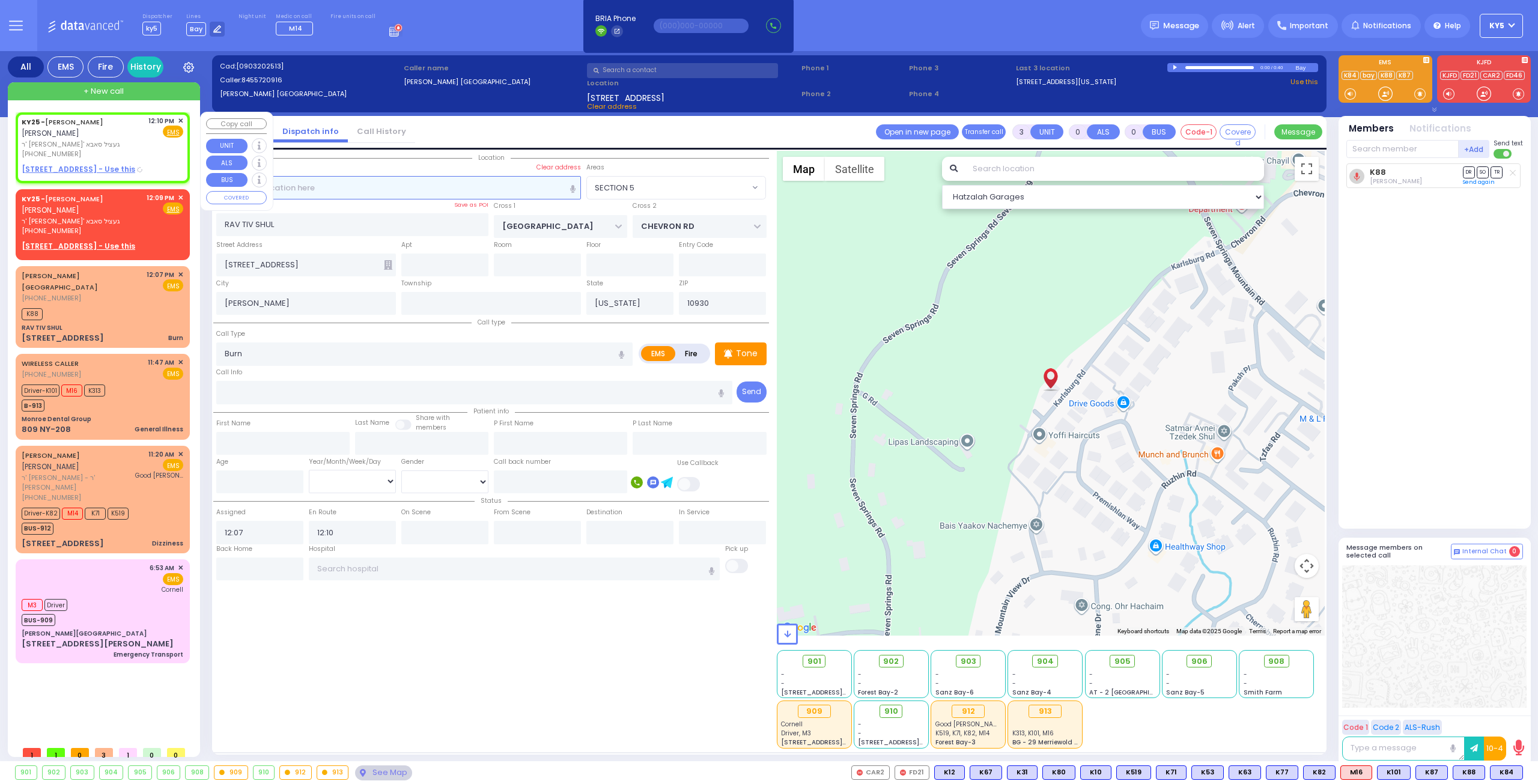
type input "2"
type input "1"
select select
radio input "true"
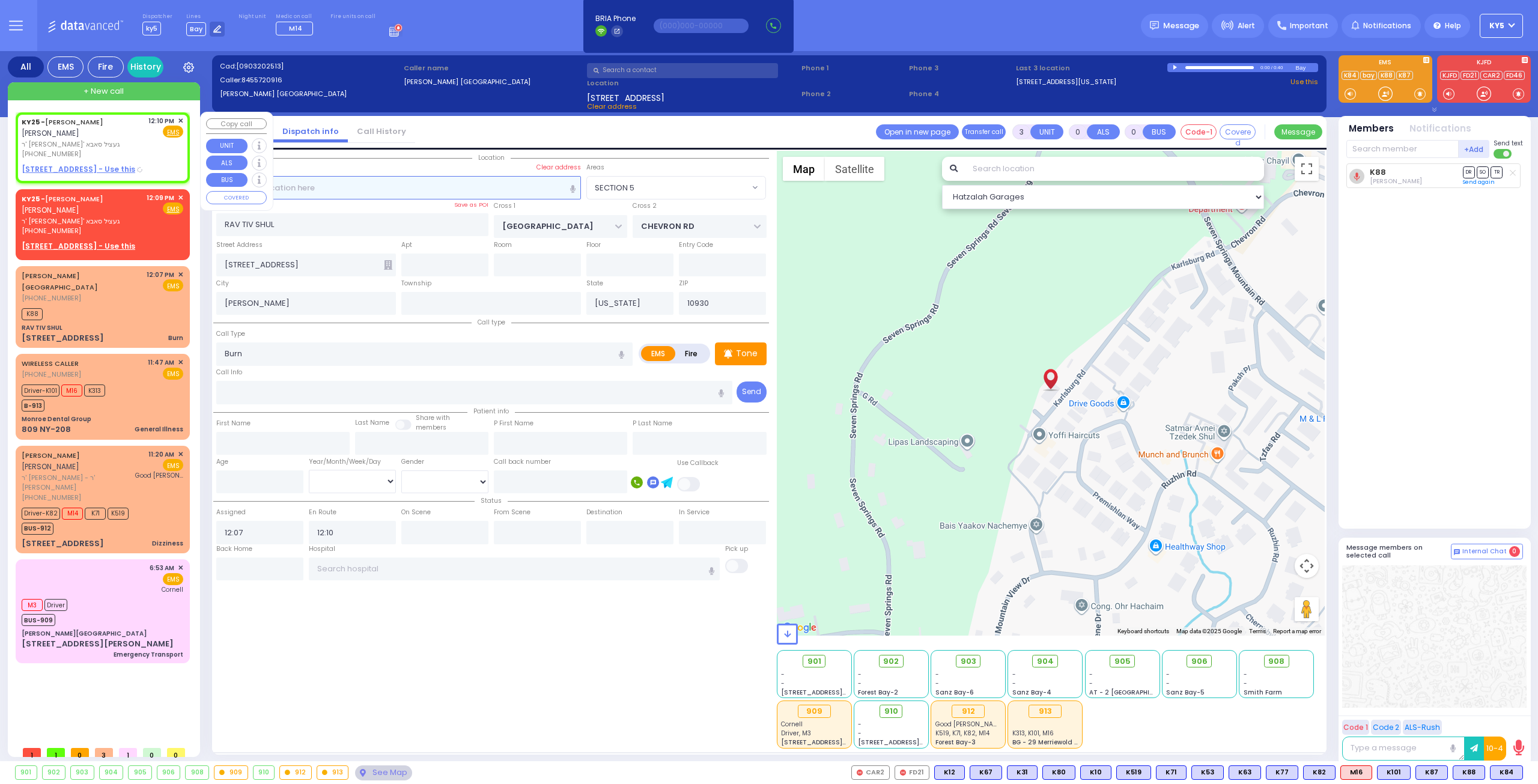
type input "MENDEL"
type input "BREUER"
select select
type input "12:10"
select select "Hatzalah Garages"
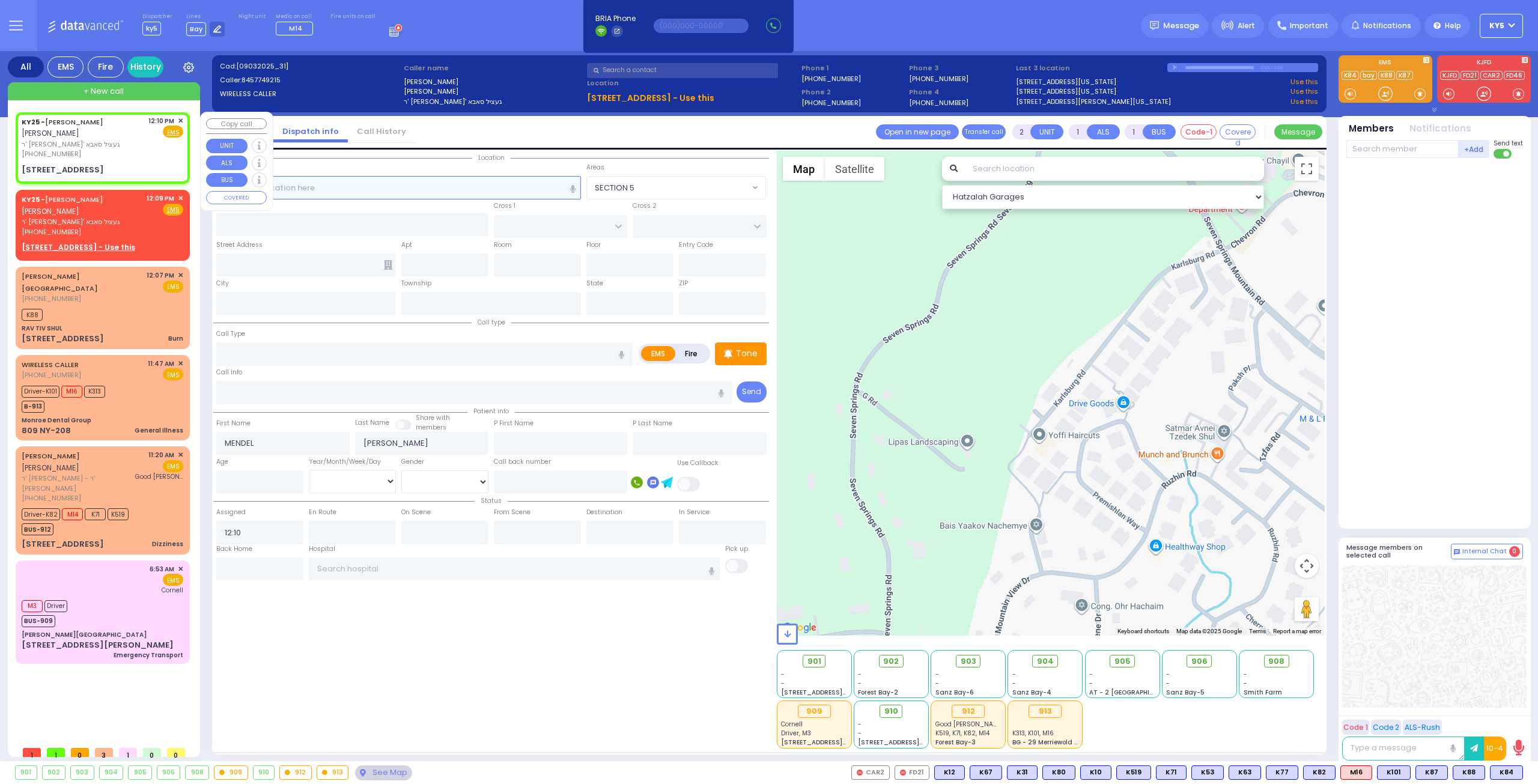
select select
radio input "true"
select select
select select "Hatzalah Garages"
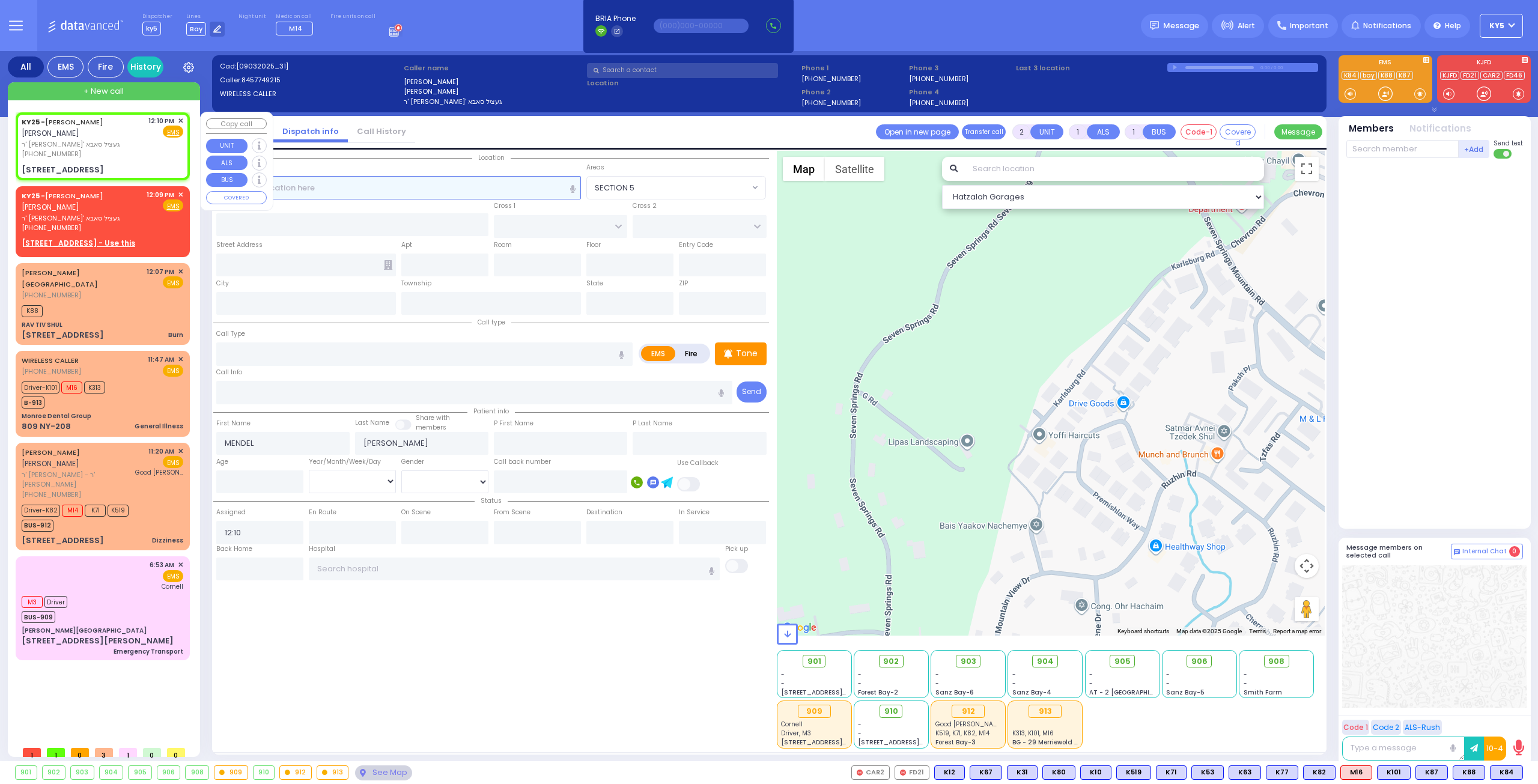
select select
radio input "true"
select select
type input "TOBY PL"
type input "[PERSON_NAME] DR"
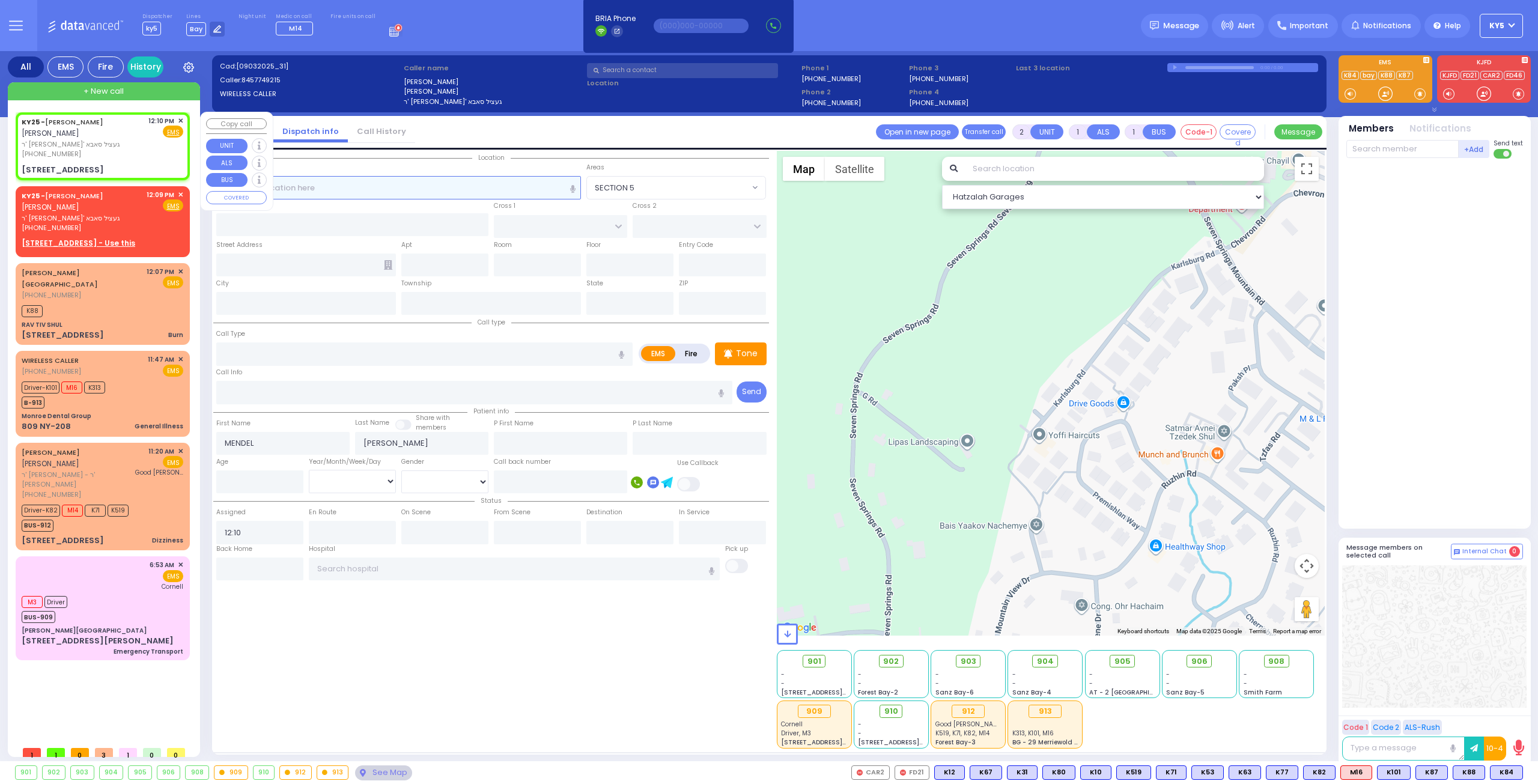
type input "245 MOUNTAINVIEW DR"
type input "201"
type input "Monroe"
type input "[US_STATE]"
type input "10950"
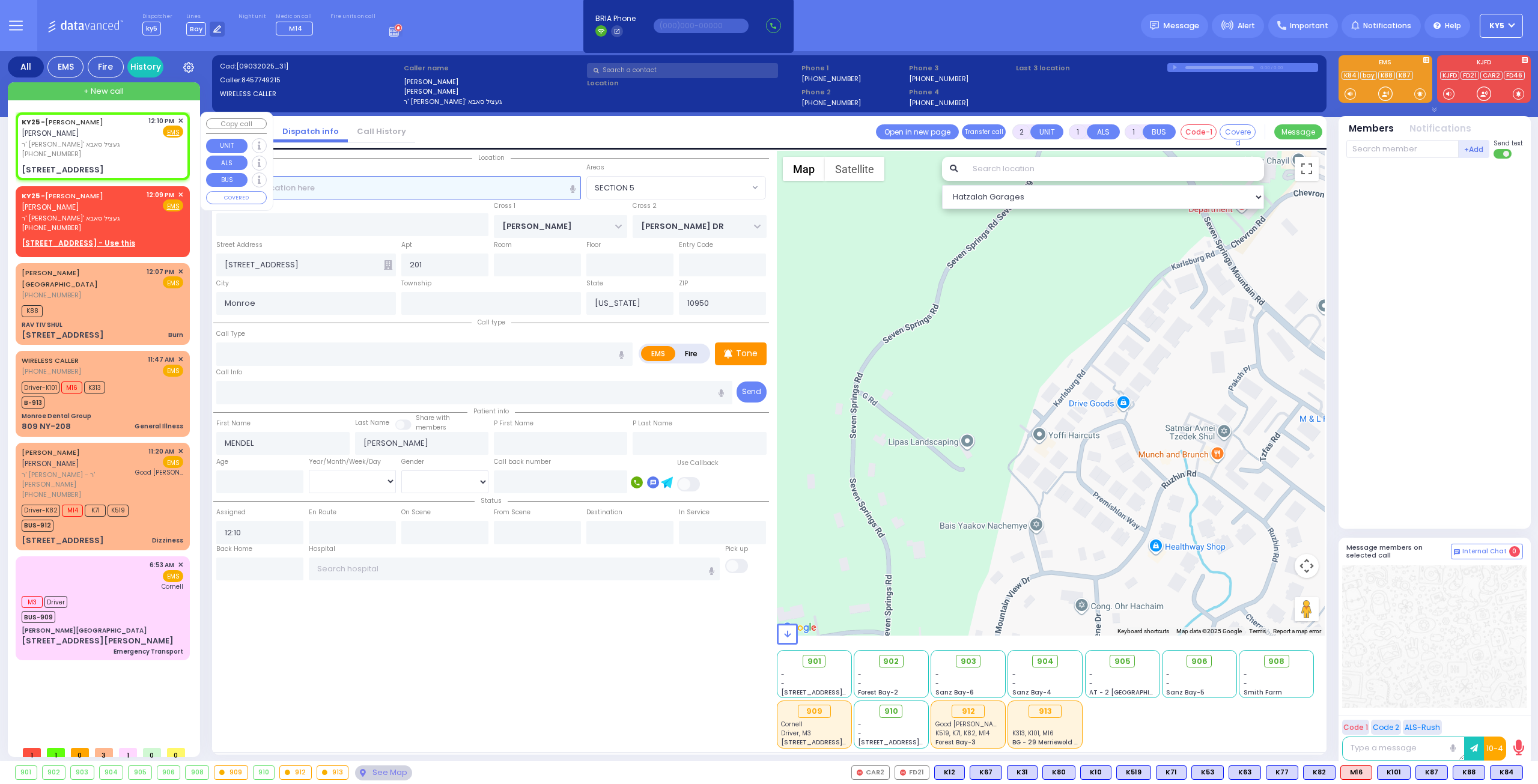
select select "Hatzalah Garages"
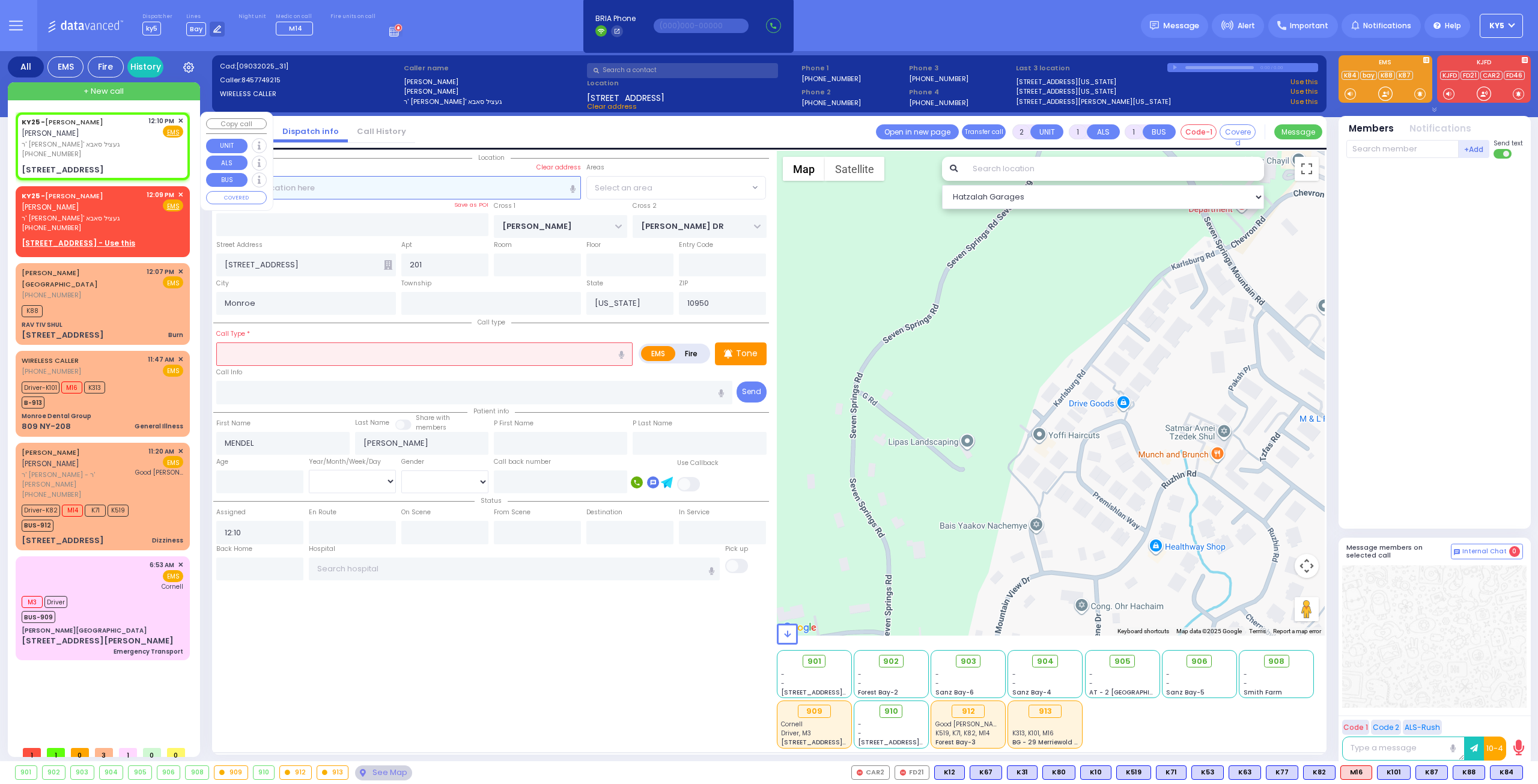
radio input "true"
select select
select select "Hatzalah Garages"
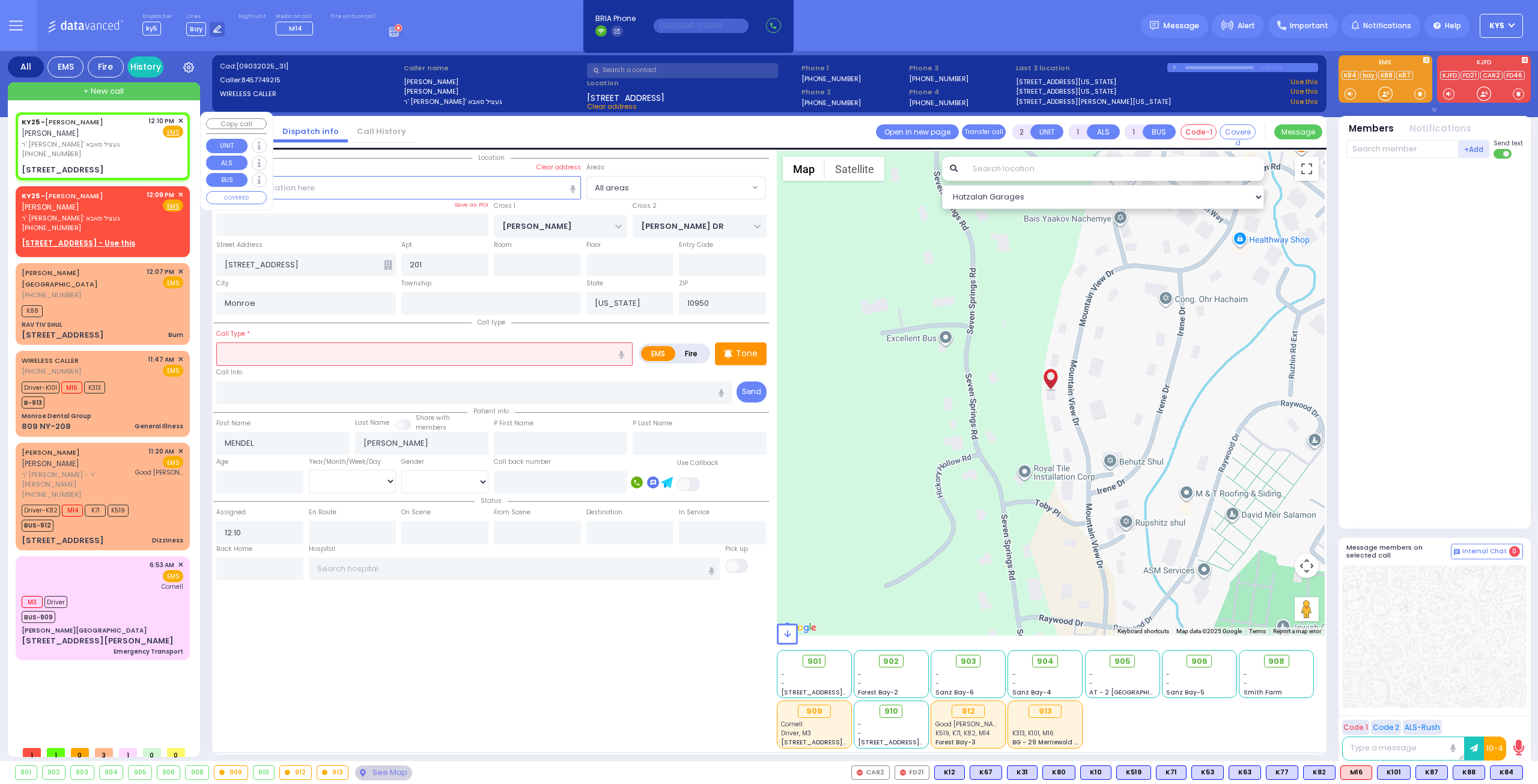
click at [181, 117] on span "✕" at bounding box center [181, 121] width 6 height 10
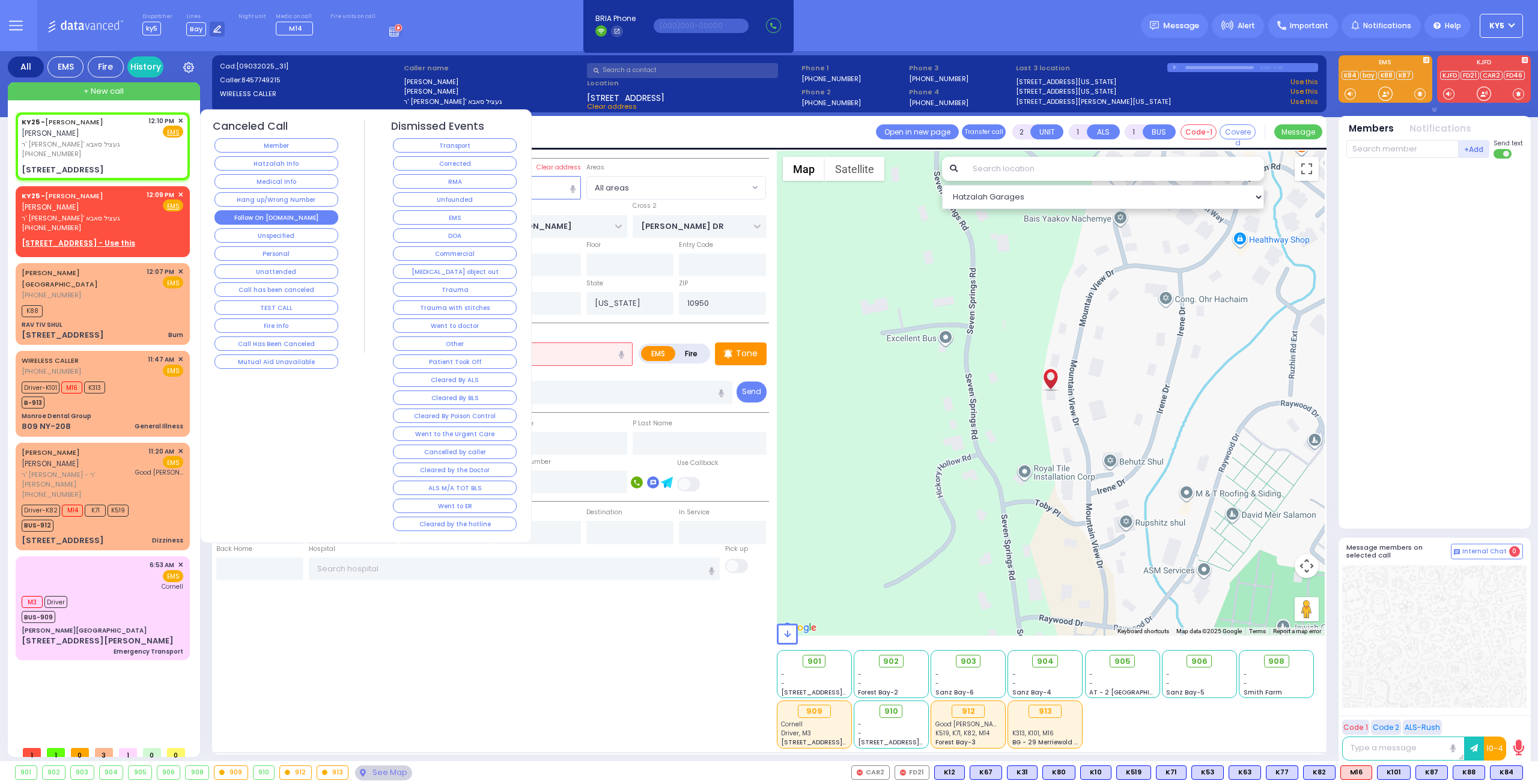
drag, startPoint x: 268, startPoint y: 213, endPoint x: 273, endPoint y: 217, distance: 6.4
click at [269, 213] on button "Follow On [DOMAIN_NAME]" at bounding box center [277, 217] width 124 height 15
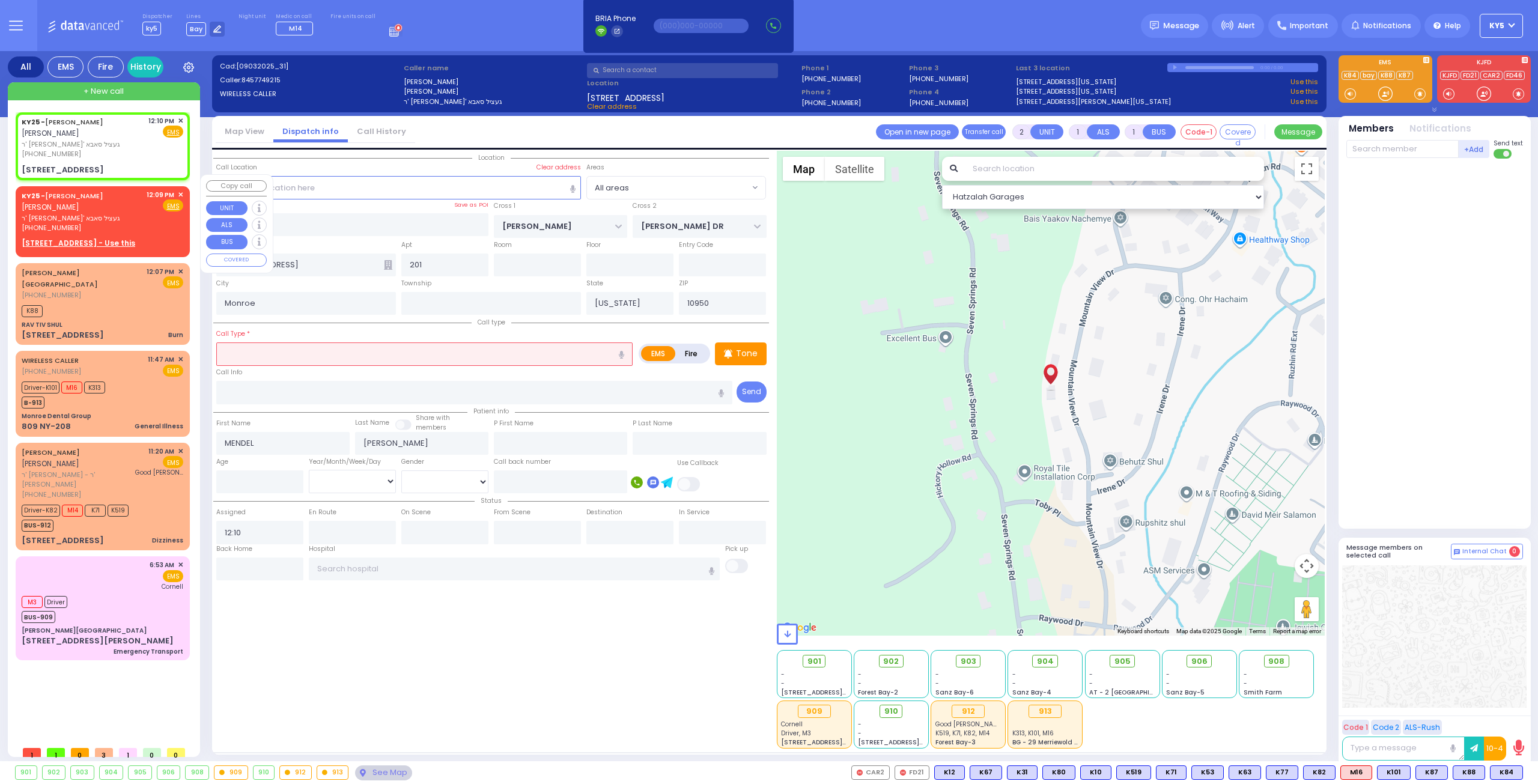
select select
radio input "true"
select select
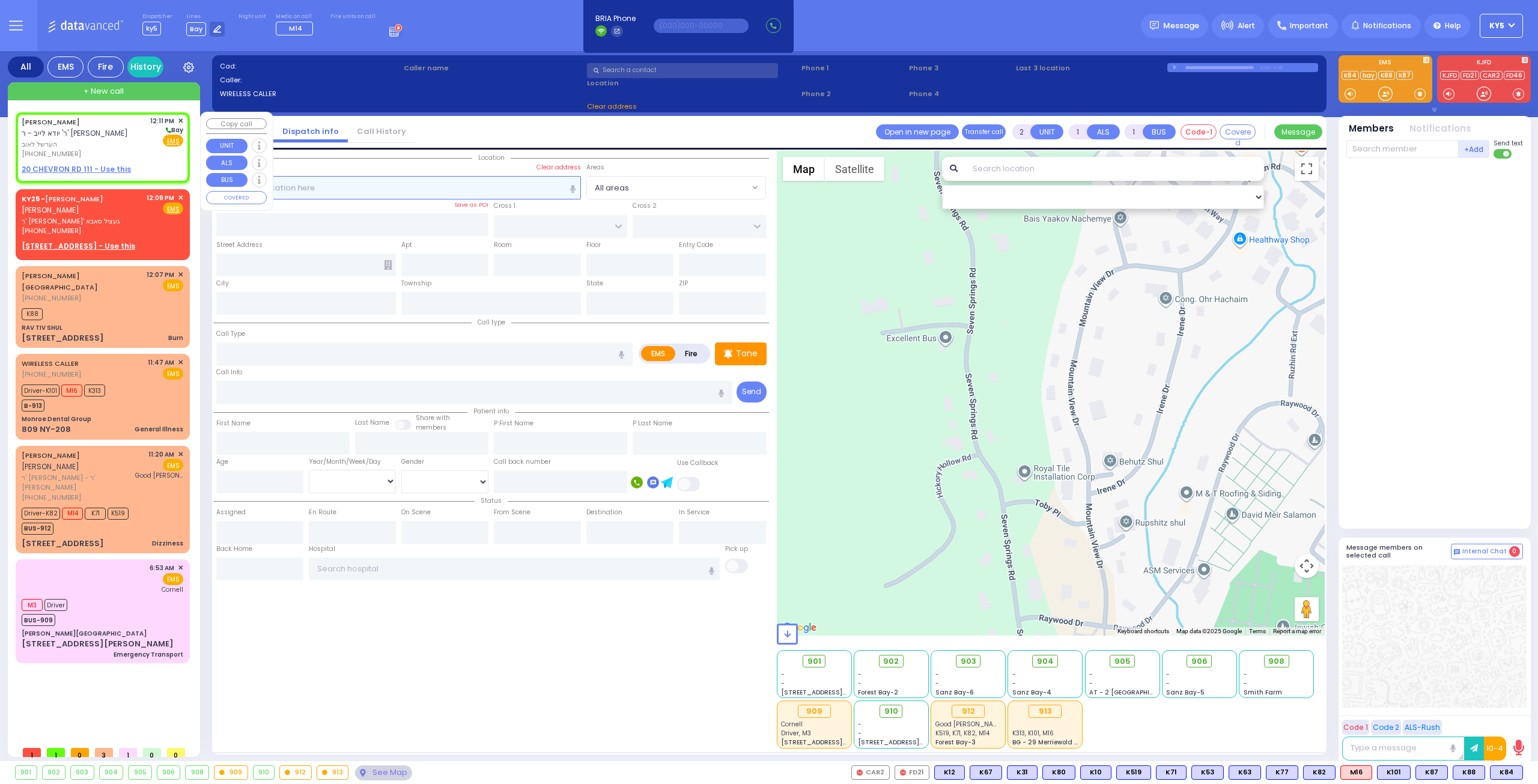
select select
radio input "true"
type input "HERSHEL"
type input "LOEB"
select select
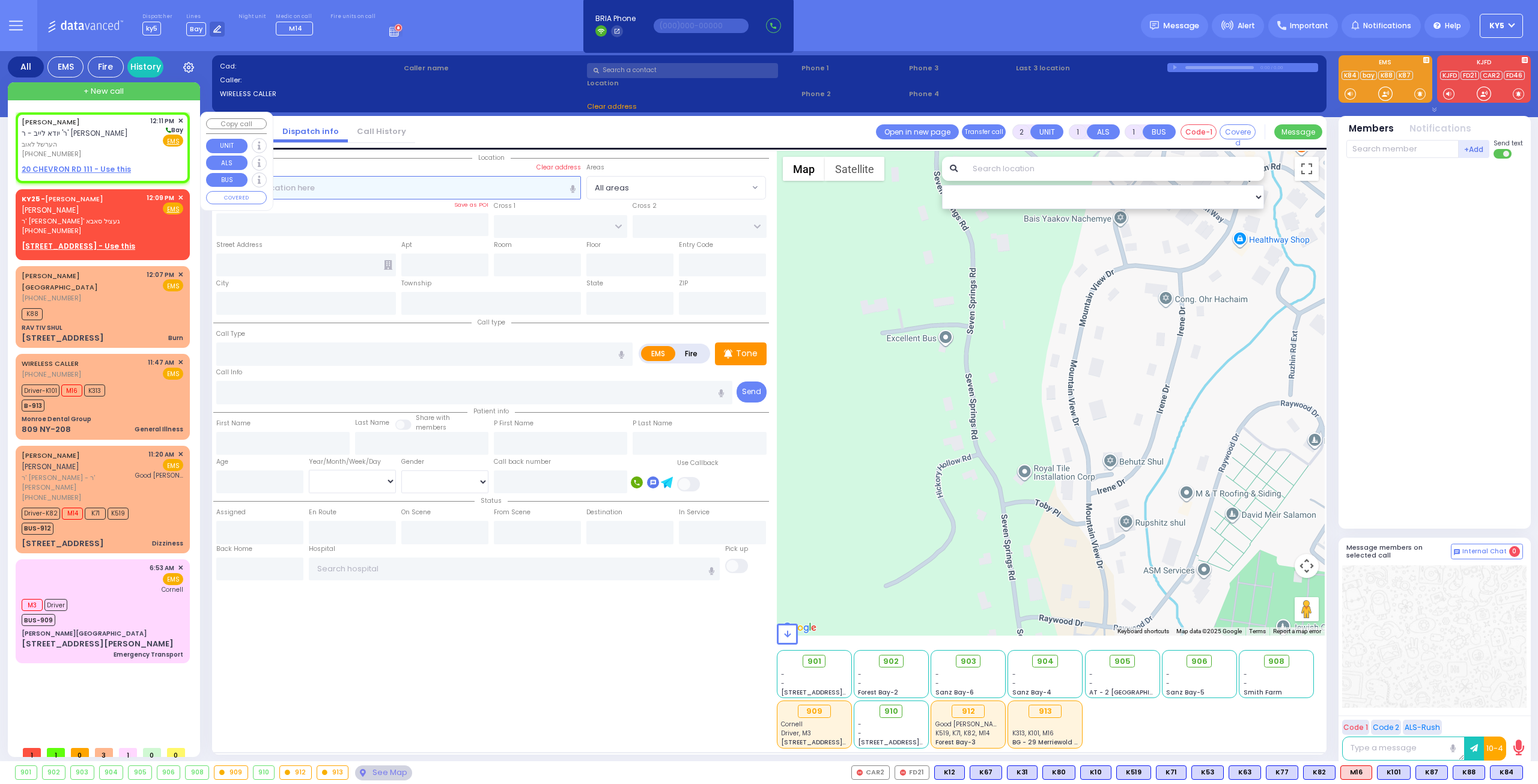
type input "12:11"
select select "Hatzalah Garages"
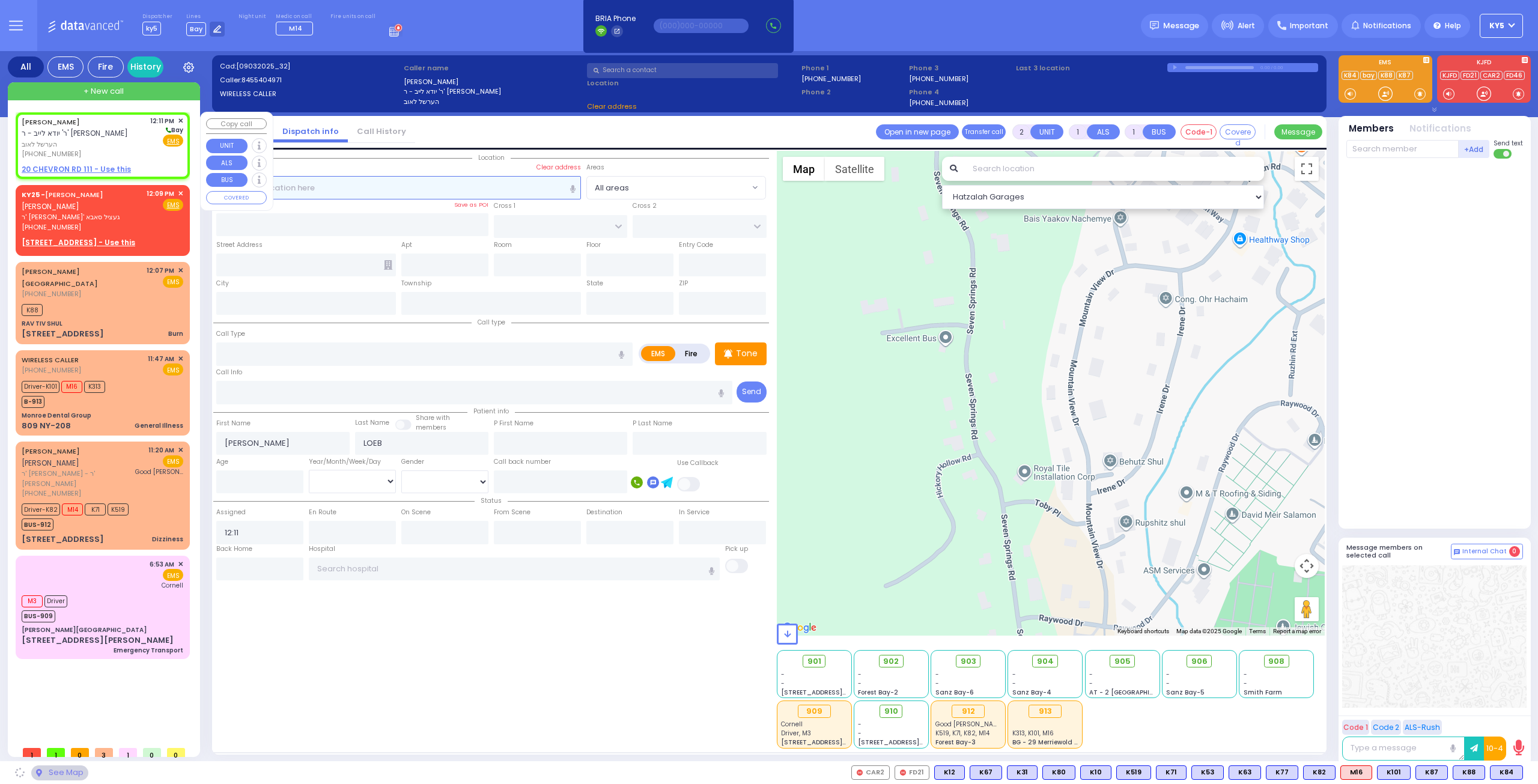
select select
radio input "true"
select select
select select "Hatzalah Garages"
select select
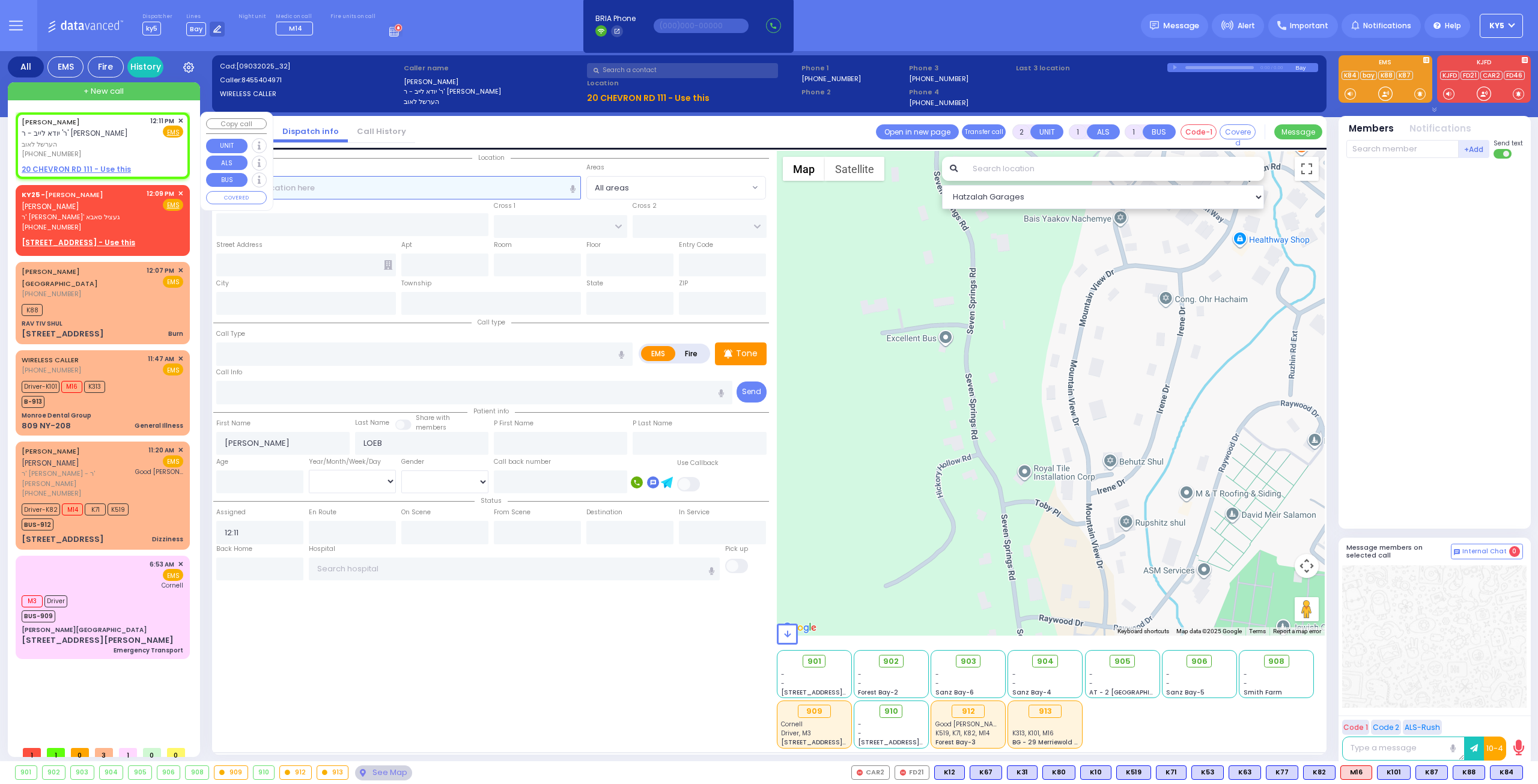
radio input "true"
select select
select select "Hatzalah Garages"
click at [84, 141] on icon at bounding box center [86, 141] width 4 height 4
type input "8455404971"
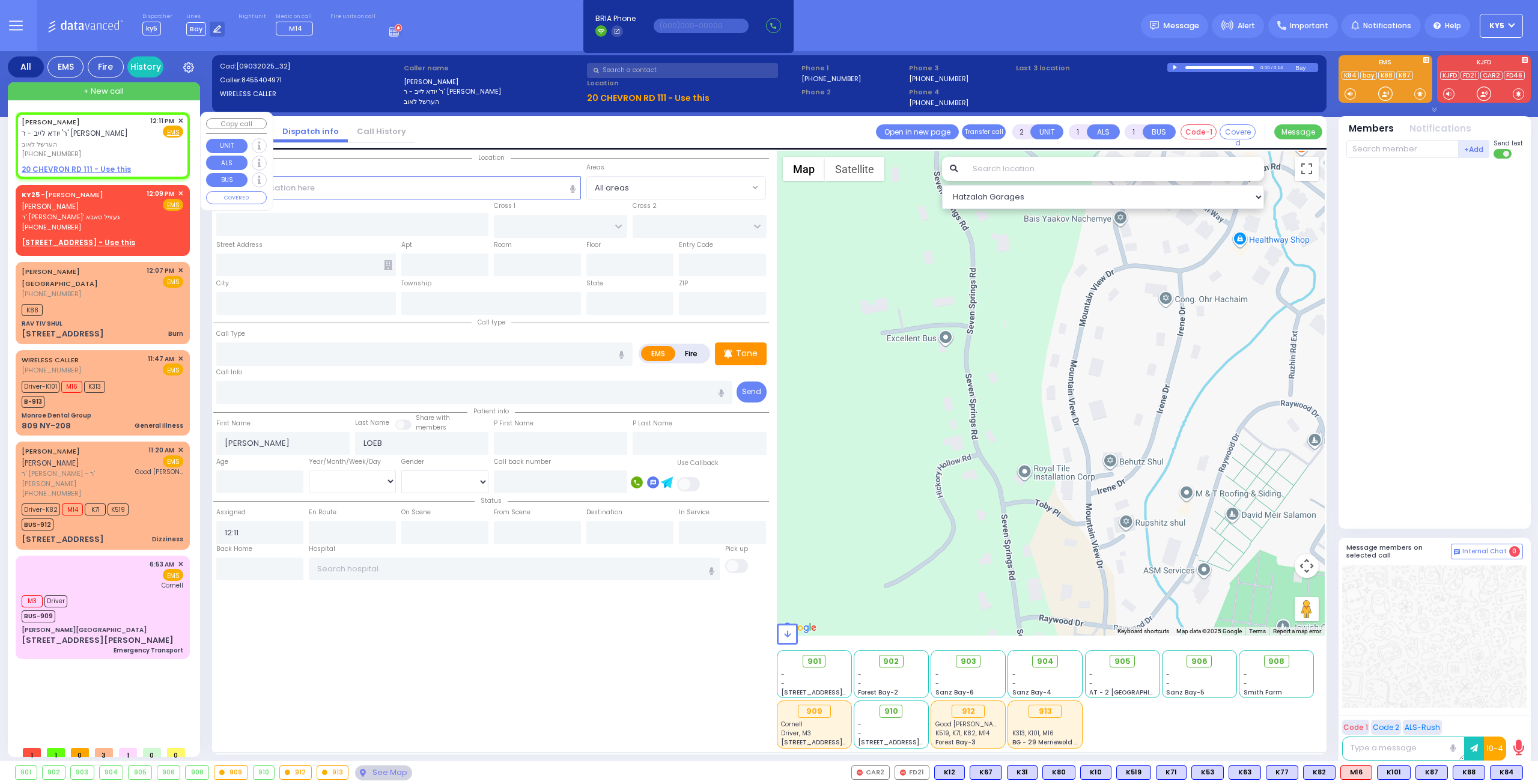
click at [180, 120] on span "✕" at bounding box center [181, 121] width 6 height 10
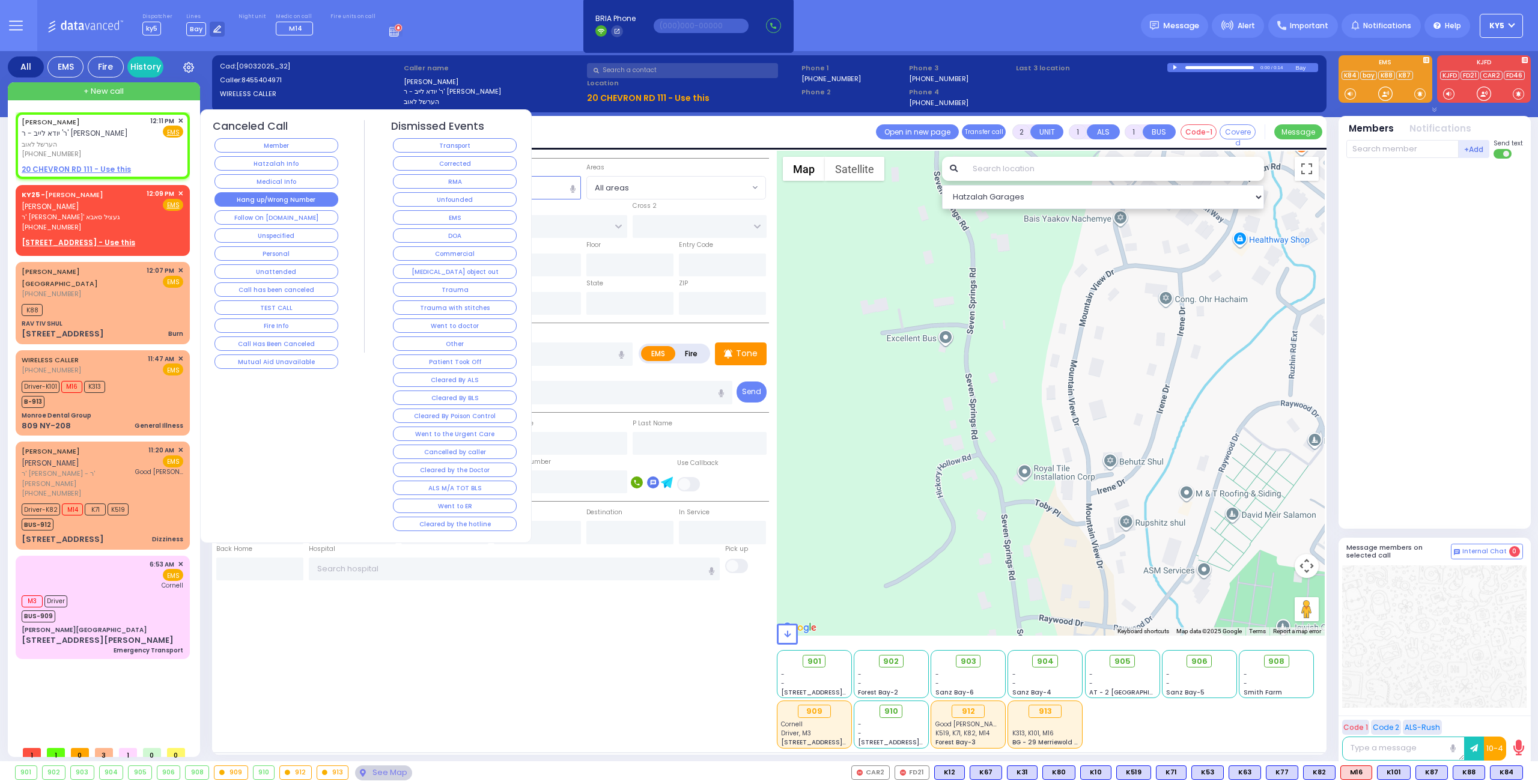
click at [298, 197] on button "Hang up/Wrong Number" at bounding box center [277, 199] width 124 height 15
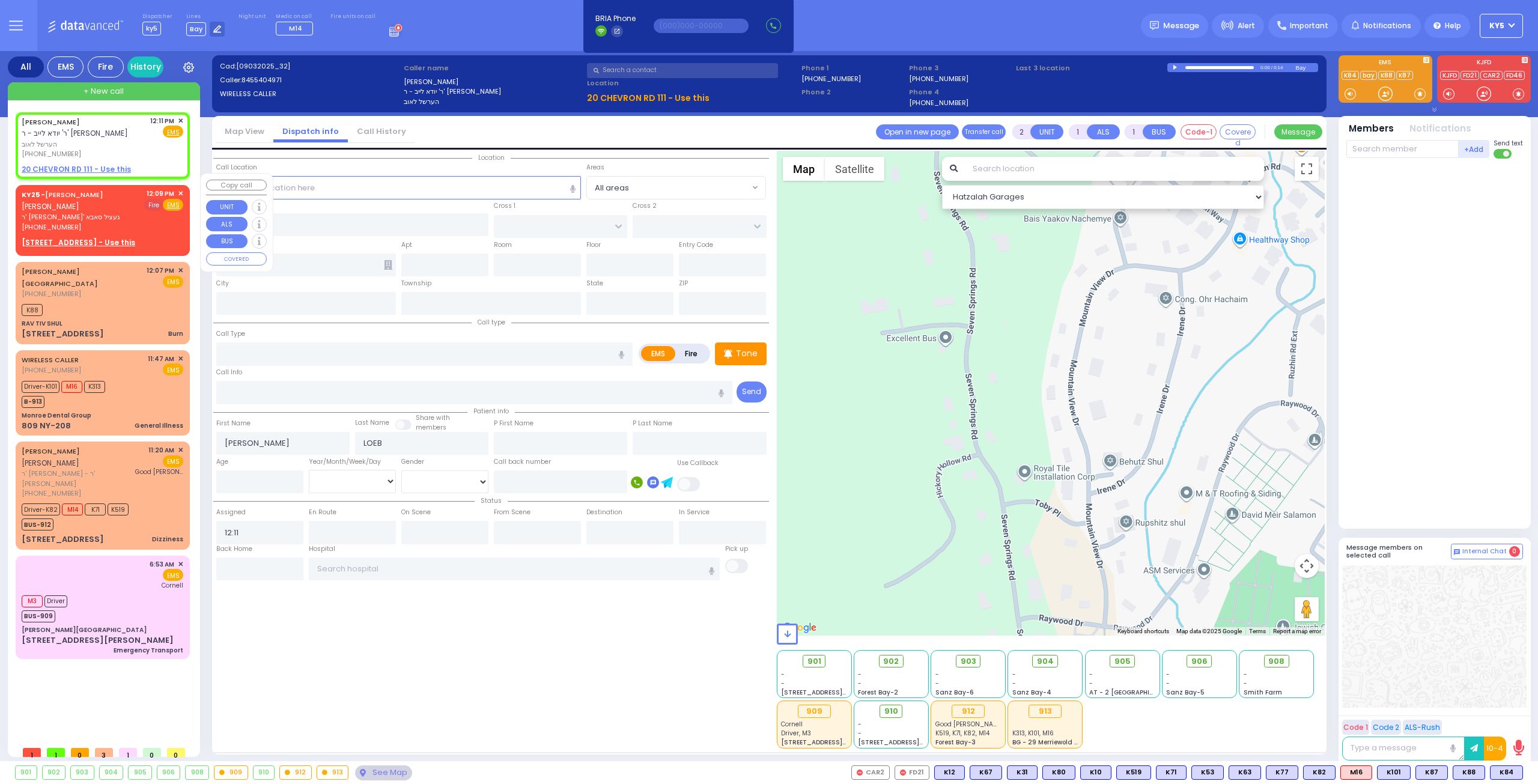
select select
radio input "true"
select select
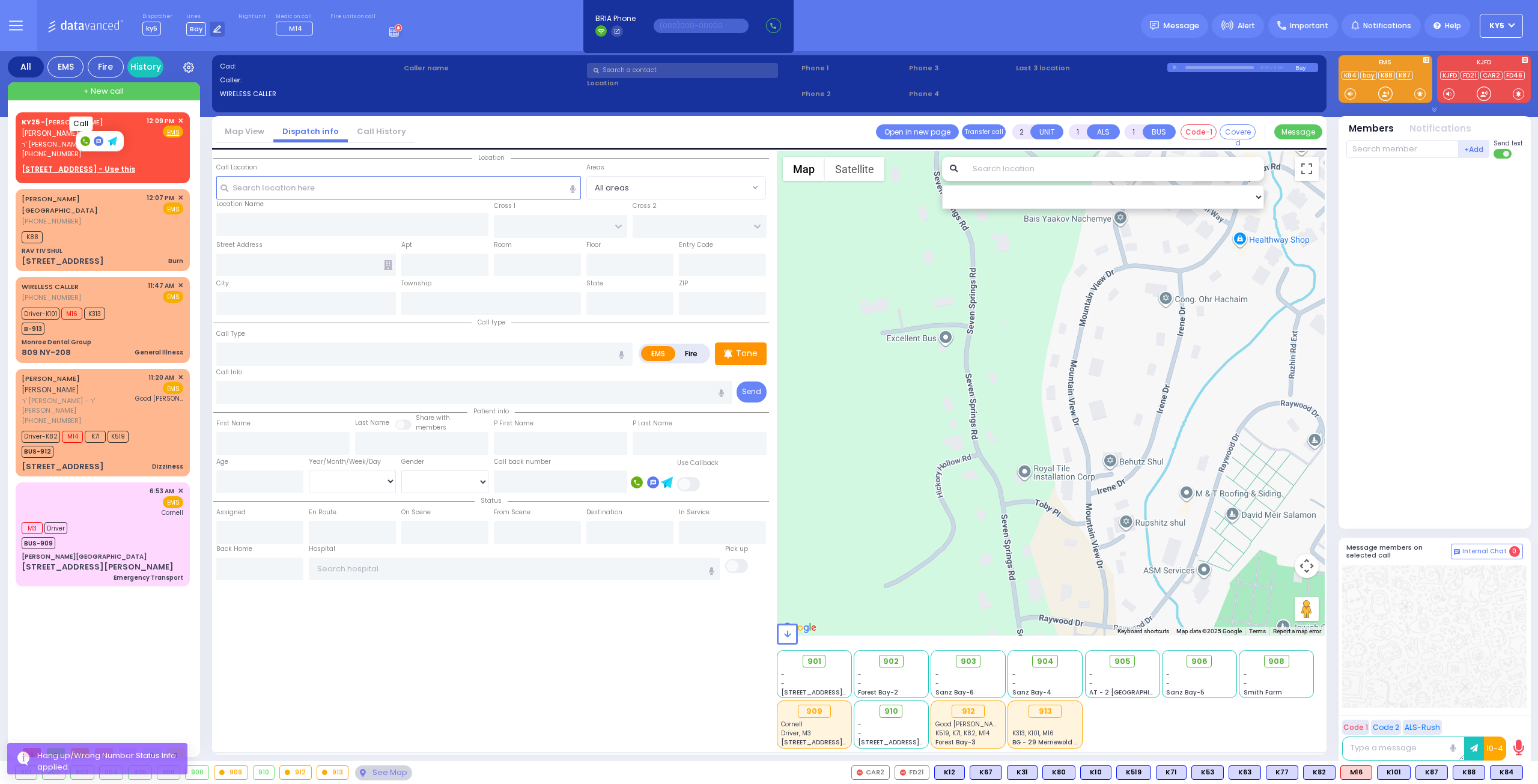
click at [83, 139] on icon at bounding box center [85, 141] width 4 height 4
type input "8457749215"
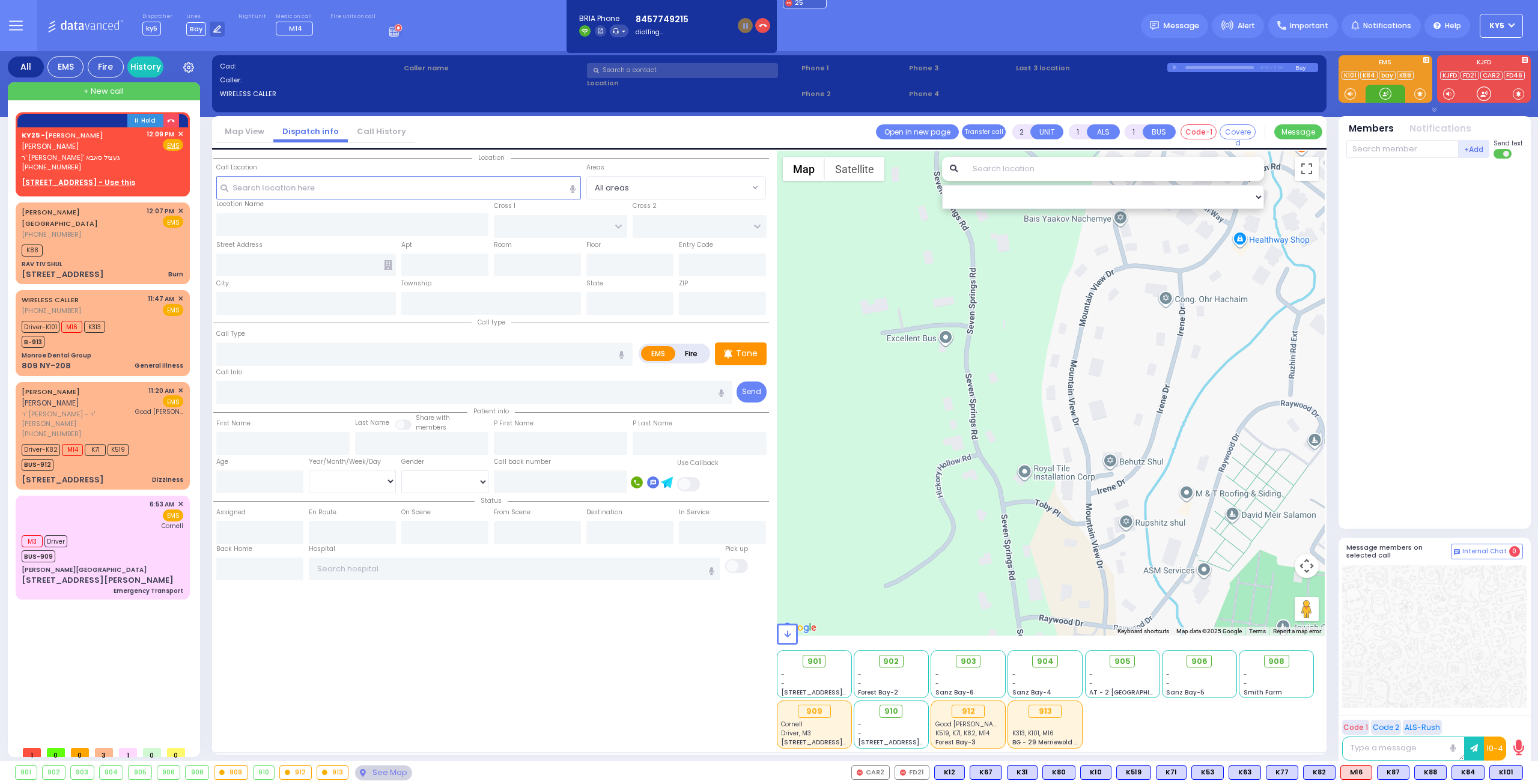
click at [1384, 94] on div at bounding box center [1385, 93] width 12 height 12
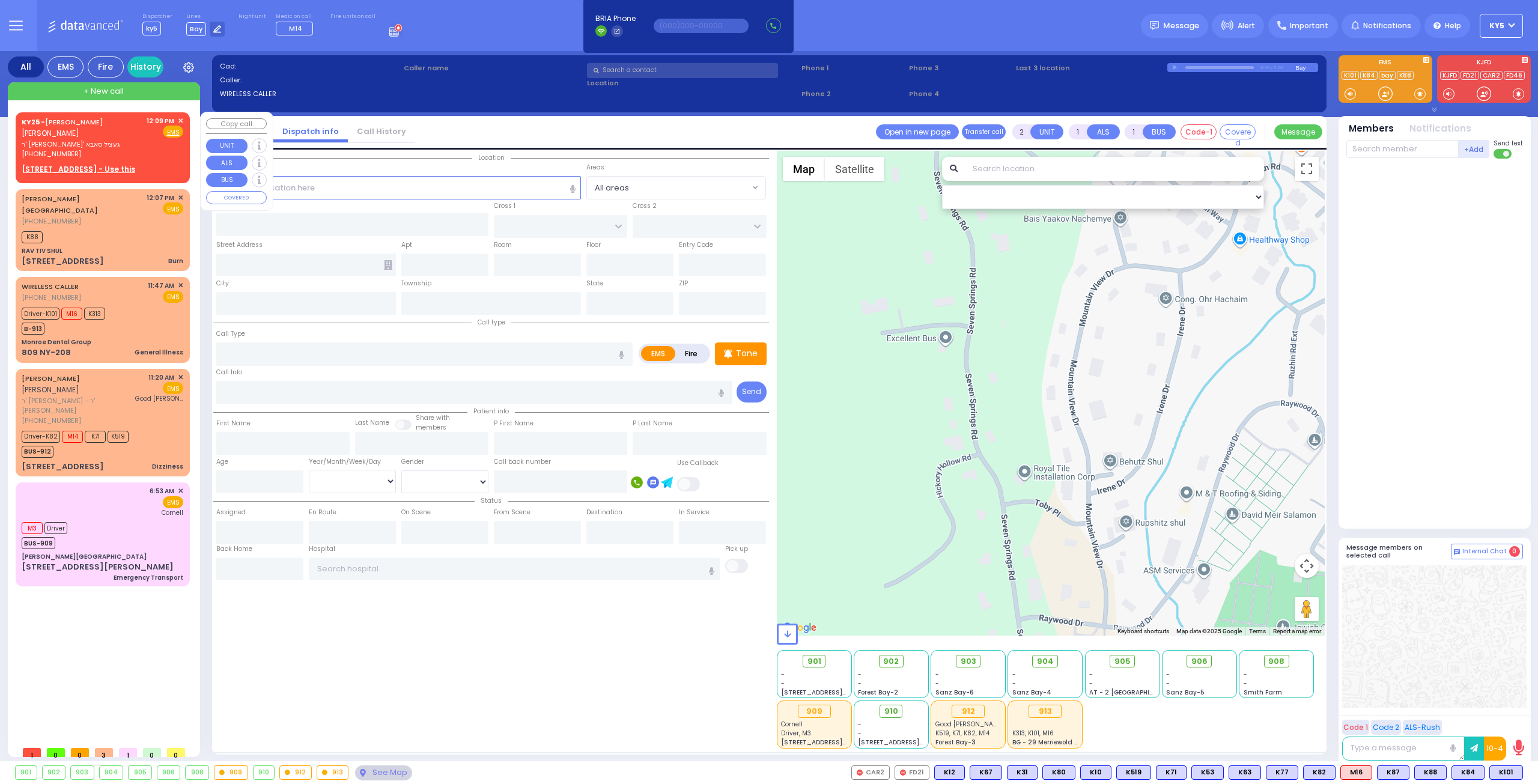
click at [181, 118] on span "✕" at bounding box center [181, 121] width 6 height 10
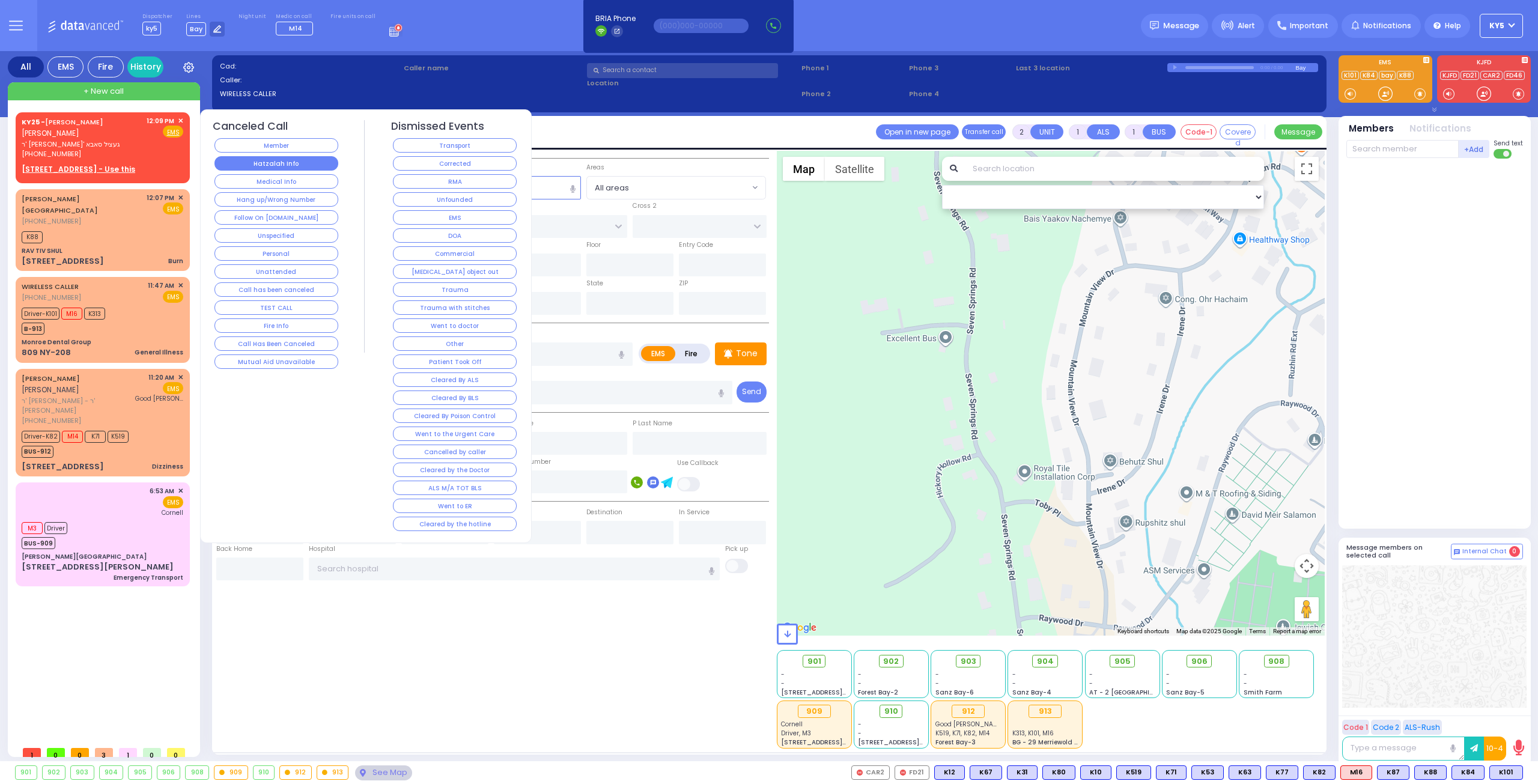
click at [271, 167] on button "Hatzalah Info" at bounding box center [277, 163] width 124 height 15
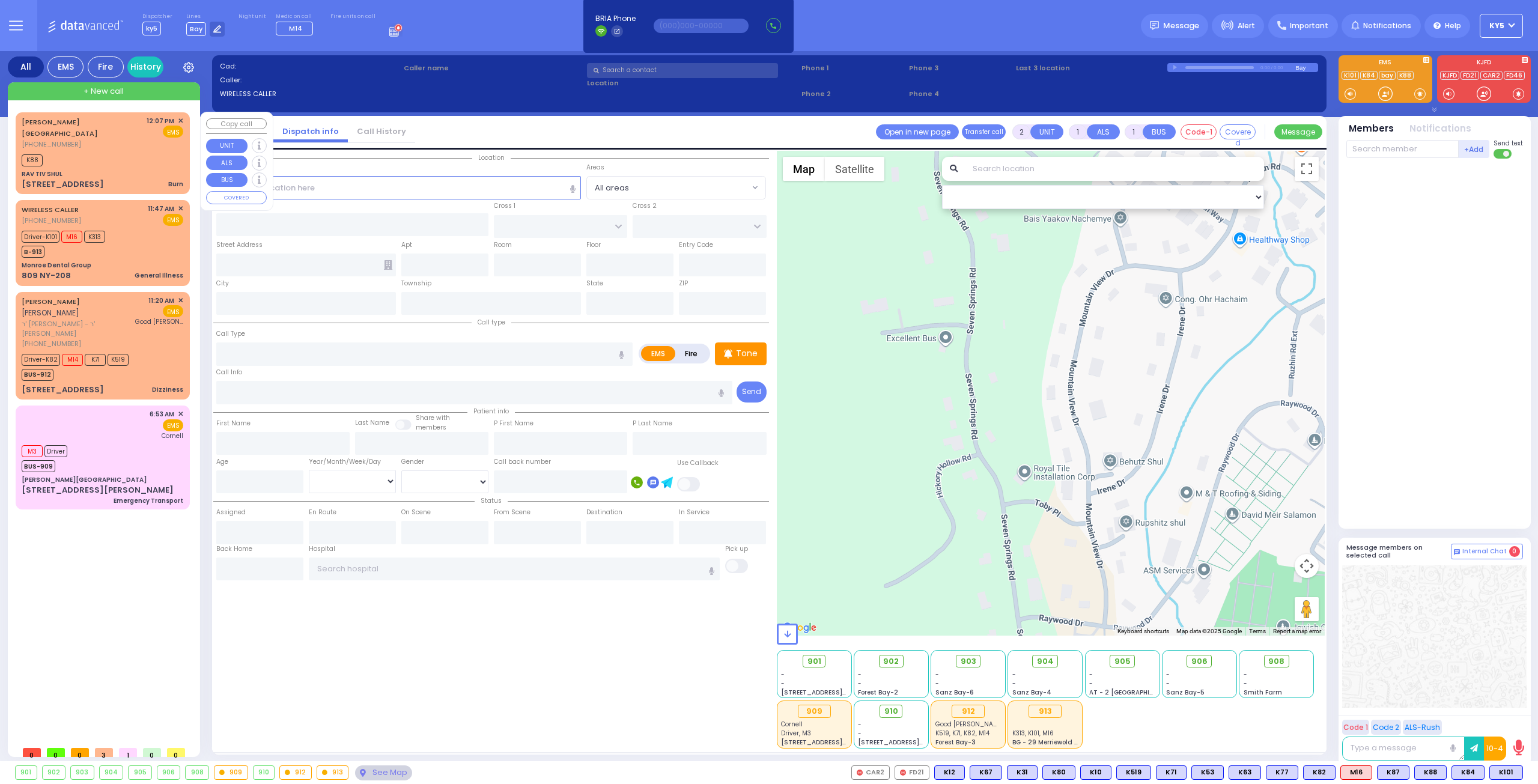
click at [105, 141] on div "CHESTER NY (845) 572-0916 12:07 PM ✕ EMS K88" at bounding box center [102, 153] width 169 height 78
type input "3"
type input "0"
select select
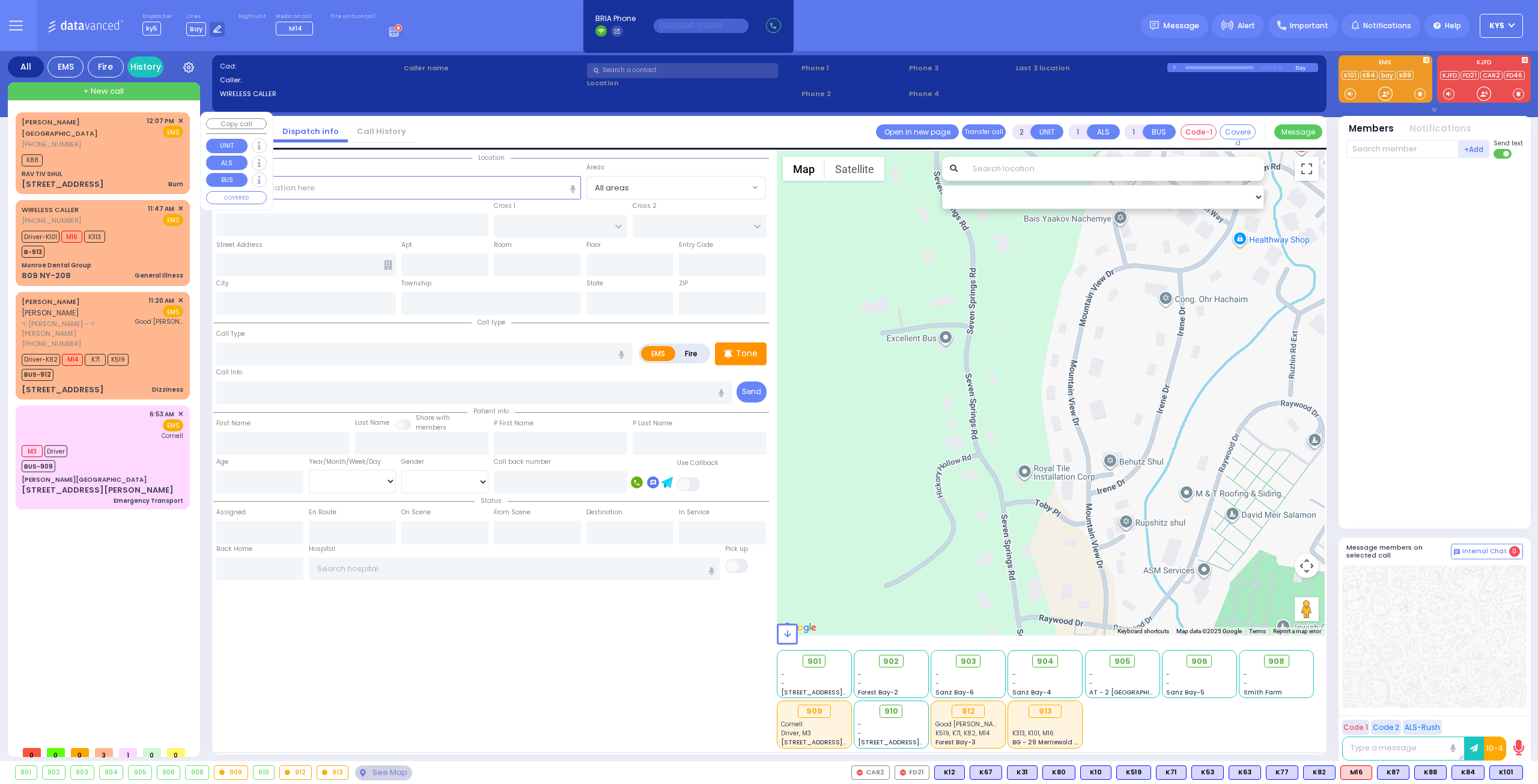
type input "Burn"
radio input "true"
select select
type input "12:07"
type input "12:10"
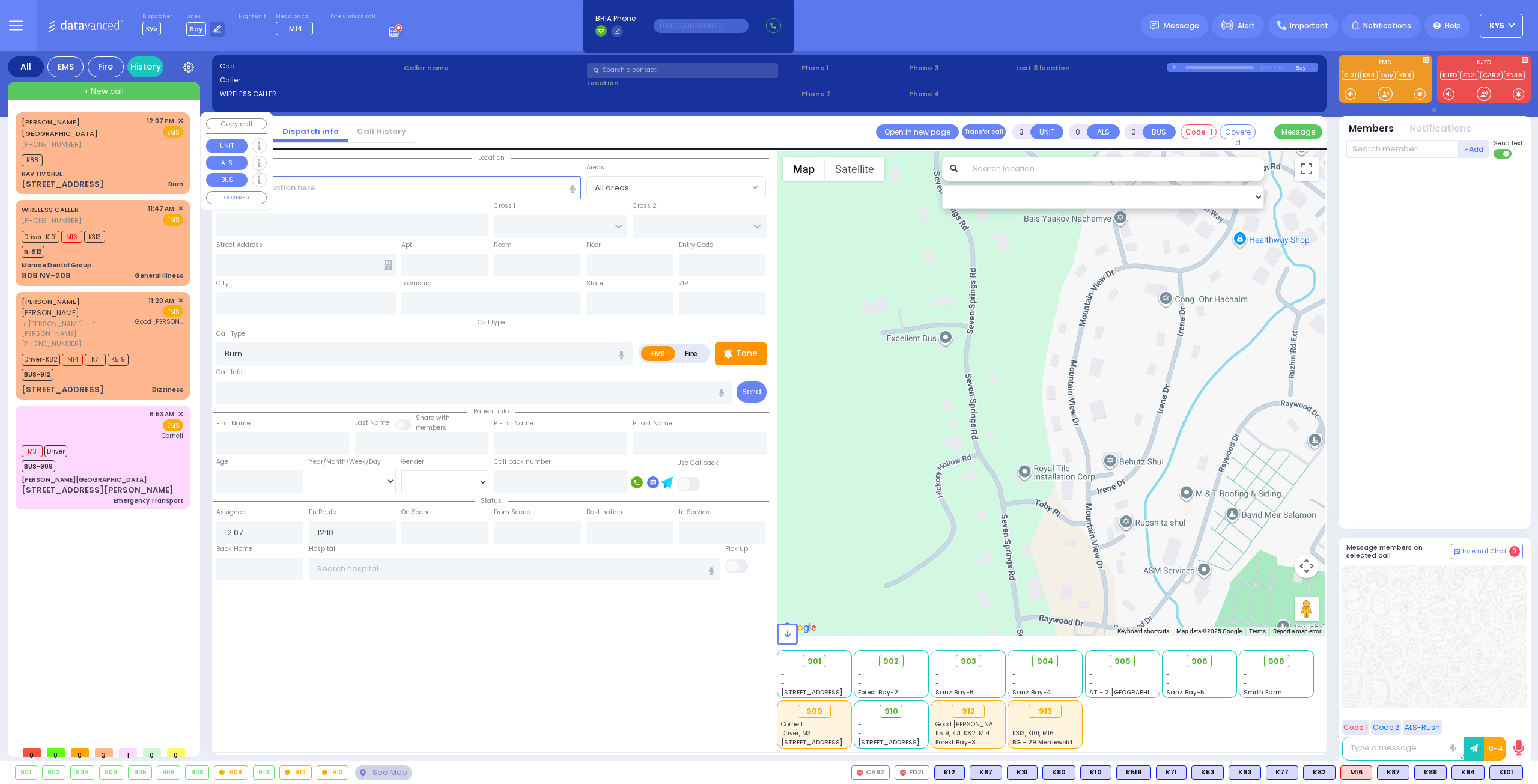
select select "Hatzalah Garages"
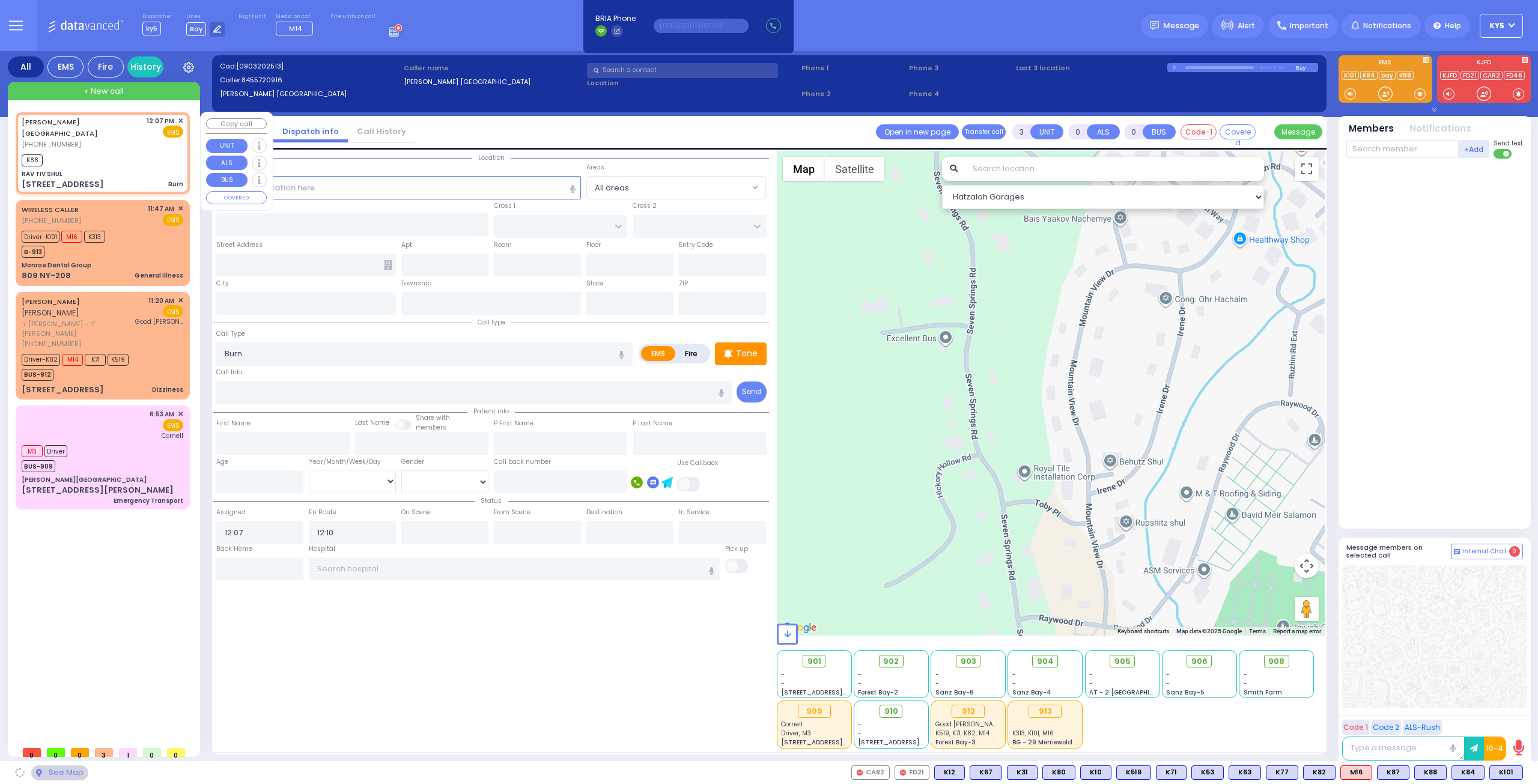
type input "RAV TIV SHUL"
type input "[GEOGRAPHIC_DATA]"
type input "CHEVRON RD"
type input "20 Karlsburg Road"
type input "[PERSON_NAME]"
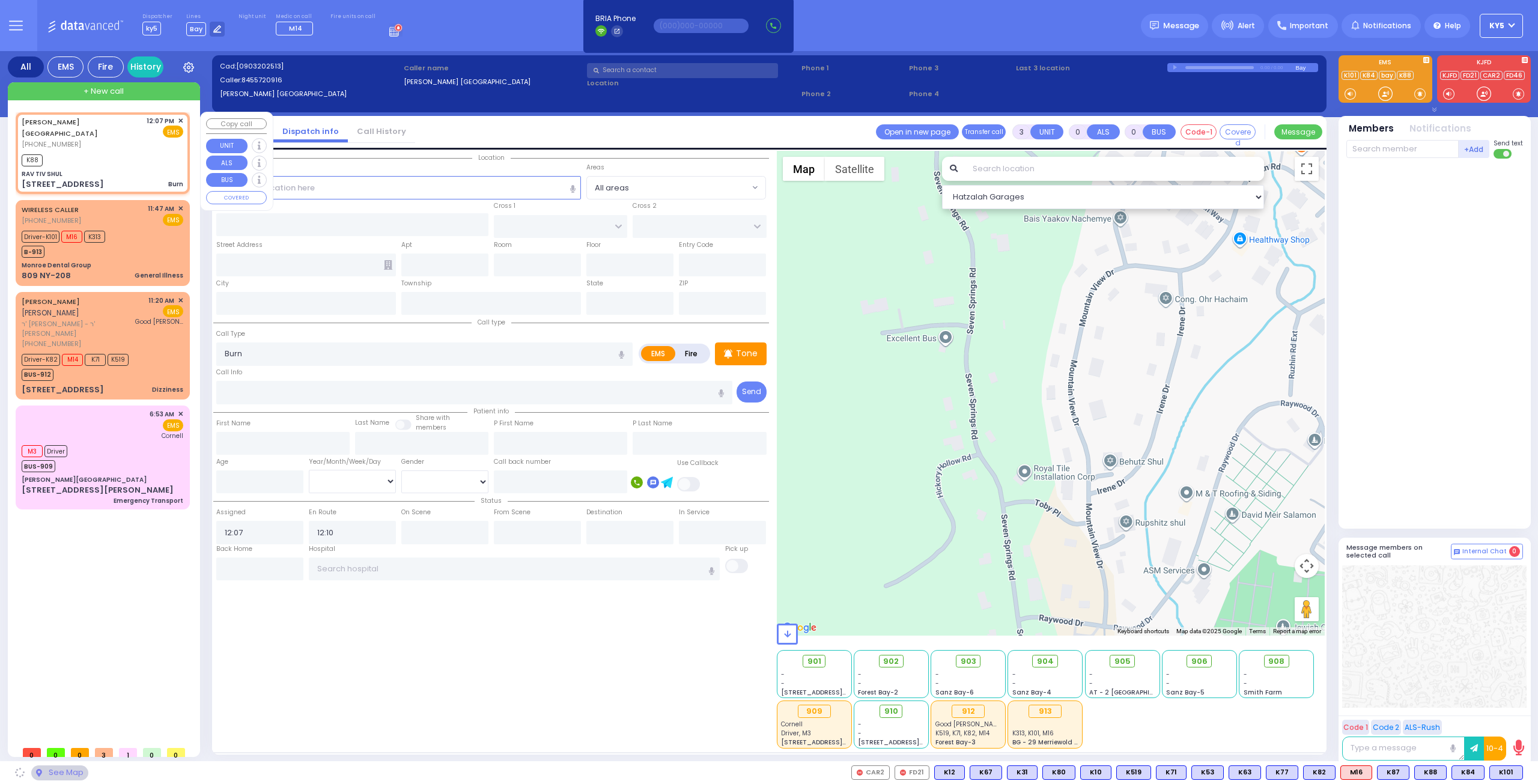
type input "[US_STATE]"
type input "10930"
select select "SECTION 5"
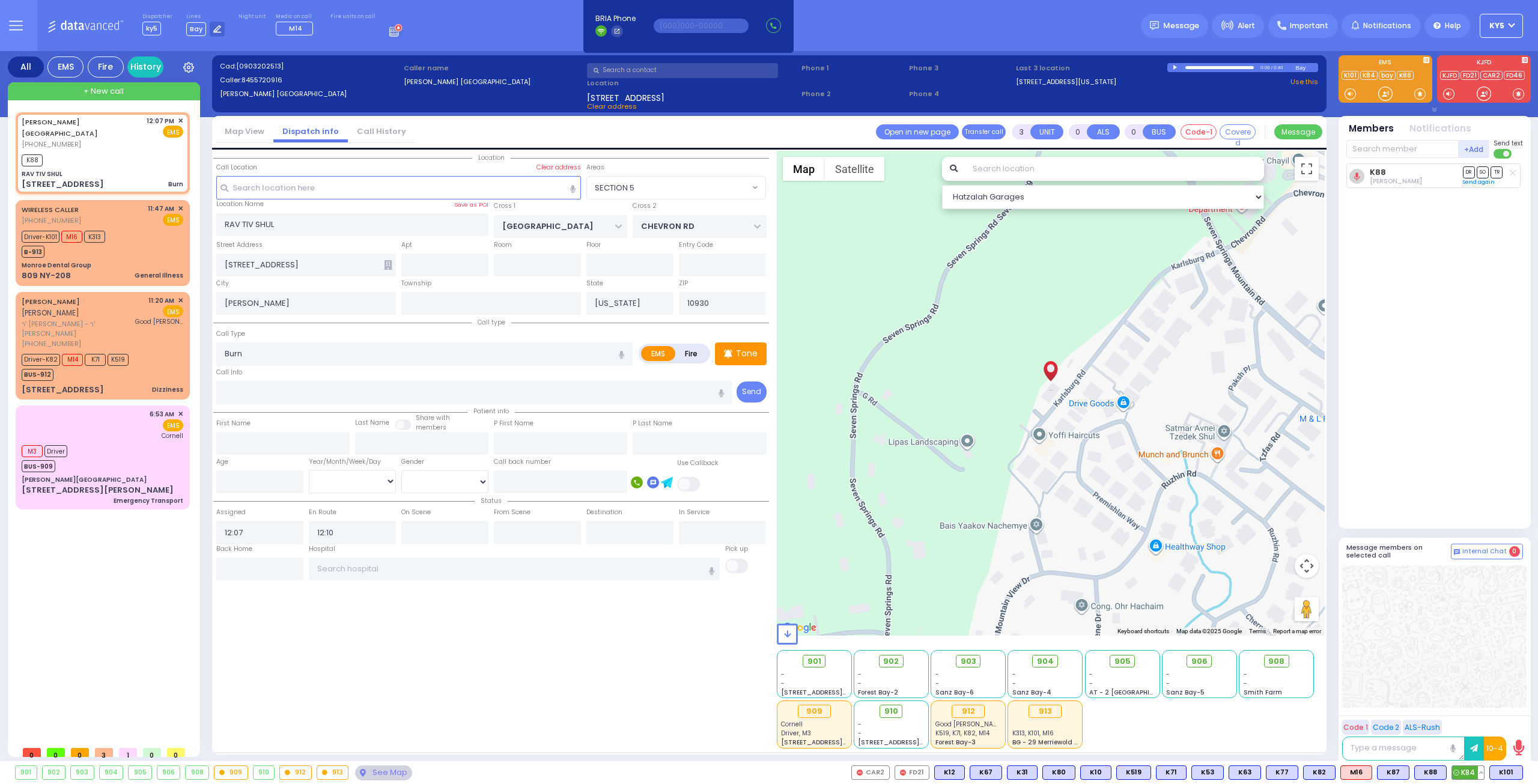
click at [1471, 771] on span "K84" at bounding box center [1468, 772] width 32 height 13
select select
radio input "true"
select select
select select "SECTION 5"
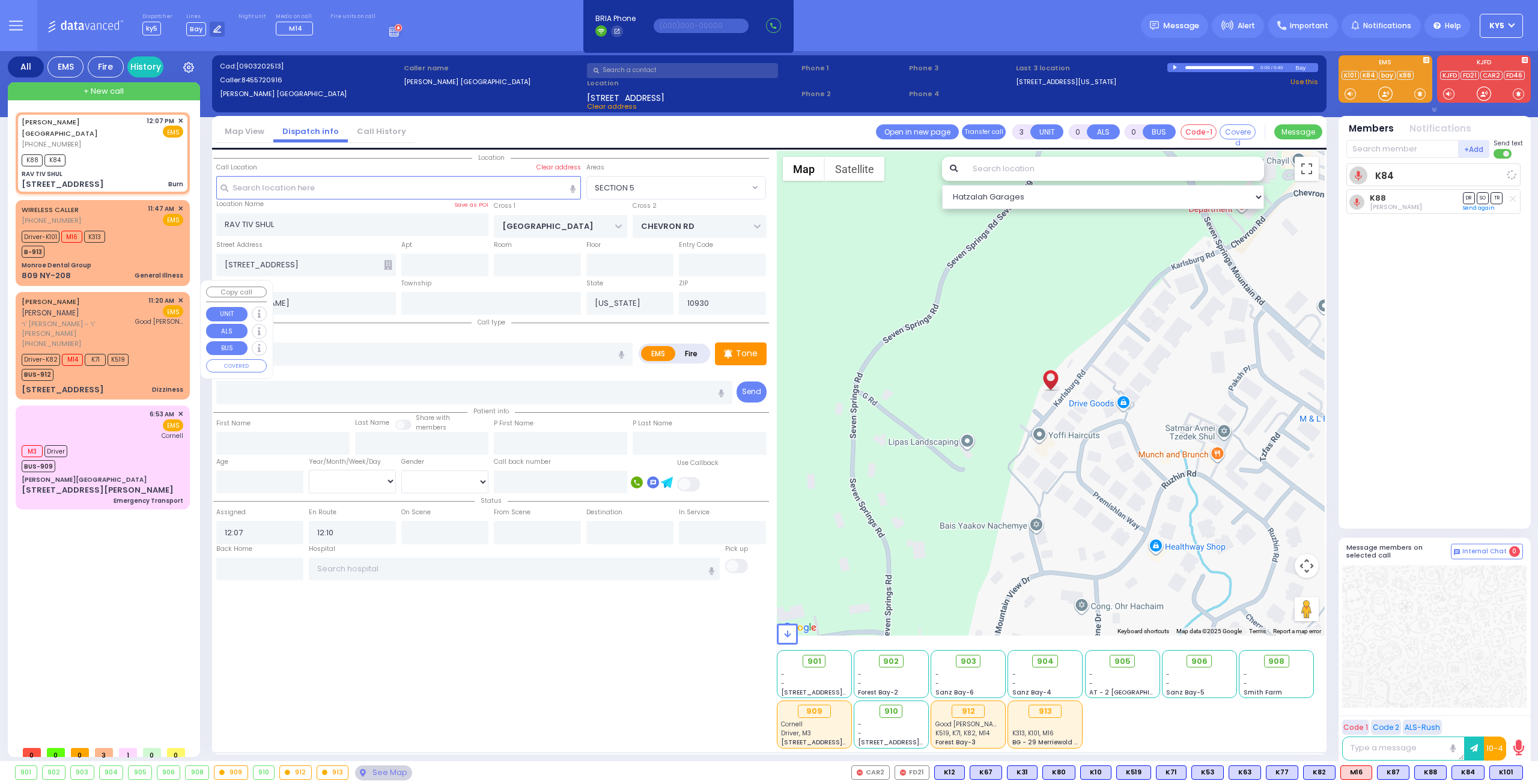
select select "Hatzalah Garages"
click at [109, 233] on div "Driver-K101 M16 K313 B-913" at bounding box center [67, 243] width 91 height 30
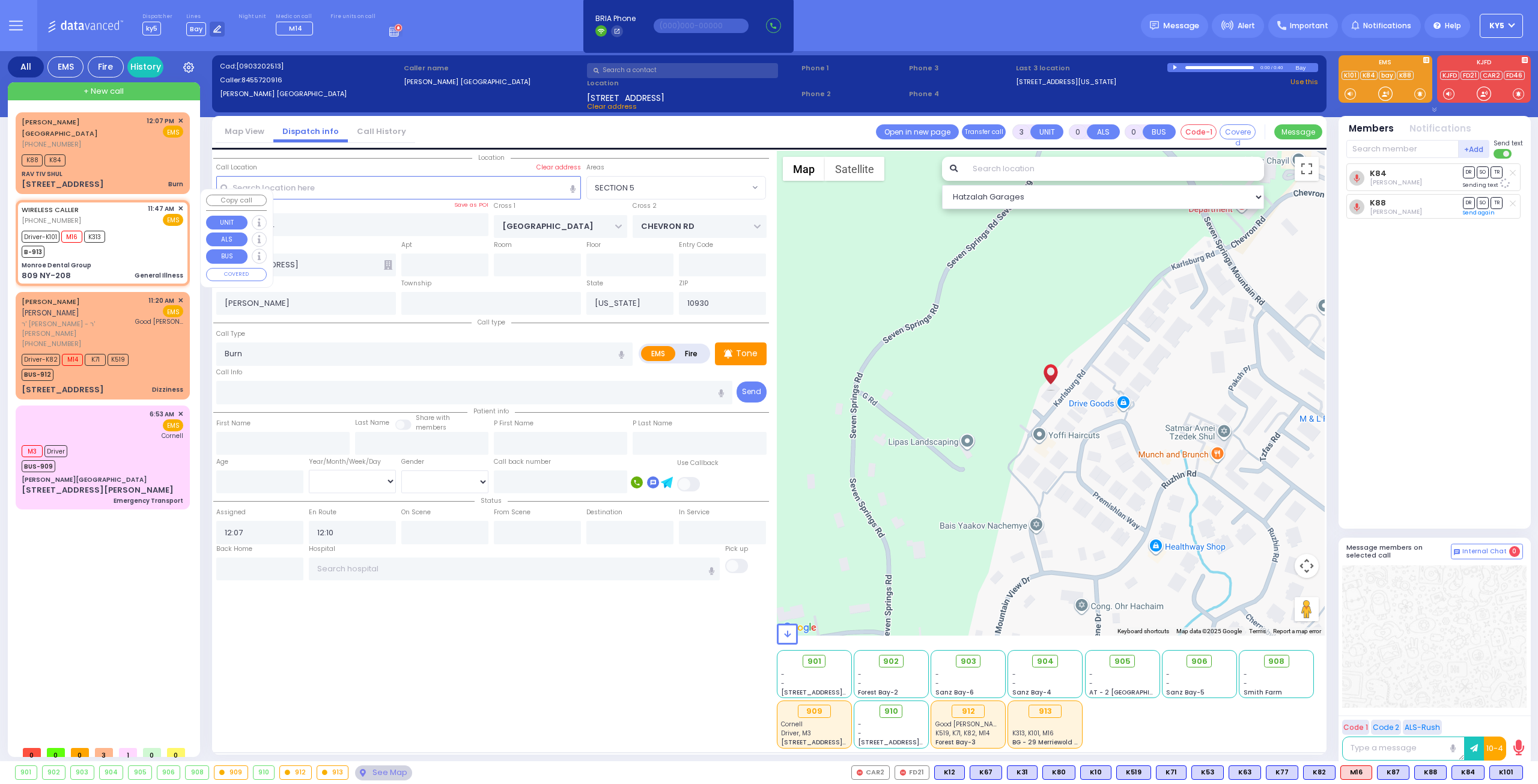
type input "6"
select select
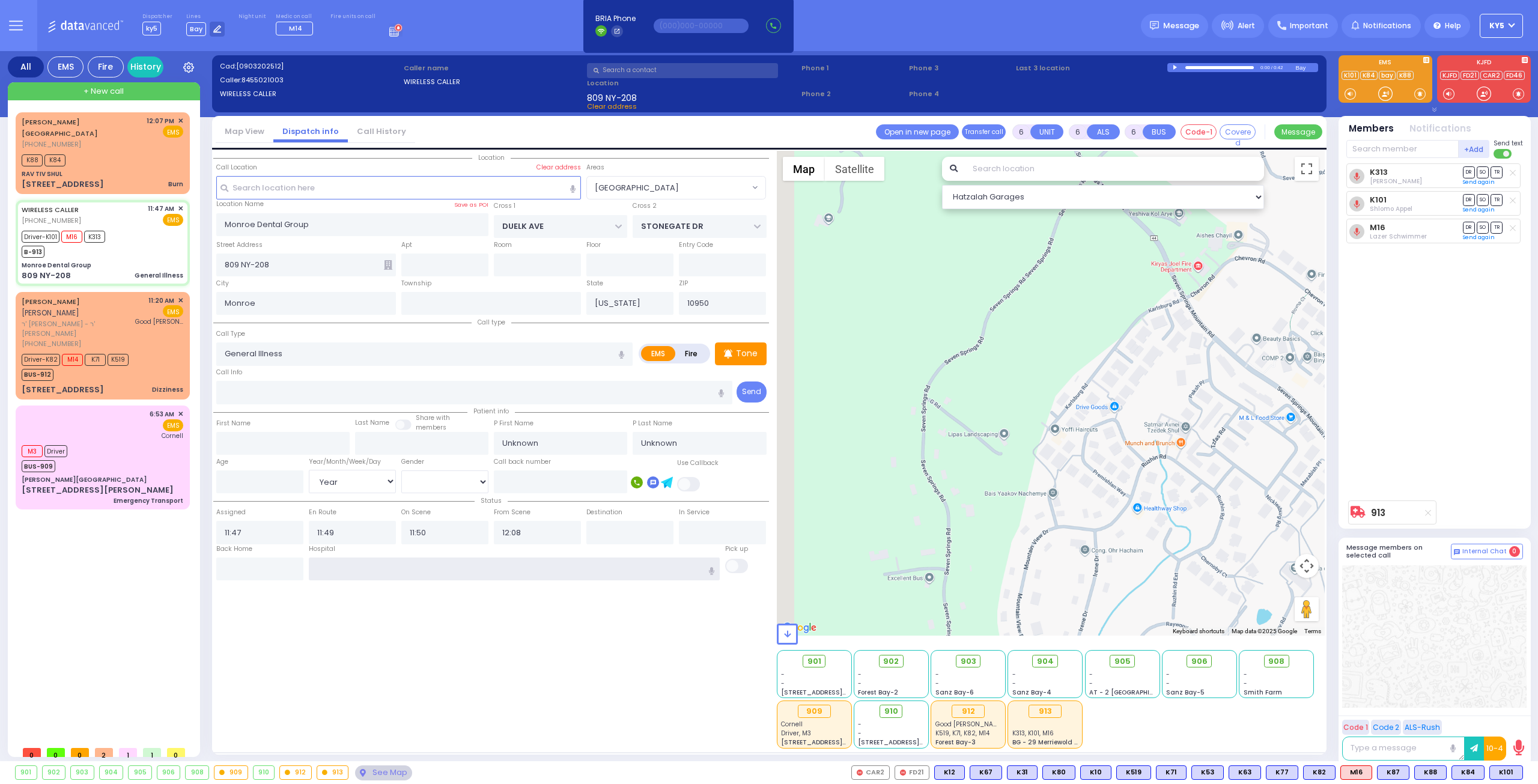
click at [432, 561] on input "text" at bounding box center [515, 569] width 411 height 23
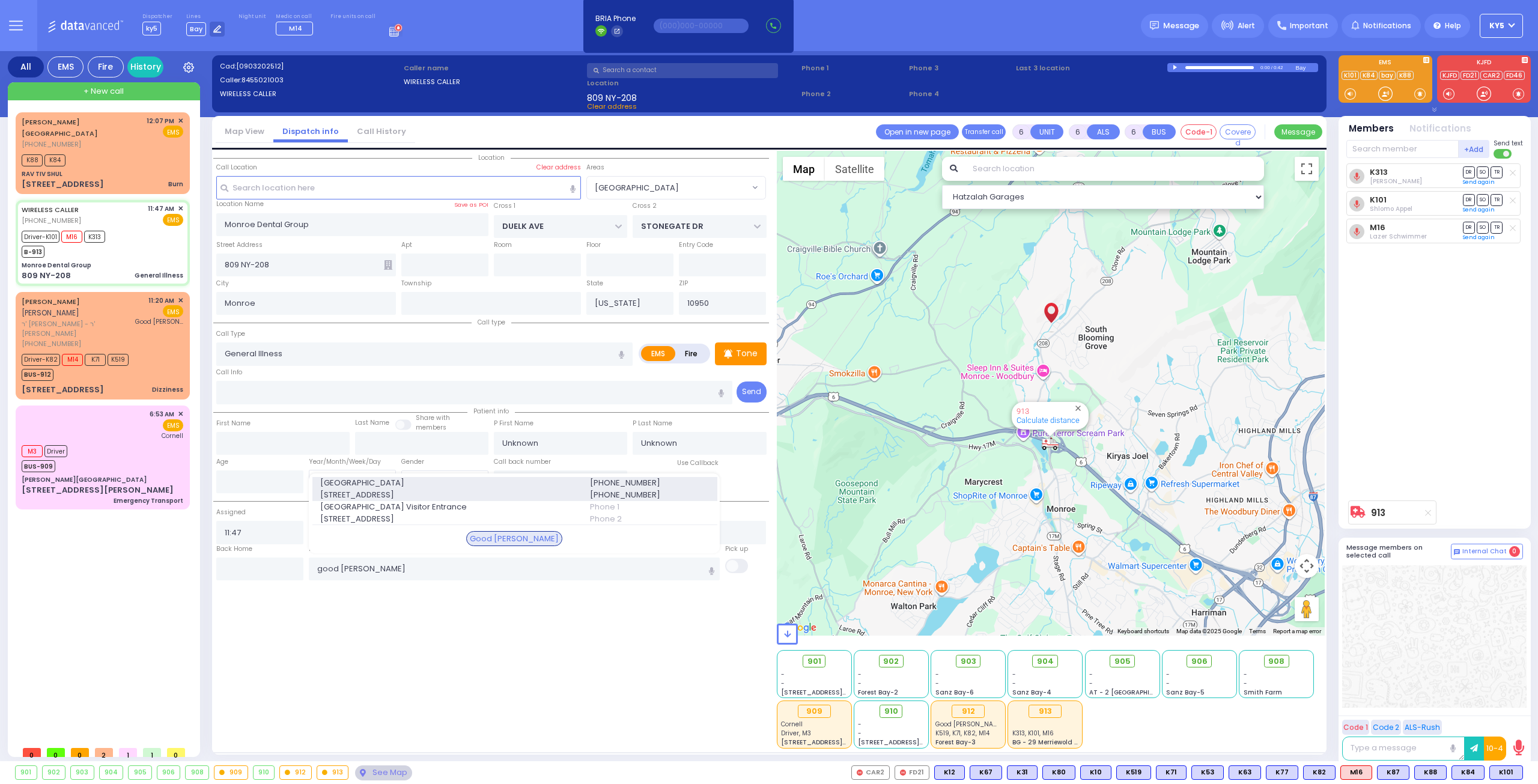
click at [328, 489] on span "[STREET_ADDRESS]" at bounding box center [448, 495] width 255 height 12
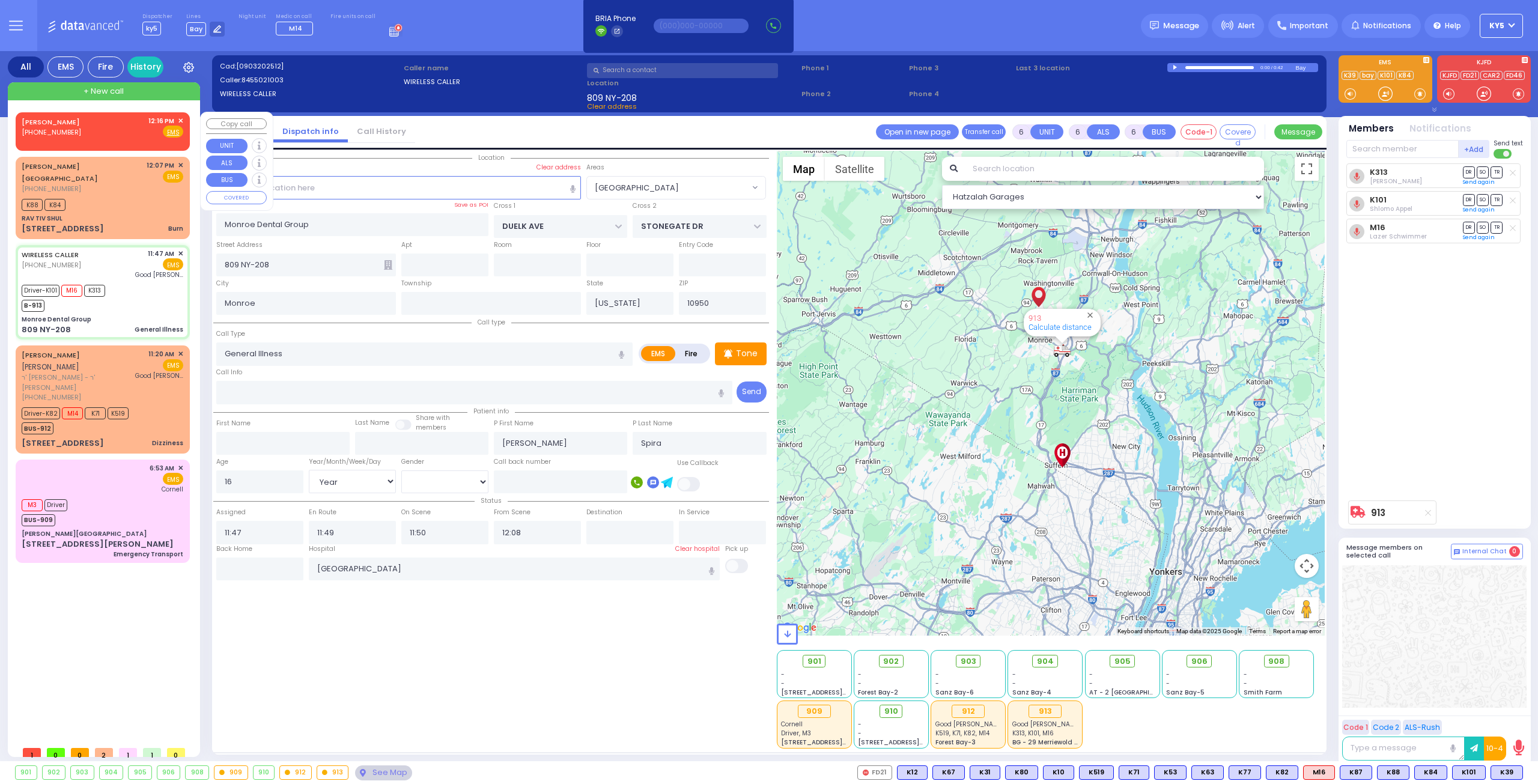
click at [181, 117] on span "✕" at bounding box center [181, 121] width 6 height 10
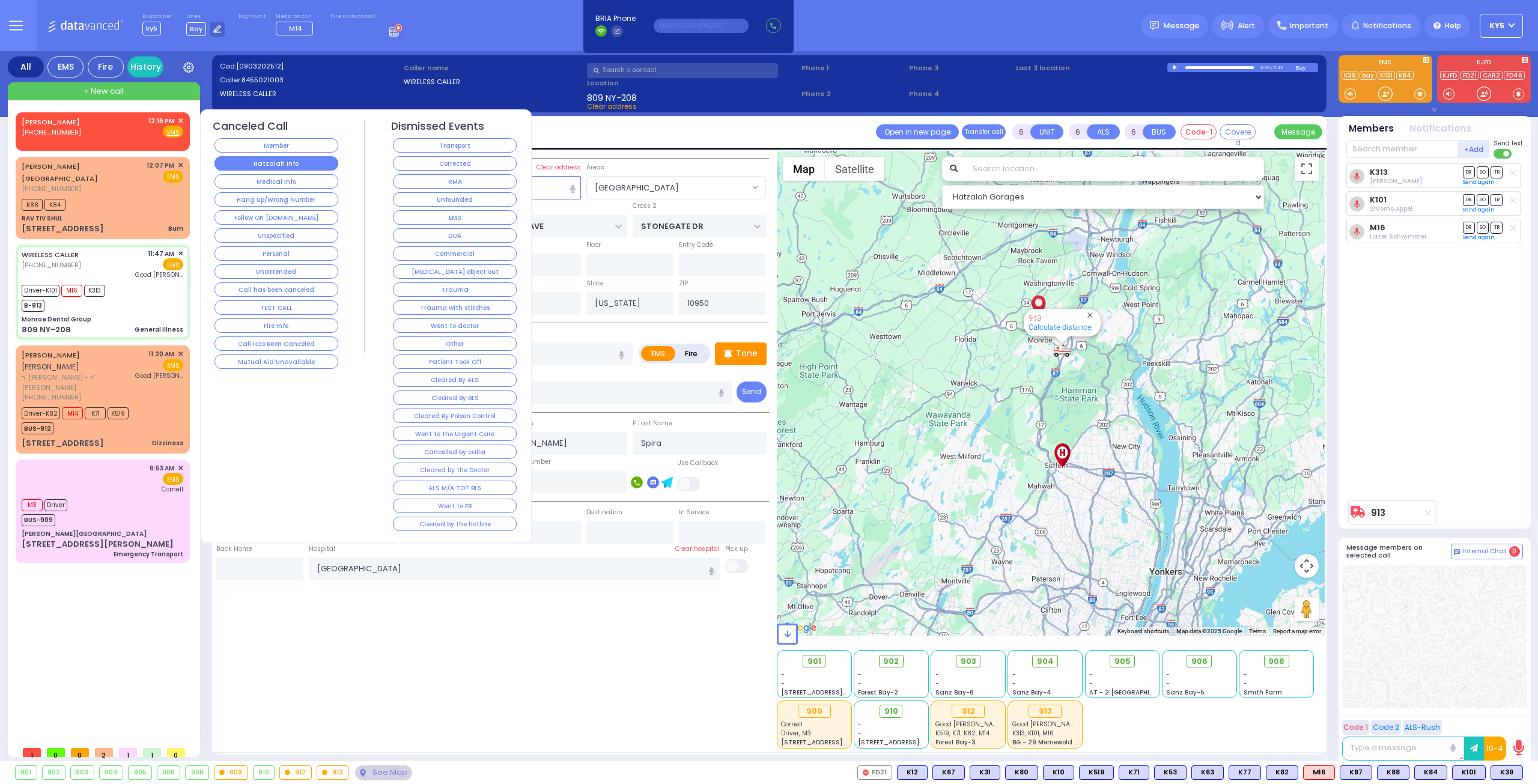
click at [307, 168] on button "Hatzalah Info" at bounding box center [277, 163] width 124 height 15
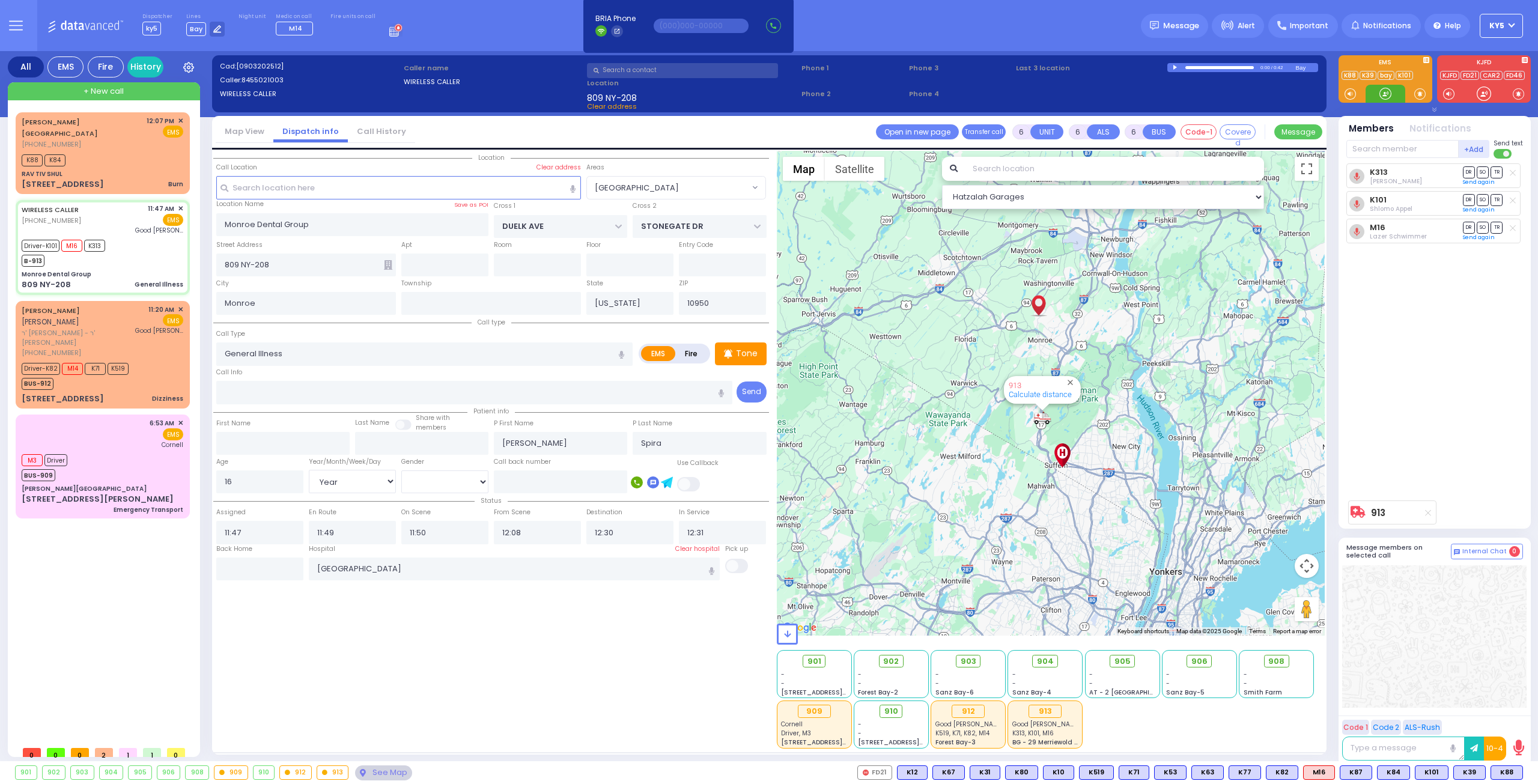
drag, startPoint x: 1380, startPoint y: 95, endPoint x: 1315, endPoint y: 110, distance: 66.7
click at [1385, 95] on div at bounding box center [1385, 93] width 12 height 12
click at [181, 119] on span "✕" at bounding box center [181, 121] width 6 height 10
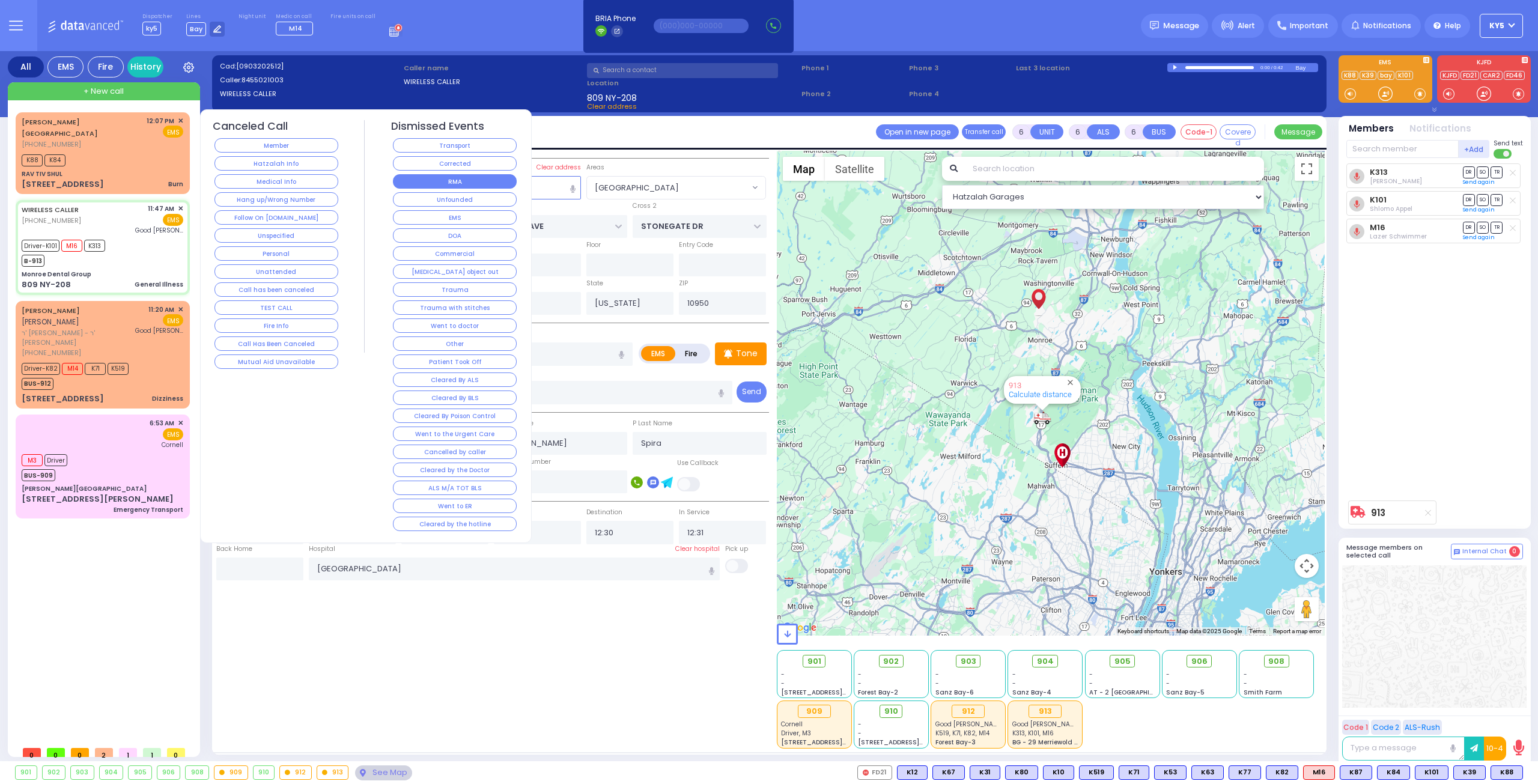
click at [436, 185] on button "RMA" at bounding box center [455, 181] width 124 height 15
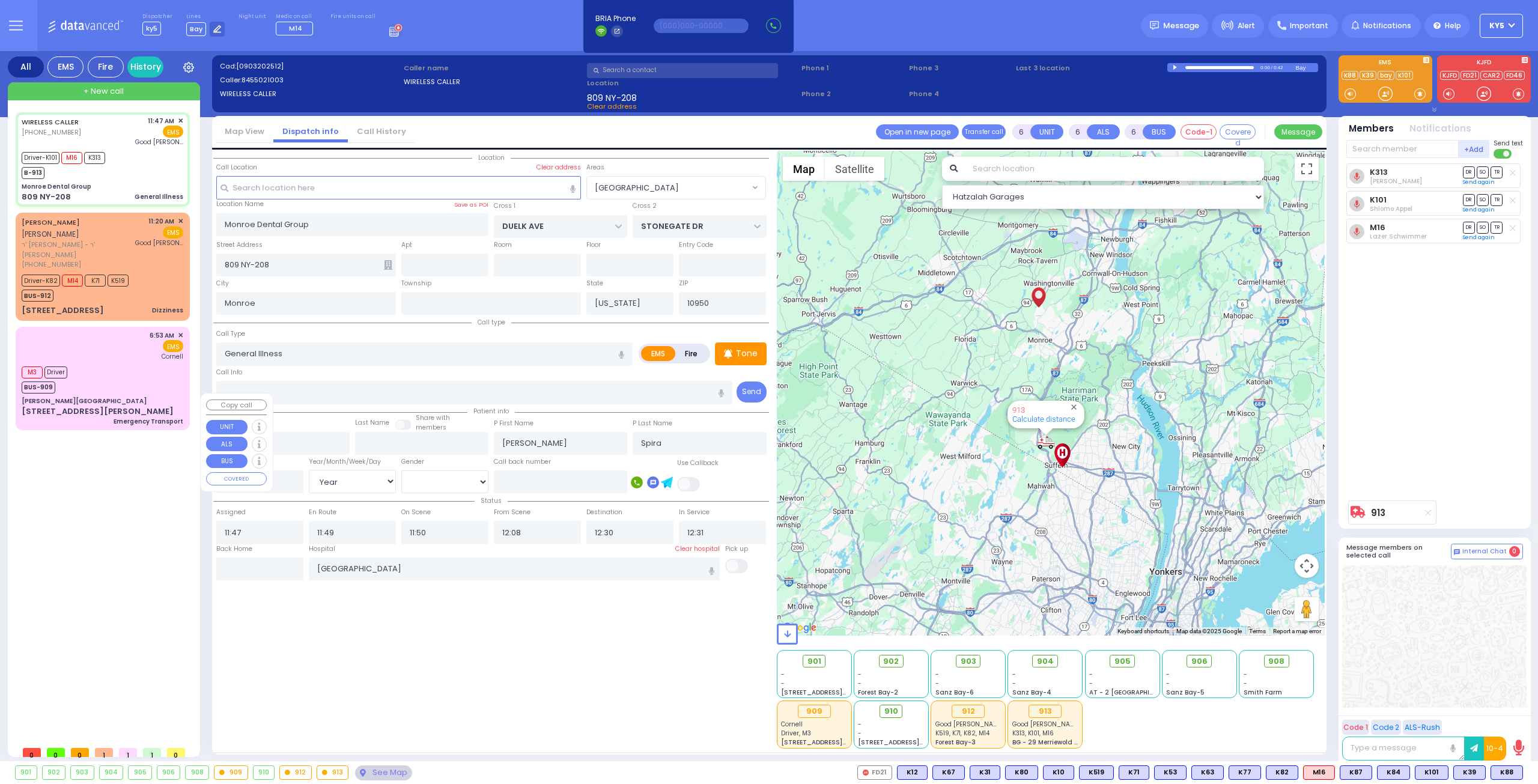
select select "[GEOGRAPHIC_DATA]"
select select "Year"
select select "[DEMOGRAPHIC_DATA]"
select select
radio input "true"
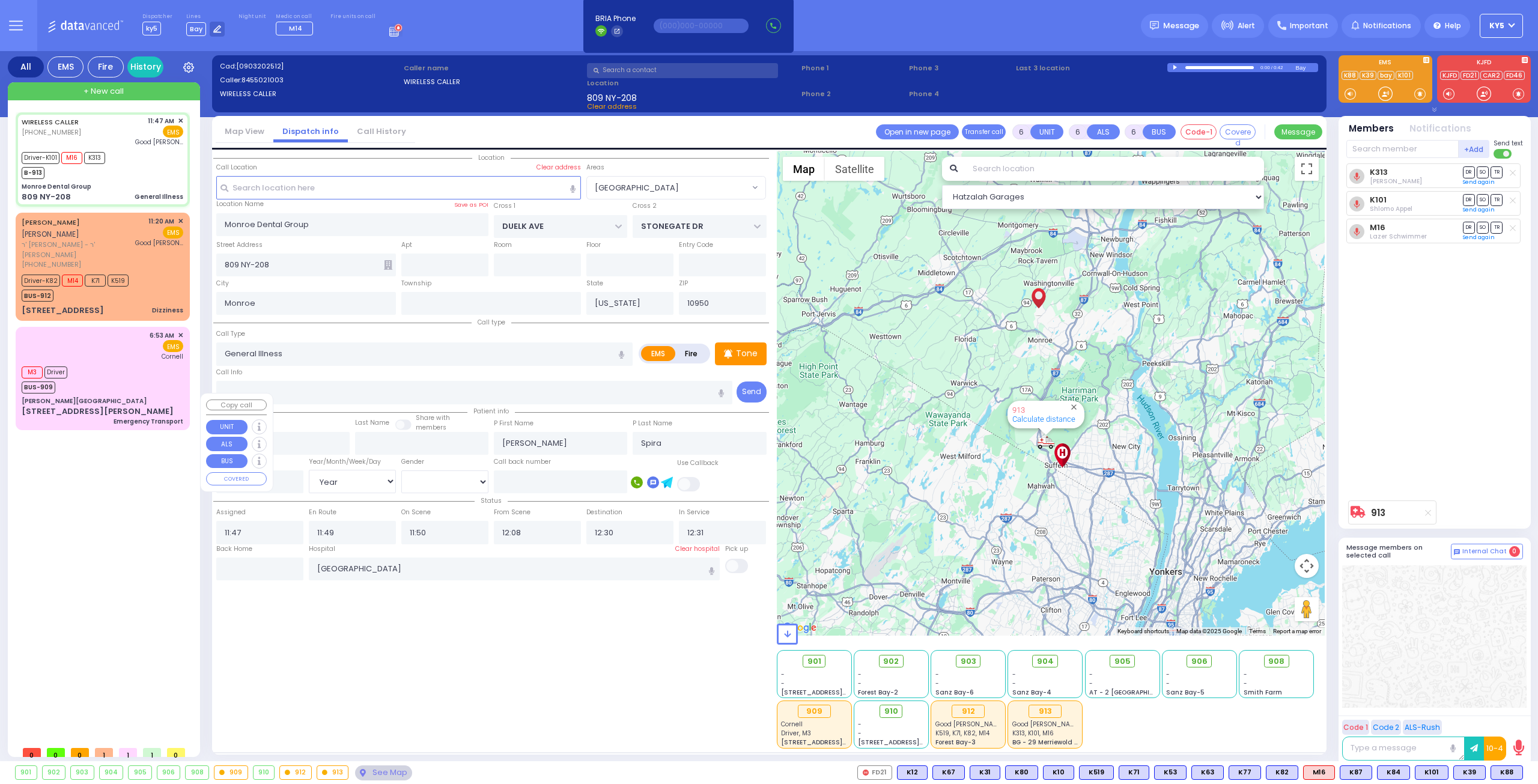
select select "Year"
select select "[DEMOGRAPHIC_DATA]"
select select "Hatzalah Garages"
select select "[GEOGRAPHIC_DATA]"
select select
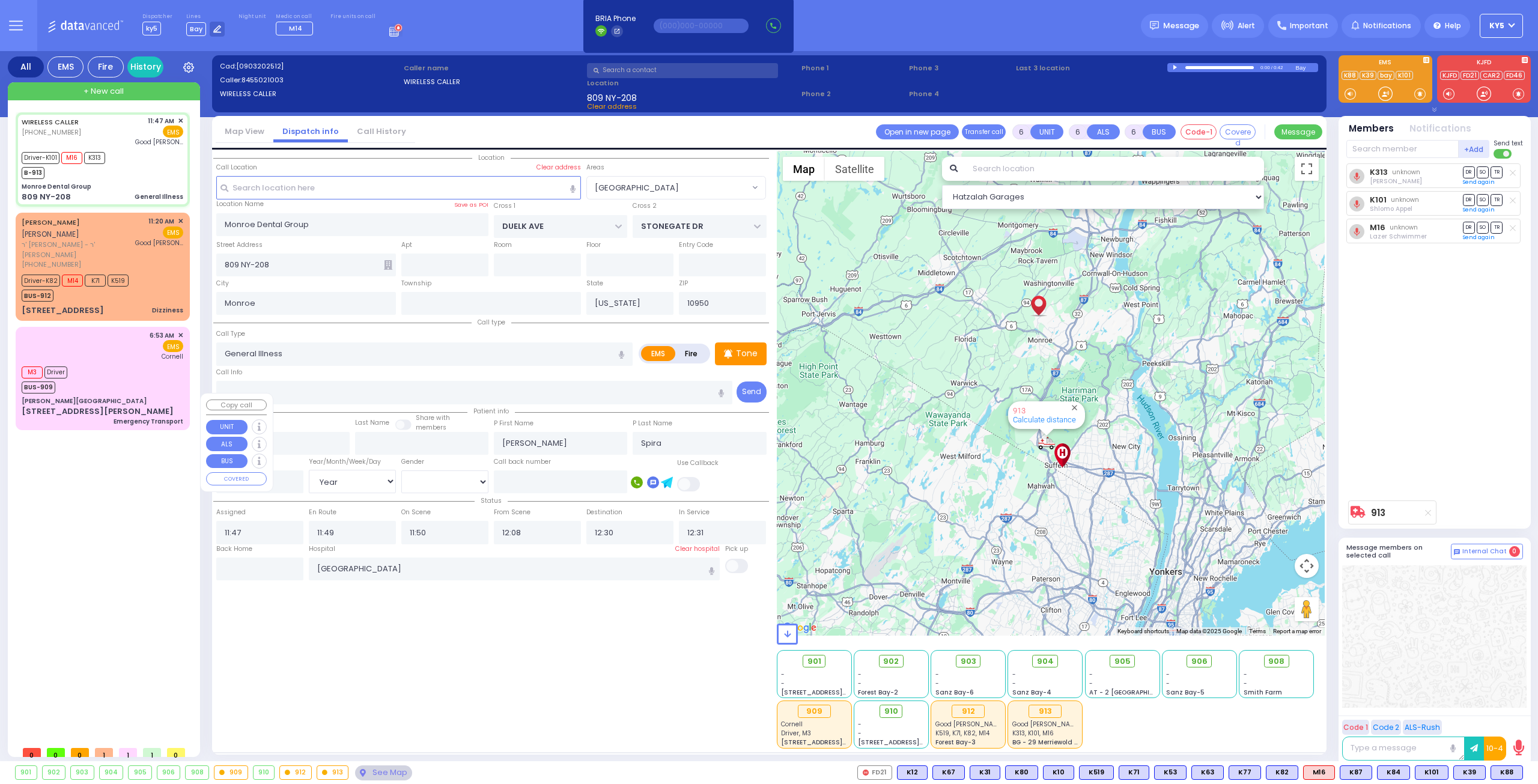
radio input "true"
select select "Year"
select select "[DEMOGRAPHIC_DATA]"
select select "Hatzalah Garages"
select select "[GEOGRAPHIC_DATA]"
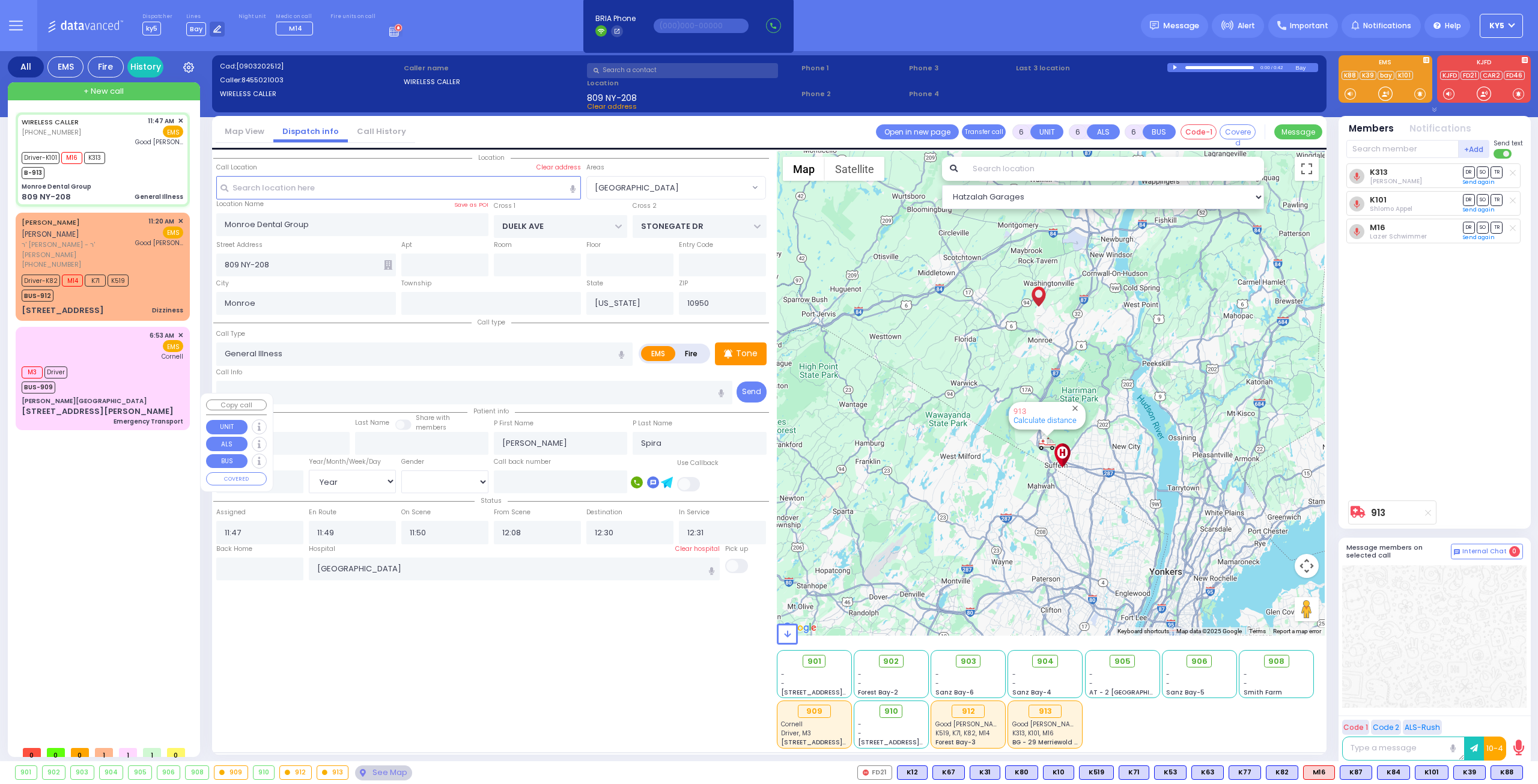
select select
radio input "true"
select select "Year"
select select "[DEMOGRAPHIC_DATA]"
select select "Hatzalah Garages"
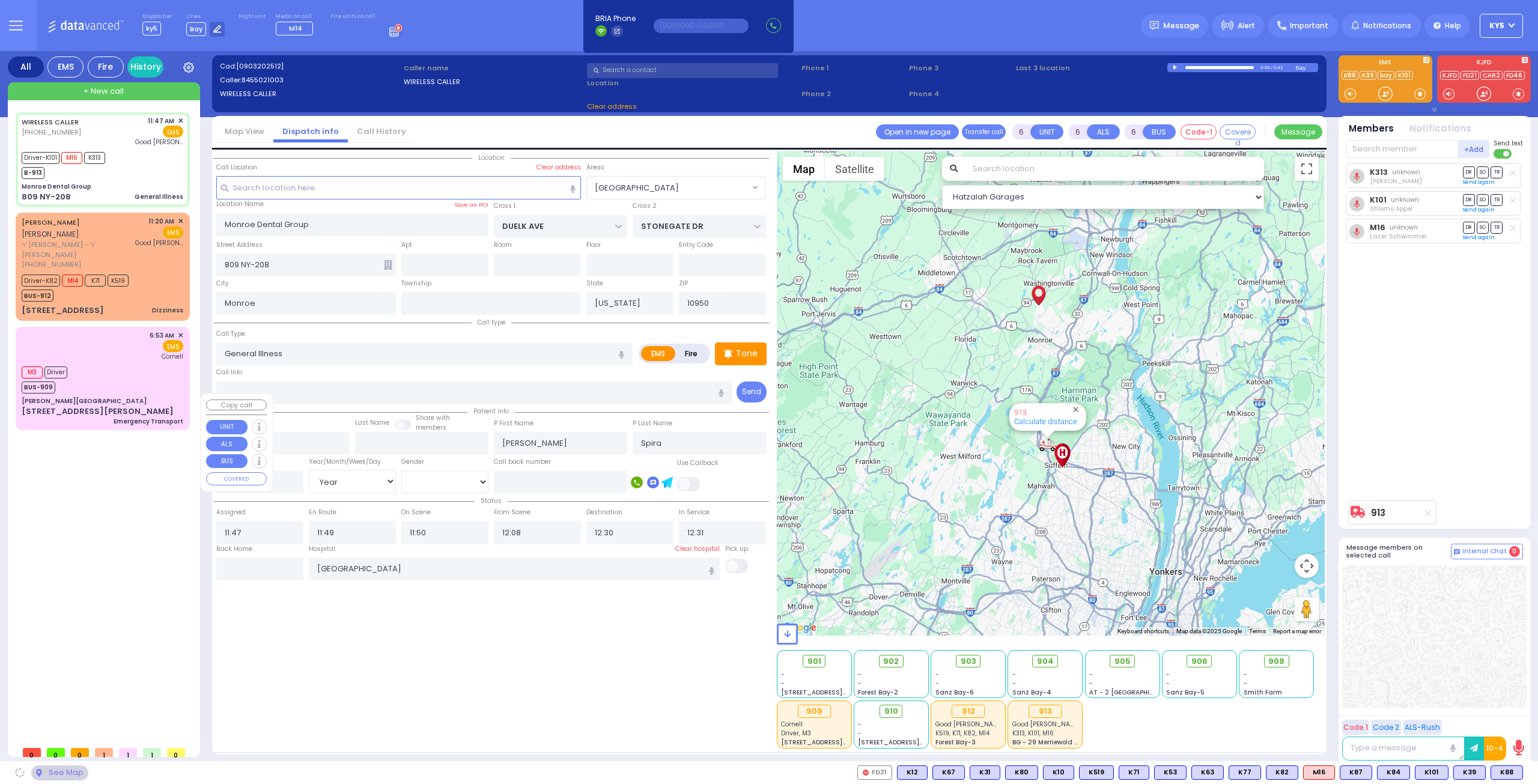
select select "[GEOGRAPHIC_DATA]"
select select
radio input "true"
select select "Year"
select select "[DEMOGRAPHIC_DATA]"
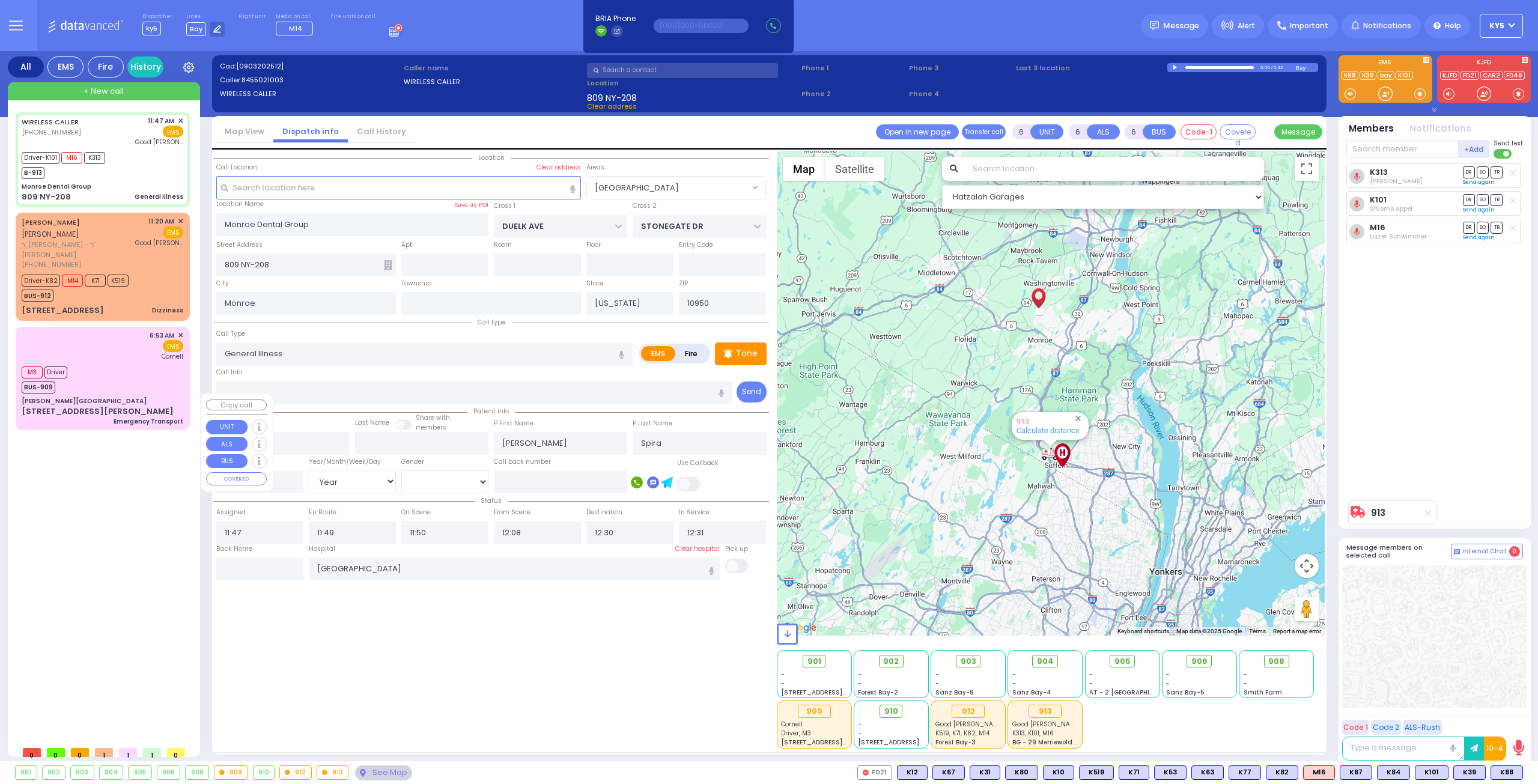
select select "Hatzalah Garages"
select select "[GEOGRAPHIC_DATA]"
select select
radio input "true"
select select "Year"
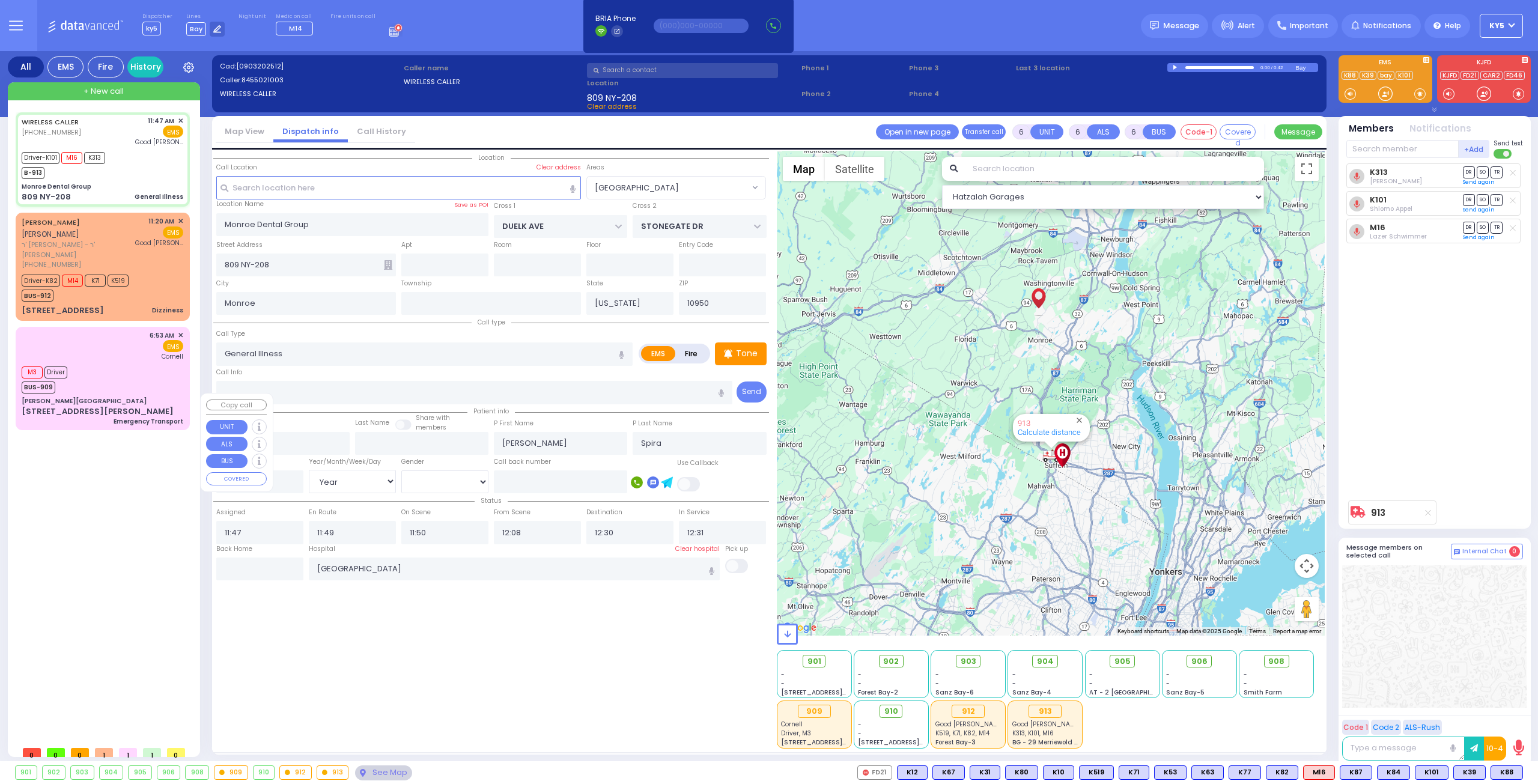
select select "[DEMOGRAPHIC_DATA]"
select select "Hatzalah Garages"
select select "[GEOGRAPHIC_DATA]"
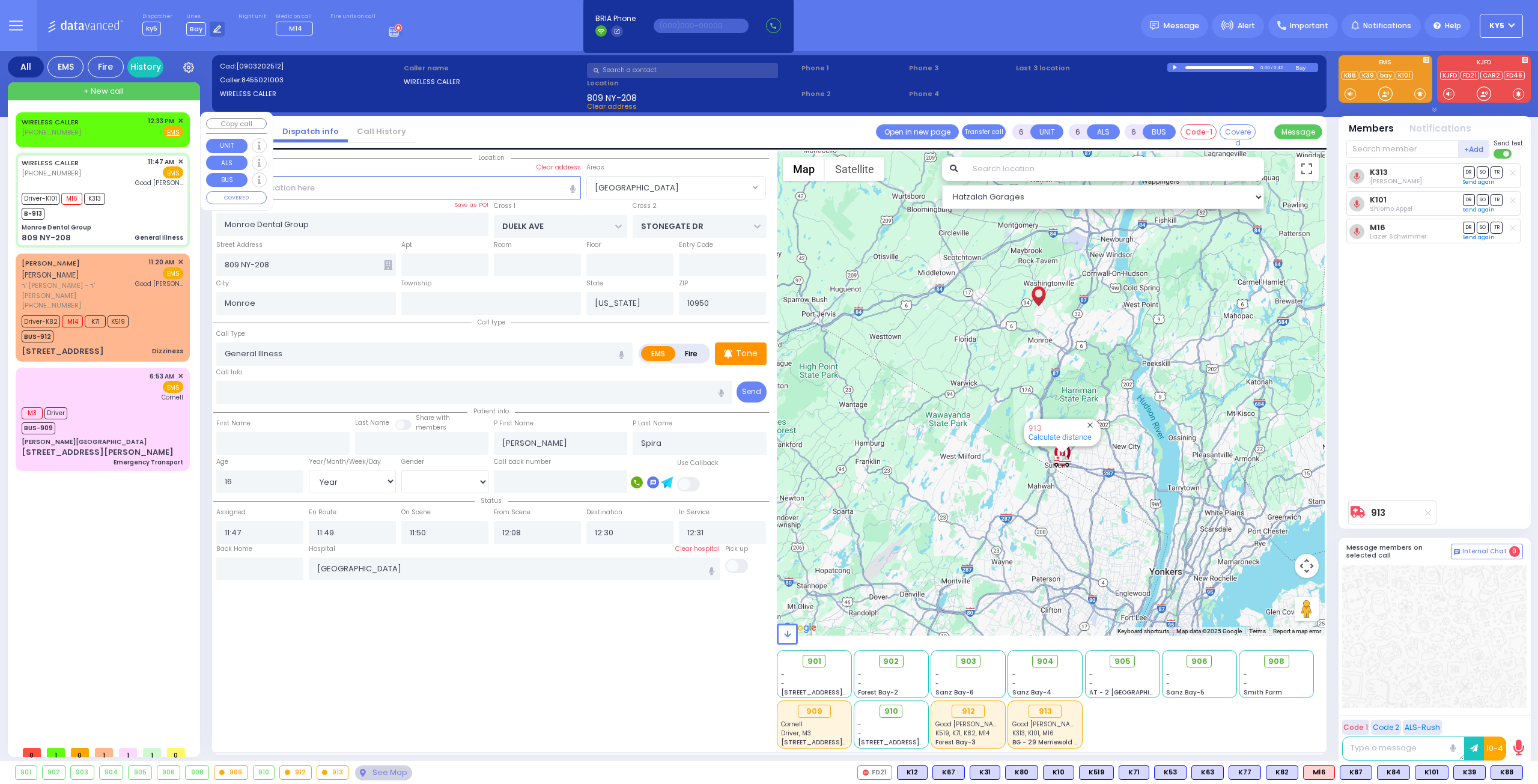
select select
radio input "true"
select select "Year"
select select "[DEMOGRAPHIC_DATA]"
select select "Hatzalah Garages"
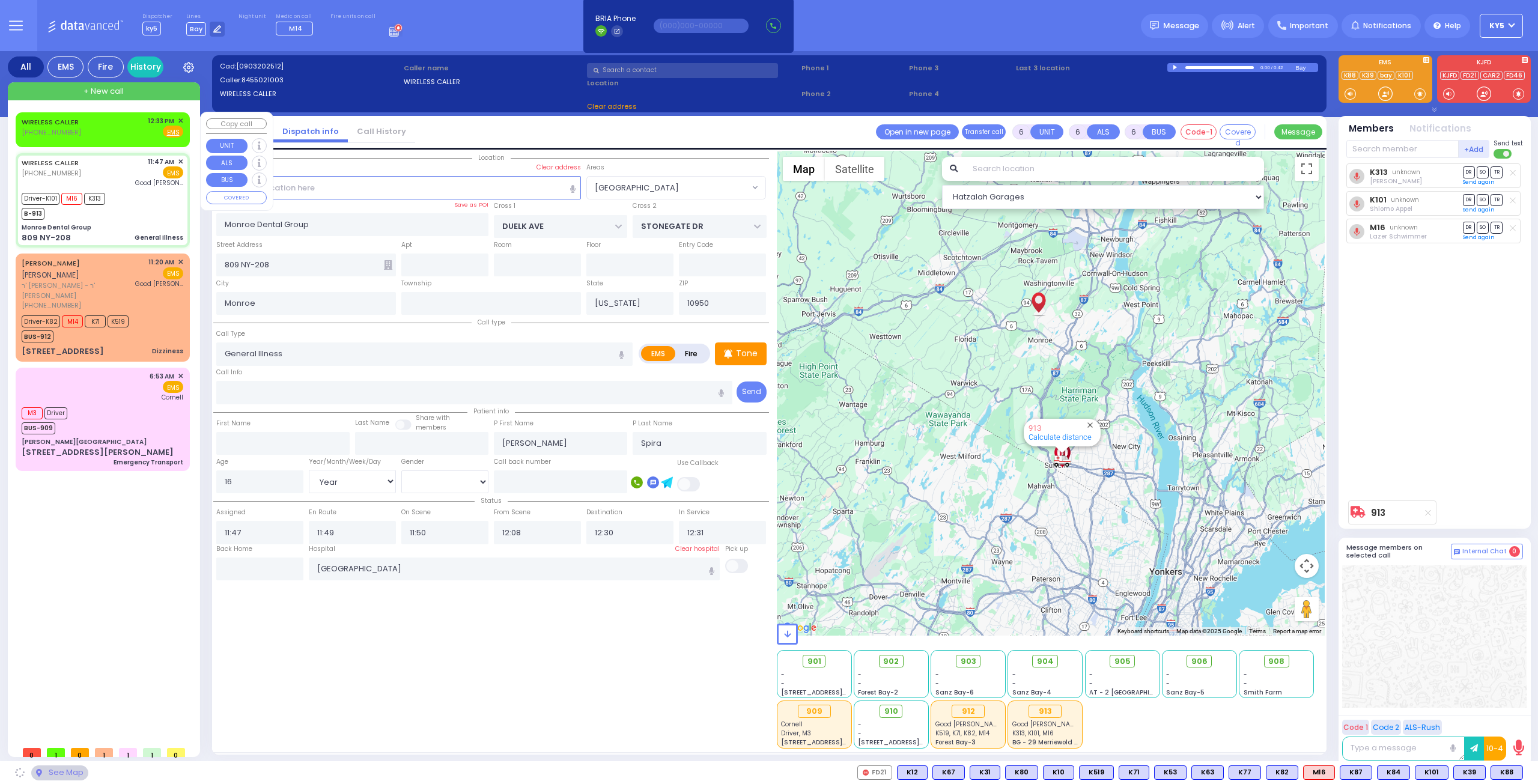
select select "[GEOGRAPHIC_DATA]"
select select
radio input "true"
select select "Year"
select select "[DEMOGRAPHIC_DATA]"
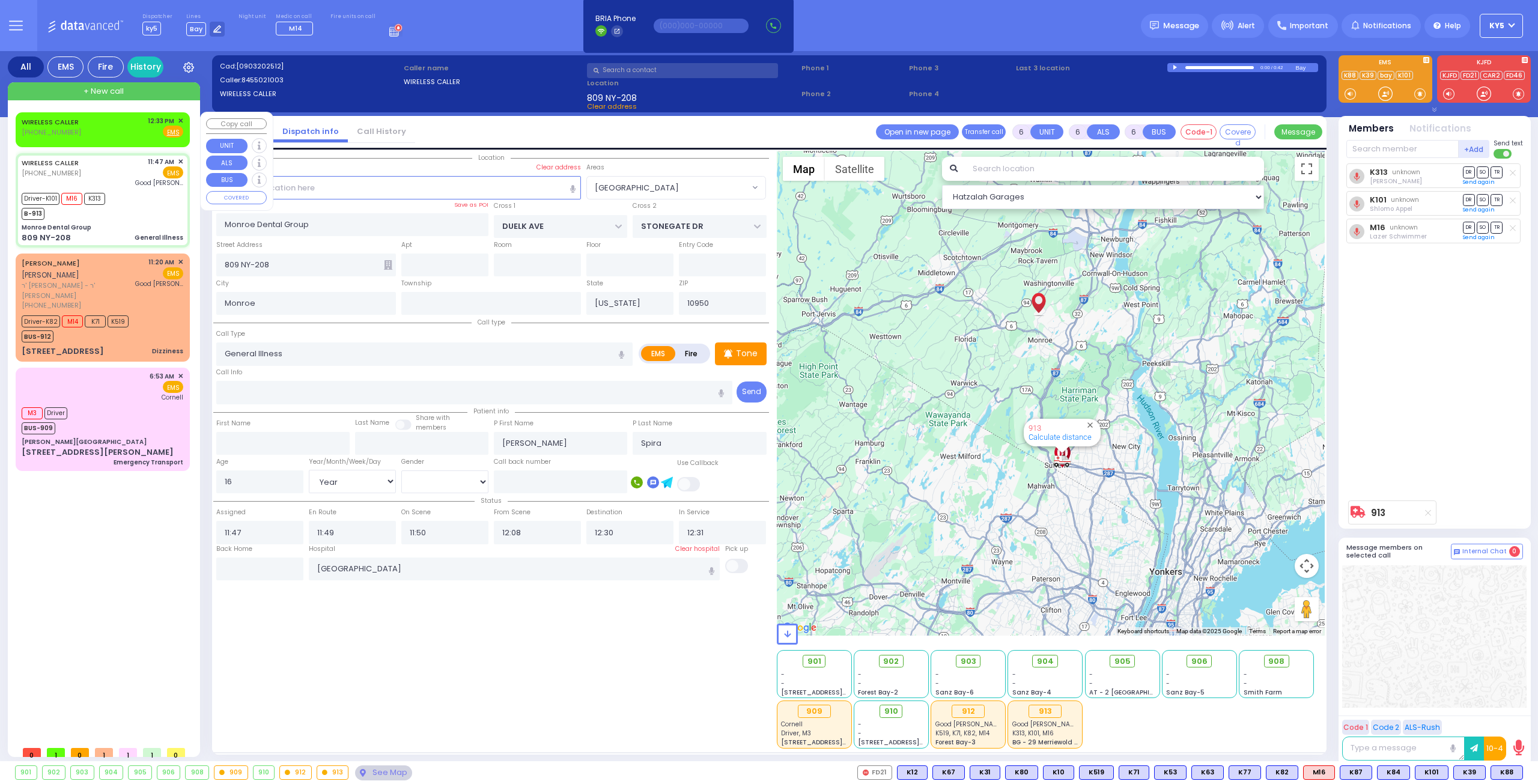
select select "Hatzalah Garages"
select select "[GEOGRAPHIC_DATA]"
select select
radio input "true"
select select "Year"
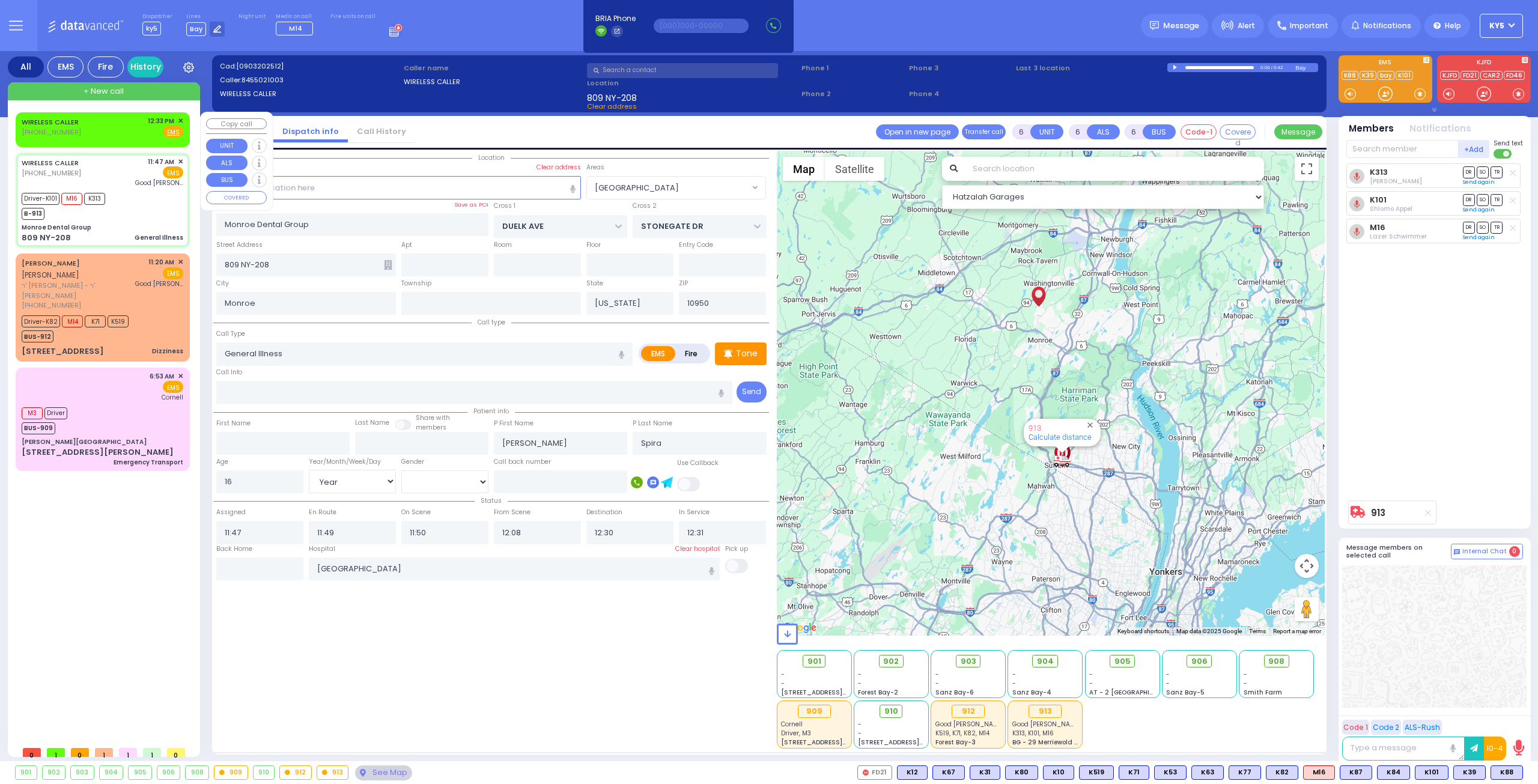
select select "[DEMOGRAPHIC_DATA]"
select select "Hatzalah Garages"
select select "[GEOGRAPHIC_DATA]"
select select
radio input "true"
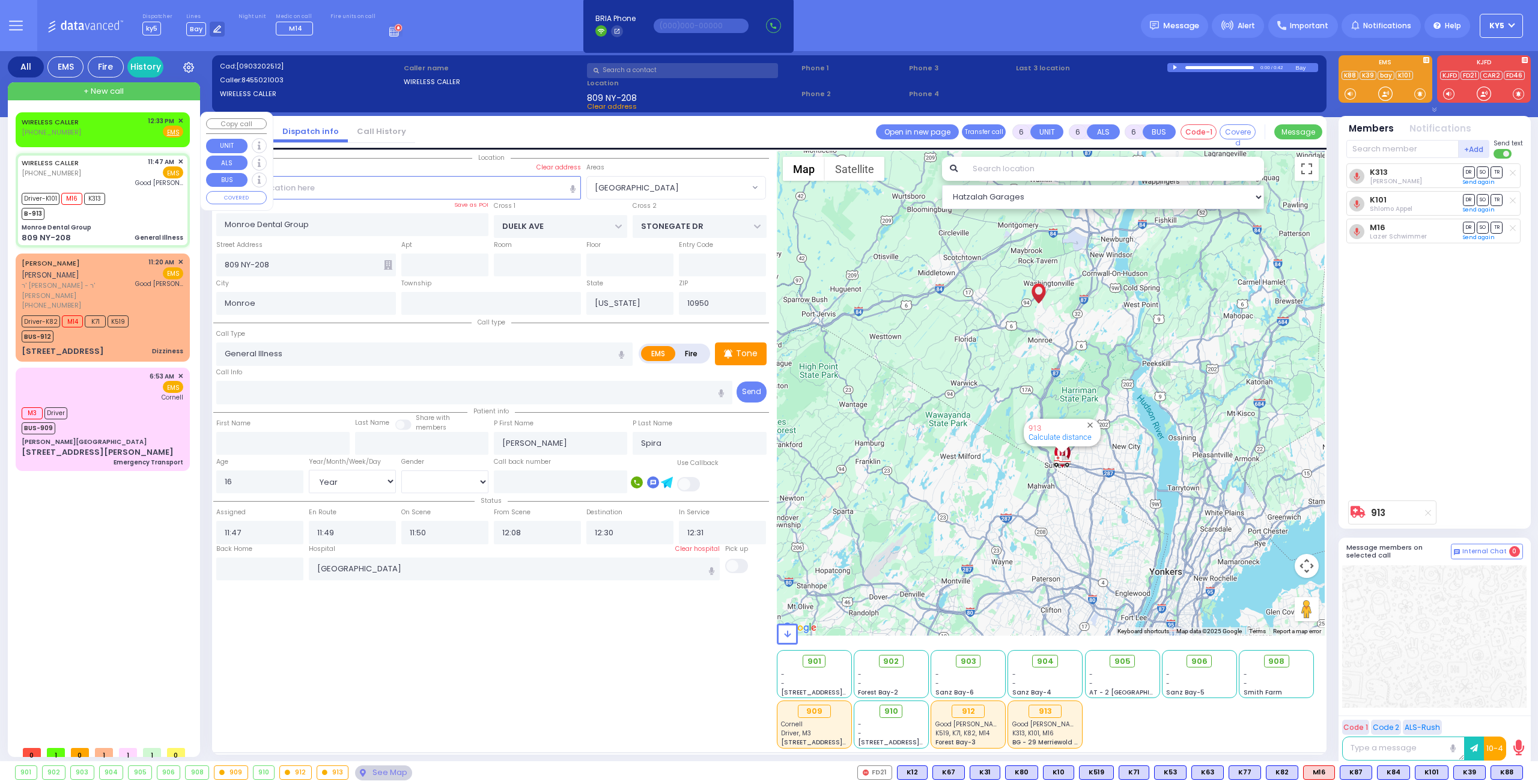
select select "Year"
select select "[DEMOGRAPHIC_DATA]"
select select "Hatzalah Garages"
select select "[GEOGRAPHIC_DATA]"
select select
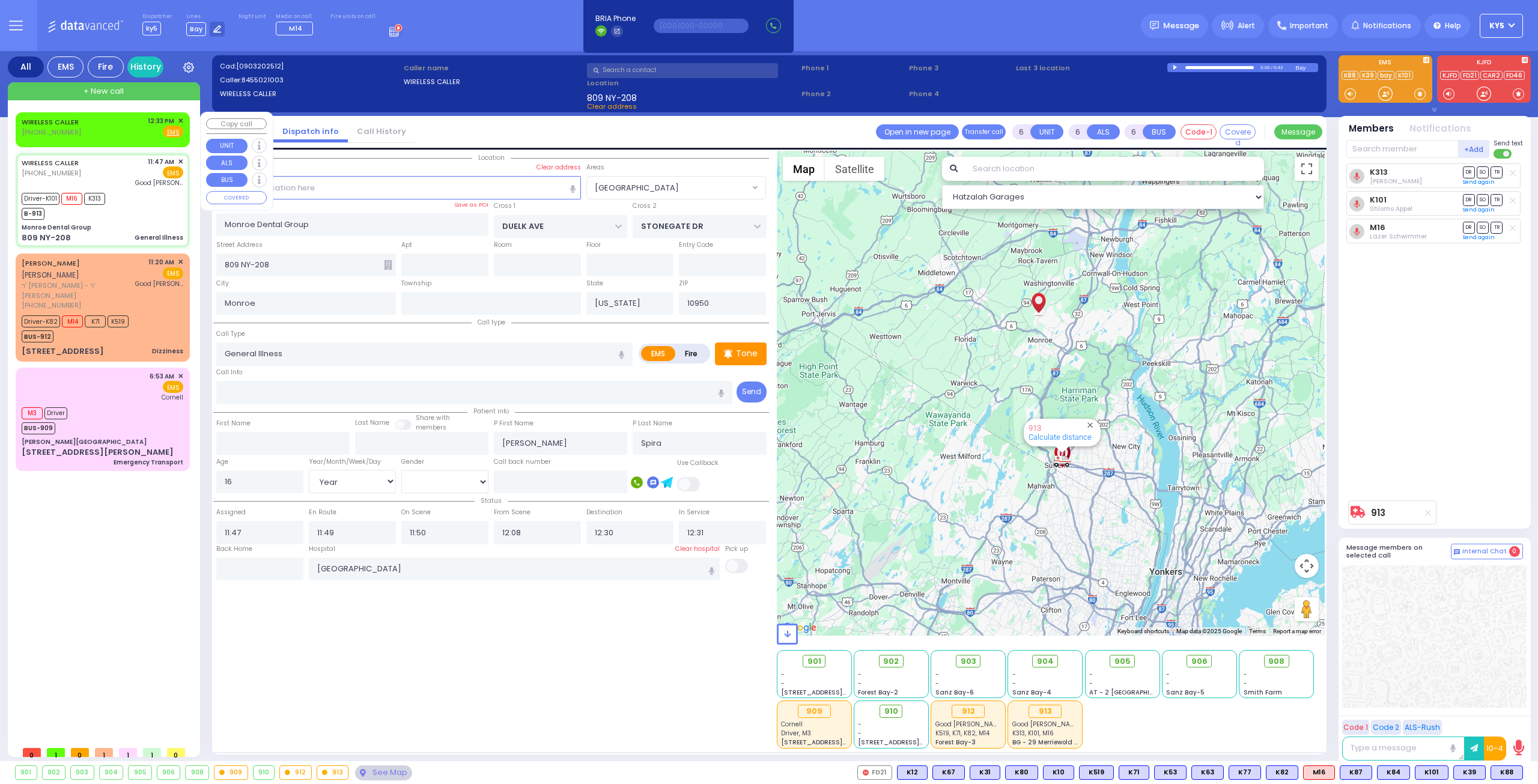
radio input "true"
select select "Year"
select select "[DEMOGRAPHIC_DATA]"
select select "Hatzalah Garages"
select select "[GEOGRAPHIC_DATA]"
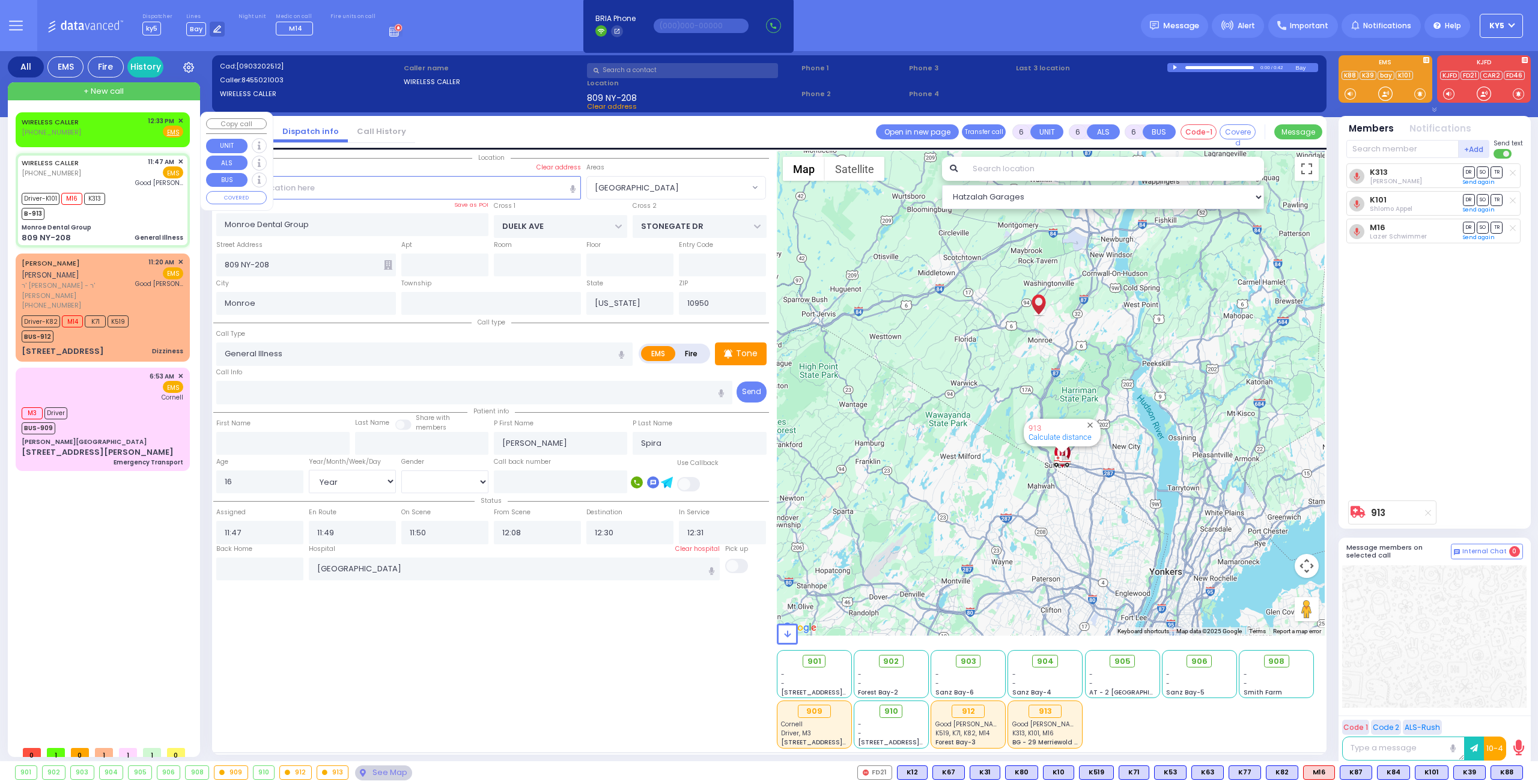
select select
radio input "true"
select select "Year"
select select "[DEMOGRAPHIC_DATA]"
select select "[GEOGRAPHIC_DATA]"
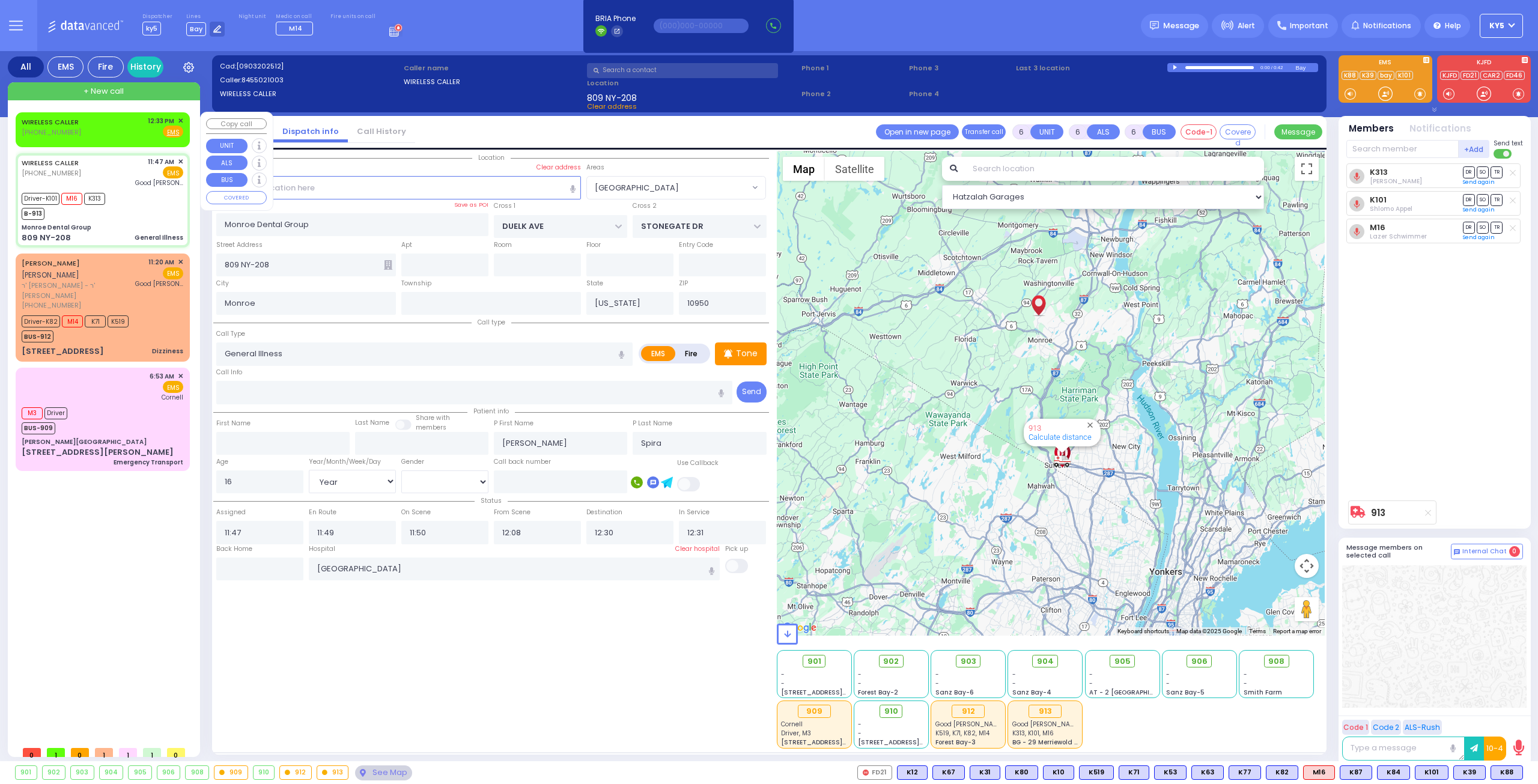
select select "Hatzalah Garages"
select select
radio input "true"
select select "Year"
select select "[DEMOGRAPHIC_DATA]"
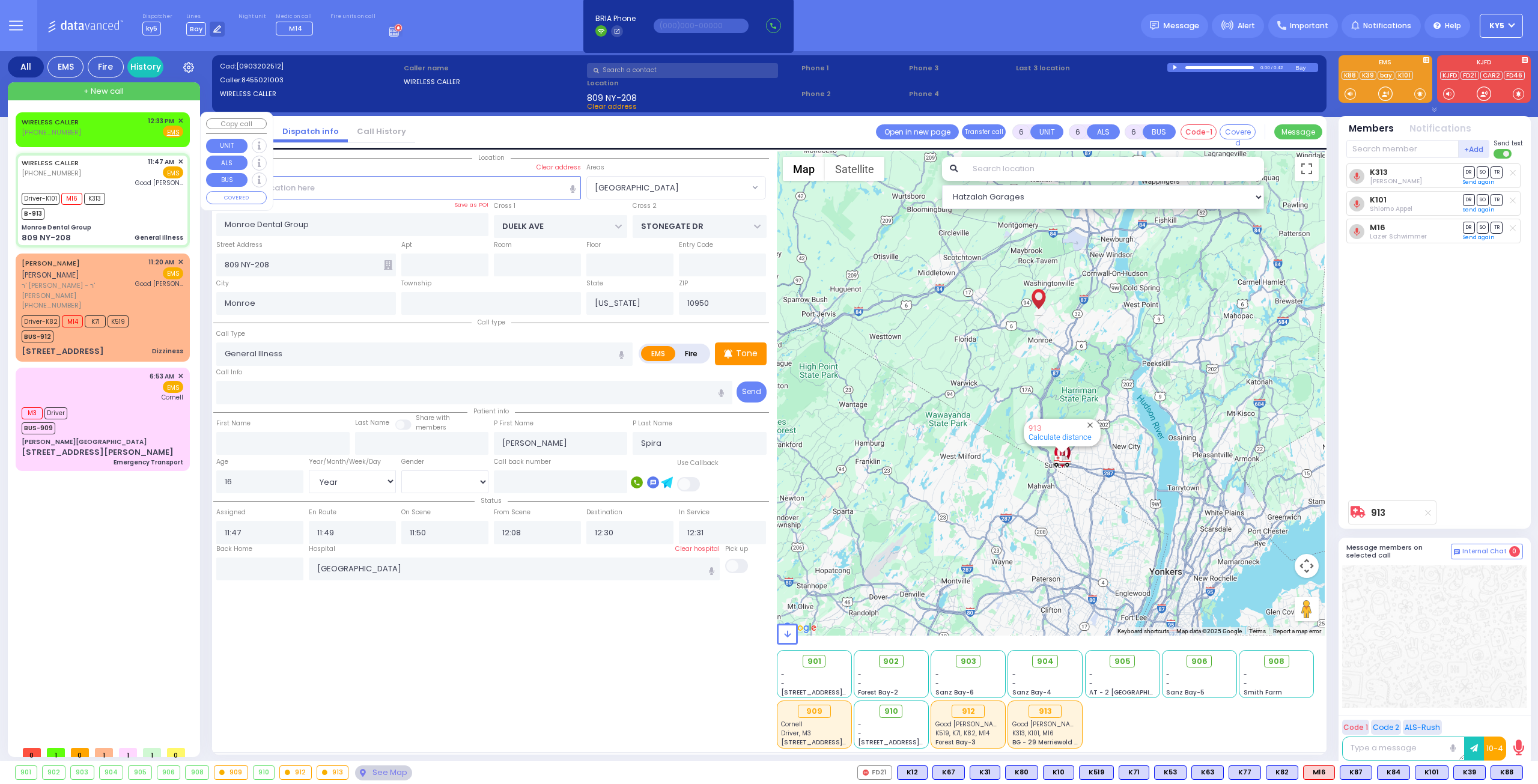
select select "[GEOGRAPHIC_DATA]"
select select "Hatzalah Garages"
select select
radio input "true"
select select "Year"
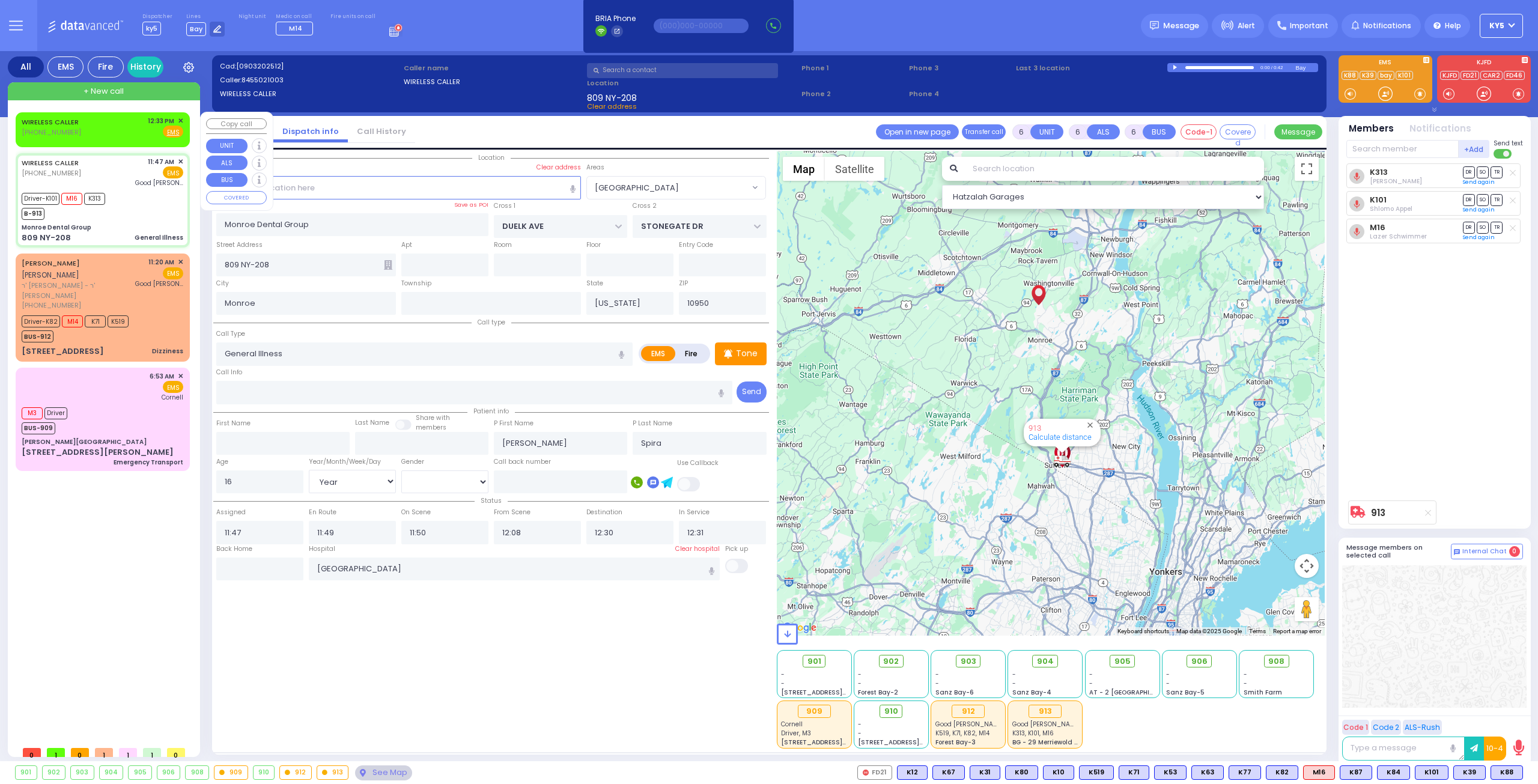
select select "[DEMOGRAPHIC_DATA]"
select select "Hatzalah Garages"
select select "[GEOGRAPHIC_DATA]"
select select
radio input "true"
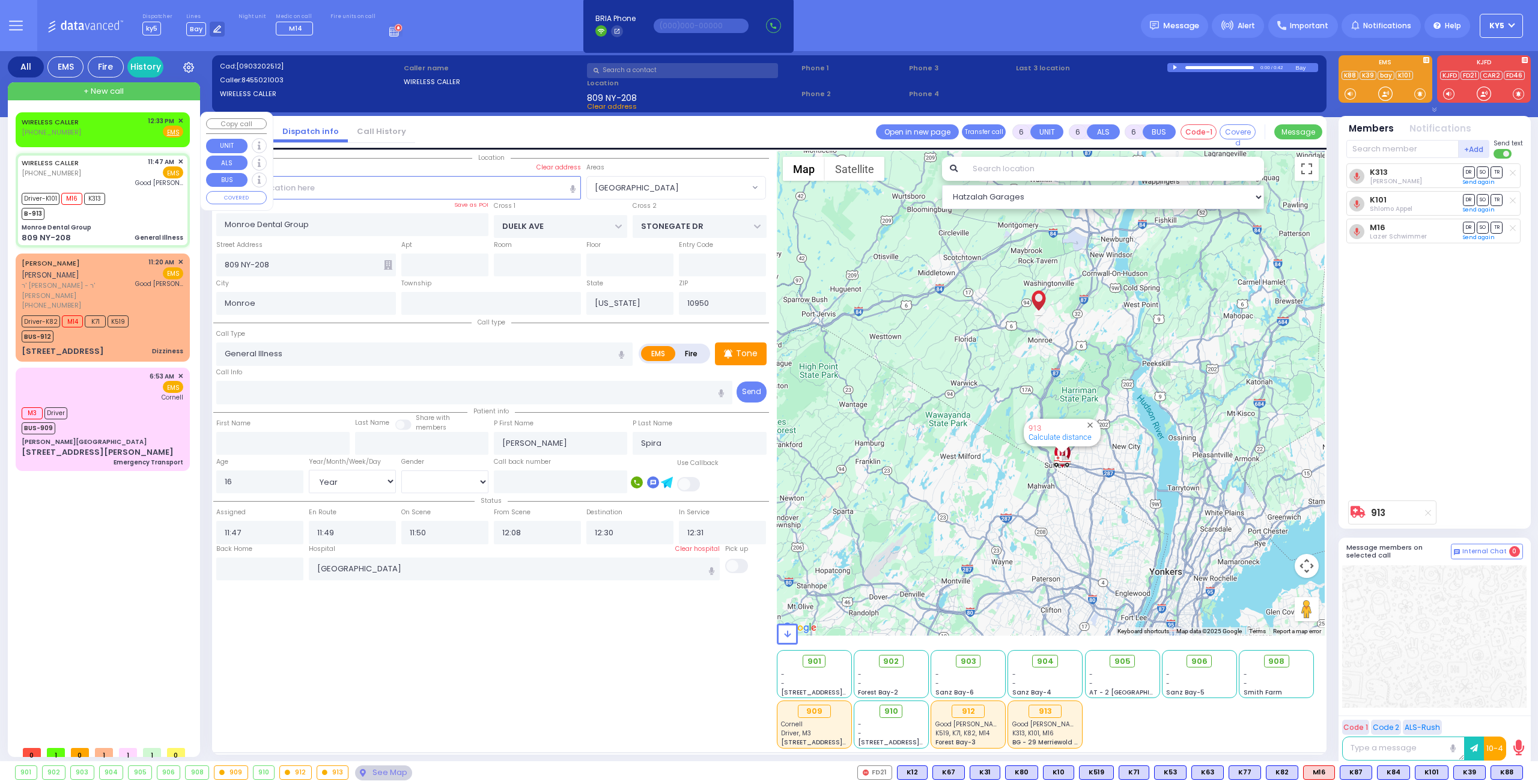
select select "Year"
select select "[DEMOGRAPHIC_DATA]"
select select "Hatzalah Garages"
select select "[GEOGRAPHIC_DATA]"
select select
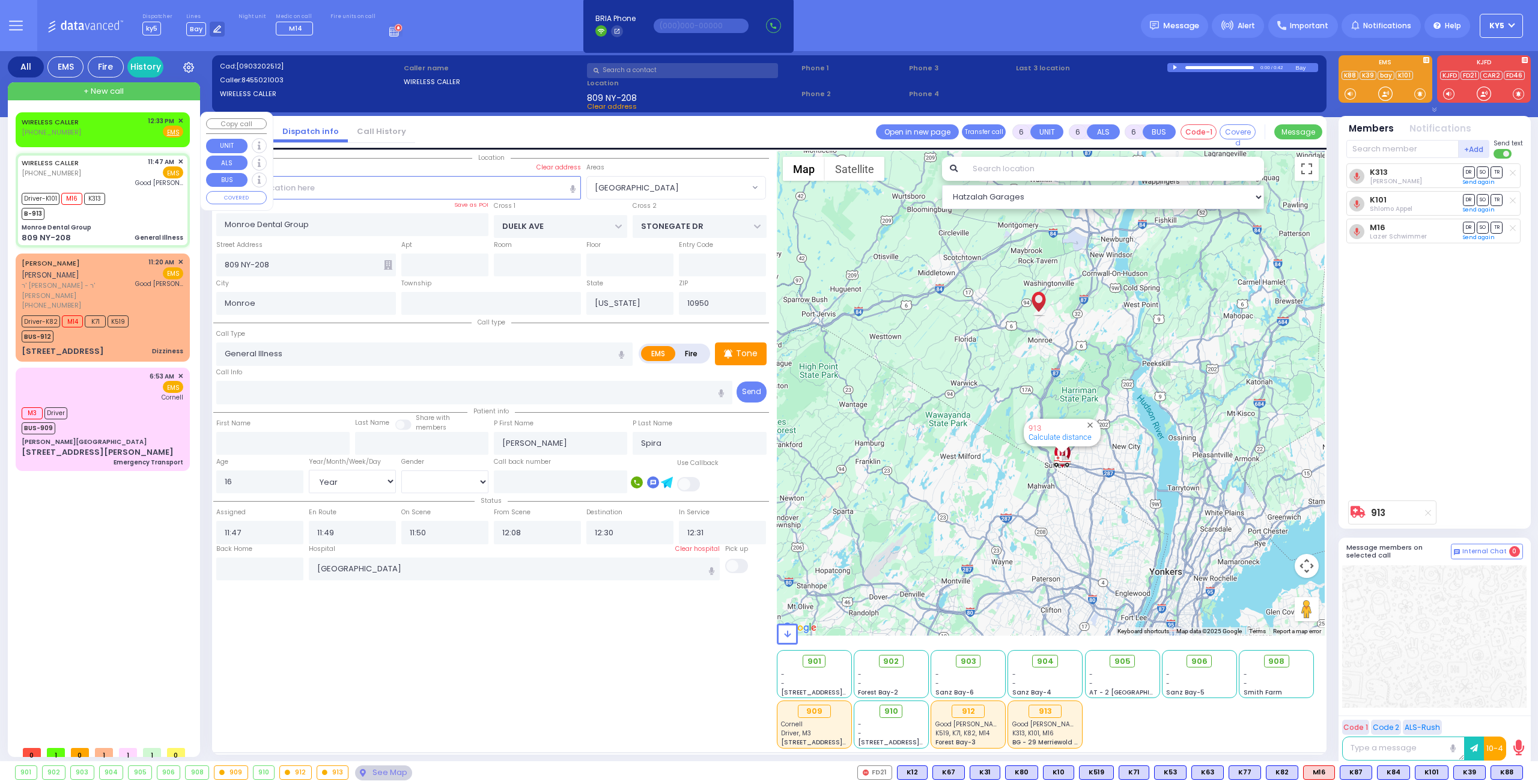
radio input "true"
select select "Year"
select select "[DEMOGRAPHIC_DATA]"
select select "Hatzalah Garages"
select select "[GEOGRAPHIC_DATA]"
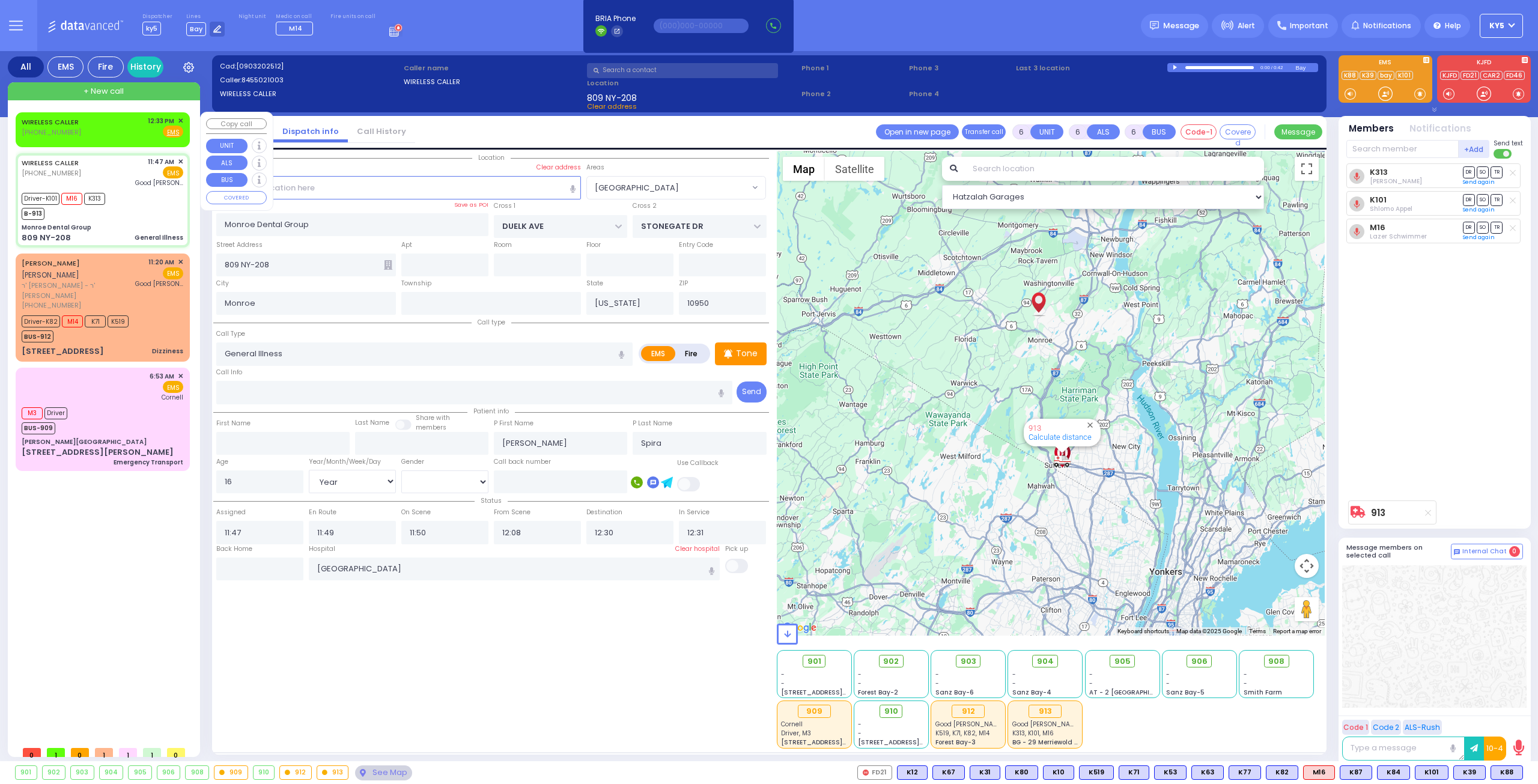
select select
radio input "true"
select select "Year"
select select "[DEMOGRAPHIC_DATA]"
select select "Hatzalah Garages"
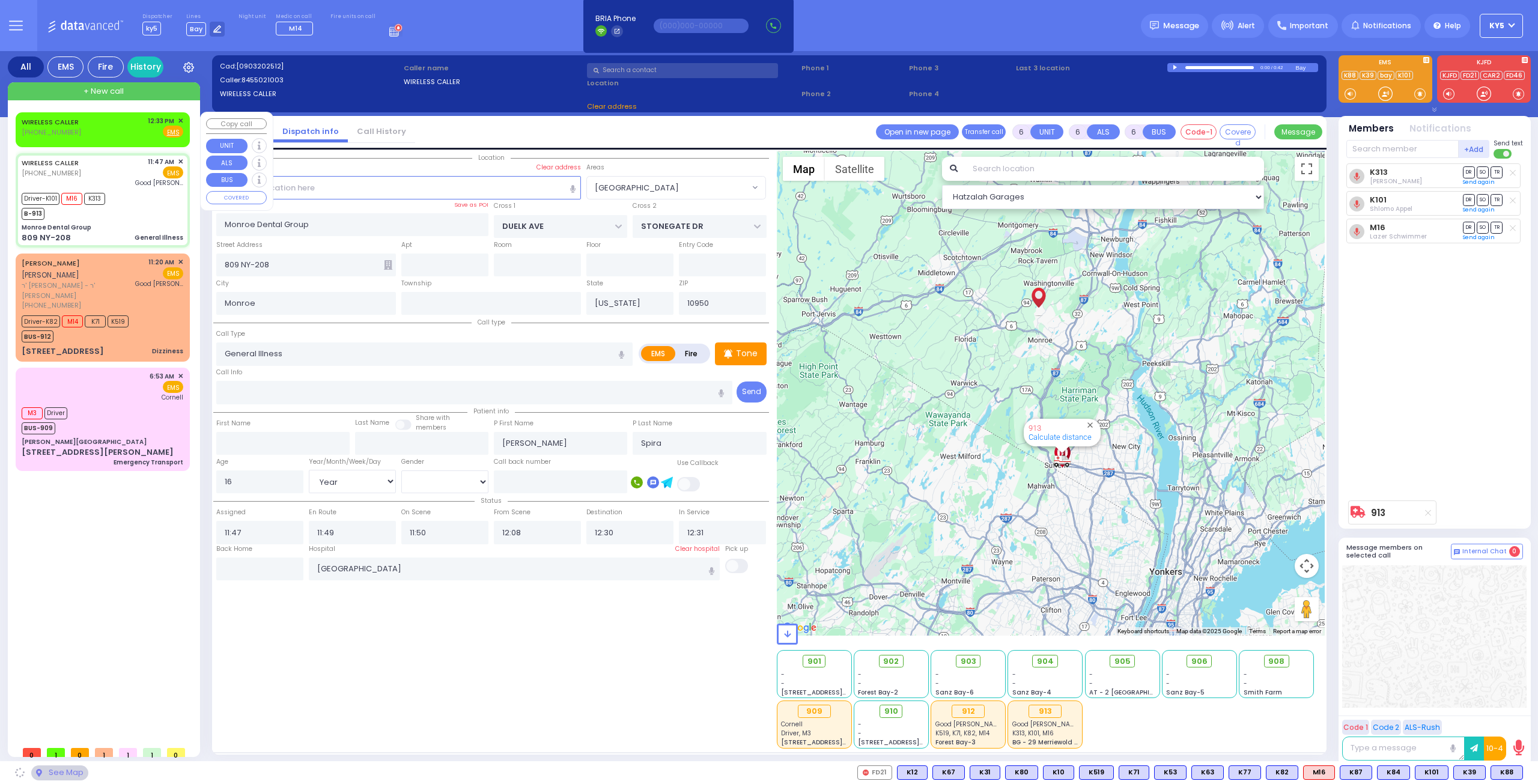
select select "[GEOGRAPHIC_DATA]"
select select
radio input "true"
select select "Year"
select select "[DEMOGRAPHIC_DATA]"
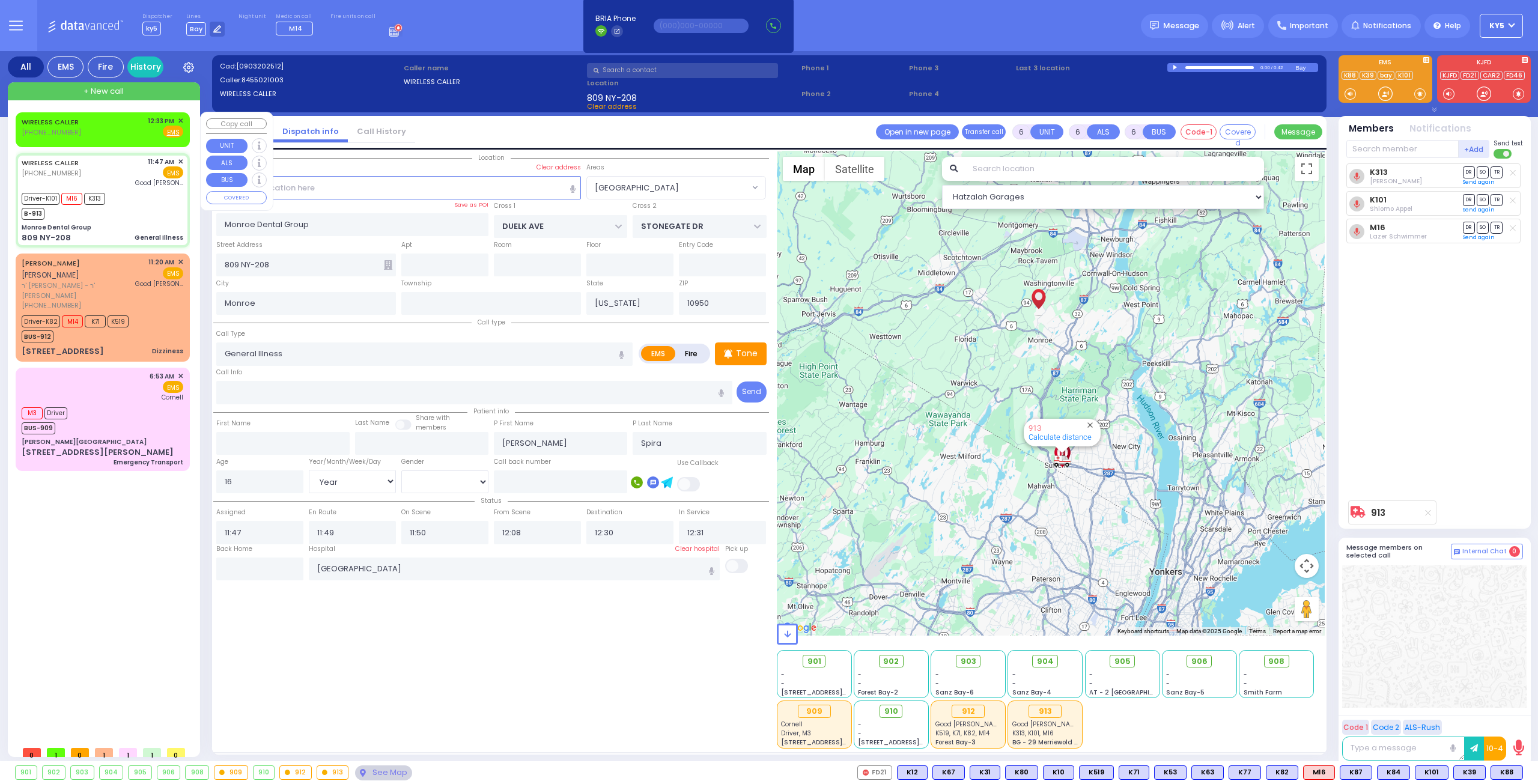
select select "Hatzalah Garages"
select select "[GEOGRAPHIC_DATA]"
select select
radio input "true"
select select "Year"
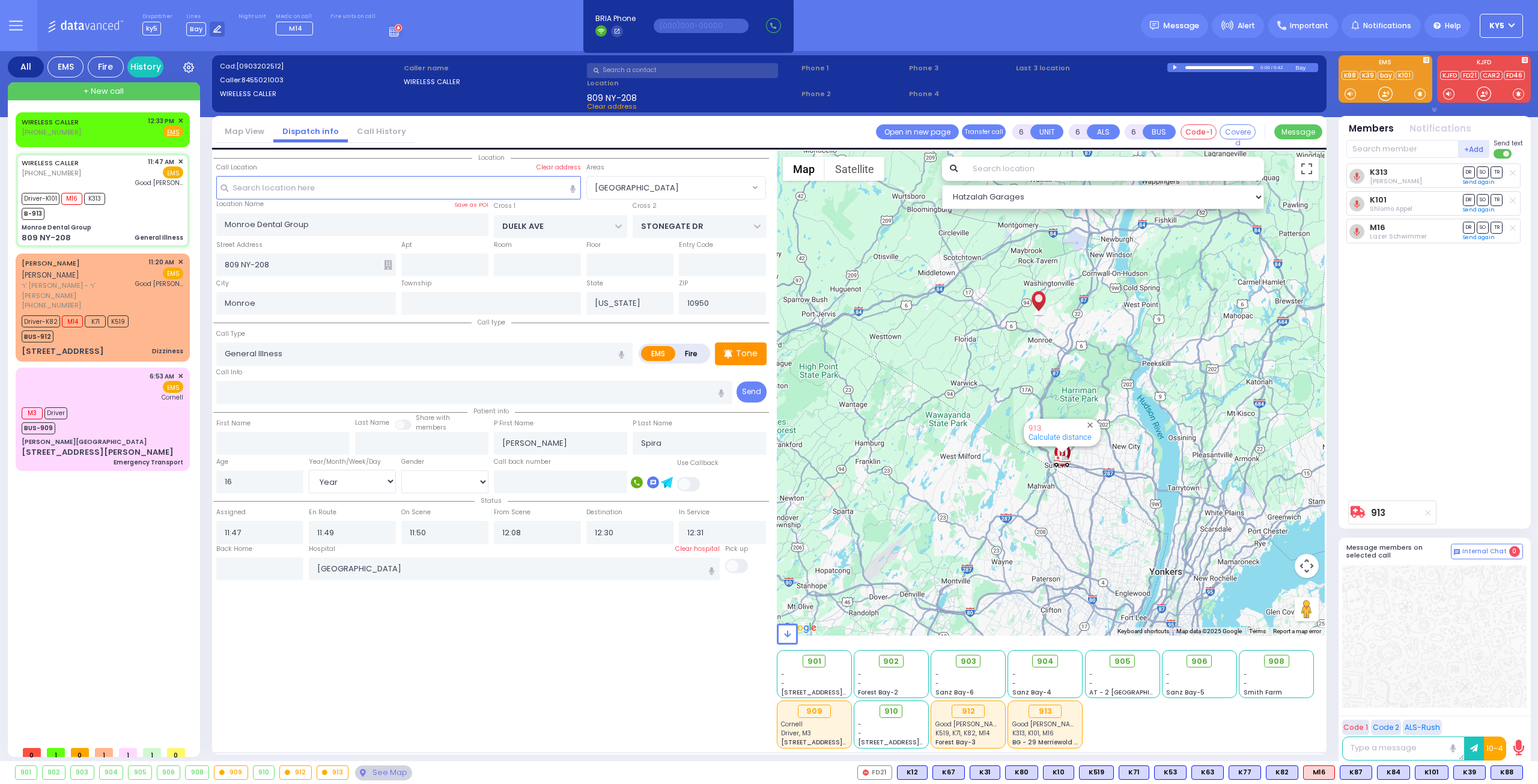
select select "[DEMOGRAPHIC_DATA]"
select select "Hatzalah Garages"
select select "[GEOGRAPHIC_DATA]"
select select
radio input "true"
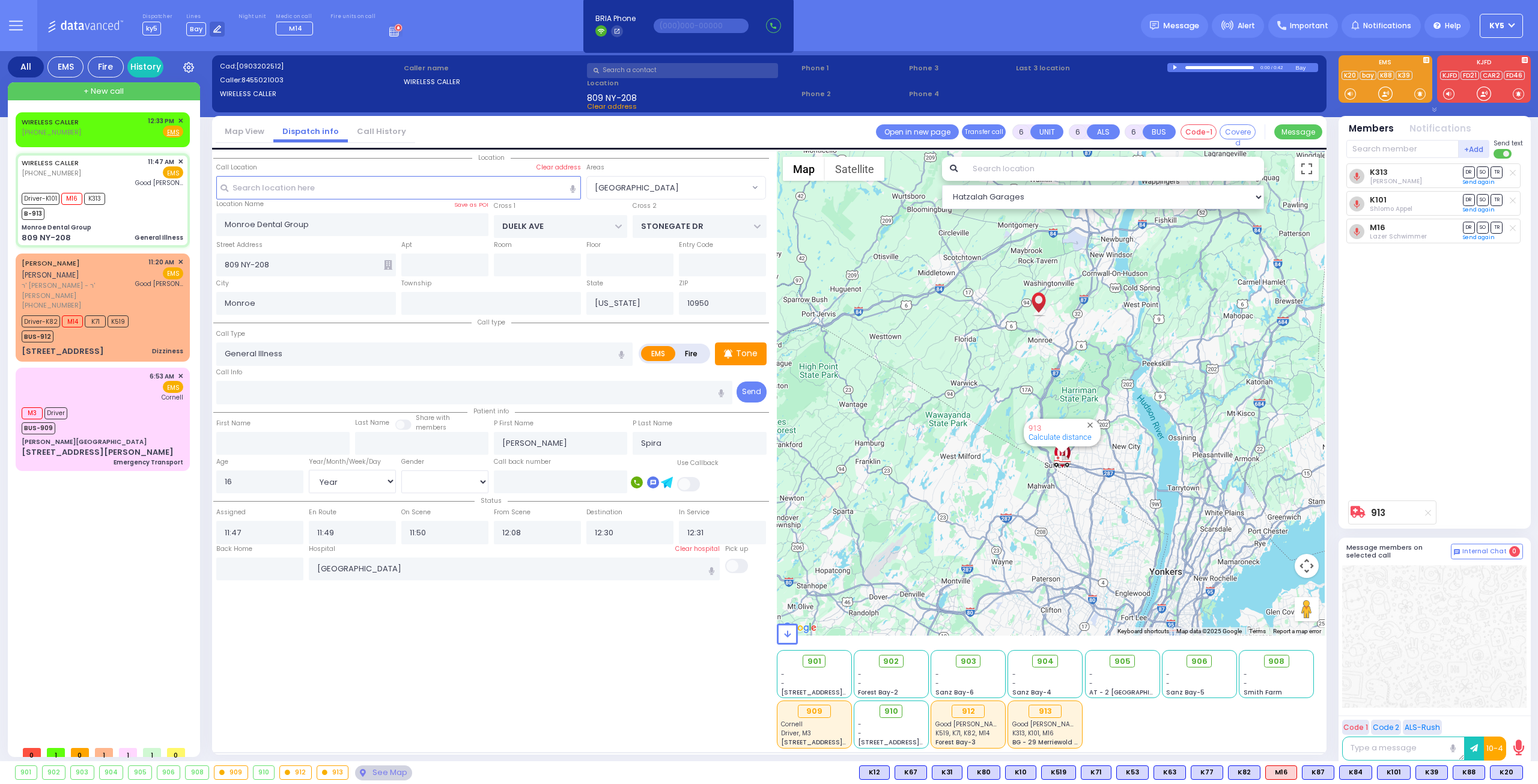
select select "Year"
select select "[DEMOGRAPHIC_DATA]"
select select "Hatzalah Garages"
select select
radio input "true"
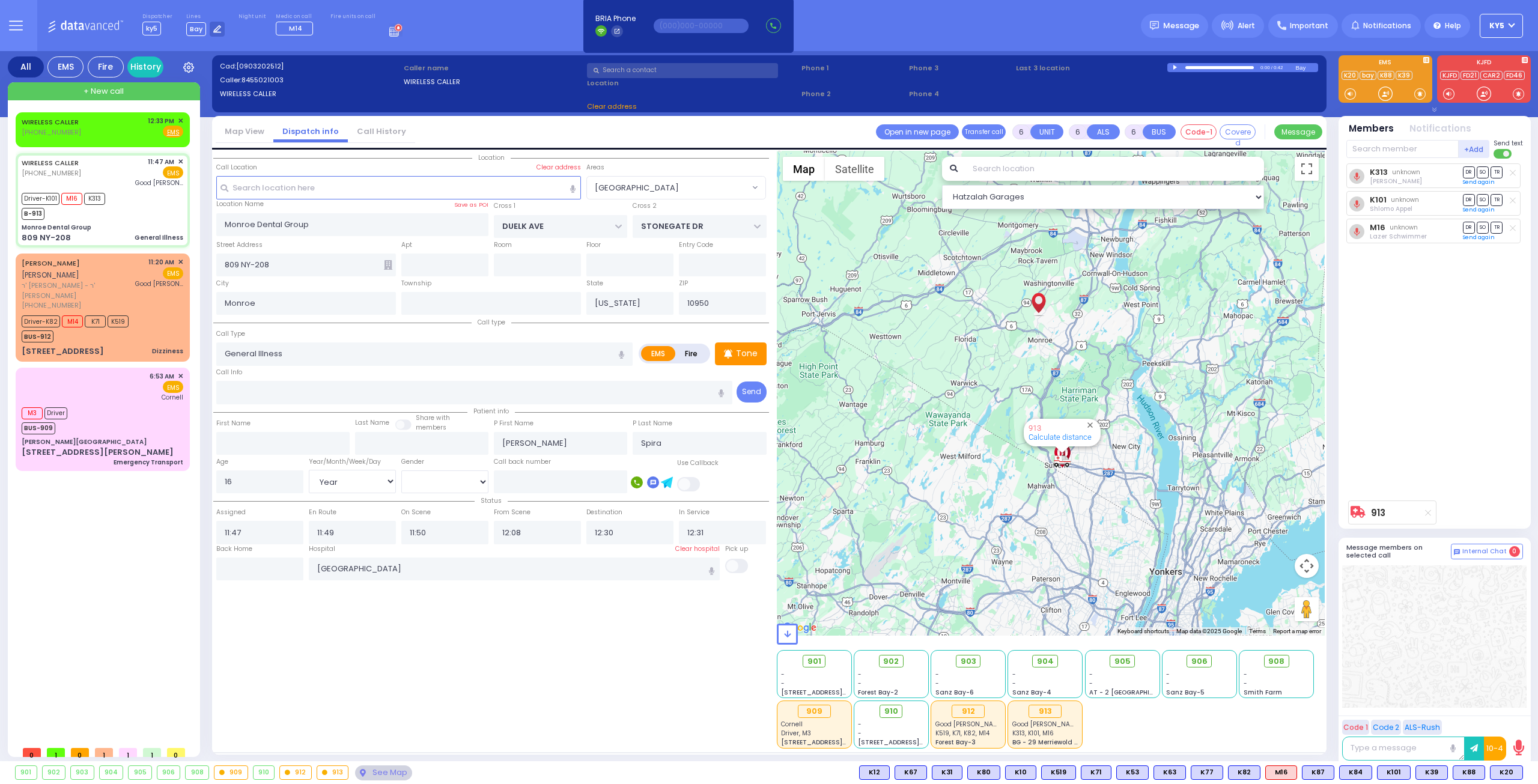
select select "Year"
select select "[DEMOGRAPHIC_DATA]"
select select "Hatzalah Garages"
select select "[GEOGRAPHIC_DATA]"
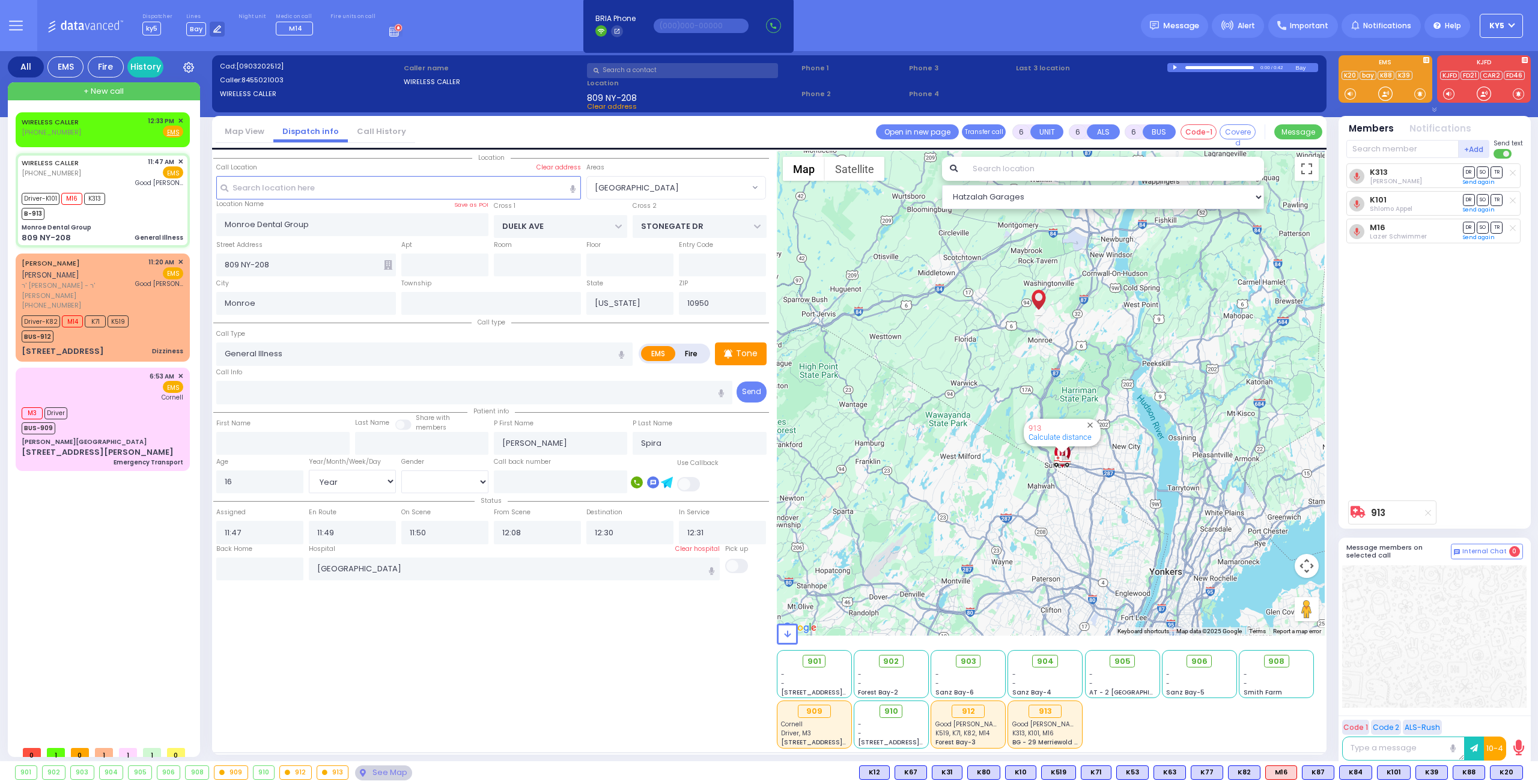
select select
radio input "true"
select select "Year"
select select "[DEMOGRAPHIC_DATA]"
select select "Hatzalah Garages"
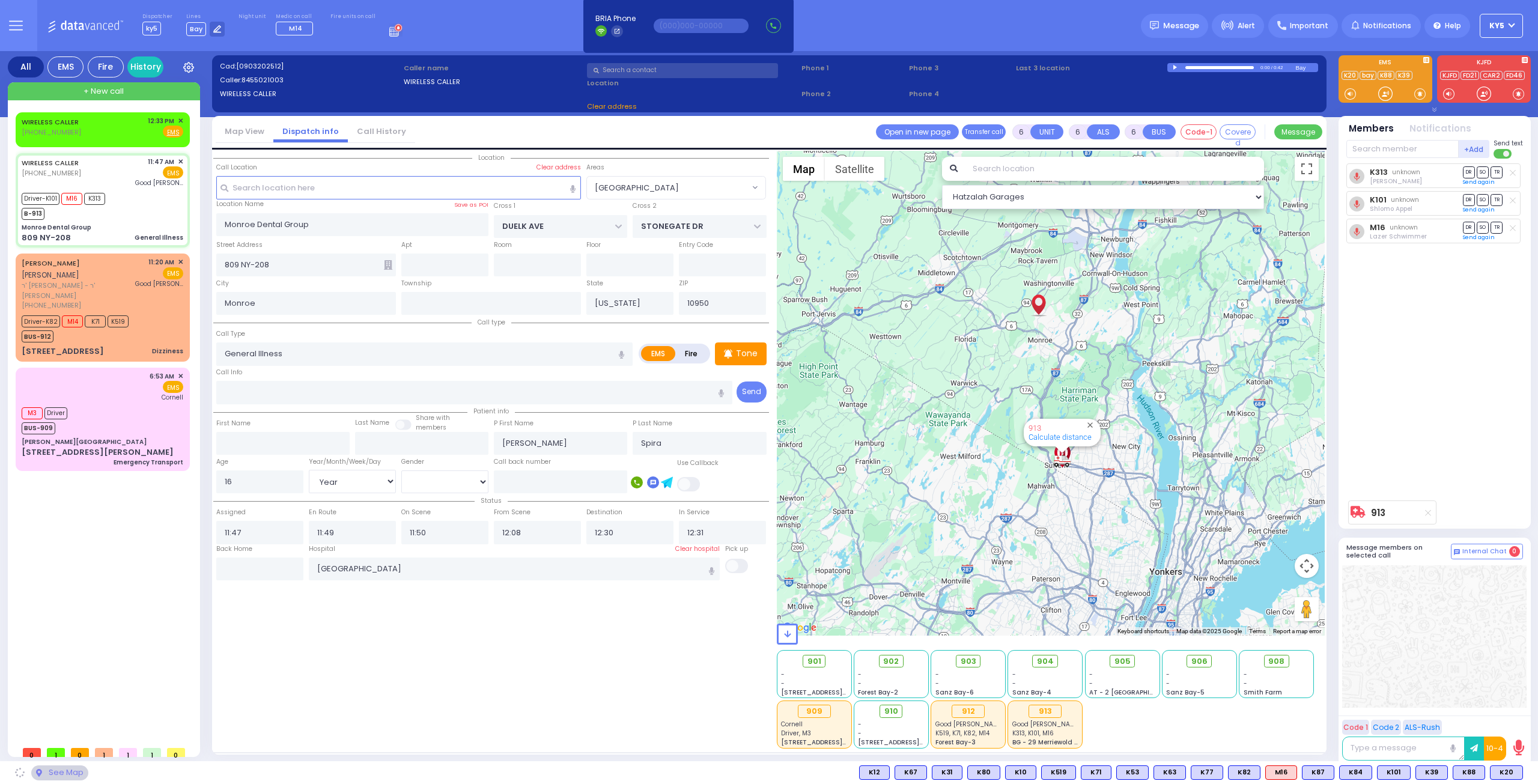
select select "[GEOGRAPHIC_DATA]"
select select
radio input "true"
select select "Year"
select select "[DEMOGRAPHIC_DATA]"
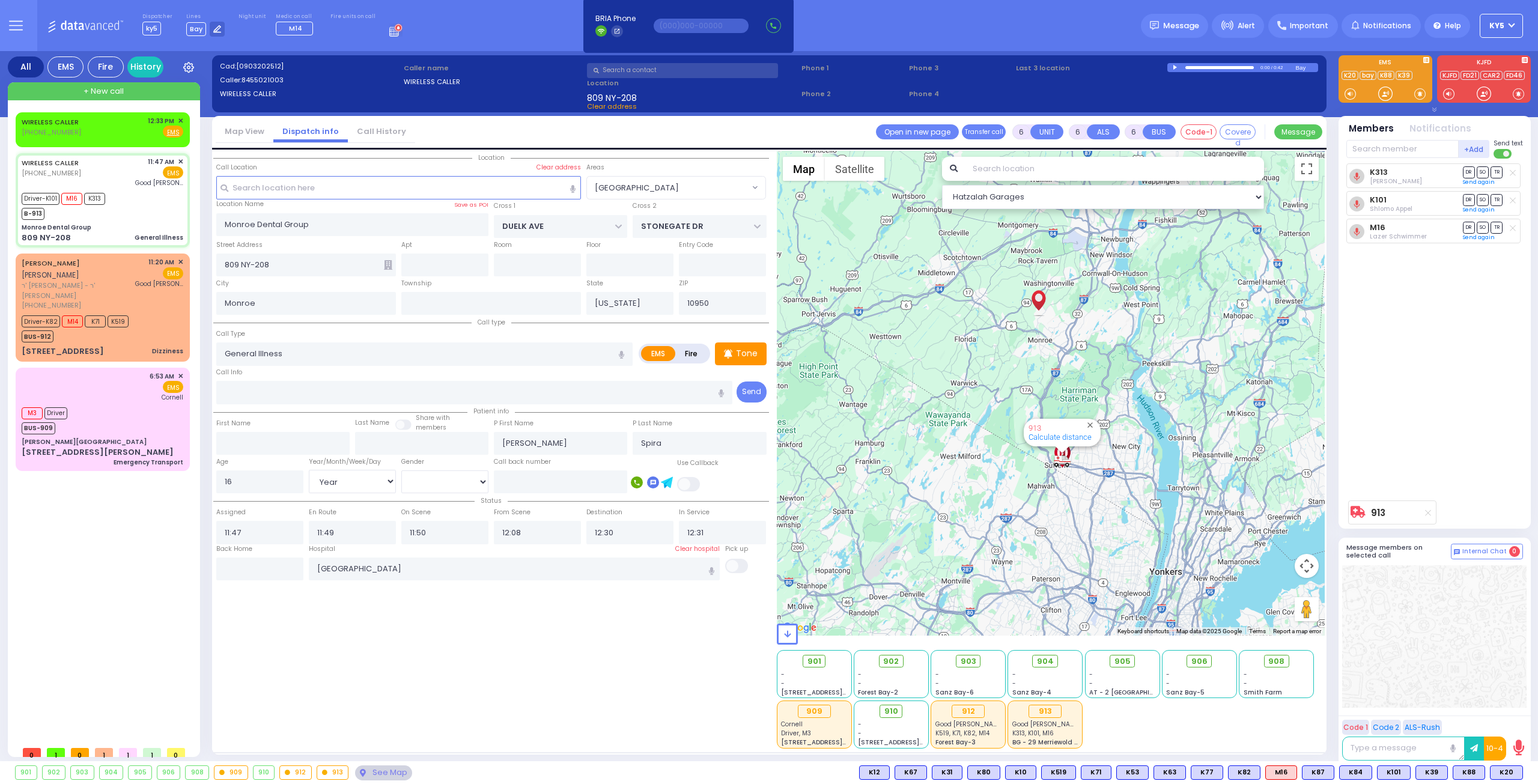
select select "Hatzalah Garages"
select select "[GEOGRAPHIC_DATA]"
click at [181, 123] on span "✕" at bounding box center [181, 121] width 6 height 10
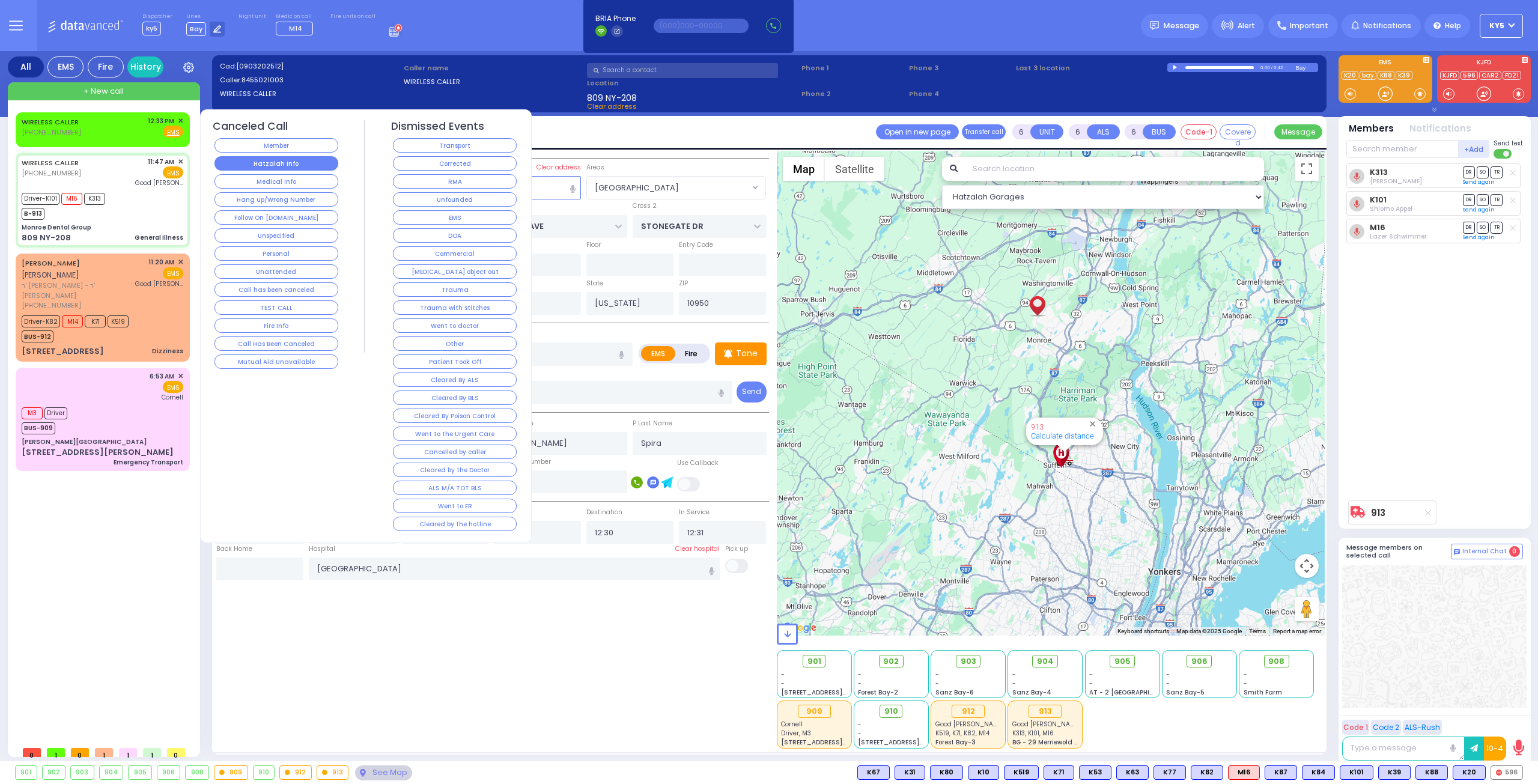
click at [261, 164] on button "Hatzalah Info" at bounding box center [277, 163] width 124 height 15
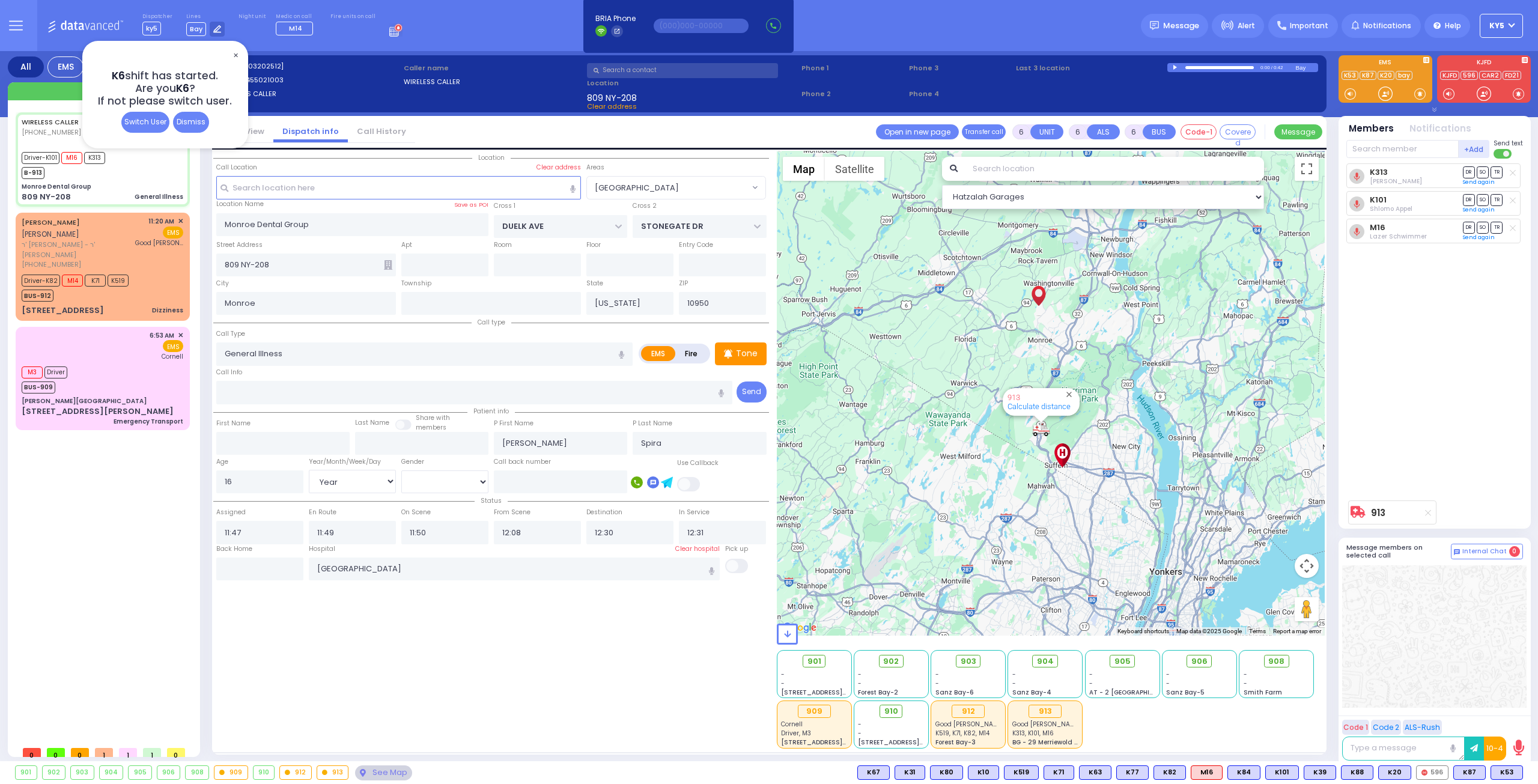
click at [148, 123] on div "Switch User" at bounding box center [145, 122] width 48 height 21
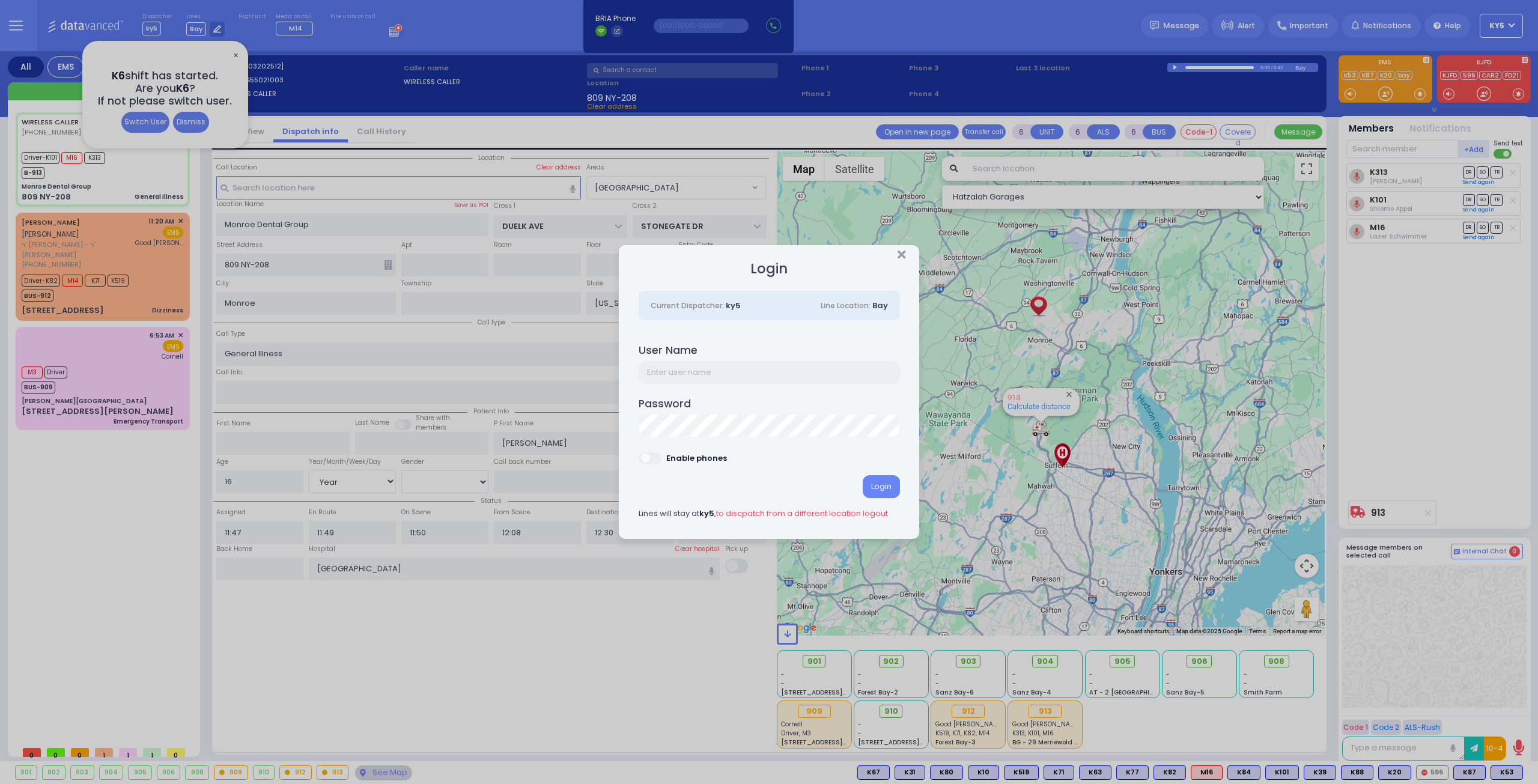
click at [715, 375] on input "text" at bounding box center [769, 372] width 261 height 23
type input "ky6"
